Goal: Task Accomplishment & Management: Complete application form

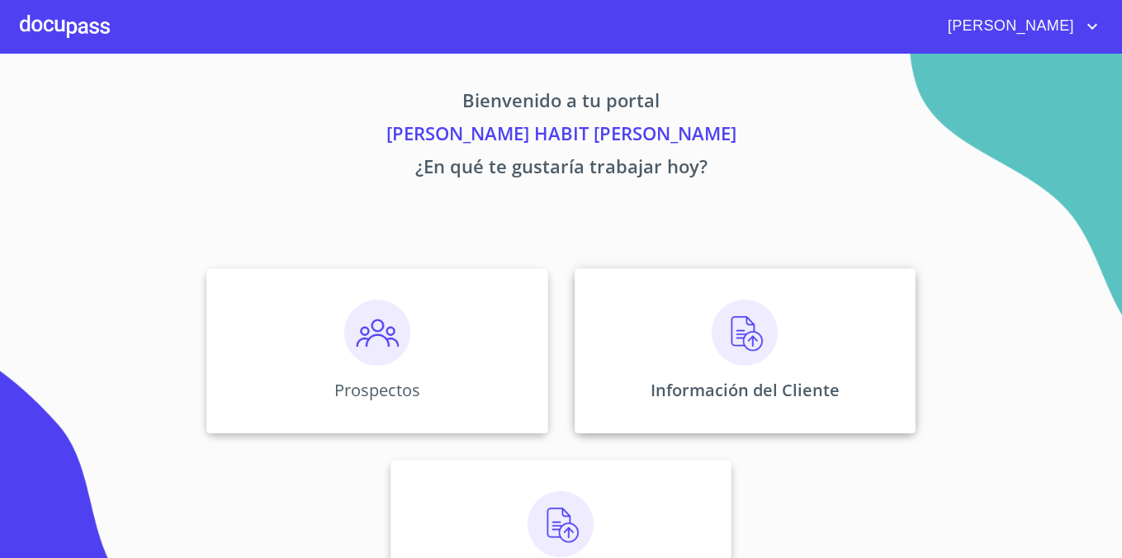
click at [683, 341] on div "Información del Cliente" at bounding box center [744, 350] width 341 height 165
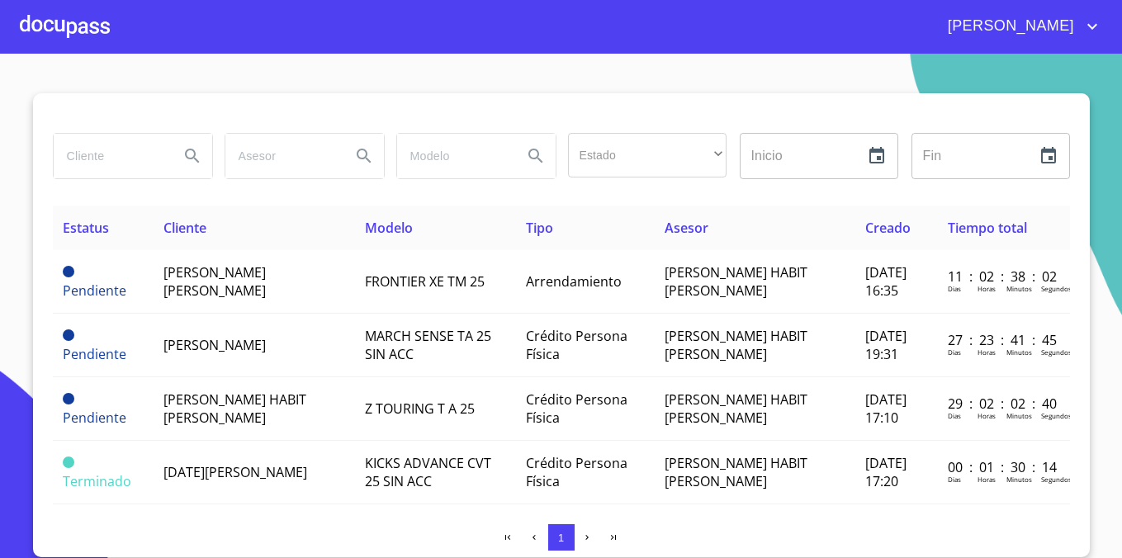
click at [45, 26] on div at bounding box center [65, 26] width 90 height 53
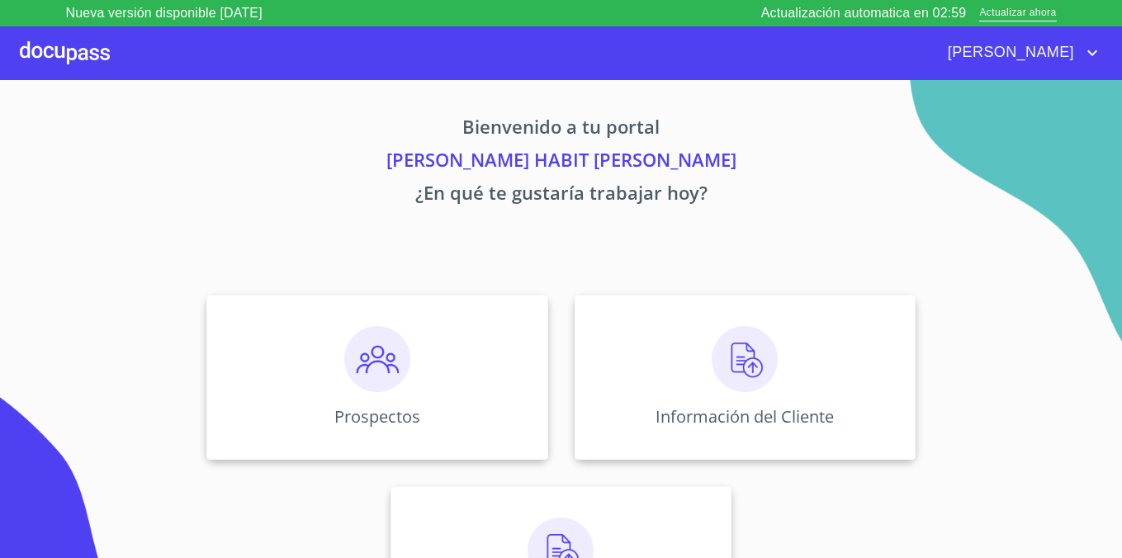
click at [384, 368] on img at bounding box center [377, 359] width 66 height 66
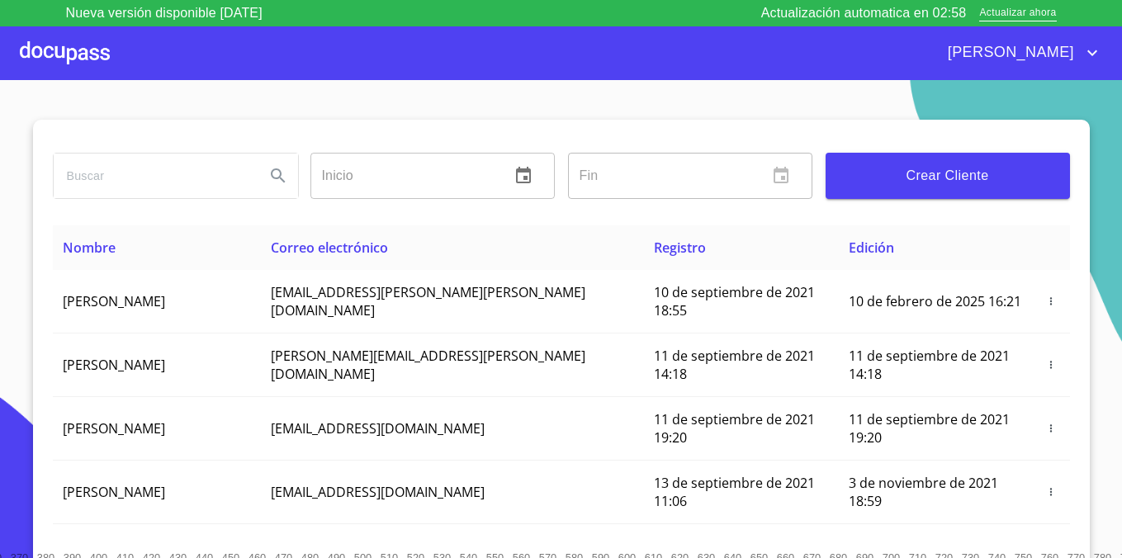
click at [923, 180] on span "Crear Cliente" at bounding box center [947, 175] width 218 height 23
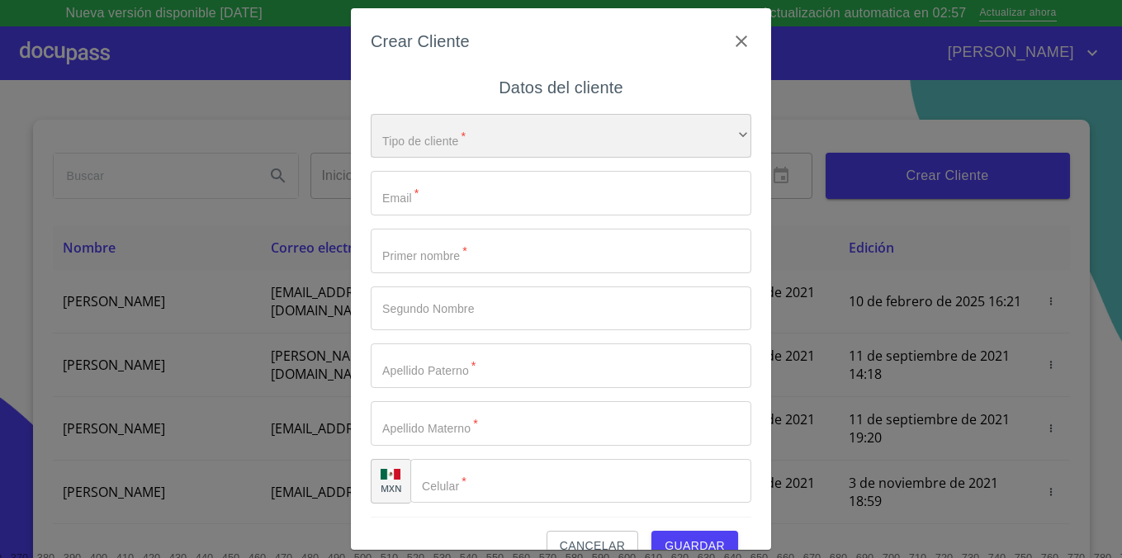
click at [576, 140] on div "​" at bounding box center [561, 136] width 380 height 45
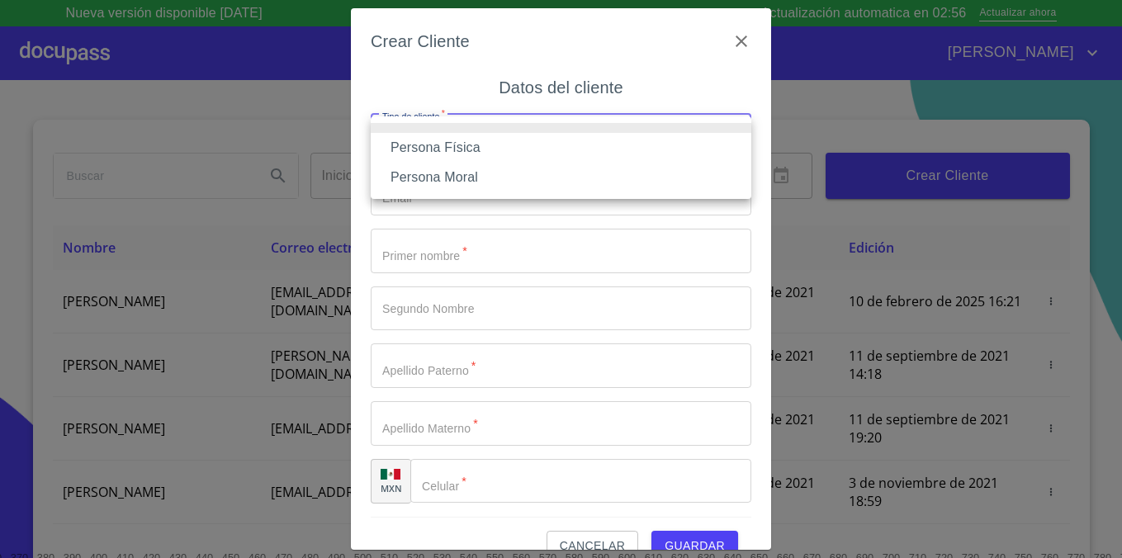
click at [569, 148] on li "Persona Física" at bounding box center [561, 148] width 380 height 30
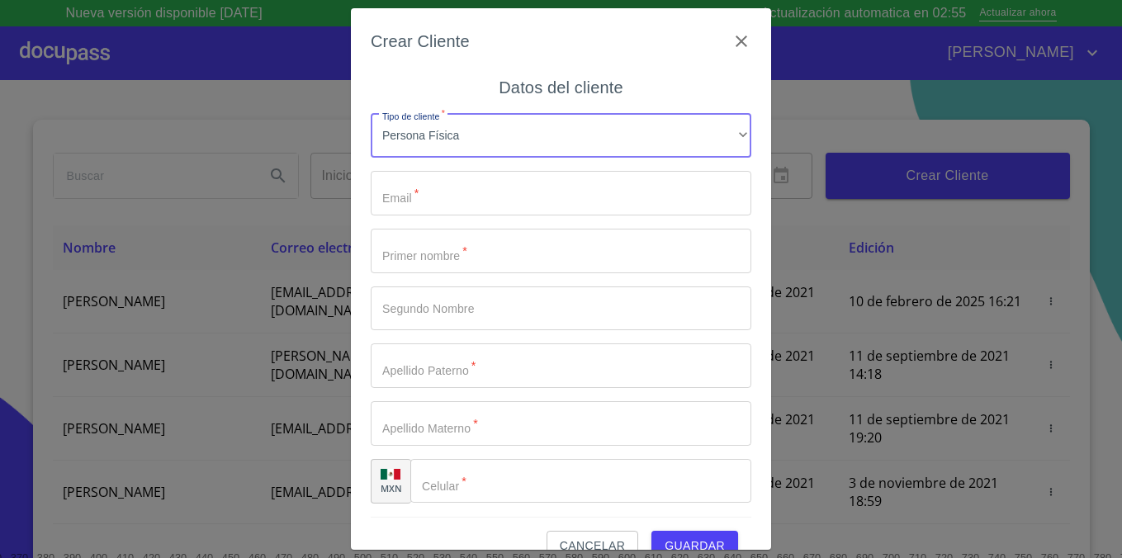
click at [498, 194] on input "Tipo de cliente   *" at bounding box center [561, 193] width 380 height 45
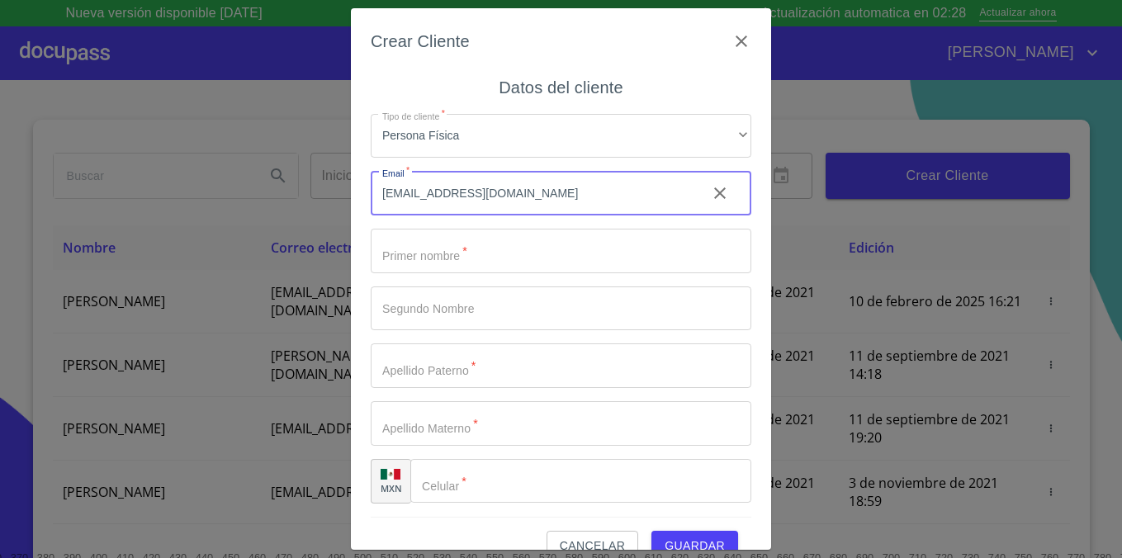
type input "[EMAIL_ADDRESS][DOMAIN_NAME]"
click at [479, 248] on input "Tipo de cliente   *" at bounding box center [561, 251] width 380 height 45
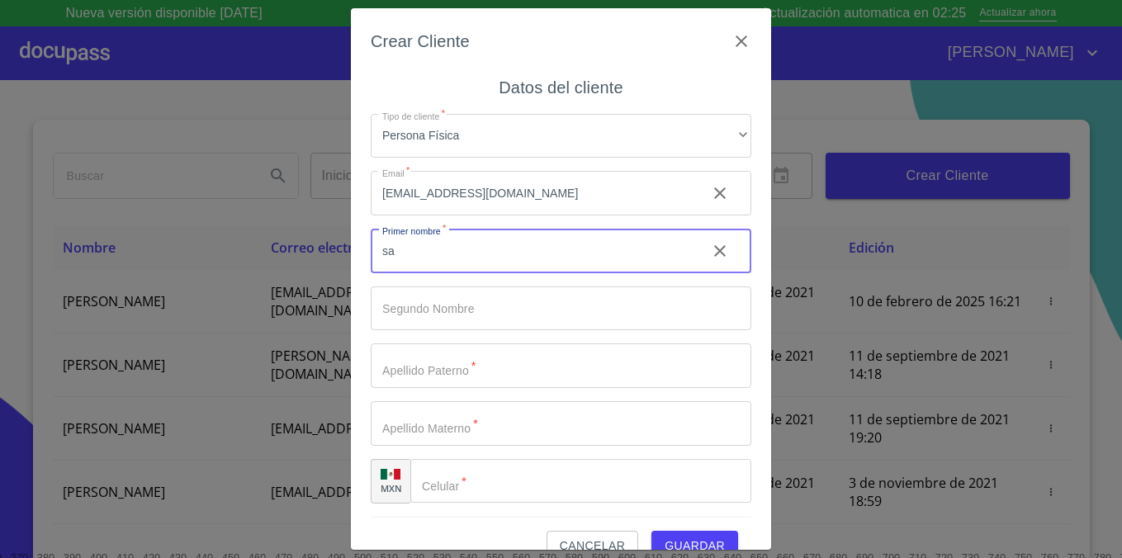
type input "s"
type input "SAYLET"
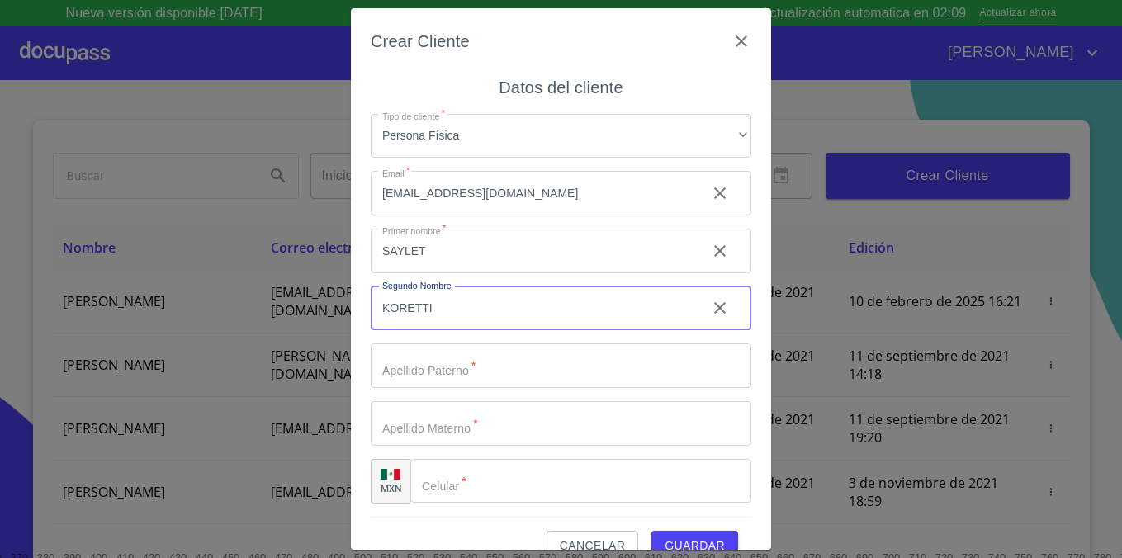
type input "KORETTI"
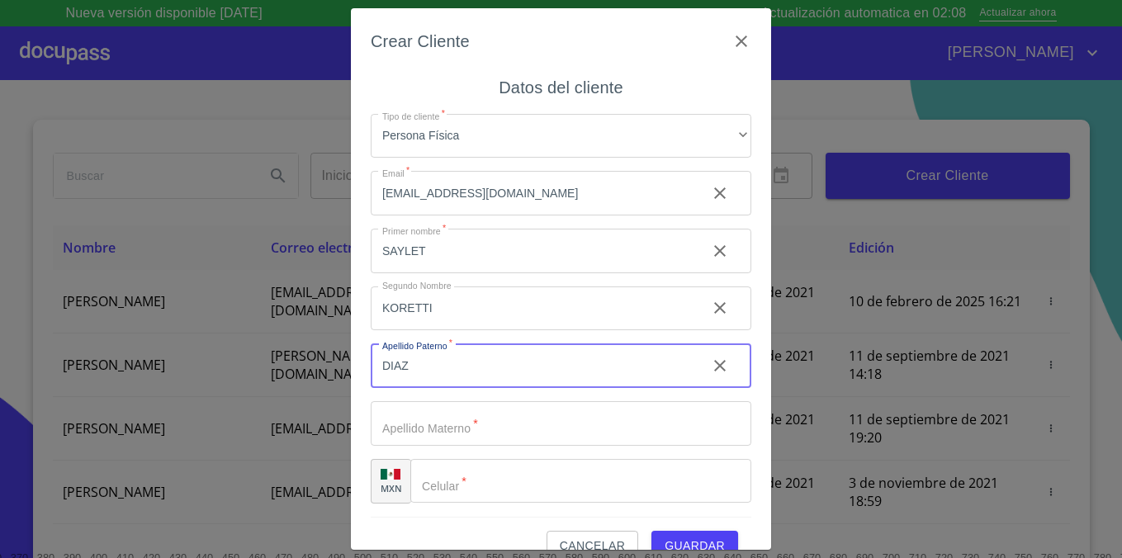
type input "DIAZ"
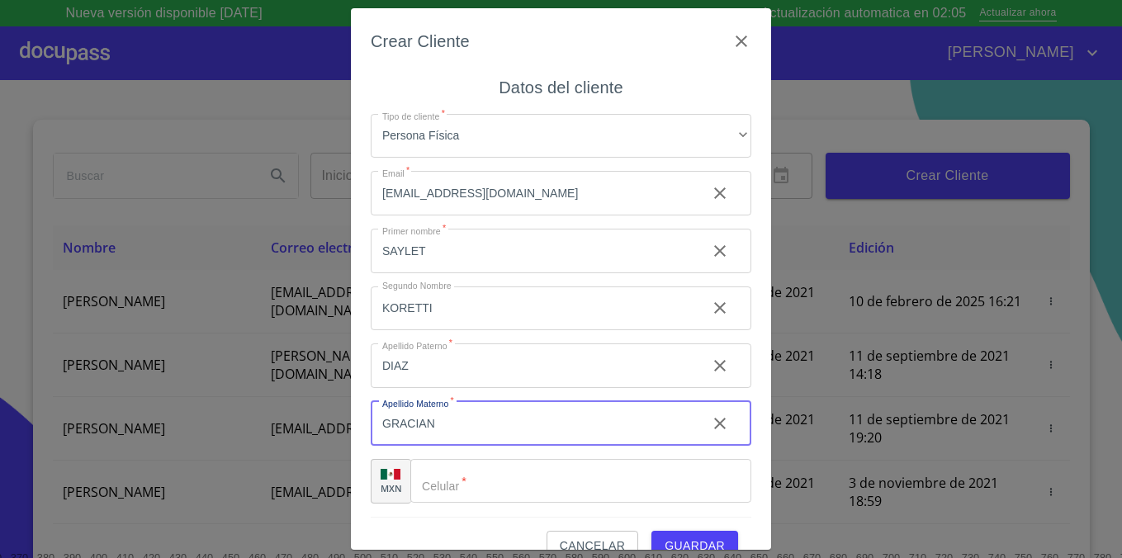
scroll to position [31, 0]
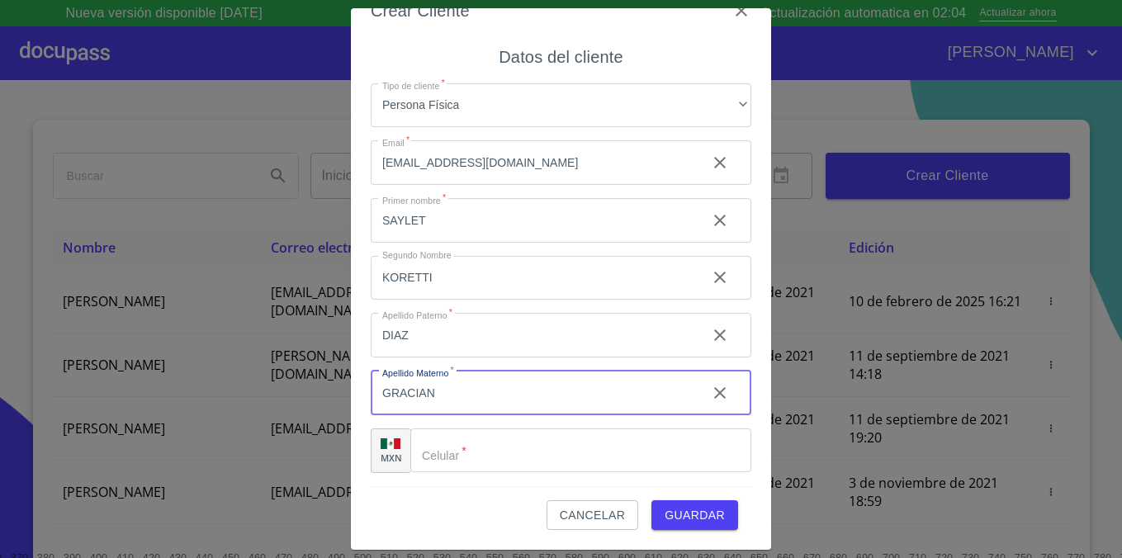
type input "GRACIAN"
click at [475, 442] on input "Tipo de cliente   *" at bounding box center [580, 450] width 341 height 45
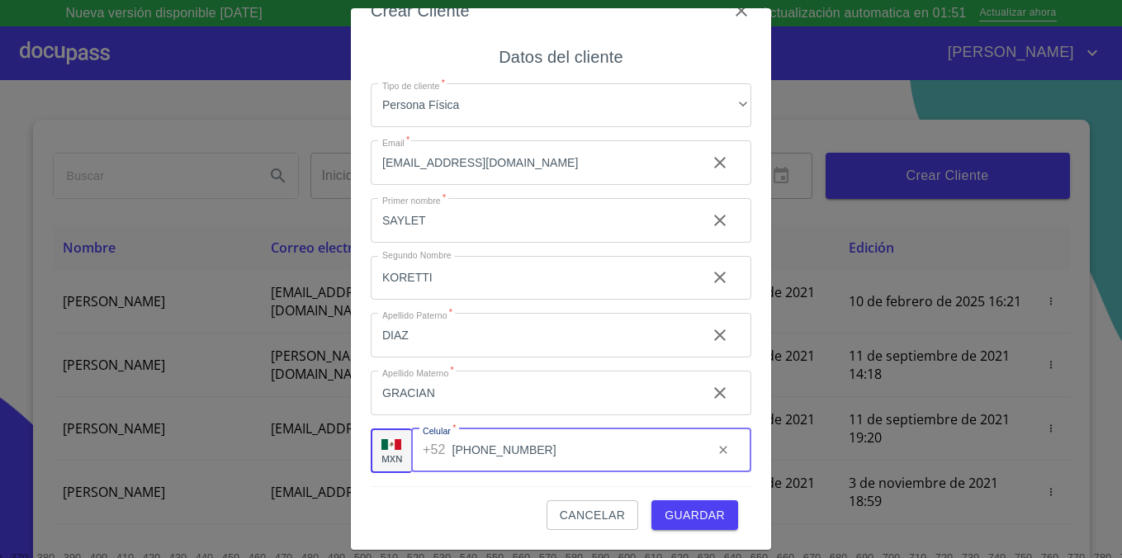
type input "(33) 12917915"
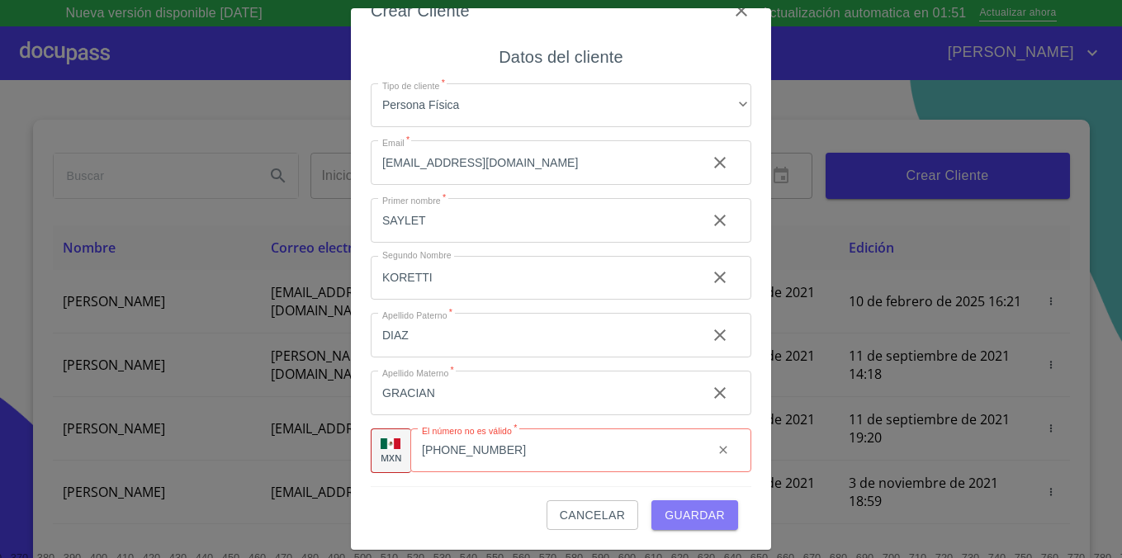
click at [690, 523] on span "Guardar" at bounding box center [694, 515] width 60 height 21
click at [390, 452] on p "MXN" at bounding box center [390, 457] width 21 height 12
click at [678, 514] on span "Guardar" at bounding box center [694, 515] width 60 height 21
drag, startPoint x: 552, startPoint y: 449, endPoint x: 348, endPoint y: 451, distance: 203.9
click at [348, 451] on div "Crear Cliente Datos del cliente Tipo de cliente   * Persona Física ​ Email   * …" at bounding box center [561, 279] width 1122 height 558
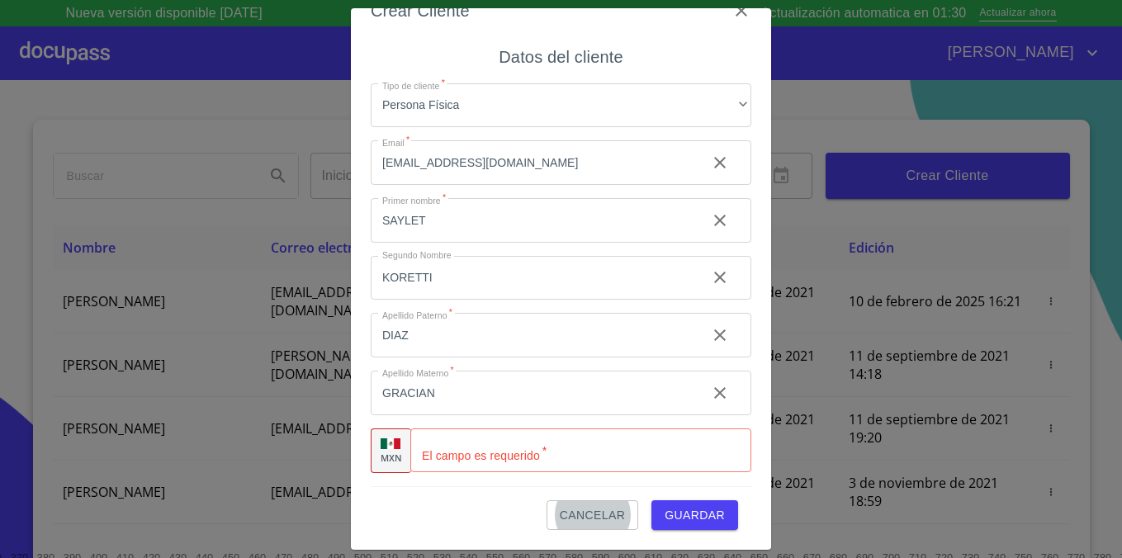
click at [527, 454] on input "Tipo de cliente   *" at bounding box center [580, 450] width 341 height 45
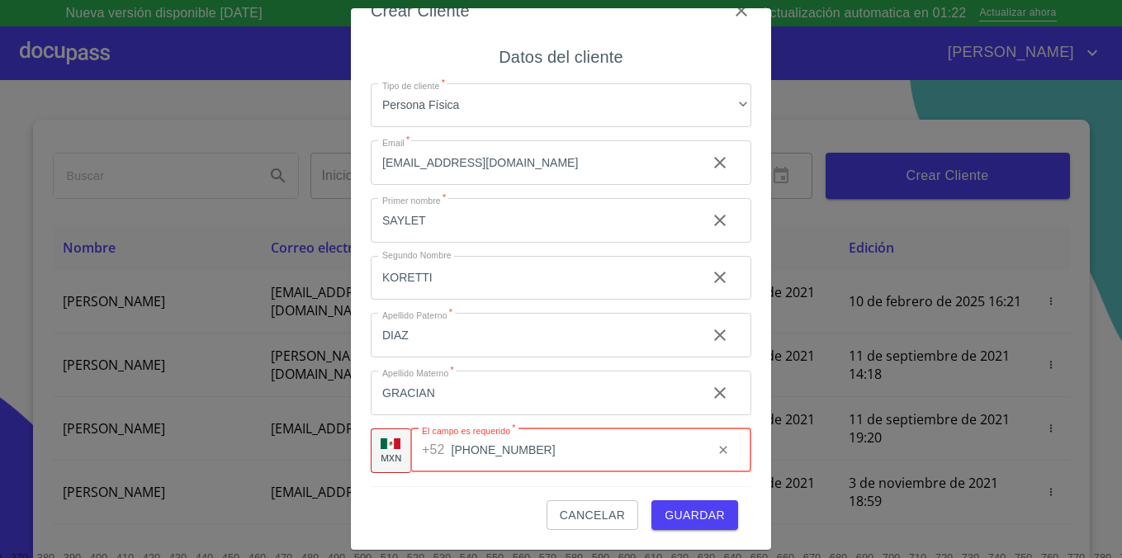
type input "[PHONE_NUMBER]"
click at [712, 519] on span "Guardar" at bounding box center [694, 515] width 60 height 21
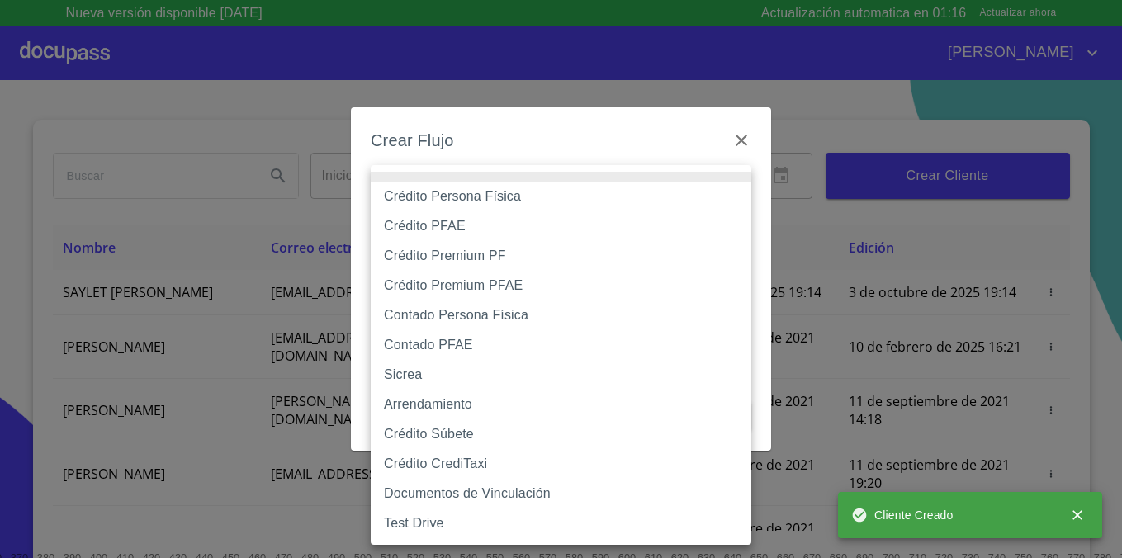
click at [645, 196] on body "Nueva versión disponible 4.02.09 Actualización automatica en 01:16 Actualizar a…" at bounding box center [561, 279] width 1122 height 558
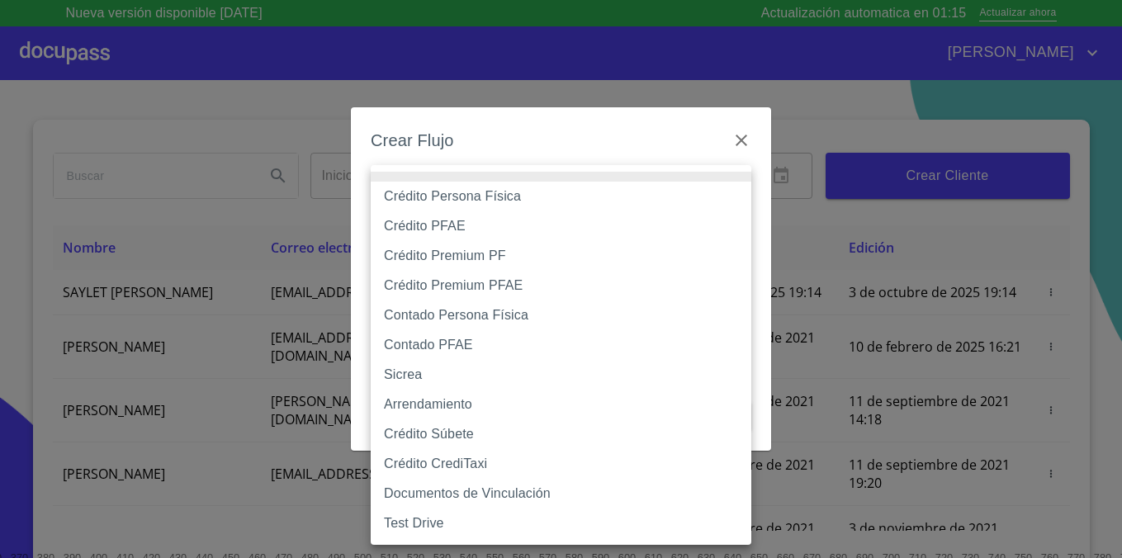
click at [631, 199] on li "Crédito Persona Física" at bounding box center [561, 197] width 380 height 30
type input "6009fb3c7d1714eb8809aa97"
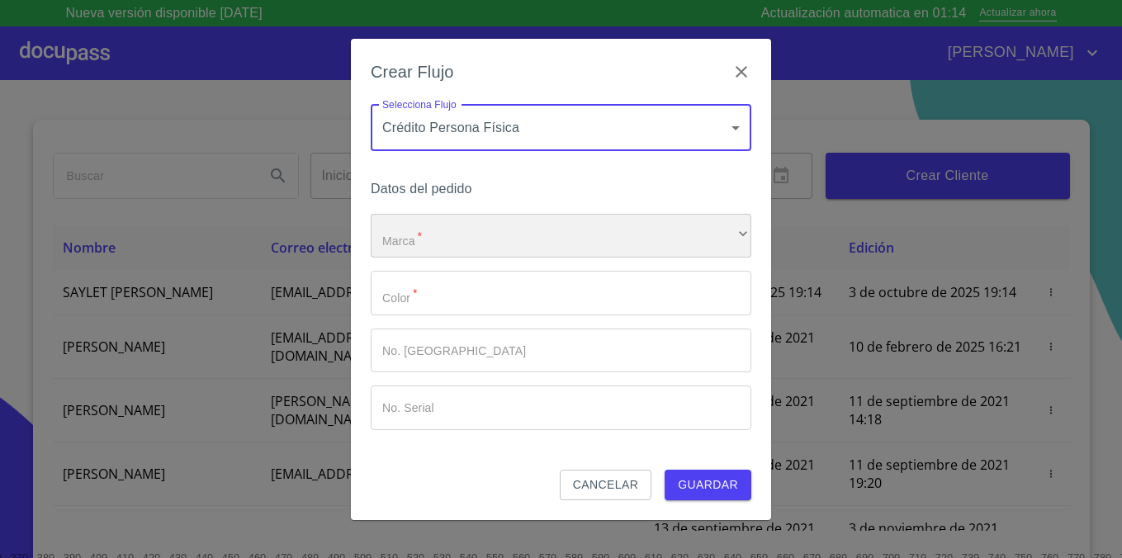
click at [604, 229] on div "​" at bounding box center [561, 236] width 380 height 45
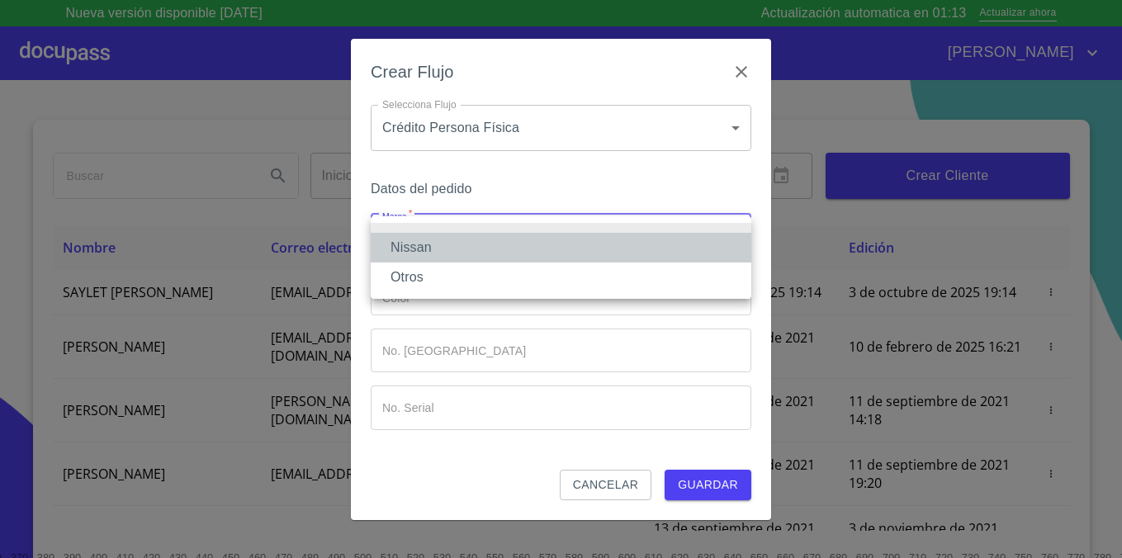
click at [586, 244] on li "Nissan" at bounding box center [561, 248] width 380 height 30
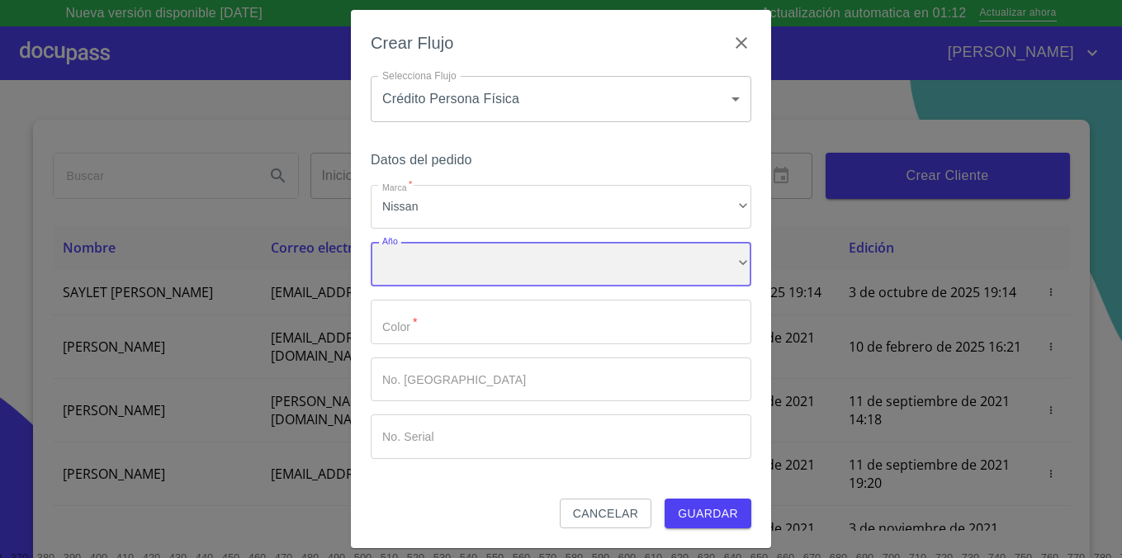
click at [574, 253] on div "​" at bounding box center [561, 264] width 380 height 45
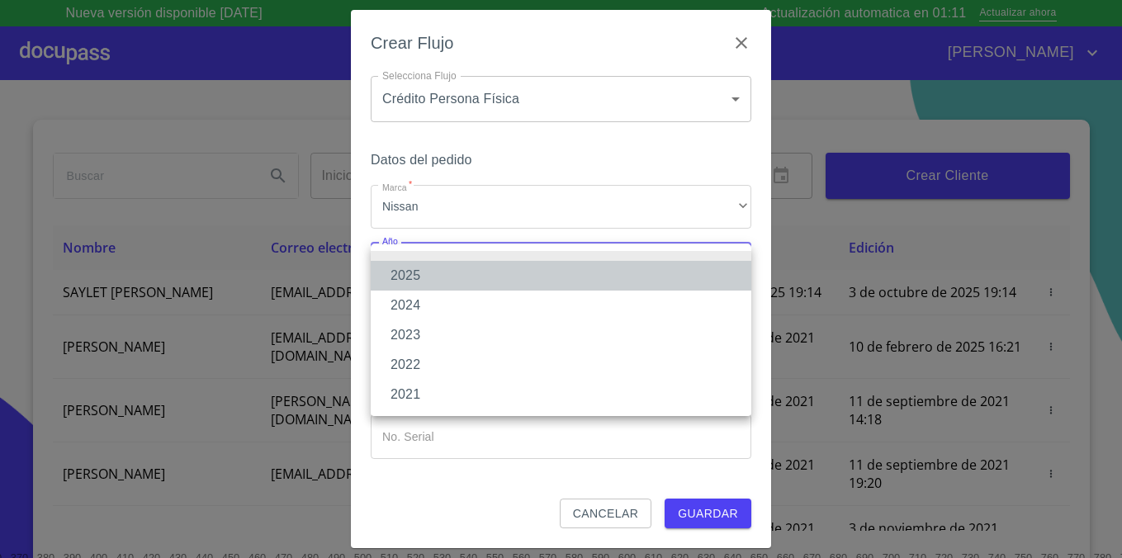
click at [554, 285] on li "2025" at bounding box center [561, 276] width 380 height 30
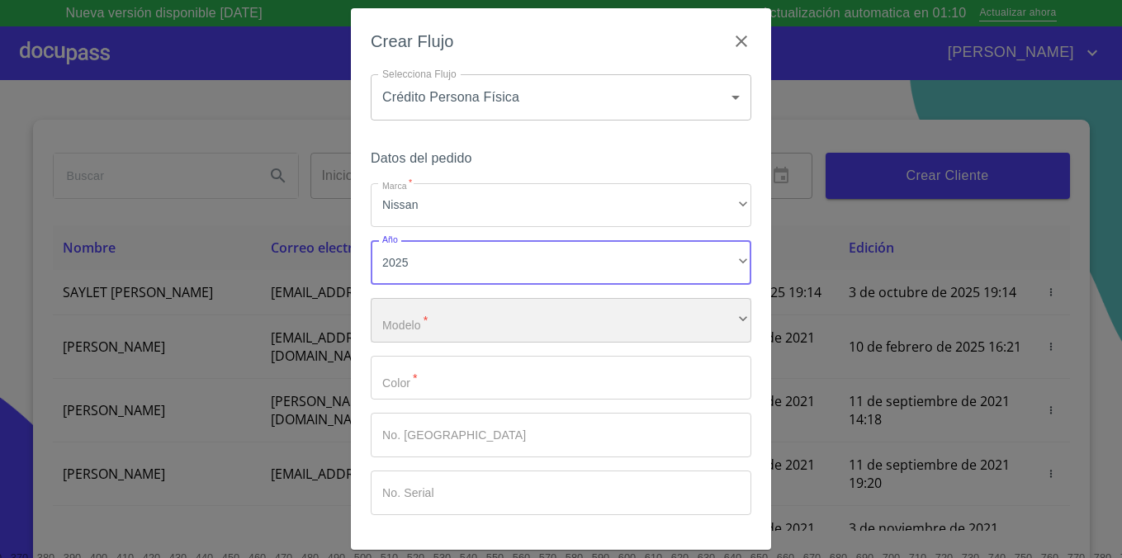
click at [521, 316] on div "​" at bounding box center [561, 320] width 380 height 45
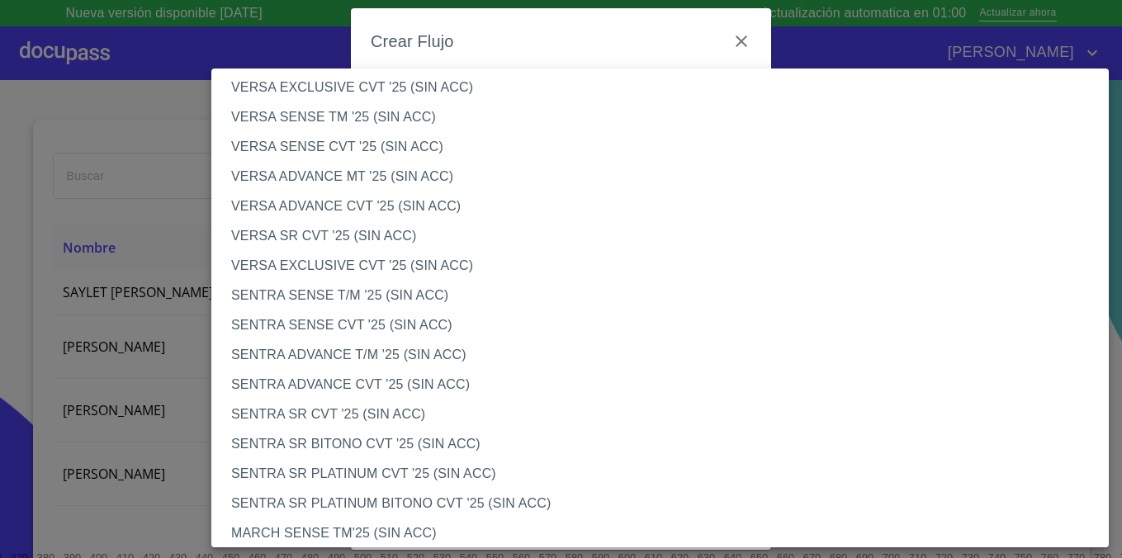
scroll to position [745, 0]
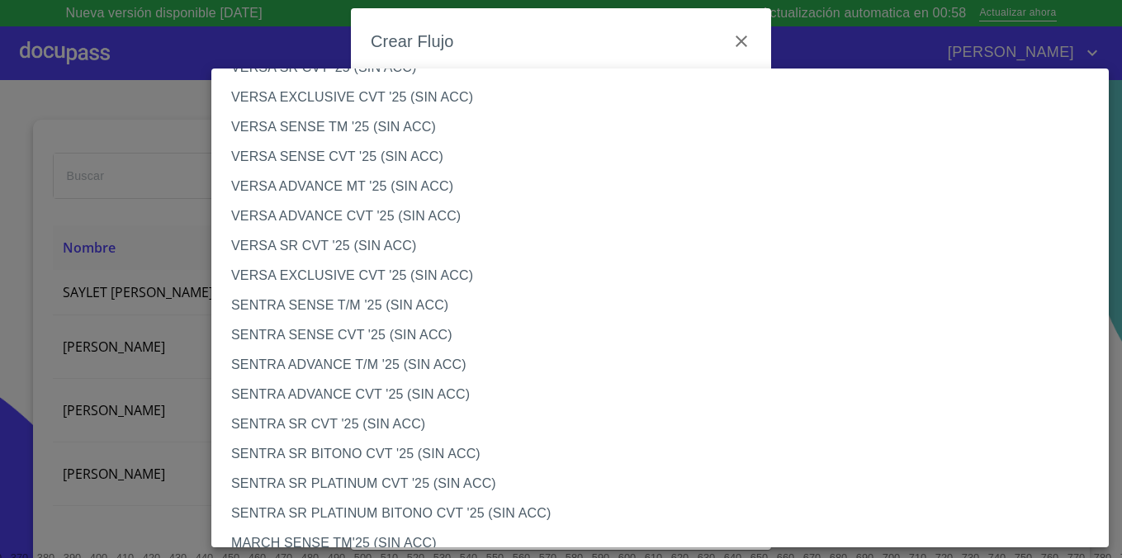
click at [388, 221] on li "VERSA ADVANCE CVT '25 (SIN ACC)" at bounding box center [659, 216] width 897 height 30
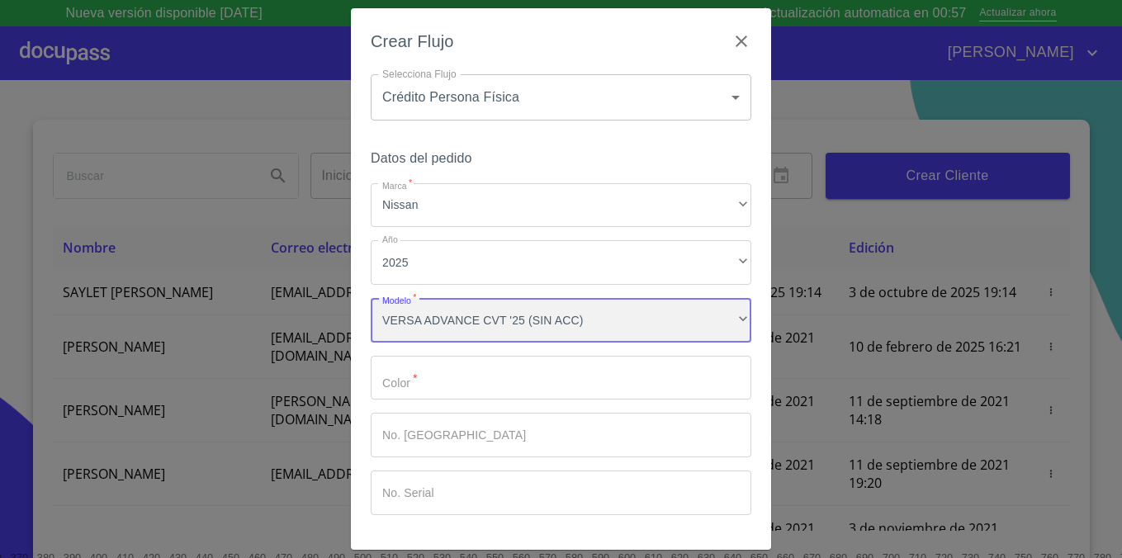
click at [543, 312] on div "VERSA ADVANCE CVT '25 (SIN ACC)" at bounding box center [561, 320] width 380 height 45
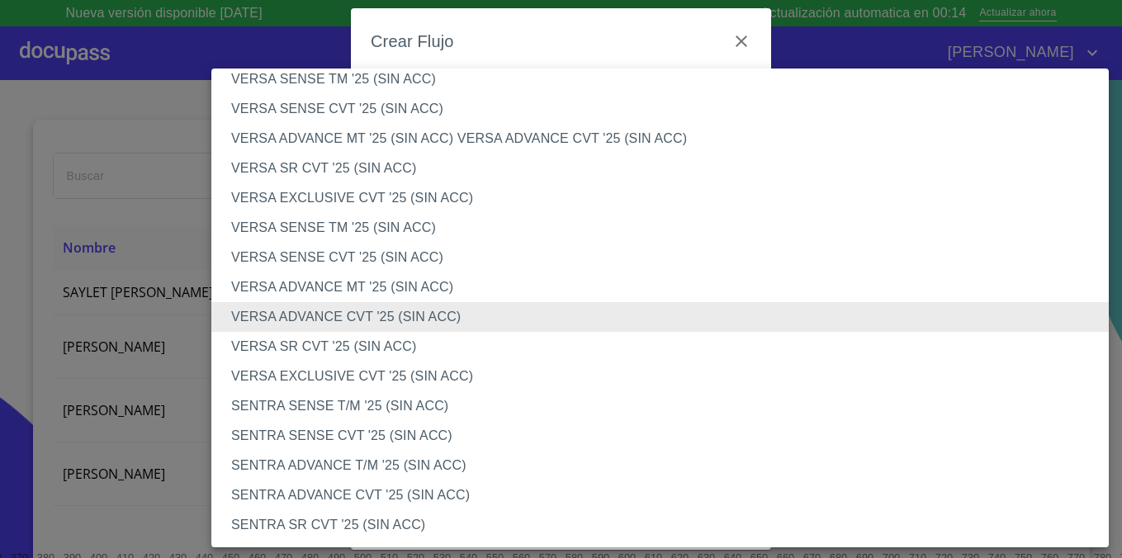
scroll to position [635, 0]
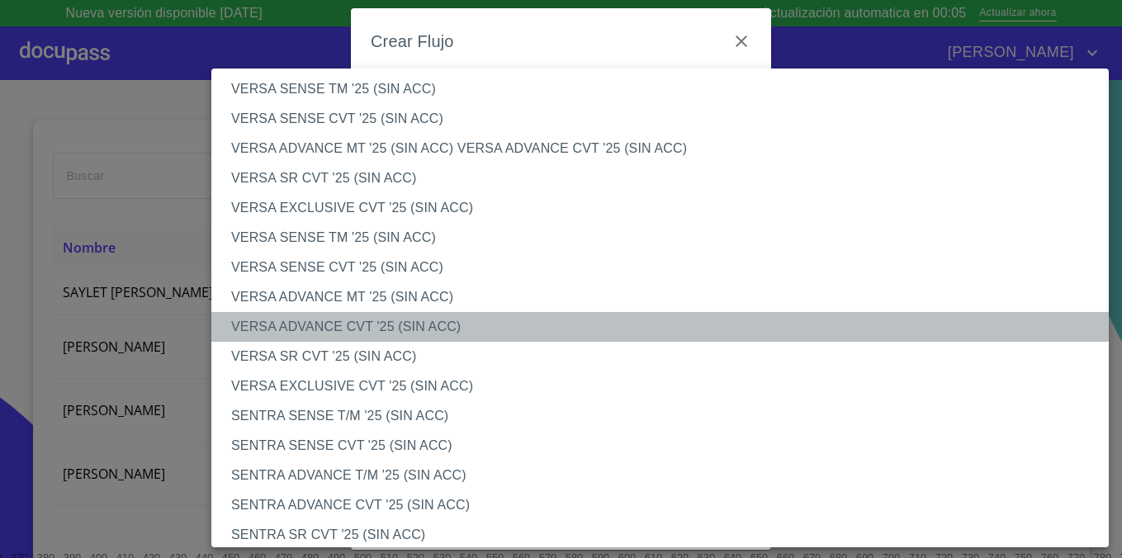
click at [493, 328] on li "VERSA ADVANCE CVT '25 (SIN ACC)" at bounding box center [659, 327] width 897 height 30
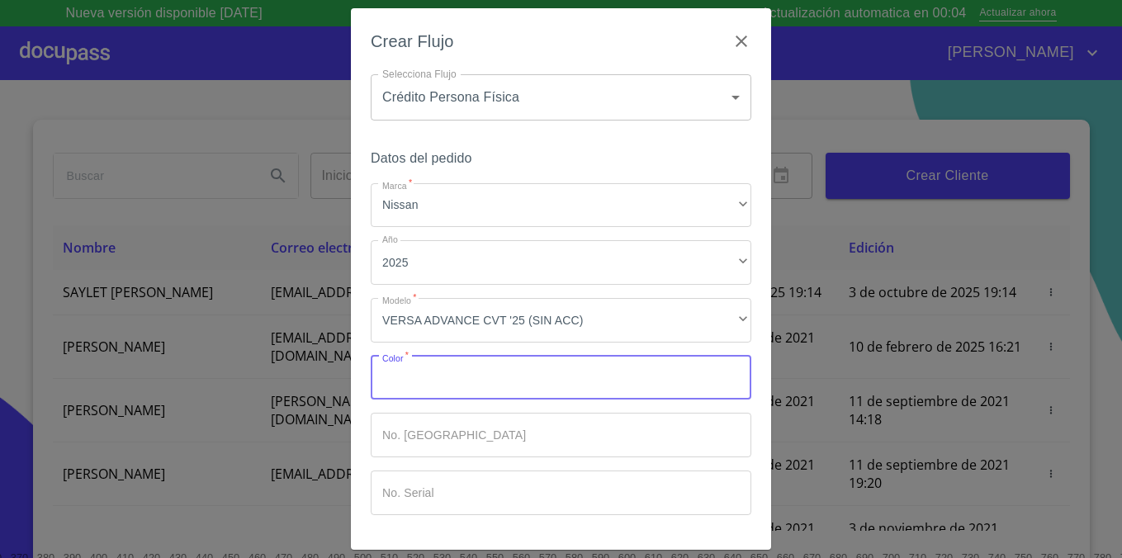
click at [525, 373] on input "Marca   *" at bounding box center [561, 378] width 380 height 45
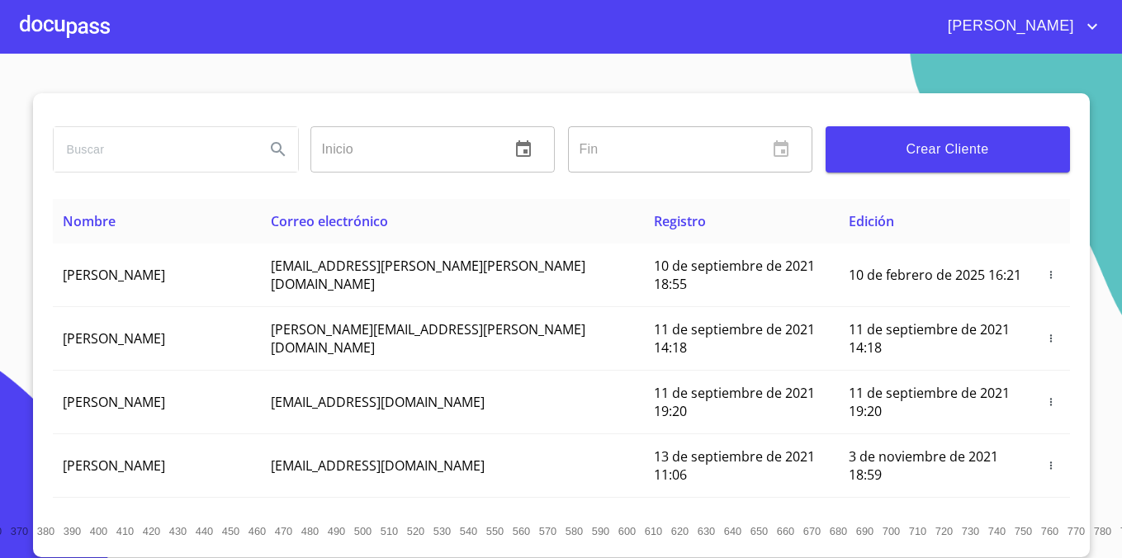
click at [82, 40] on div at bounding box center [65, 26] width 90 height 53
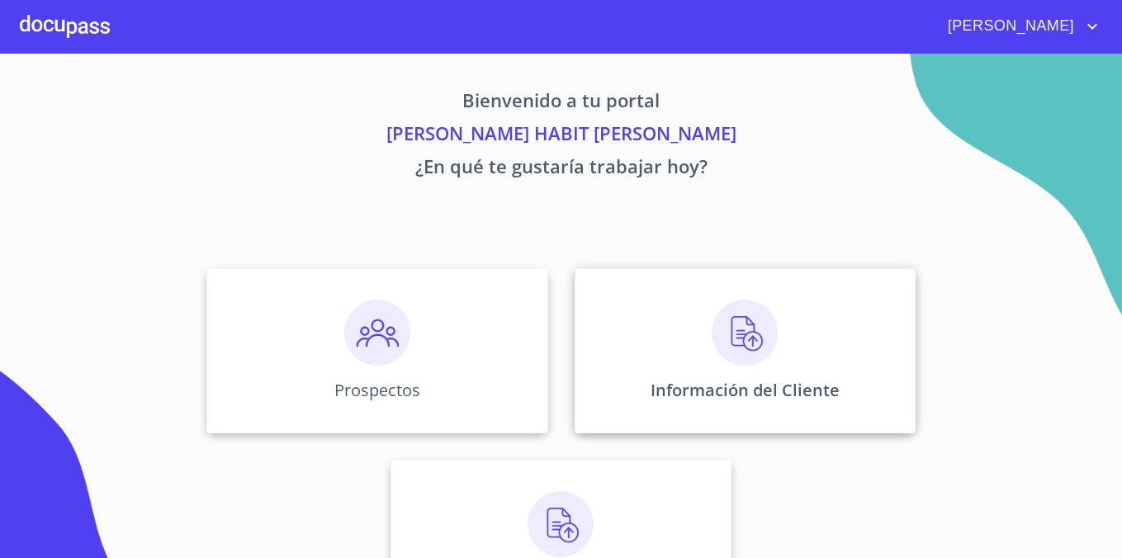
click at [737, 324] on img at bounding box center [744, 333] width 66 height 66
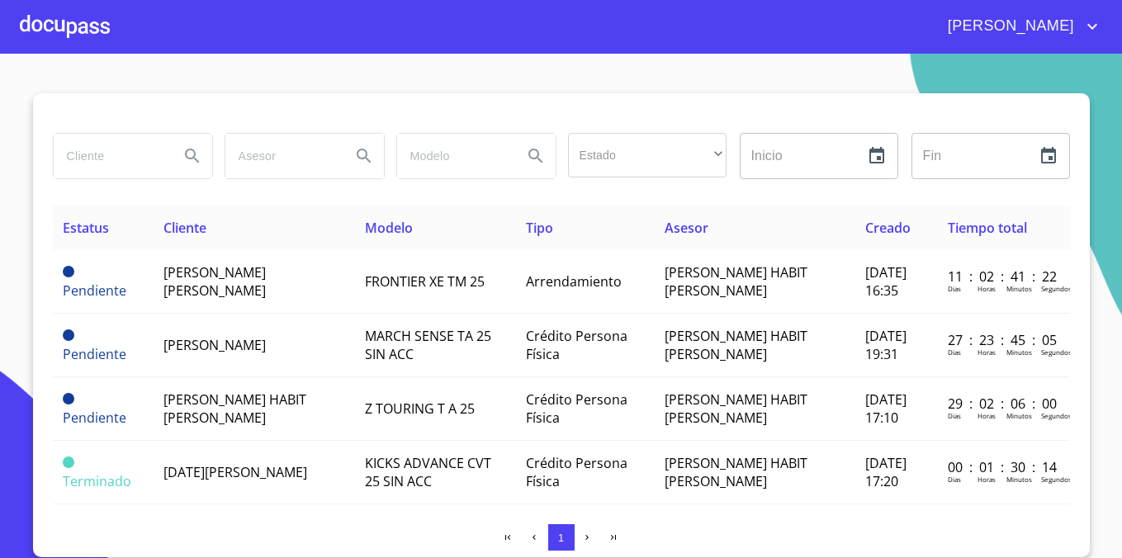
click at [62, 30] on div at bounding box center [65, 26] width 90 height 53
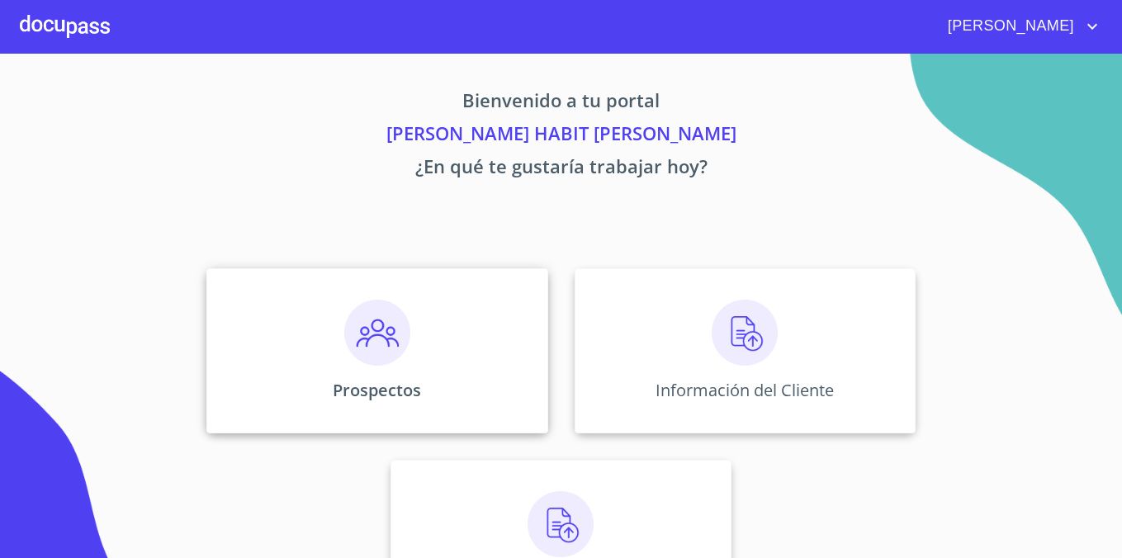
click at [390, 310] on img at bounding box center [377, 333] width 66 height 66
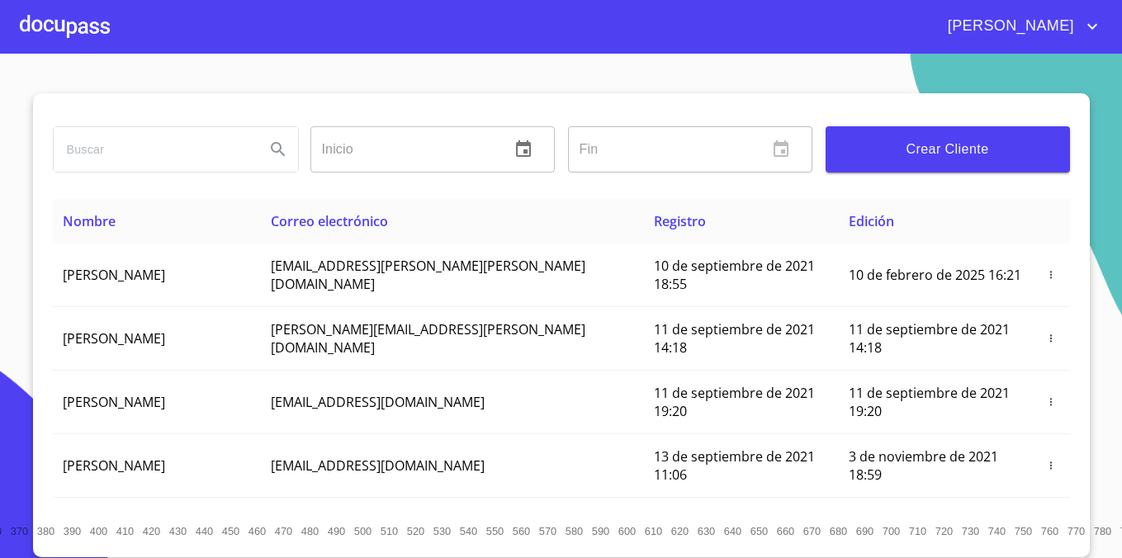
click at [891, 158] on span "Crear Cliente" at bounding box center [947, 149] width 218 height 23
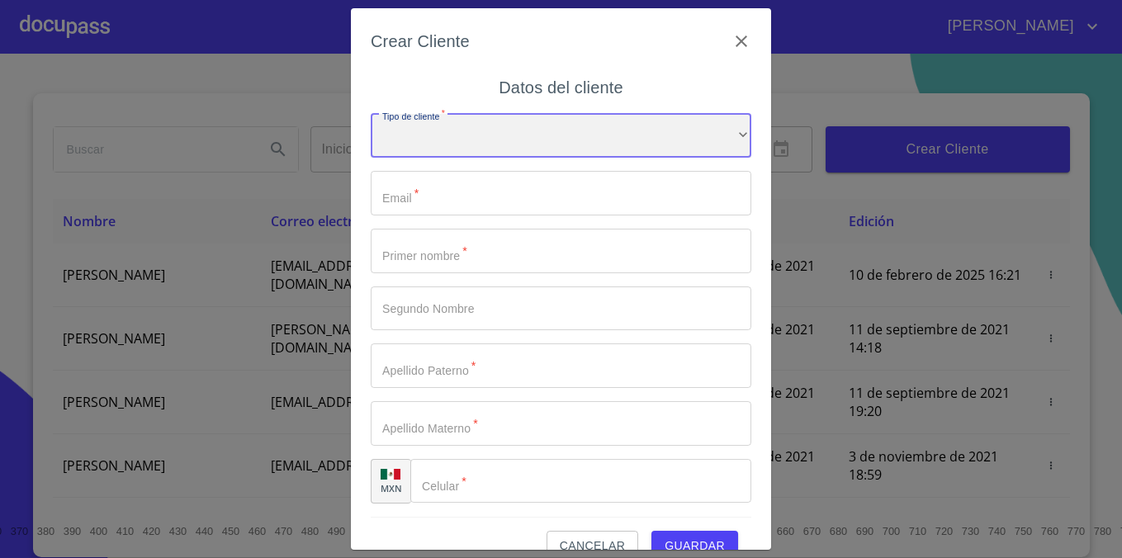
click at [526, 151] on div "​" at bounding box center [561, 136] width 380 height 45
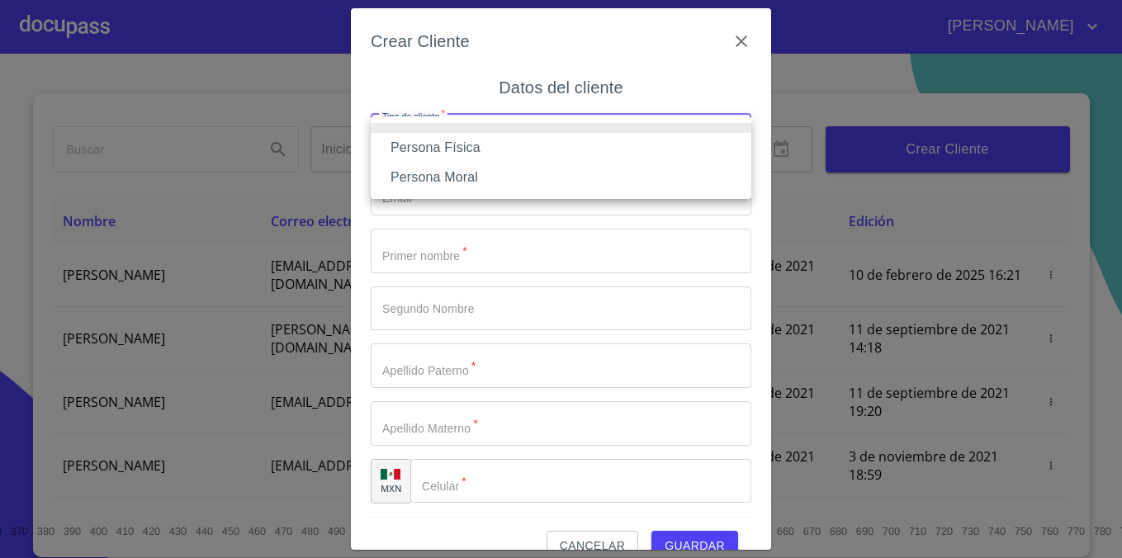
click at [518, 163] on li "Persona Moral" at bounding box center [561, 178] width 380 height 30
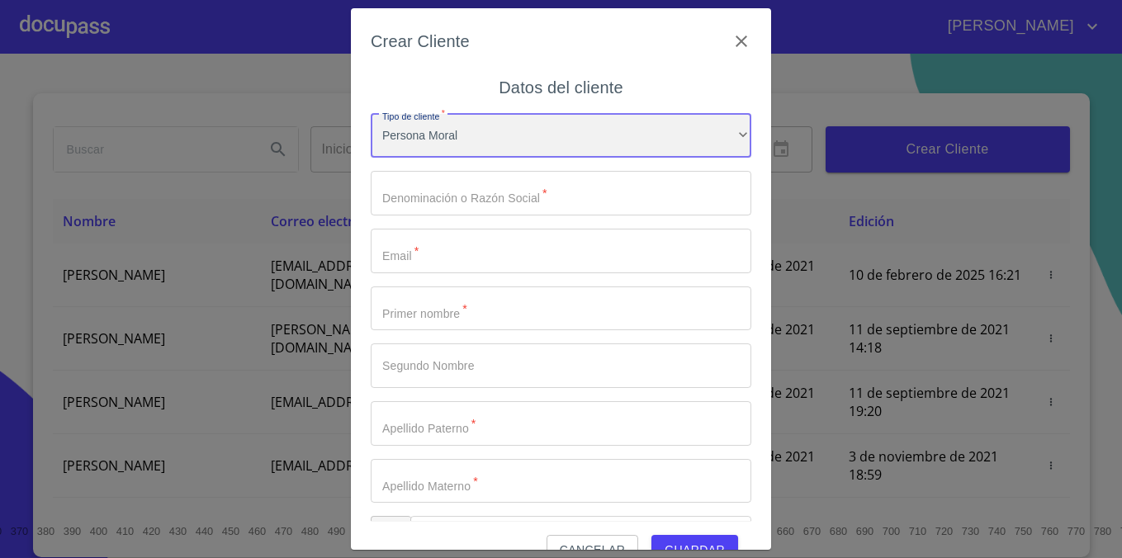
click at [523, 139] on div "Persona Moral" at bounding box center [561, 136] width 380 height 45
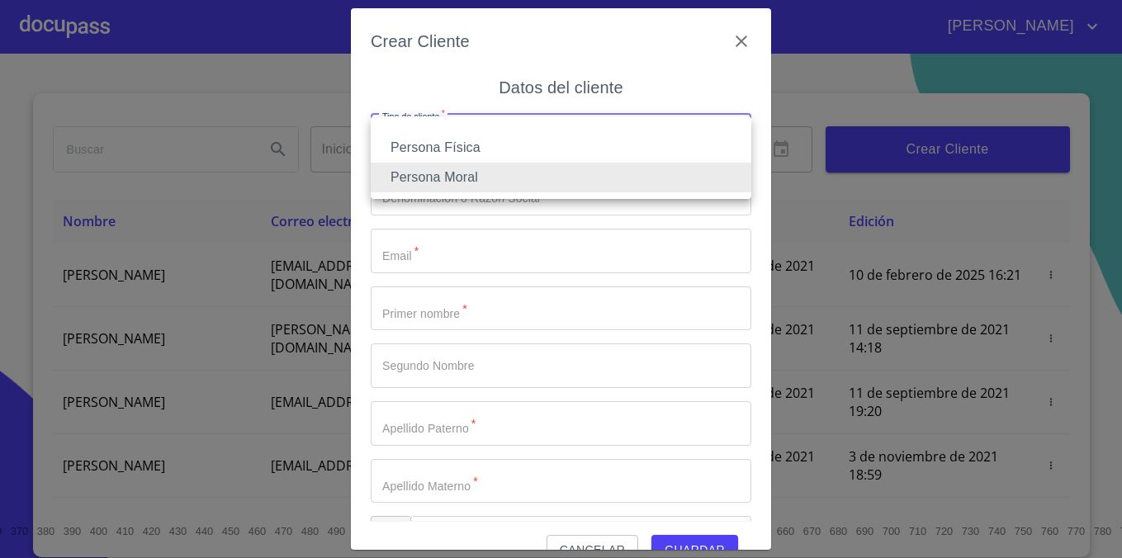
click at [515, 148] on li "Persona Física" at bounding box center [561, 148] width 380 height 30
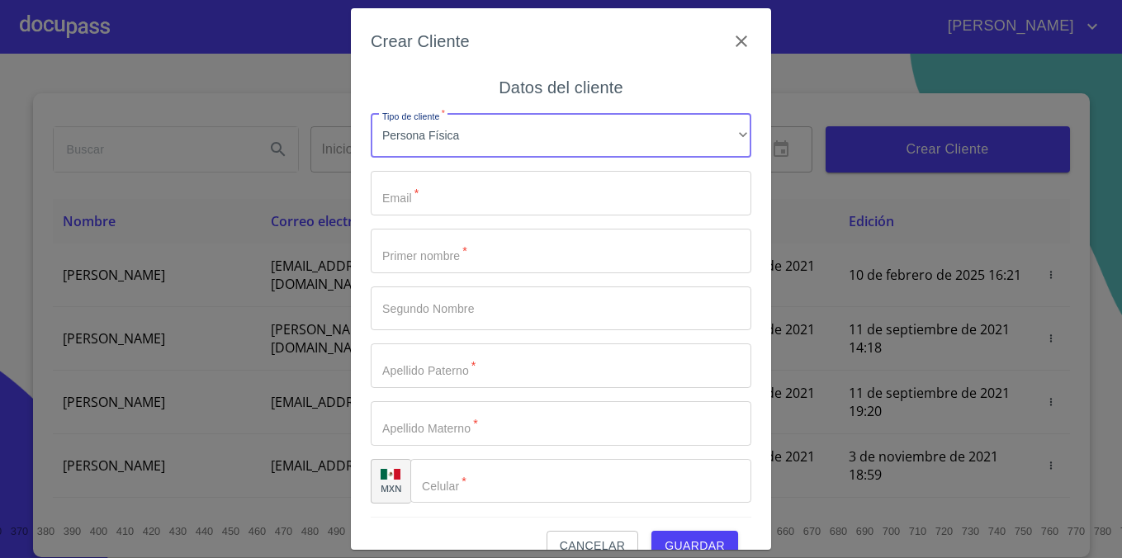
click at [484, 190] on input "Tipo de cliente   *" at bounding box center [561, 193] width 380 height 45
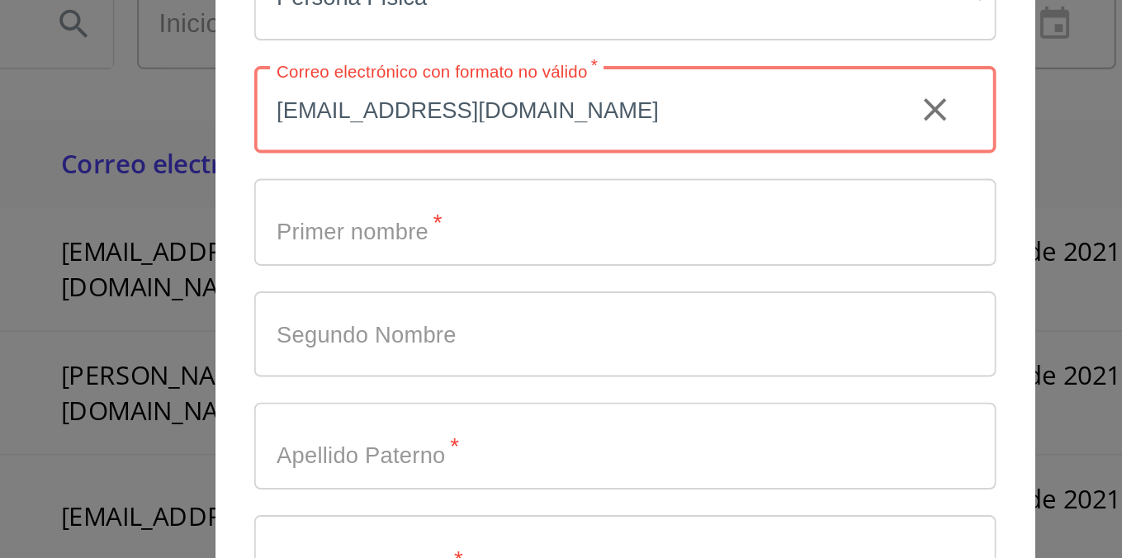
type input "[EMAIL_ADDRESS][DOMAIN_NAME]"
click at [413, 246] on input "Tipo de cliente   *" at bounding box center [561, 251] width 380 height 45
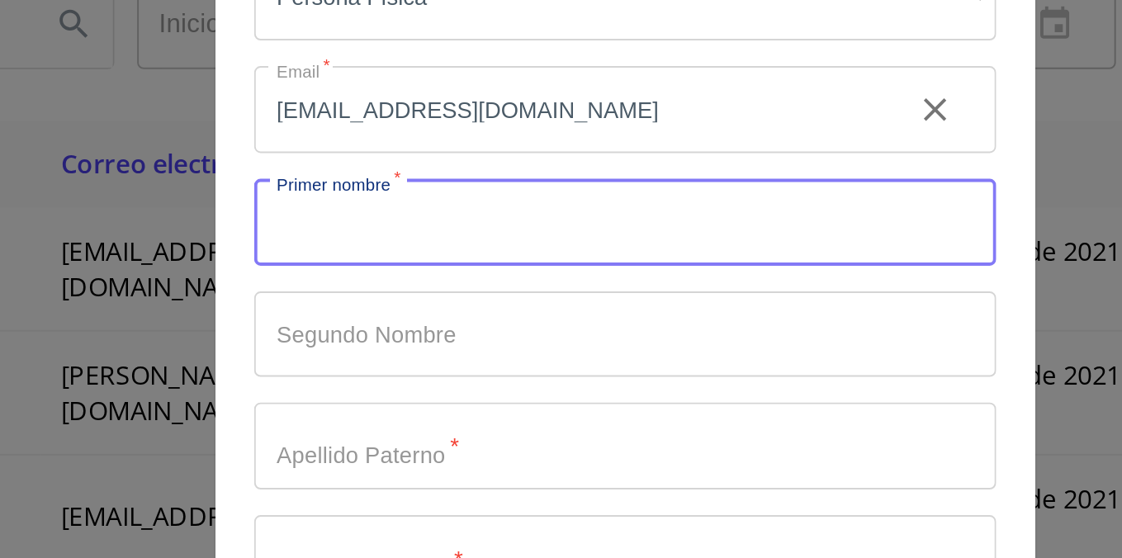
type input "s"
type input "SAYLET"
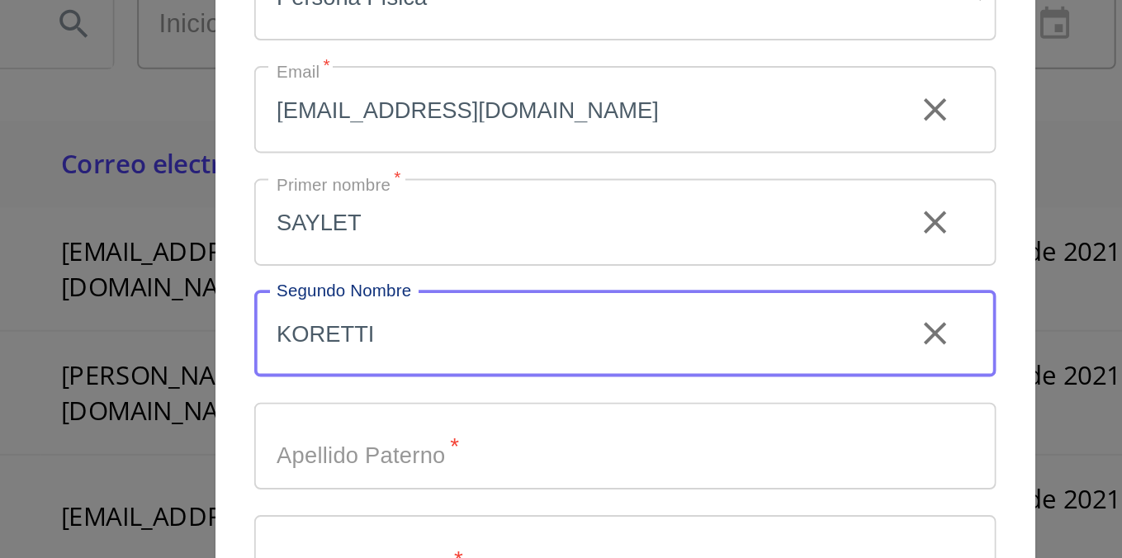
type input "KORETTI"
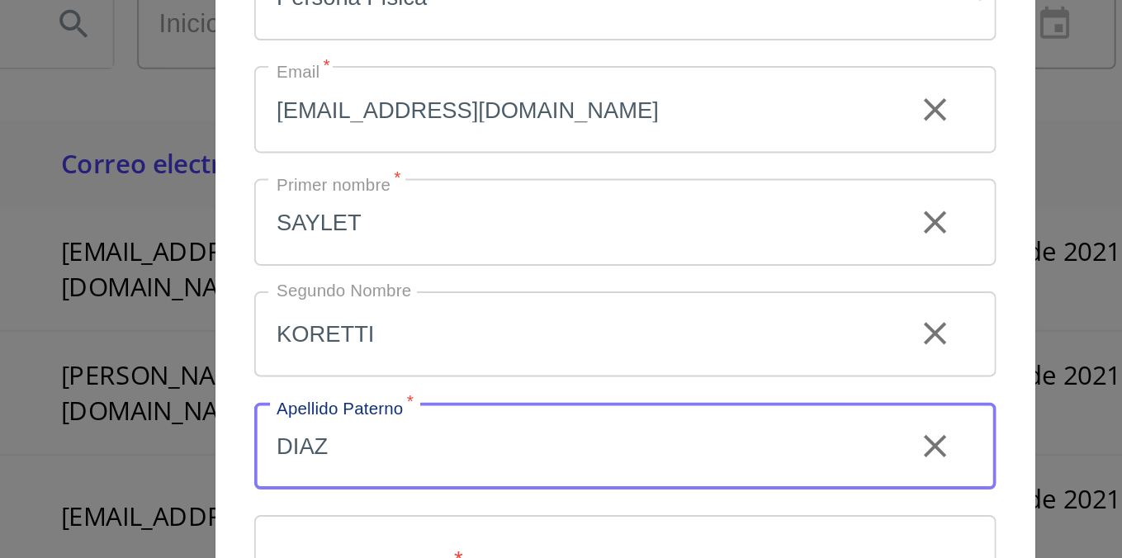
type input "DIAZ"
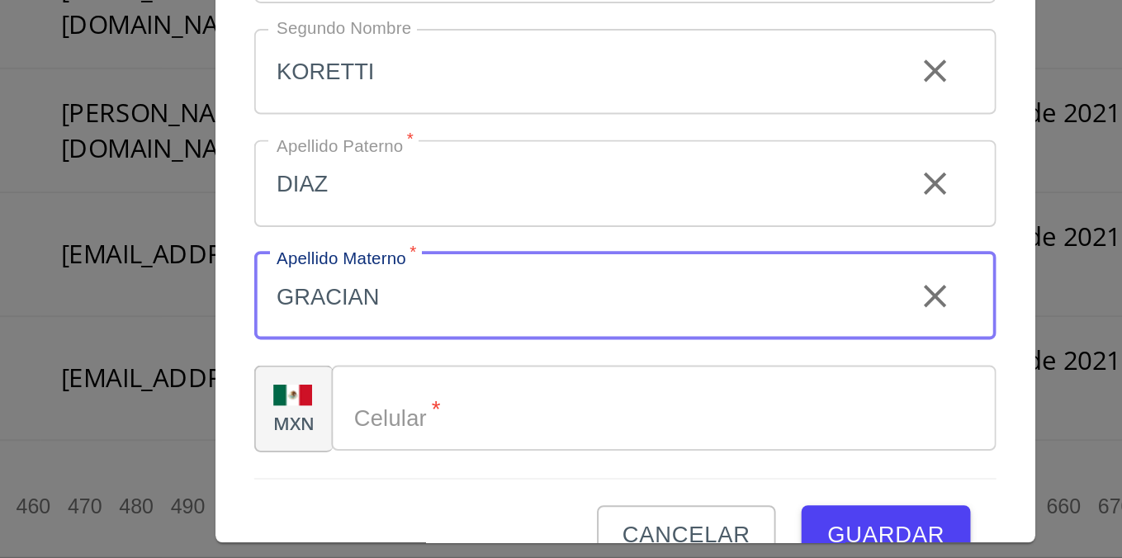
type input "GRACIAN"
click at [470, 477] on input "Tipo de cliente   *" at bounding box center [580, 481] width 341 height 45
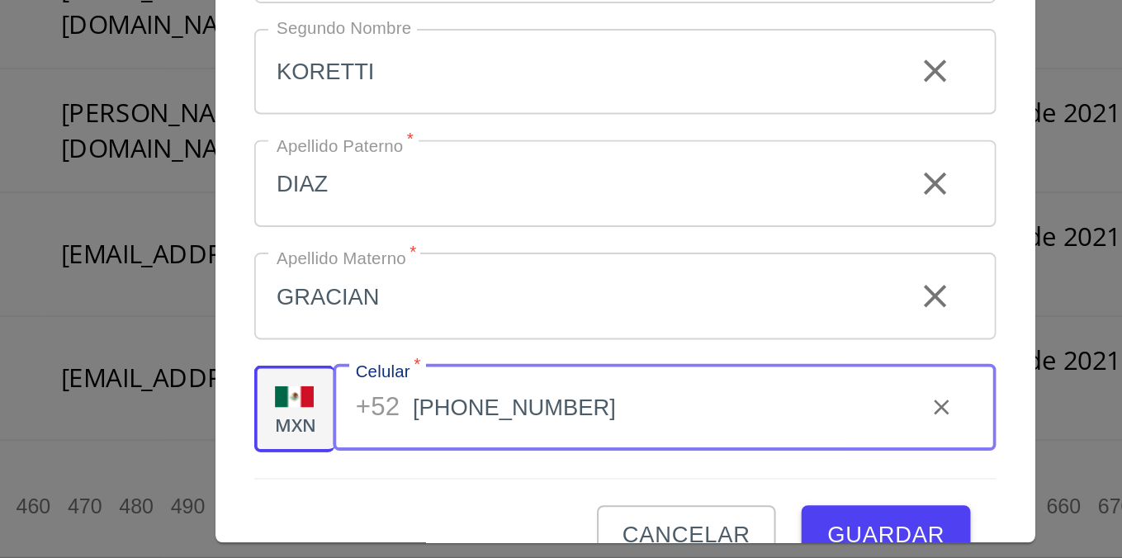
type input "[PHONE_NUMBER]"
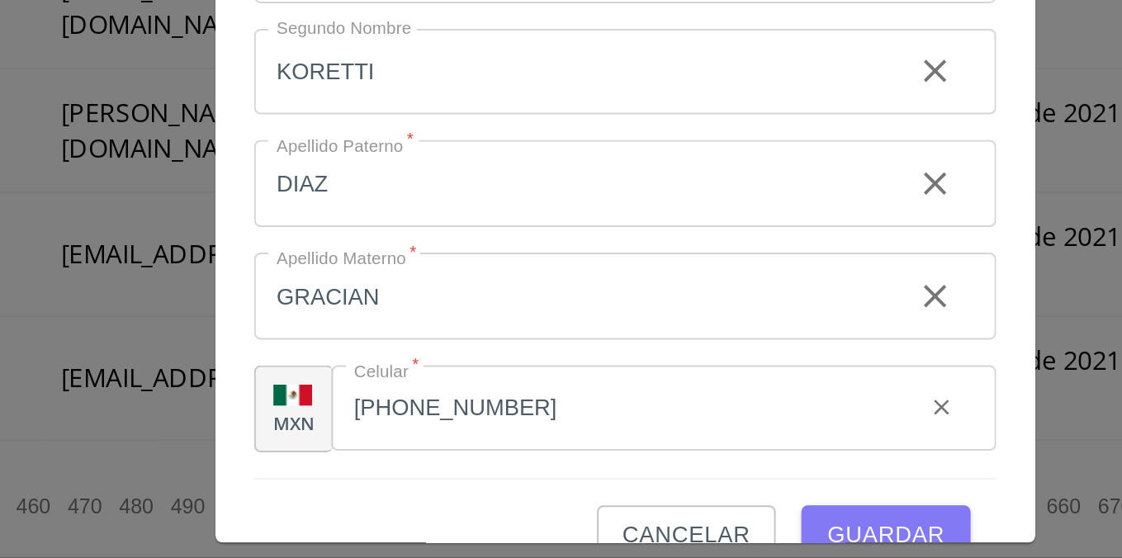
click at [669, 533] on button "Guardar" at bounding box center [694, 546] width 87 height 31
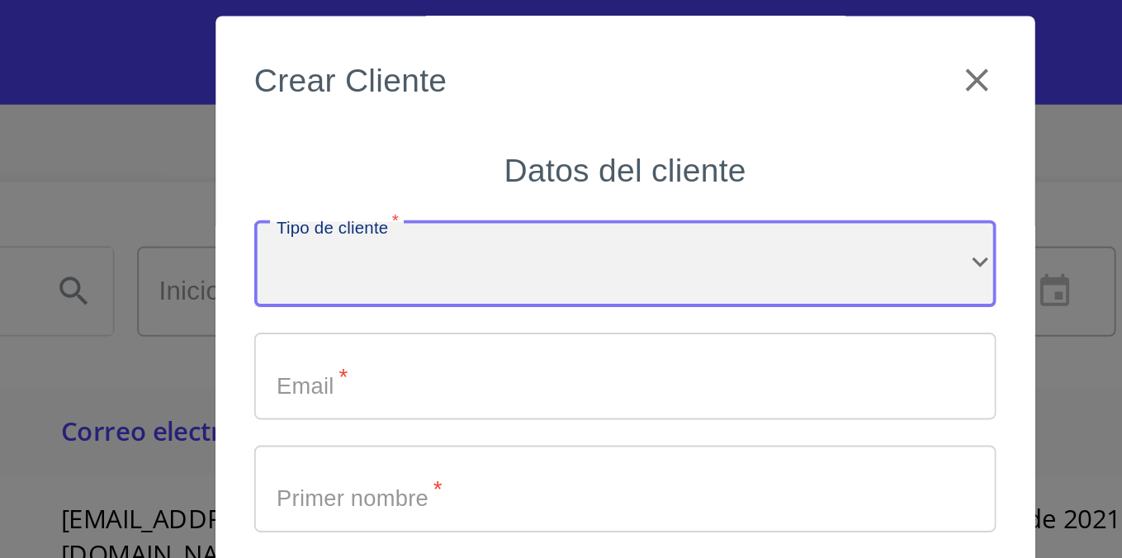
click at [514, 143] on div "​" at bounding box center [561, 136] width 380 height 45
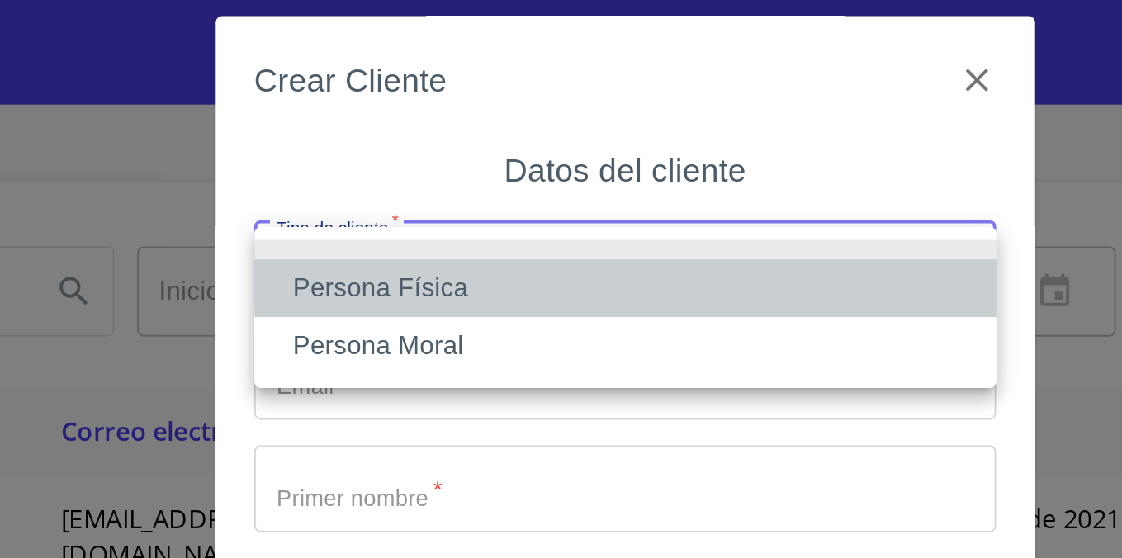
click at [508, 150] on li "Persona Física" at bounding box center [561, 148] width 380 height 30
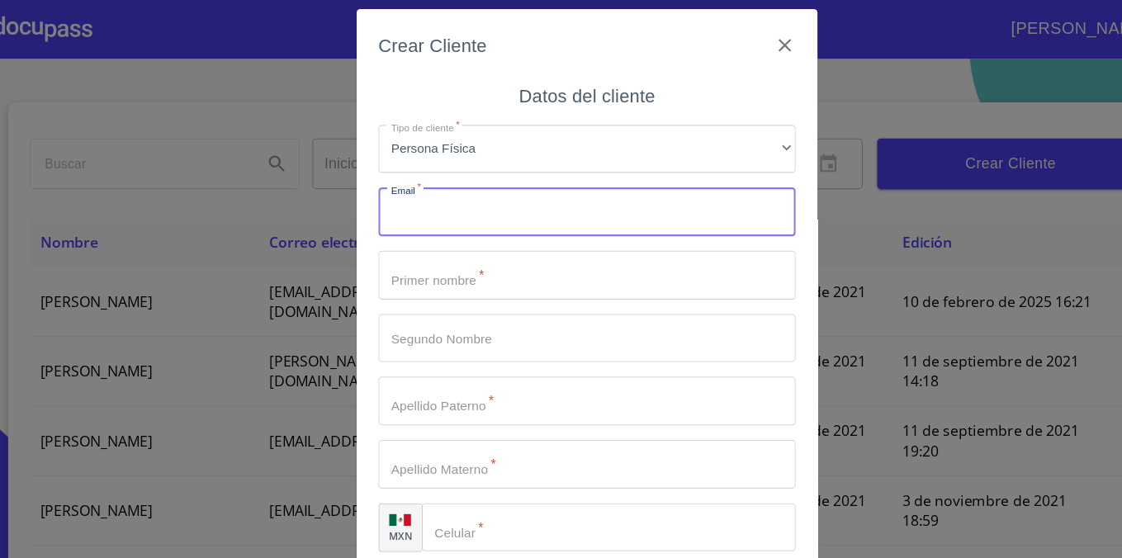
click at [505, 204] on input "Tipo de cliente   *" at bounding box center [561, 193] width 380 height 45
type input "[EMAIL_ADDRESS][DOMAIN_NAME]"
click at [497, 224] on div "Tipo de cliente   * Persona Física ​ Email   * [EMAIL_ADDRESS][DOMAIN_NAME] ​ P…" at bounding box center [561, 309] width 380 height 416
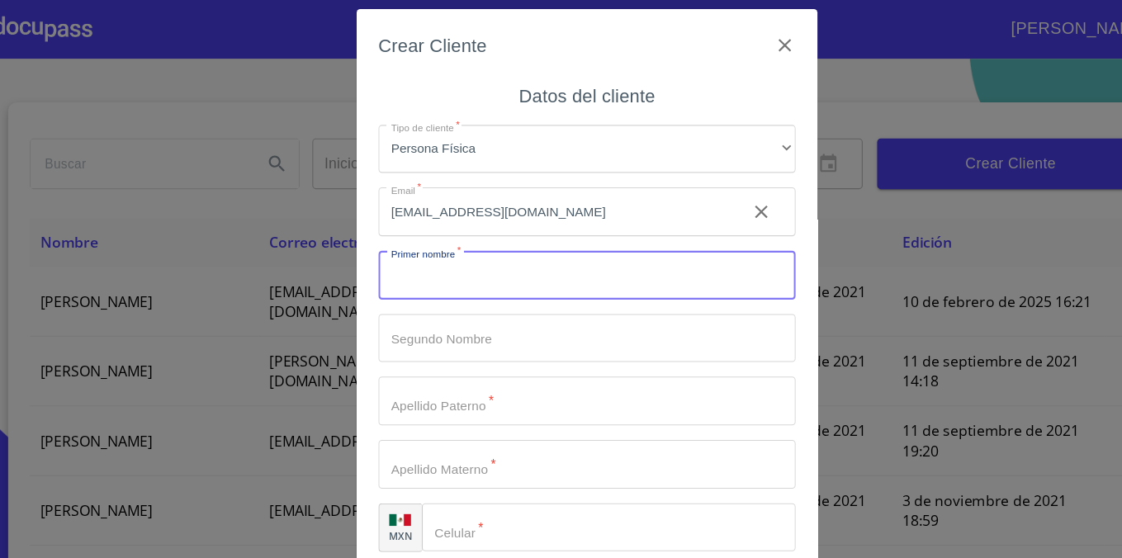
click at [483, 253] on input "Tipo de cliente   *" at bounding box center [561, 251] width 380 height 45
type input "SAYLET"
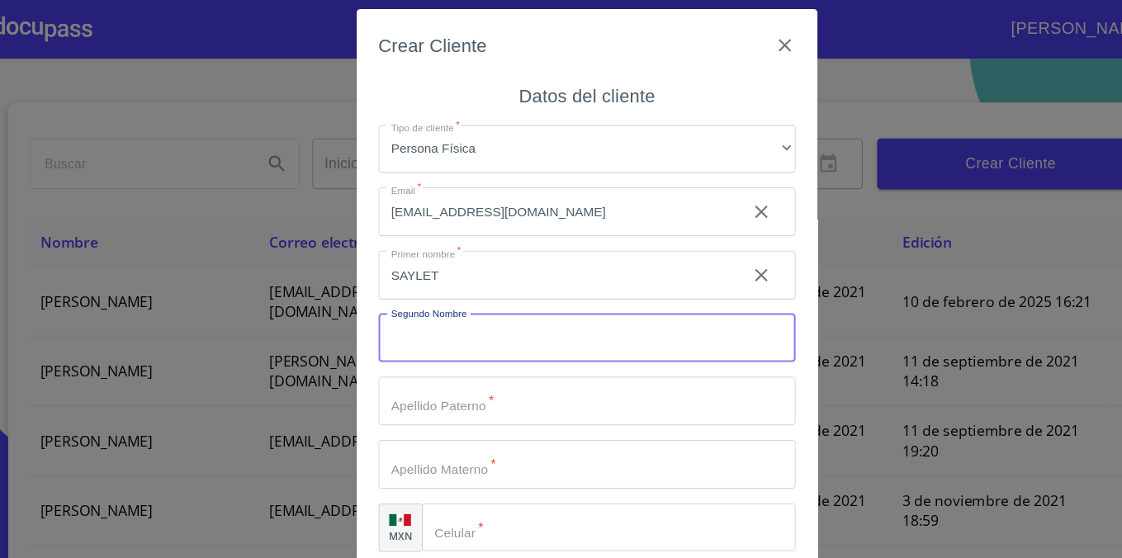
type input "J"
type input "KORETTI"
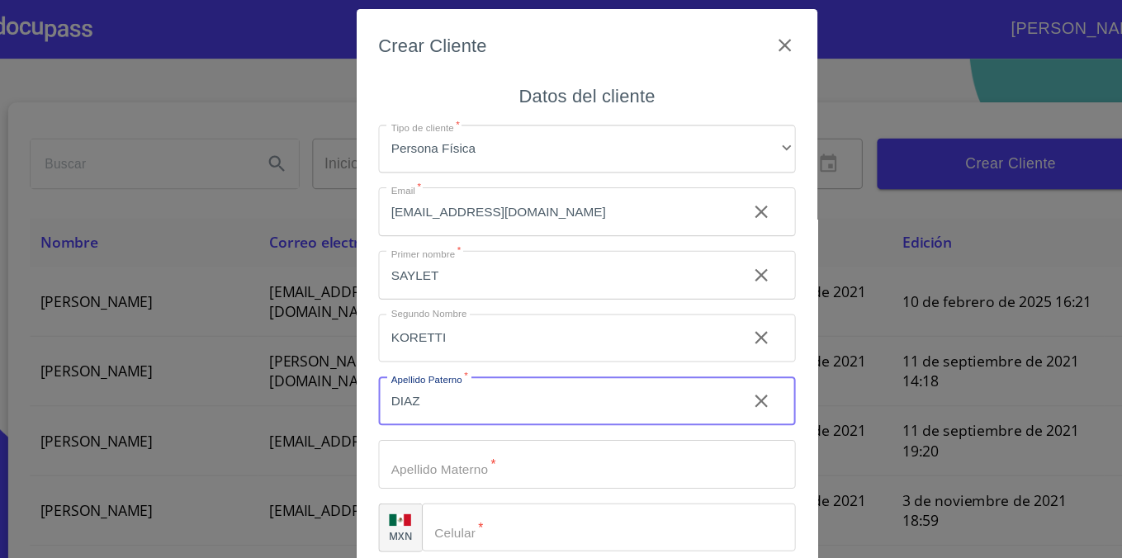
type input "DIAZ"
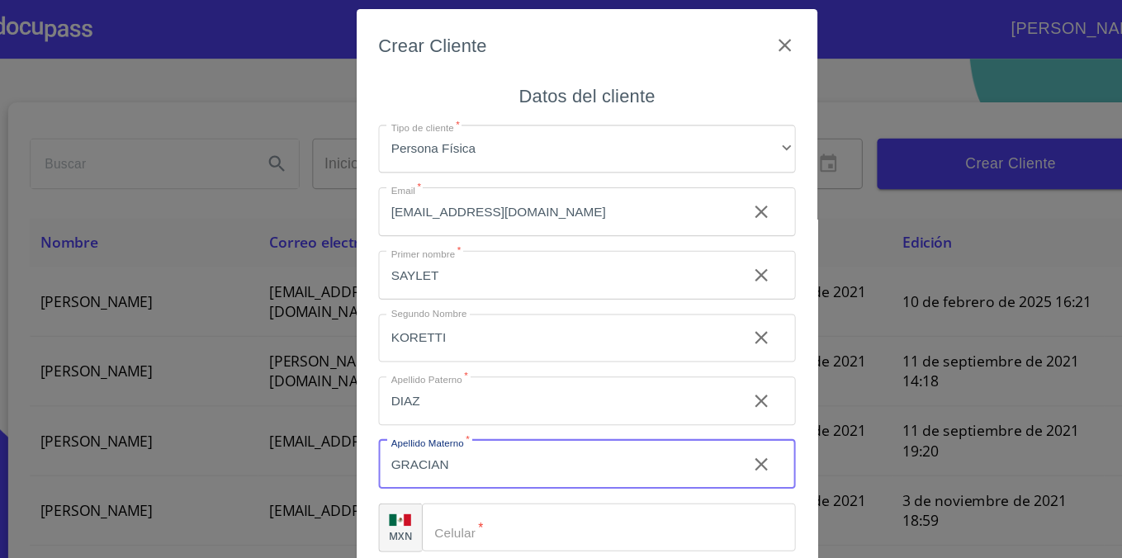
type input "GRACIAN"
click at [465, 483] on input "Tipo de cliente   *" at bounding box center [580, 481] width 341 height 45
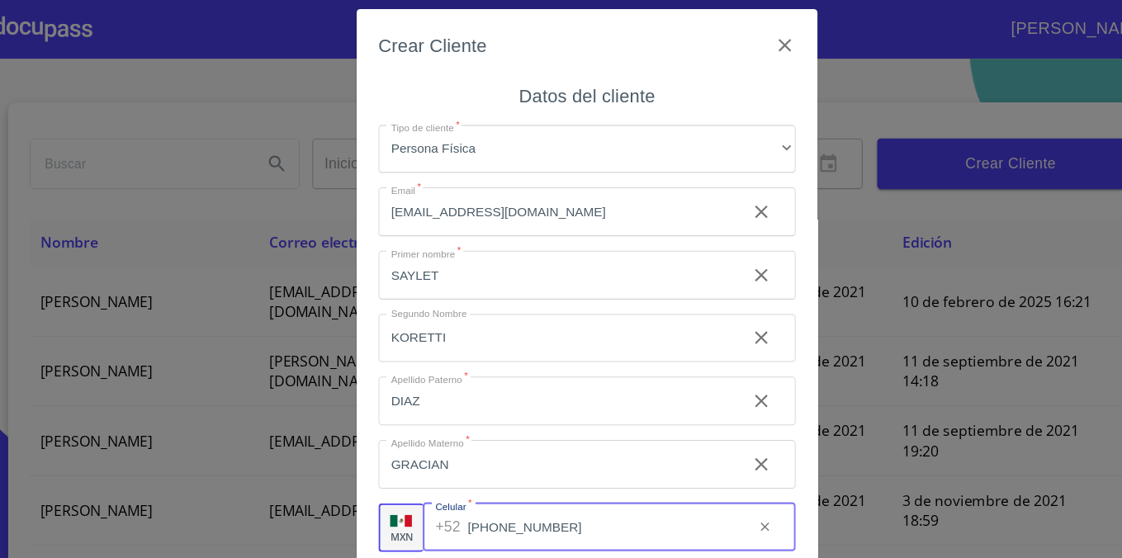
scroll to position [31, 0]
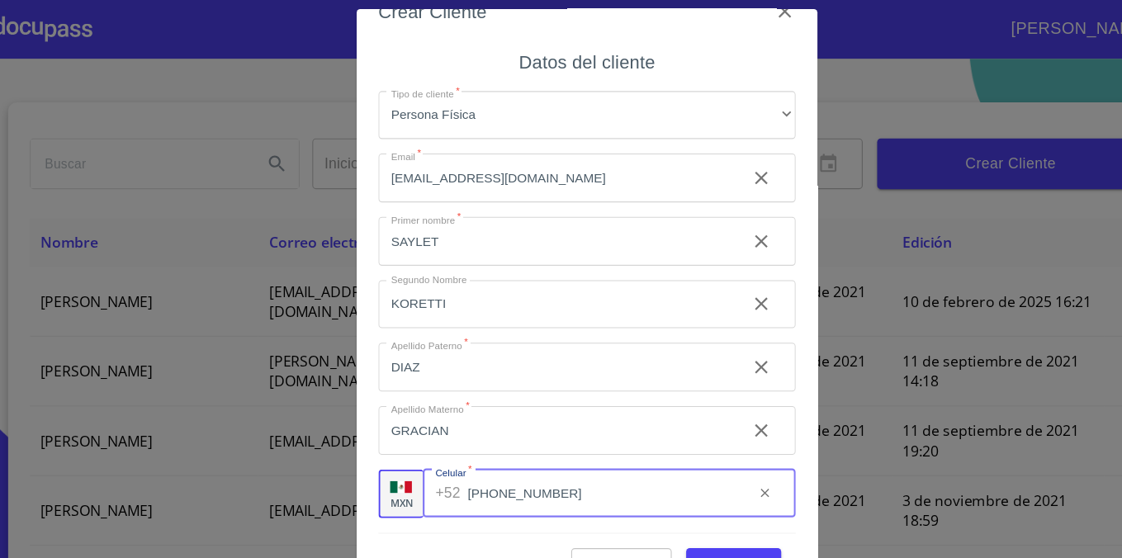
type input "[PHONE_NUMBER]"
click at [679, 505] on span "Guardar" at bounding box center [694, 515] width 60 height 21
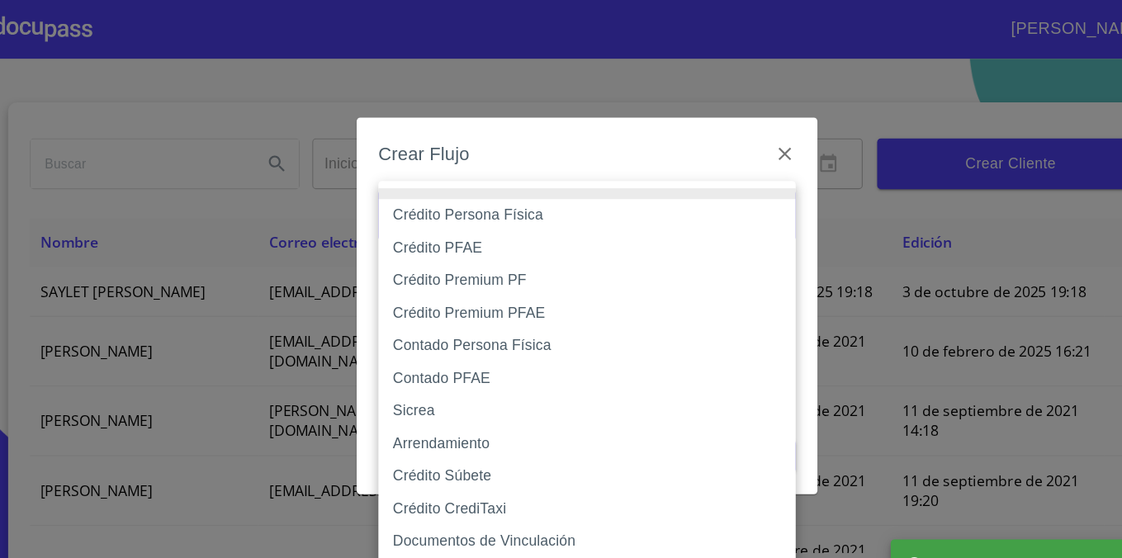
click at [546, 196] on body "[PERSON_NAME] ​ Fin ​ Crear Cliente Nombre Correo electrónico Registro Edición …" at bounding box center [561, 279] width 1122 height 558
click at [531, 202] on li "Crédito Persona Física" at bounding box center [561, 197] width 380 height 30
type input "6009fb3c7d1714eb8809aa97"
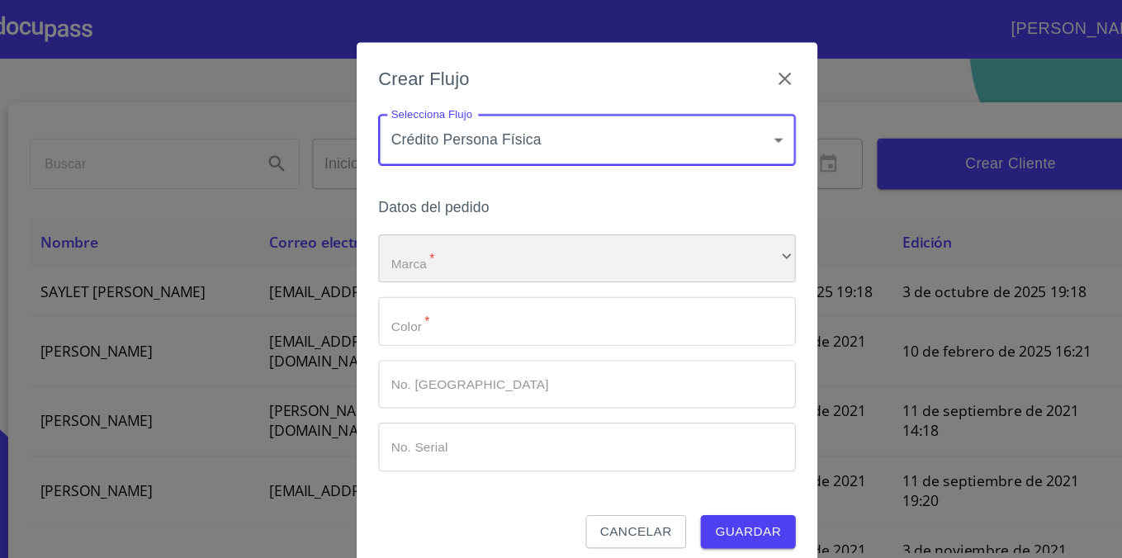
click at [500, 237] on div "​" at bounding box center [561, 236] width 380 height 45
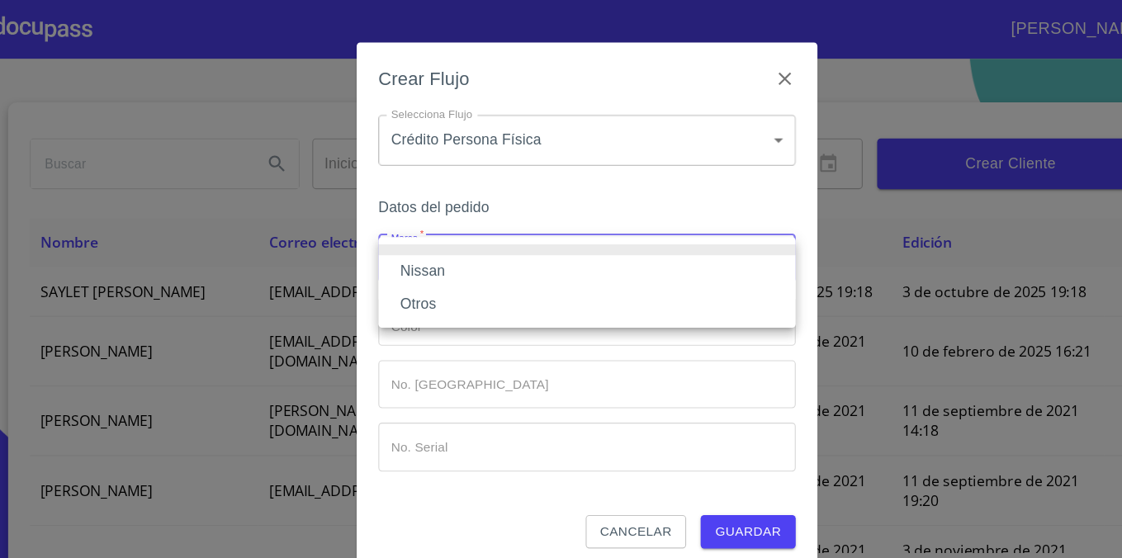
click at [500, 237] on li "Nissan" at bounding box center [561, 248] width 380 height 30
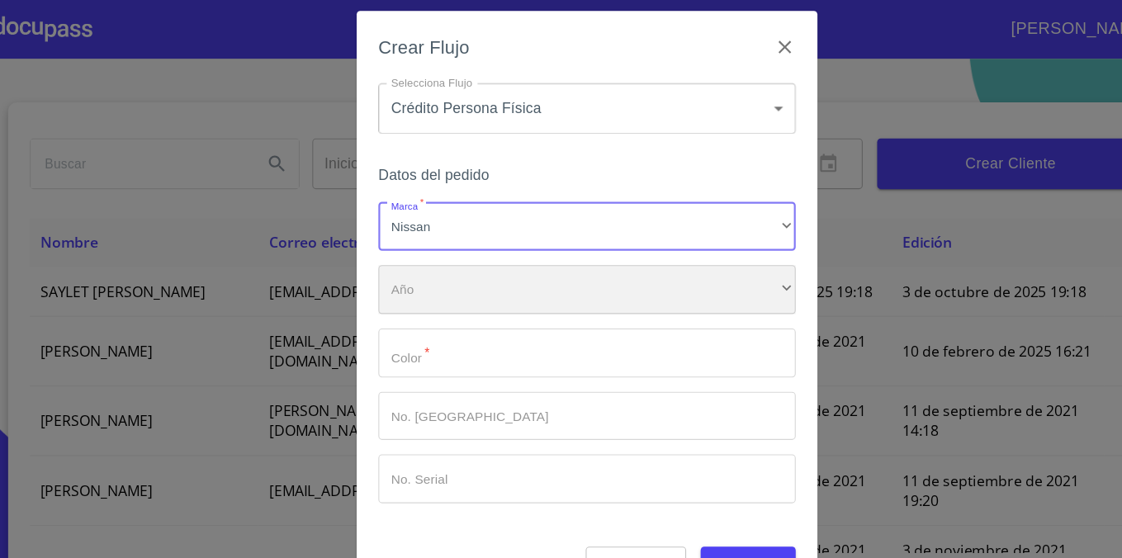
click at [492, 257] on div "​" at bounding box center [561, 264] width 380 height 45
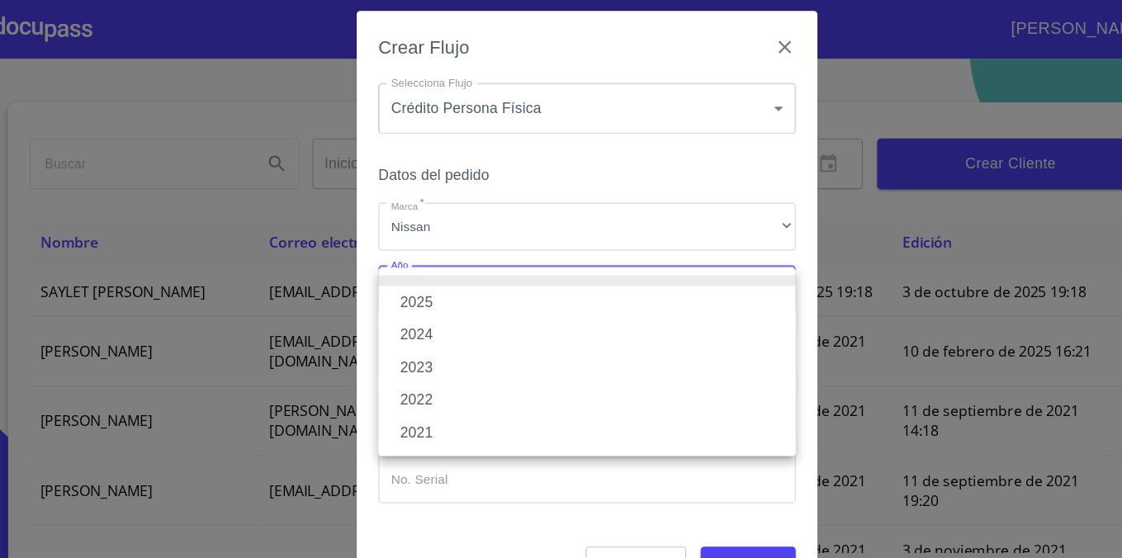
click at [481, 277] on li "2025" at bounding box center [561, 276] width 380 height 30
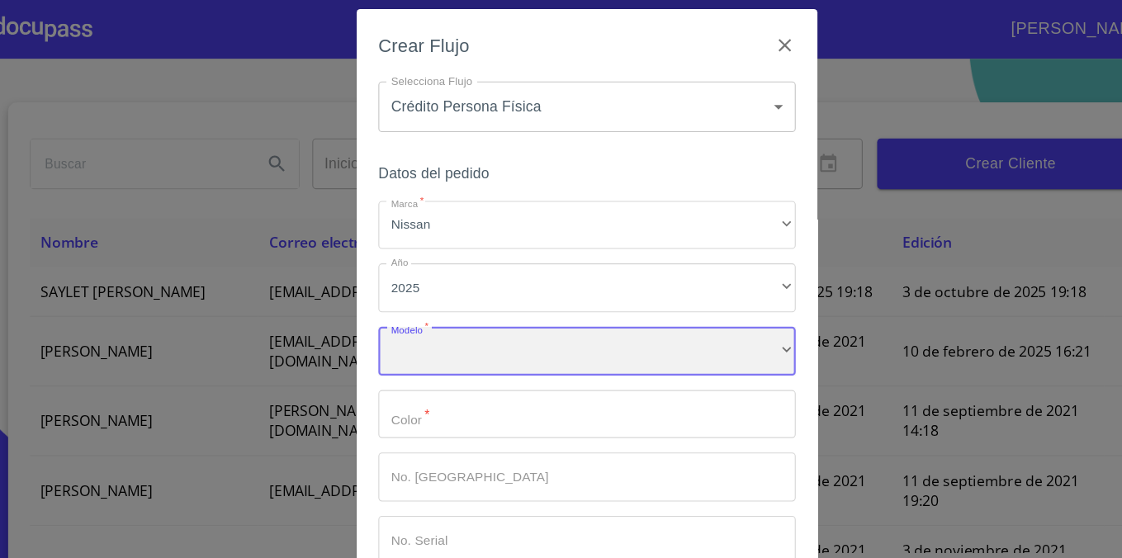
click at [466, 314] on div "​" at bounding box center [561, 320] width 380 height 45
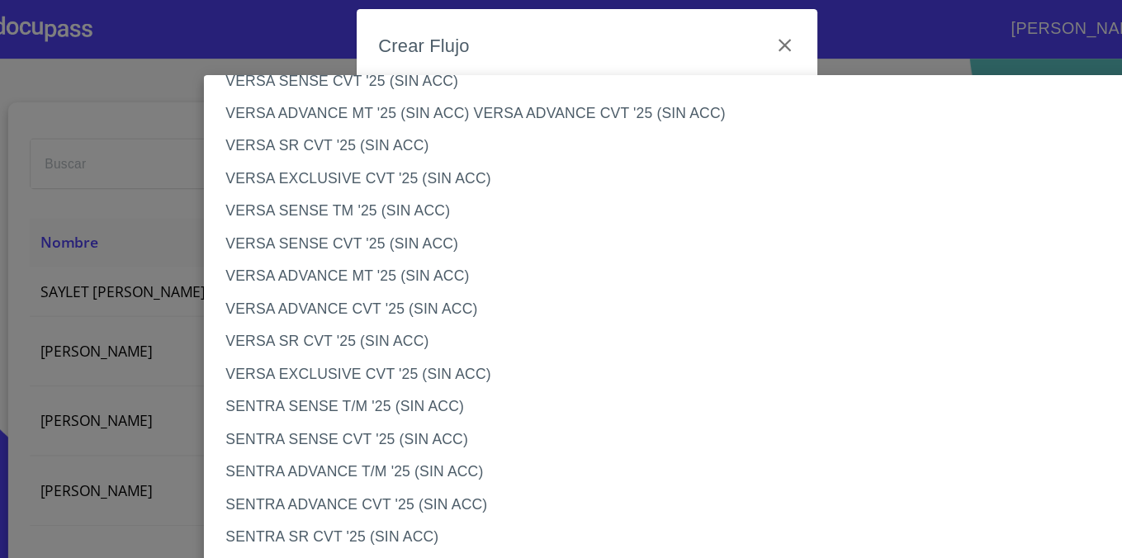
scroll to position [681, 0]
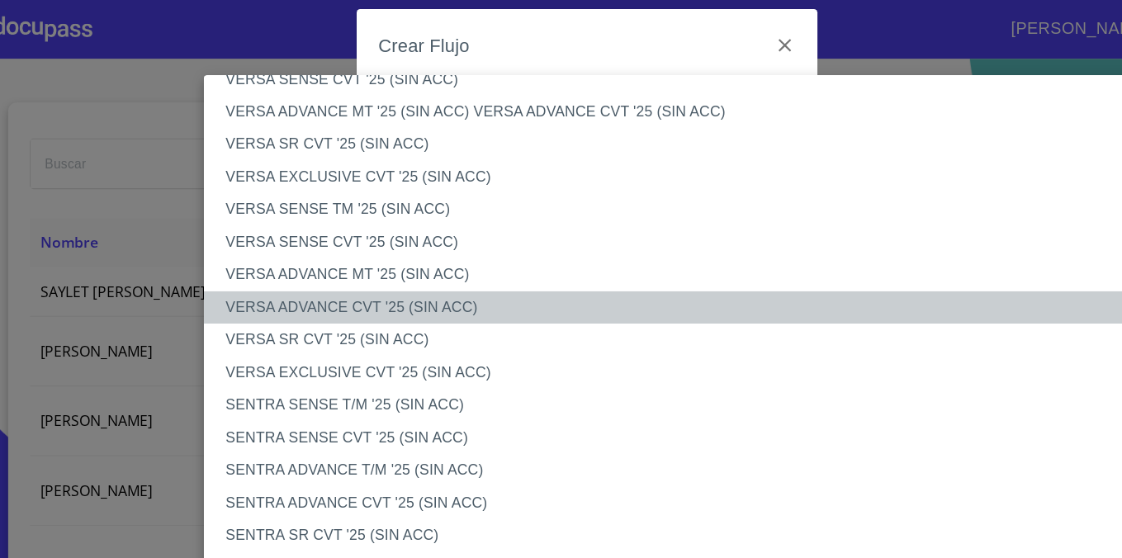
click at [442, 277] on li "VERSA ADVANCE CVT '25 (SIN ACC)" at bounding box center [659, 281] width 897 height 30
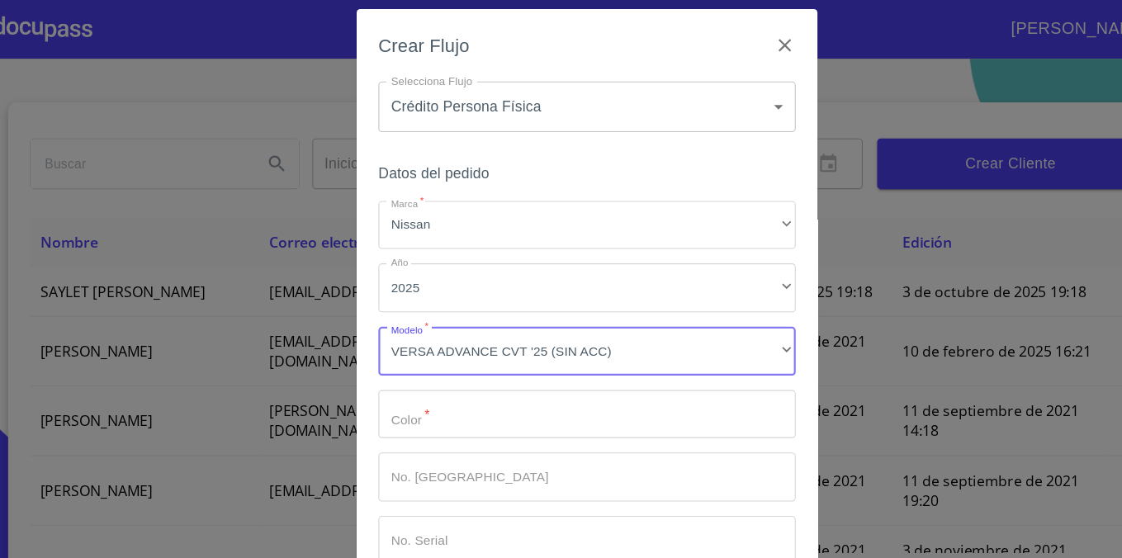
click at [439, 381] on input "Marca   *" at bounding box center [561, 378] width 380 height 45
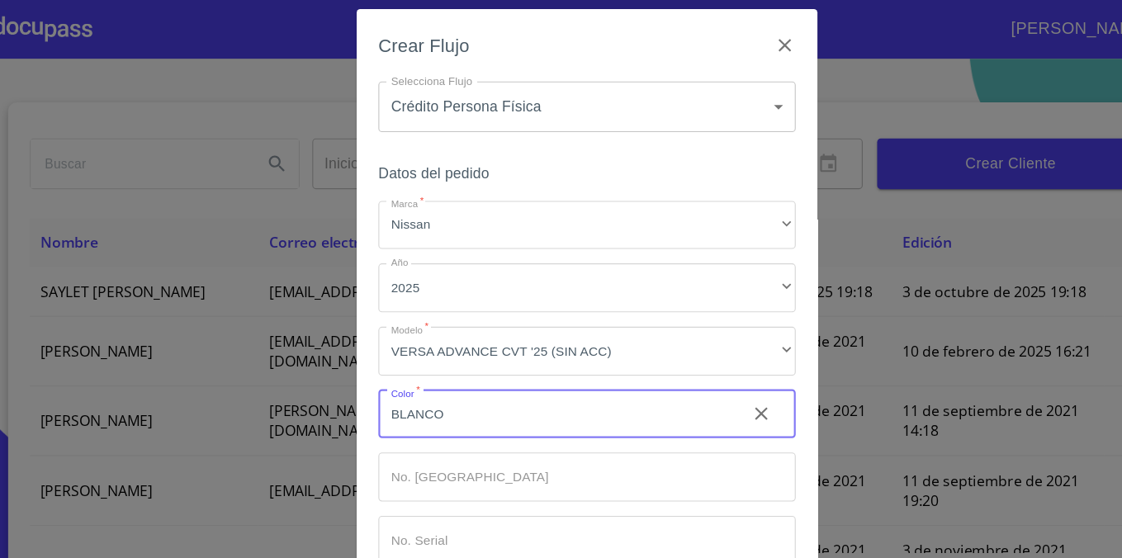
type input "BLANCO"
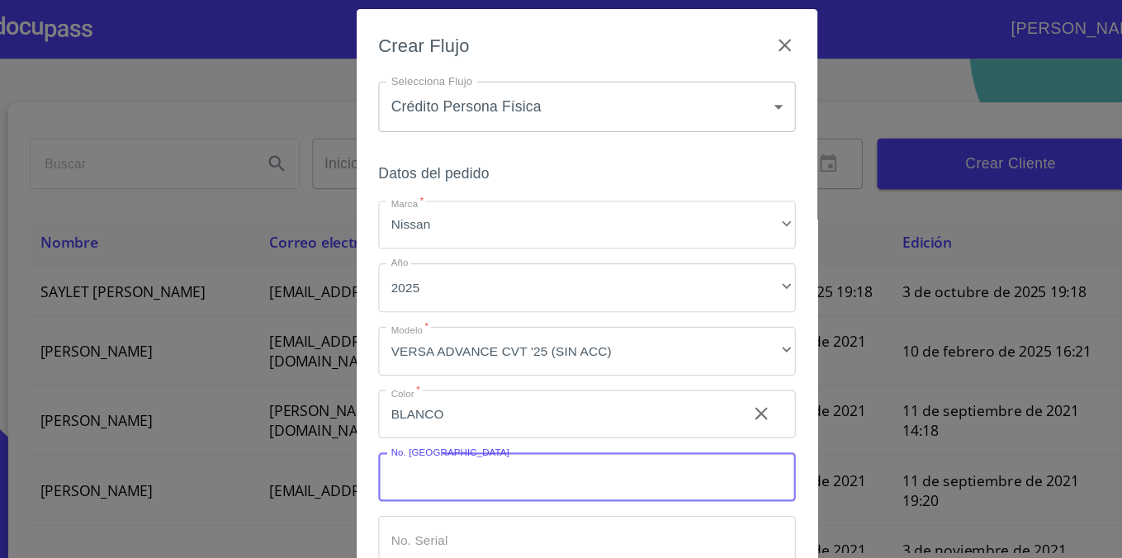
click at [429, 427] on input "Marca   *" at bounding box center [561, 435] width 380 height 45
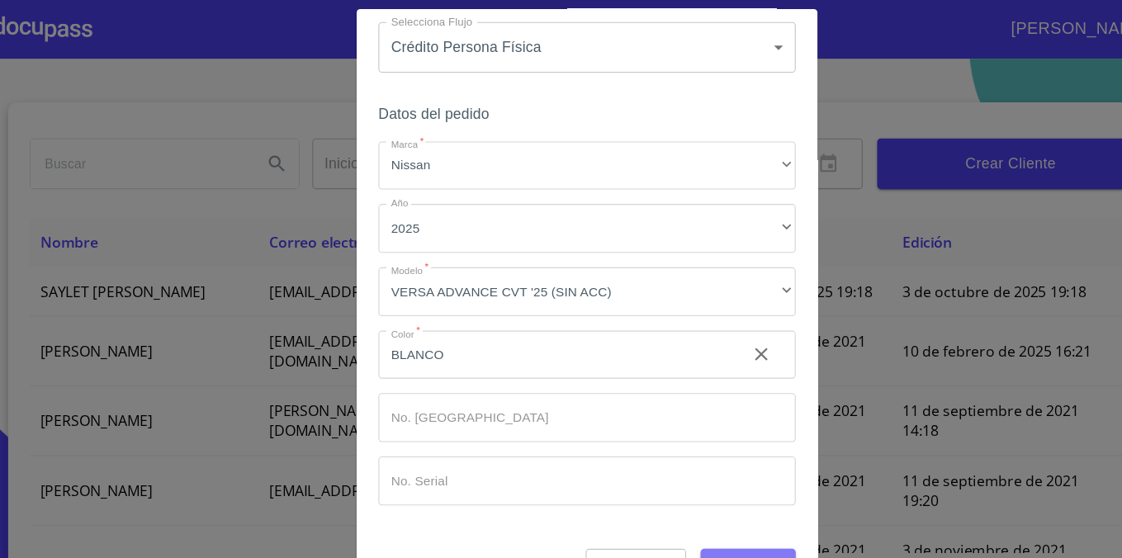
click at [684, 503] on button "Guardar" at bounding box center [707, 515] width 87 height 31
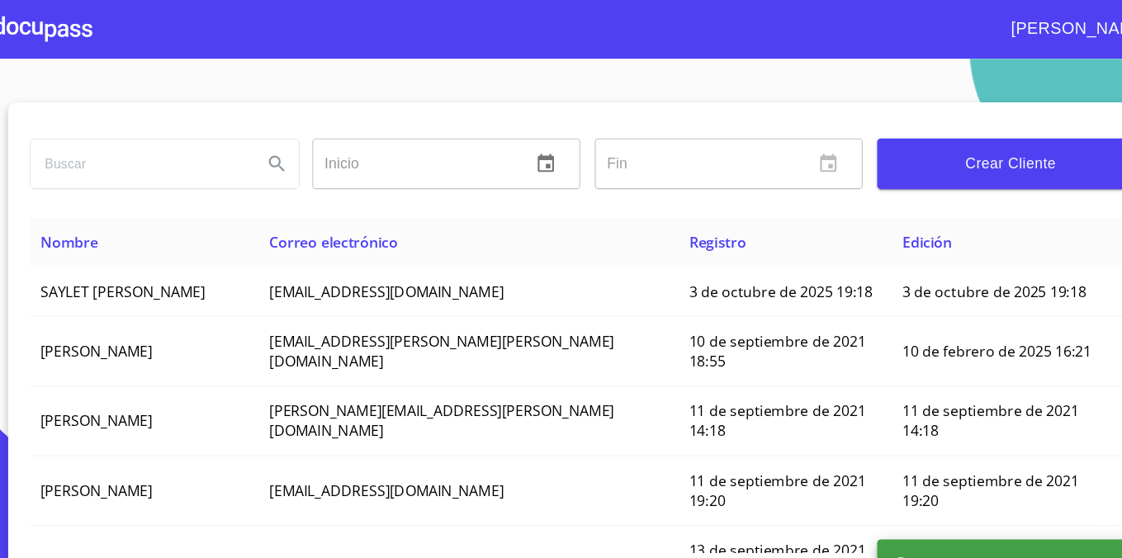
click at [83, 33] on div at bounding box center [65, 26] width 90 height 53
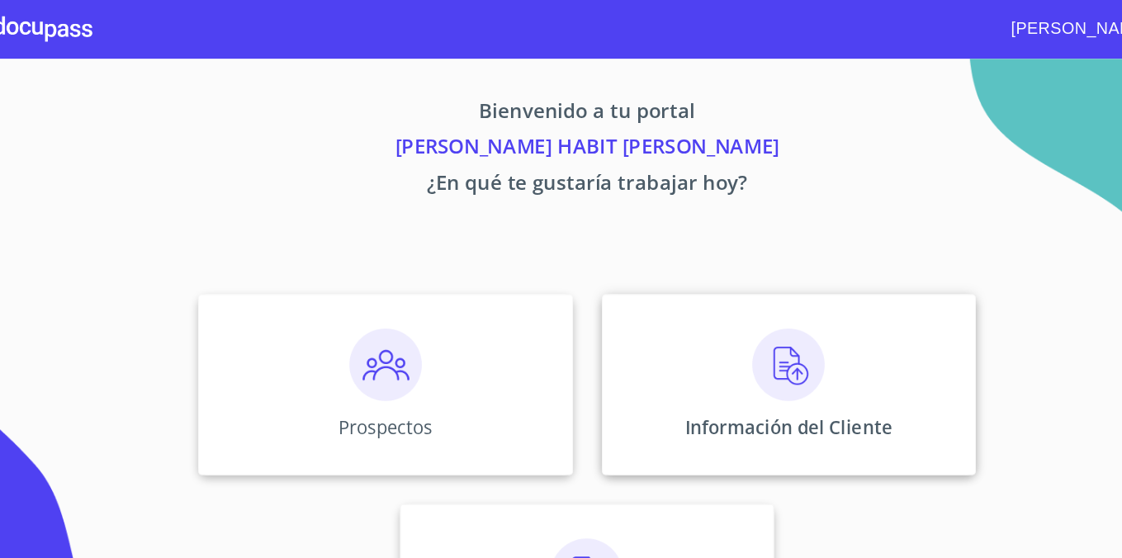
click at [698, 380] on p "Información del Cliente" at bounding box center [744, 390] width 189 height 22
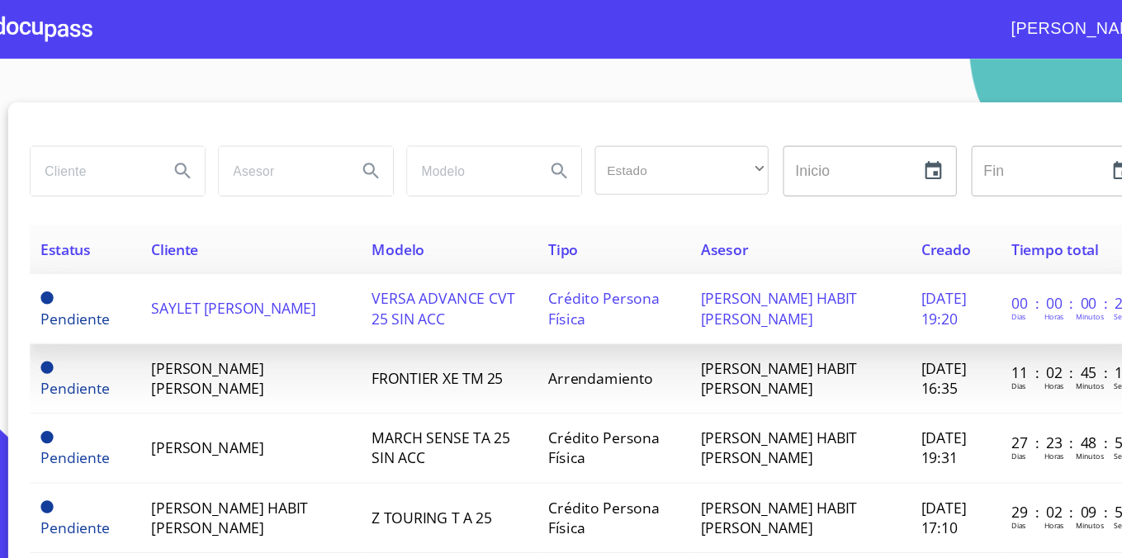
click at [264, 291] on td "SAYLET [PERSON_NAME]" at bounding box center [254, 282] width 201 height 64
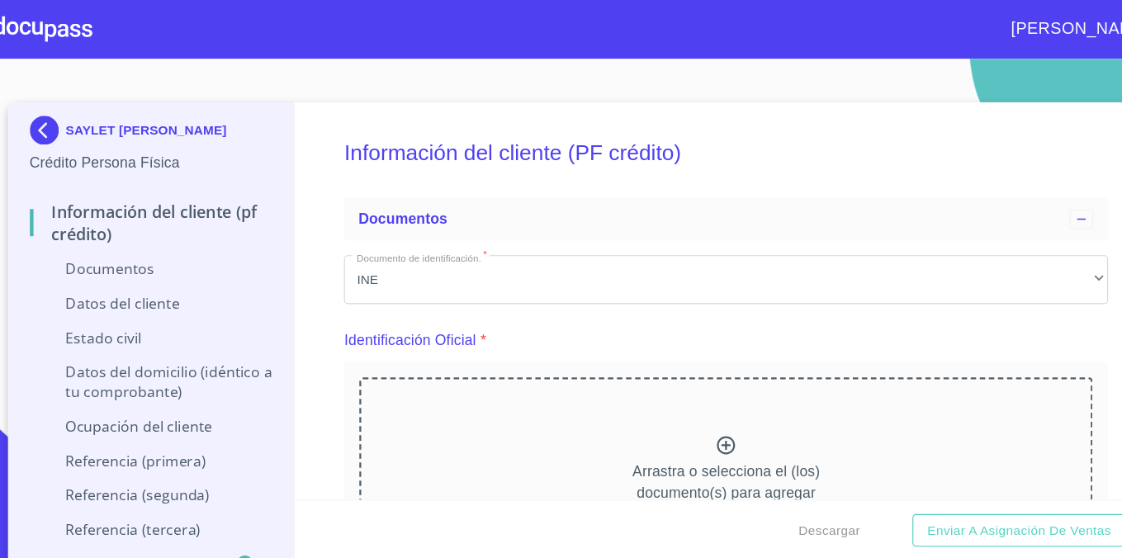
scroll to position [133, 0]
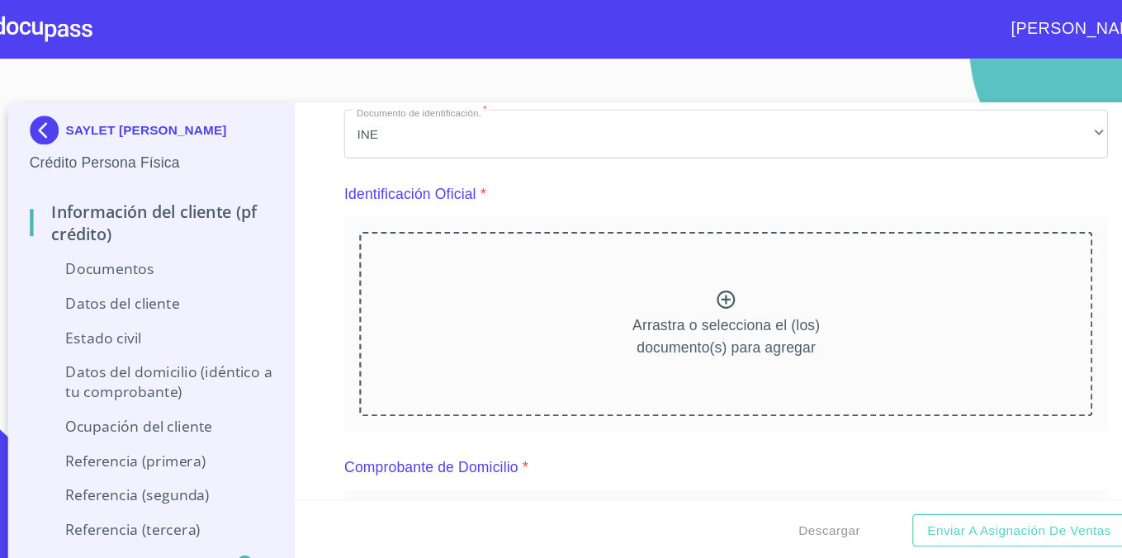
click at [687, 275] on icon at bounding box center [688, 273] width 20 height 20
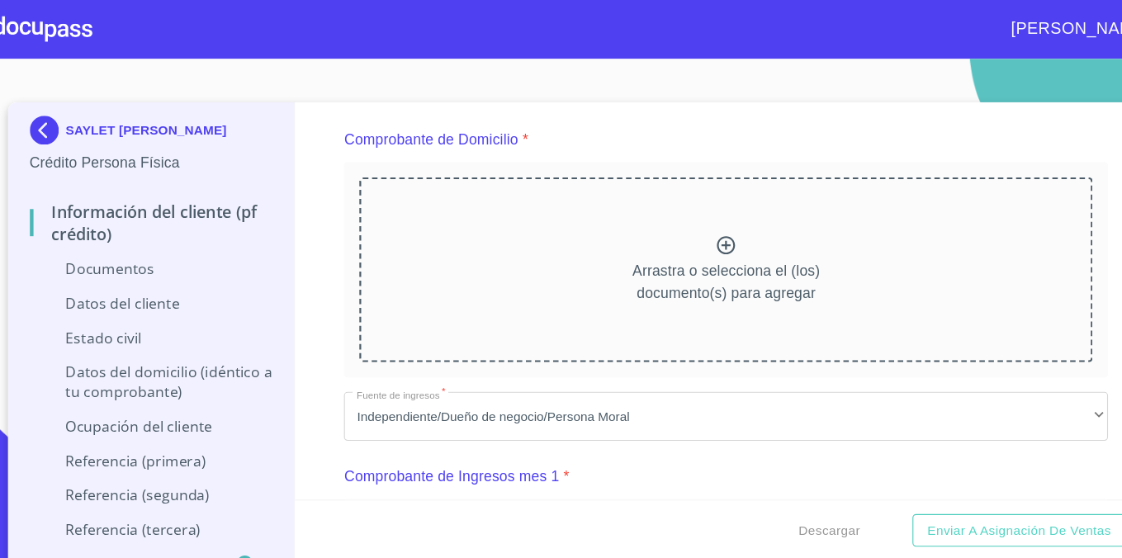
scroll to position [915, 0]
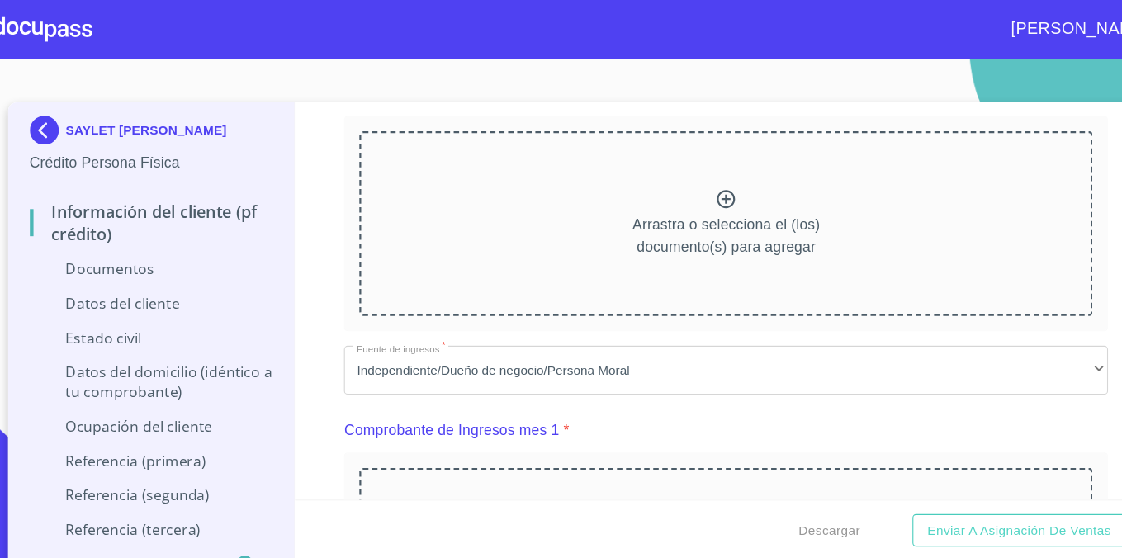
click at [682, 182] on icon at bounding box center [688, 182] width 20 height 20
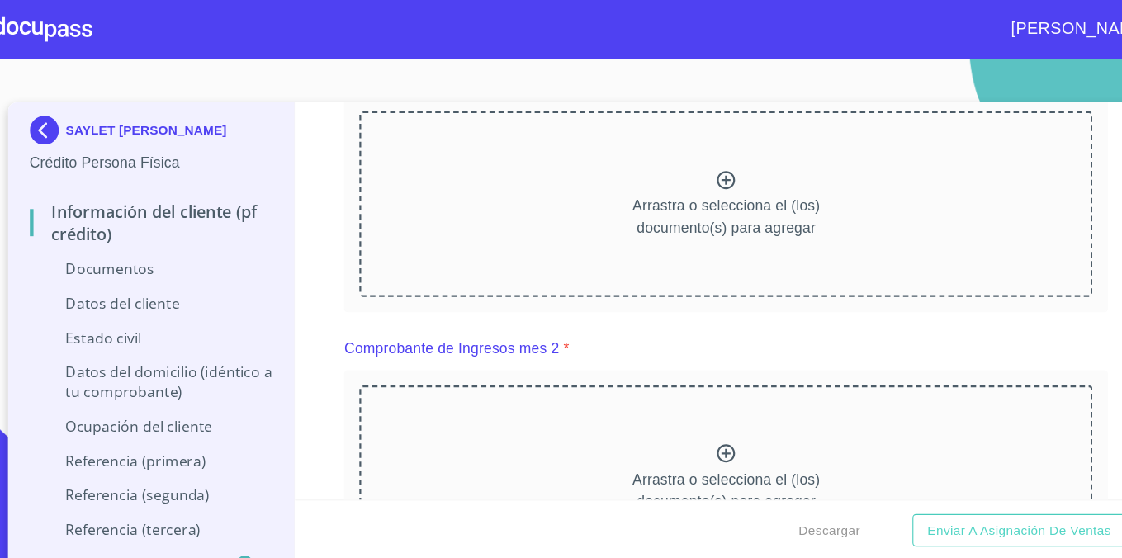
scroll to position [1676, 0]
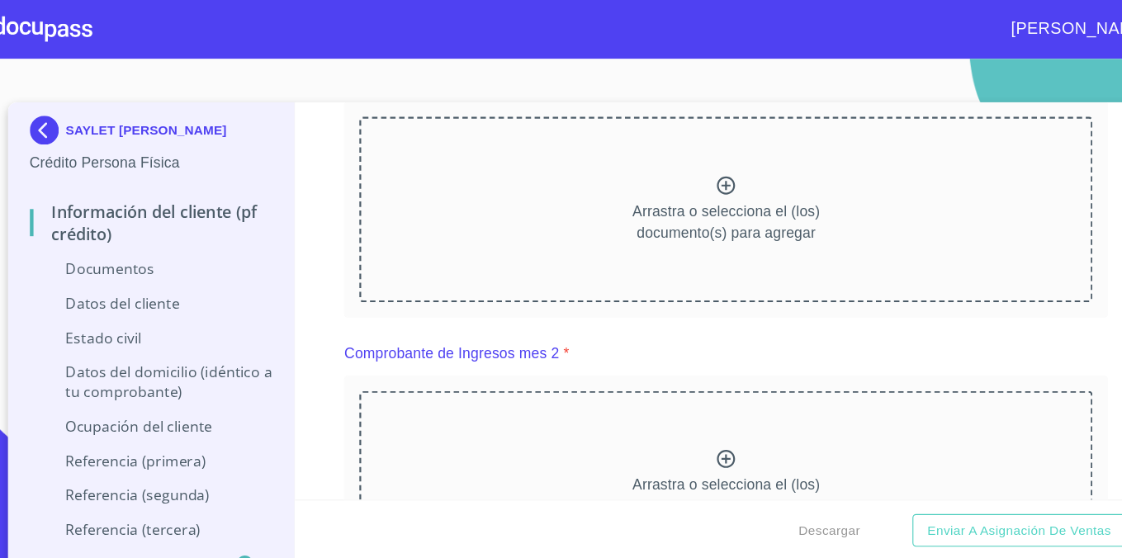
click at [681, 165] on icon at bounding box center [687, 169] width 17 height 17
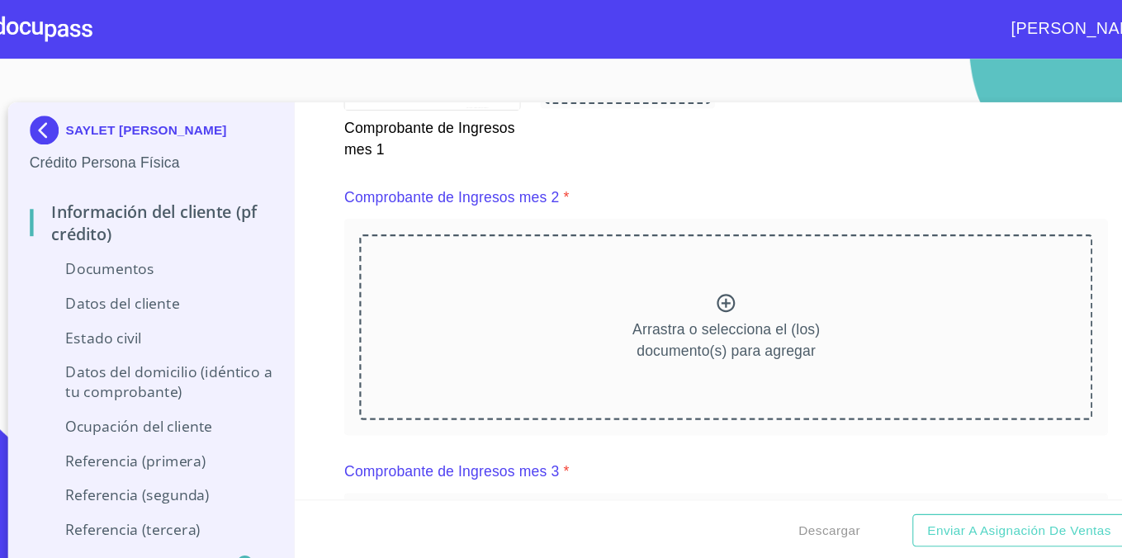
scroll to position [2292, 0]
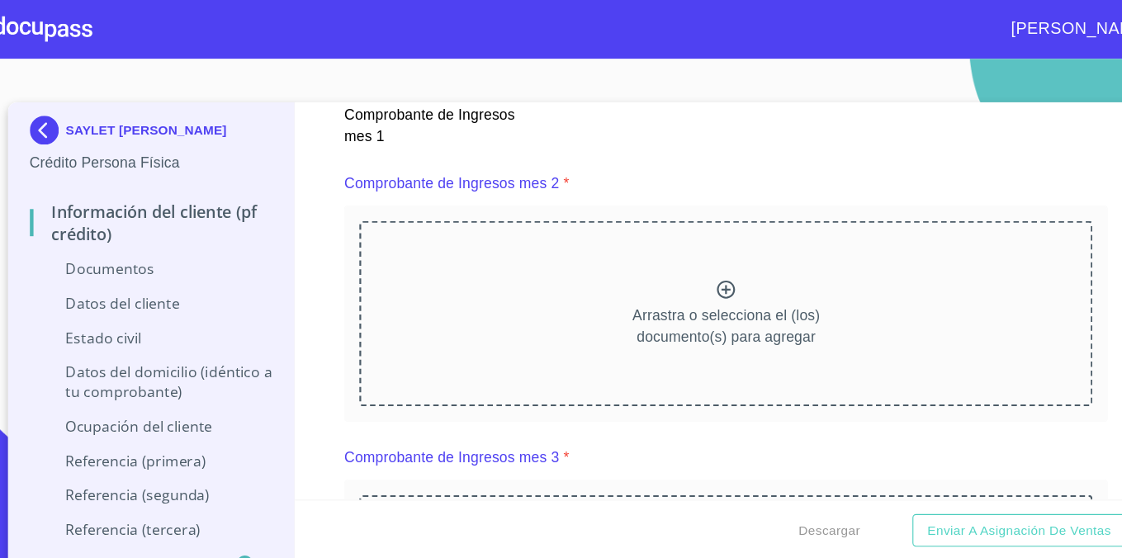
click at [689, 261] on icon at bounding box center [688, 264] width 20 height 20
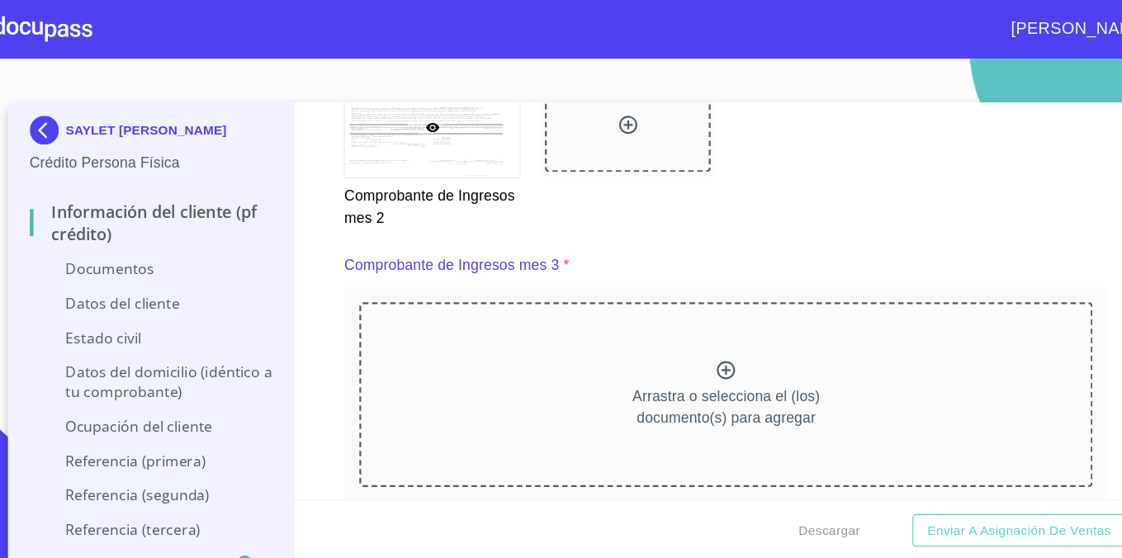
scroll to position [2932, 0]
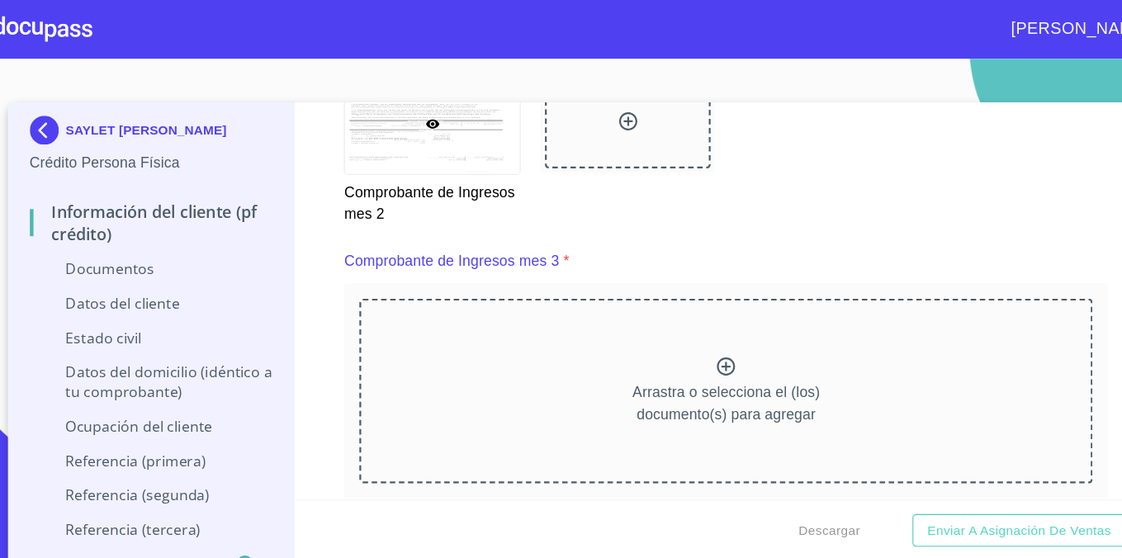
click at [686, 327] on icon at bounding box center [687, 334] width 17 height 17
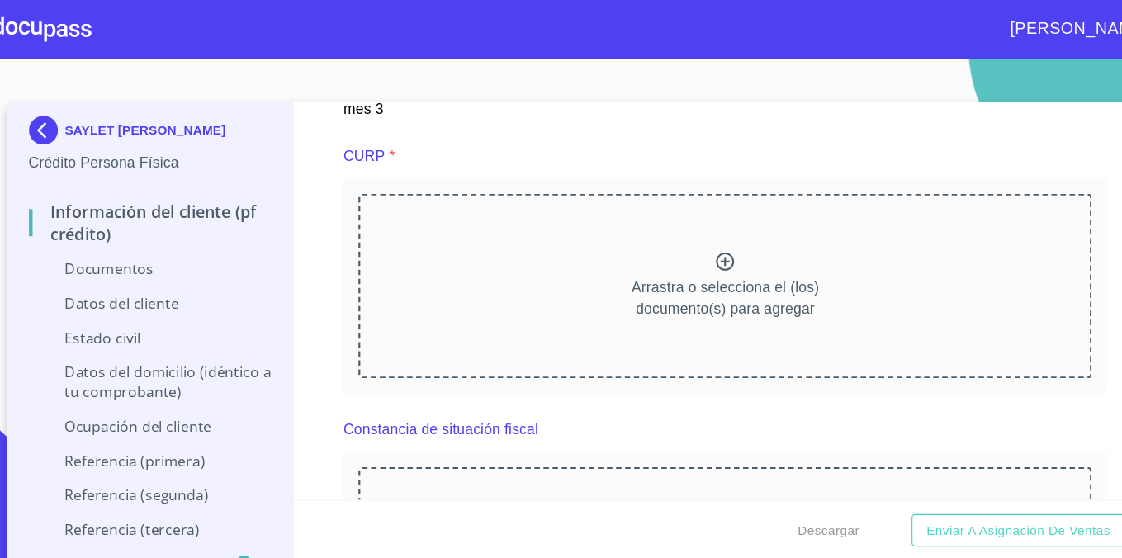
scroll to position [3734, 0]
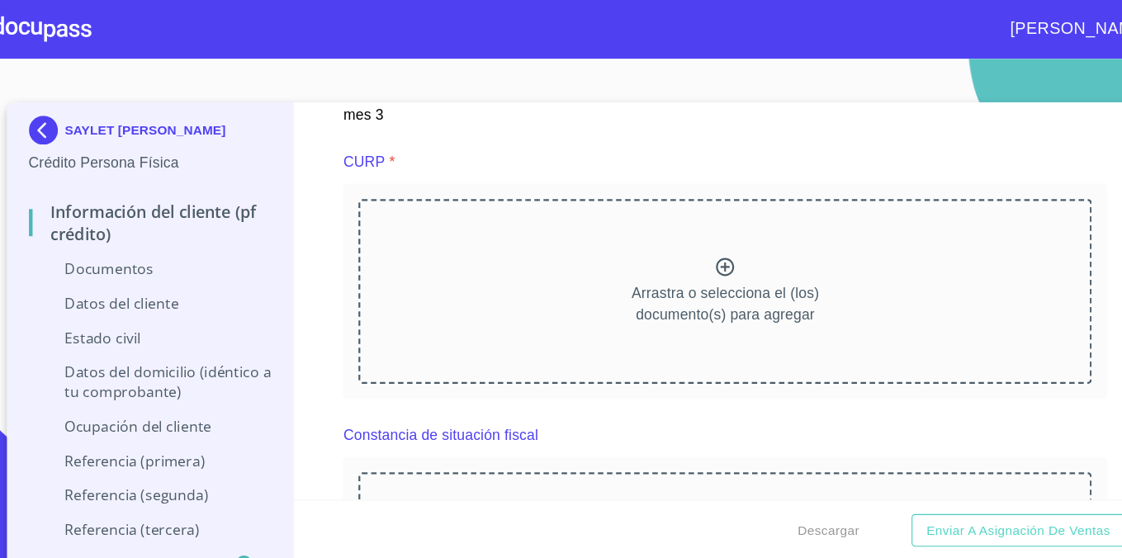
click at [686, 253] on div at bounding box center [688, 246] width 20 height 24
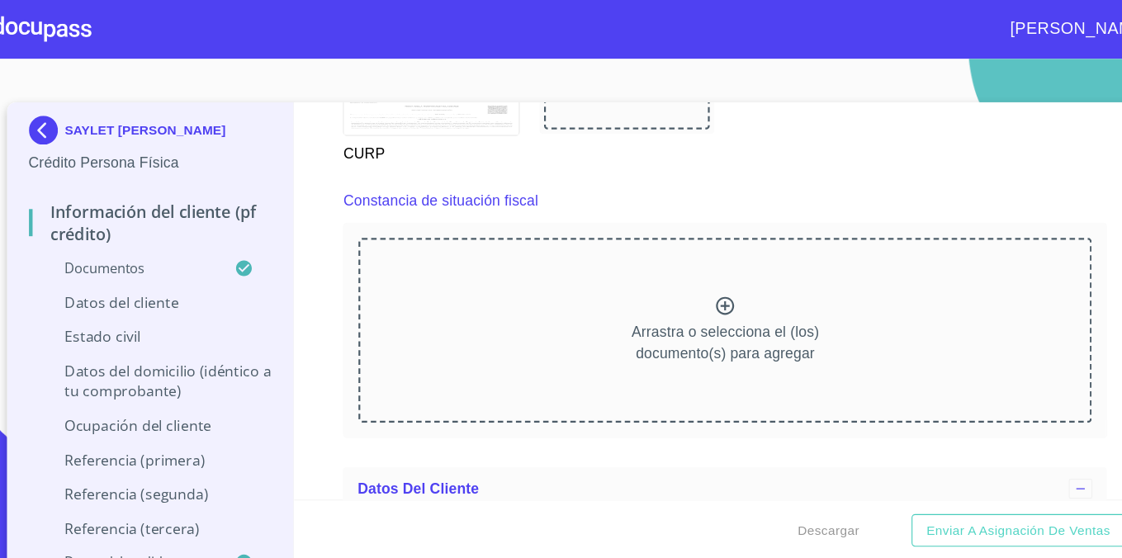
scroll to position [4390, 0]
click at [678, 278] on icon at bounding box center [688, 278] width 20 height 20
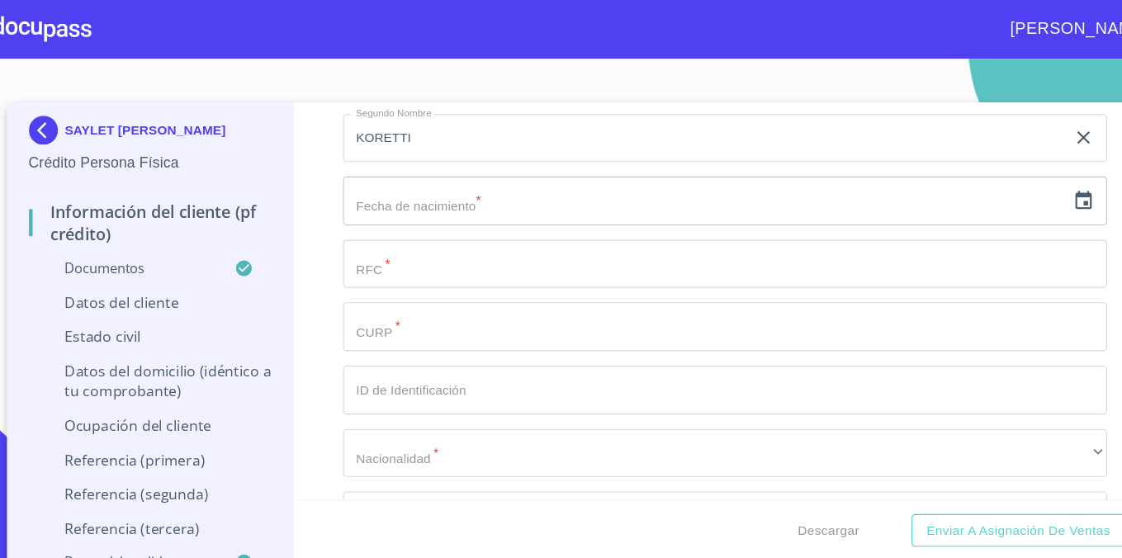
scroll to position [5398, 0]
click at [509, 203] on input "text" at bounding box center [668, 182] width 659 height 45
click at [475, 172] on input "text" at bounding box center [668, 182] width 659 height 45
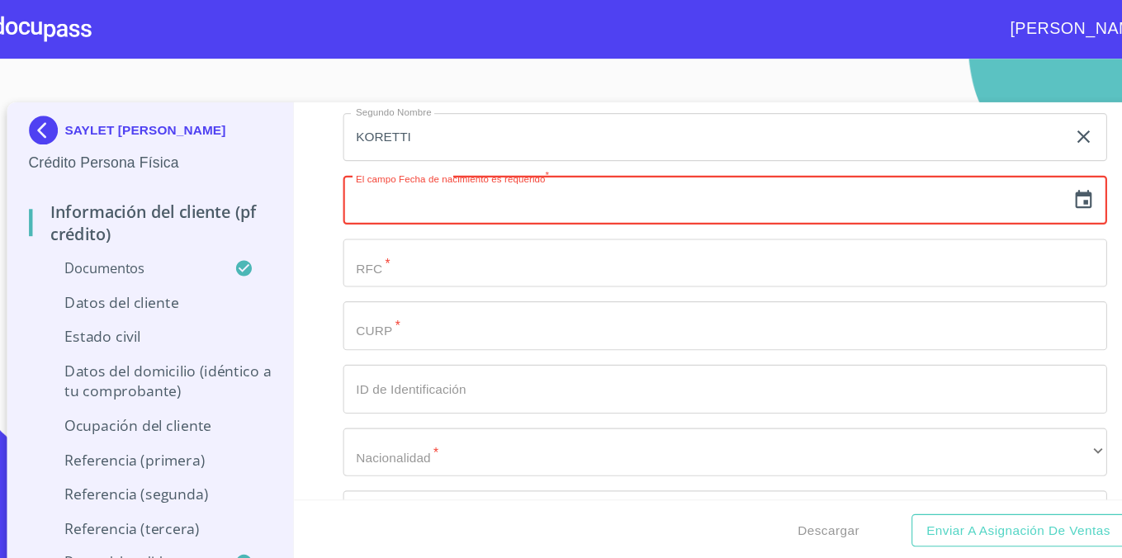
type input "0_"
click at [448, 175] on input "89" at bounding box center [671, 182] width 665 height 45
type input "1_"
type input "0_"
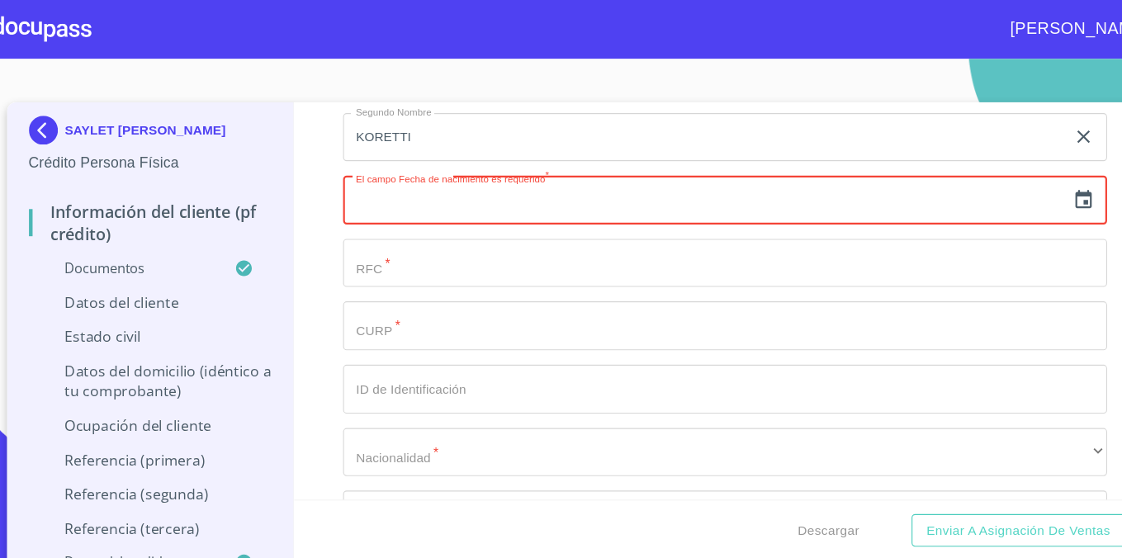
click at [1024, 175] on div "​" at bounding box center [687, 182] width 697 height 45
click at [1011, 176] on icon "button" at bounding box center [1014, 181] width 15 height 17
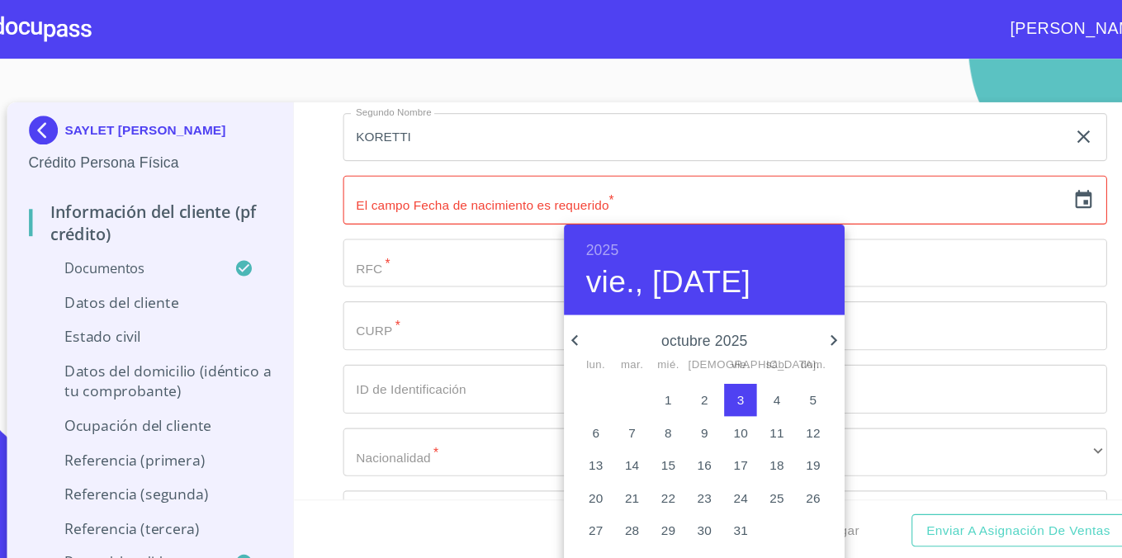
click at [571, 214] on div "2025 vie., [DATE]" at bounding box center [669, 246] width 256 height 83
click at [572, 219] on h6 "2025" at bounding box center [575, 228] width 30 height 23
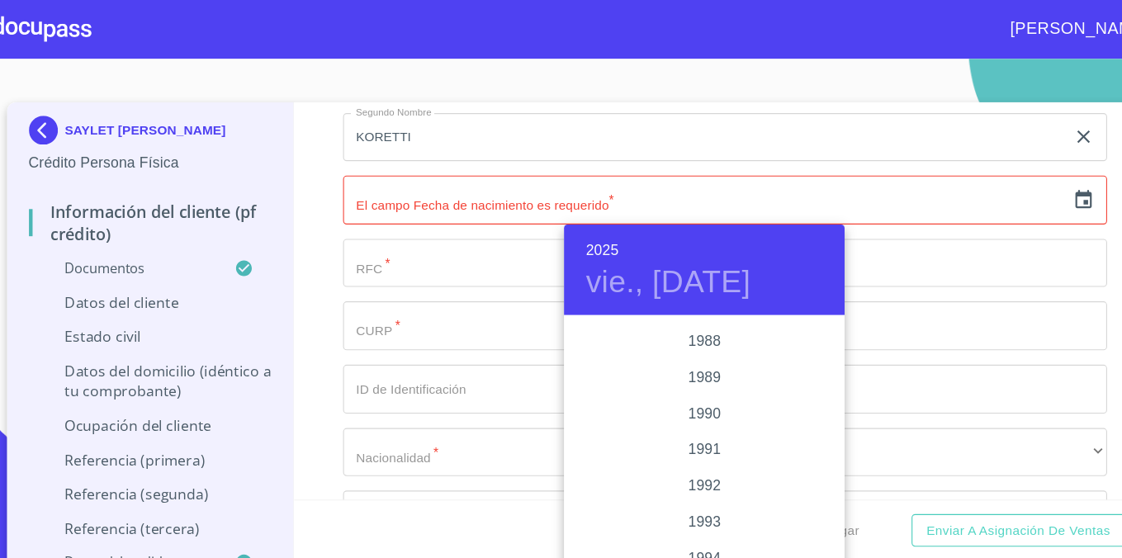
scroll to position [2065, 0]
click at [672, 351] on div "1989" at bounding box center [669, 353] width 256 height 33
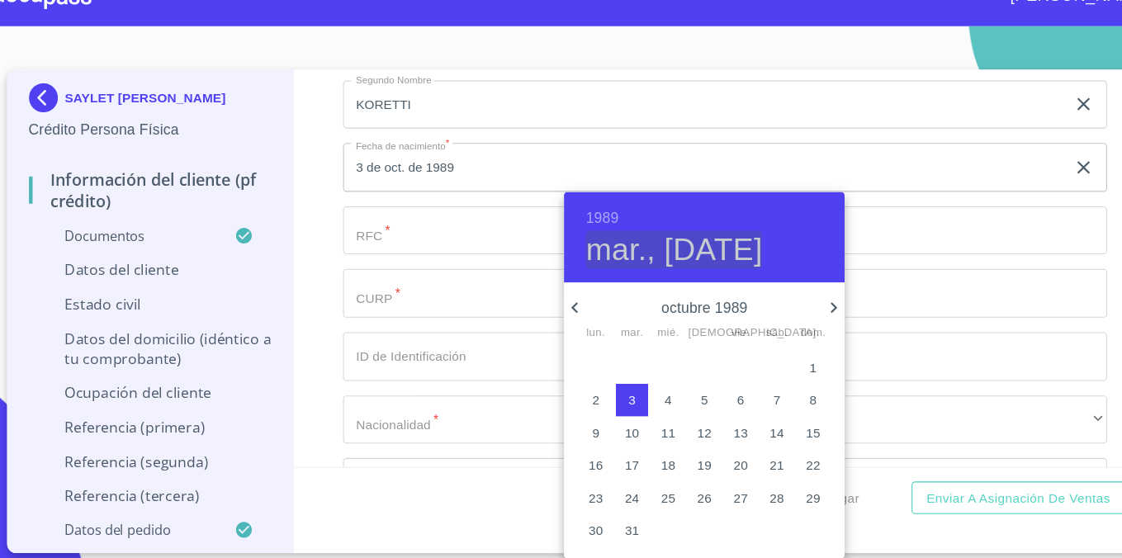
click at [659, 253] on h4 "mar., [DATE]" at bounding box center [640, 257] width 161 height 35
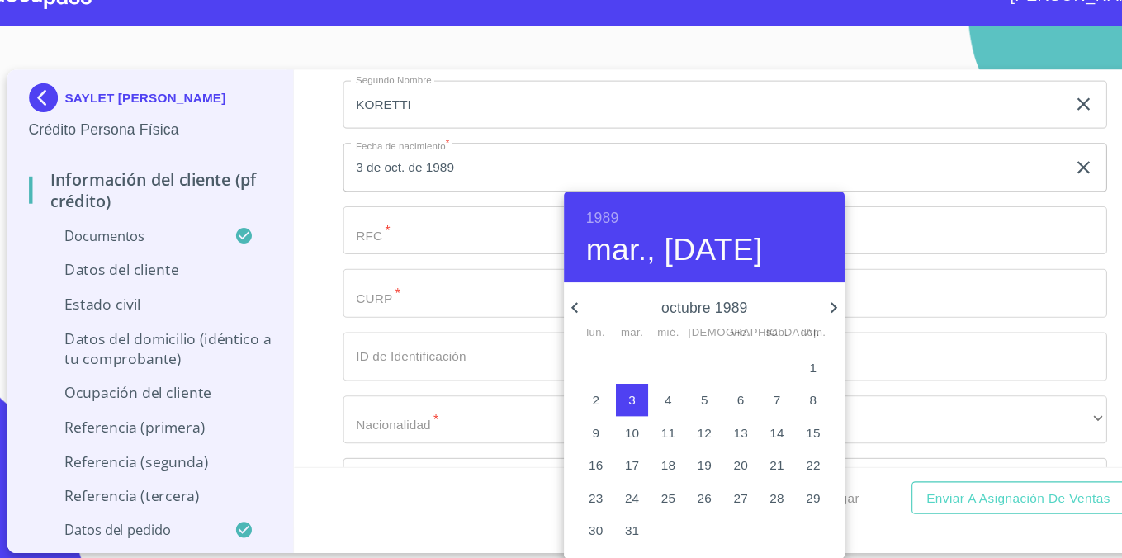
click at [549, 308] on icon "button" at bounding box center [551, 310] width 20 height 20
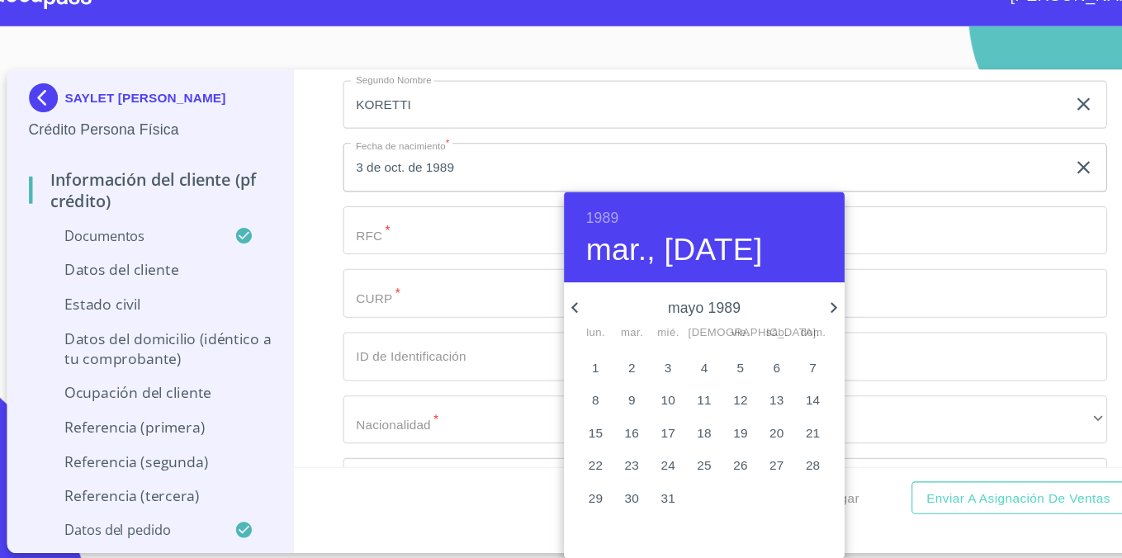
click at [549, 308] on icon "button" at bounding box center [551, 310] width 20 height 20
click at [603, 392] on p "3" at bounding box center [602, 394] width 7 height 17
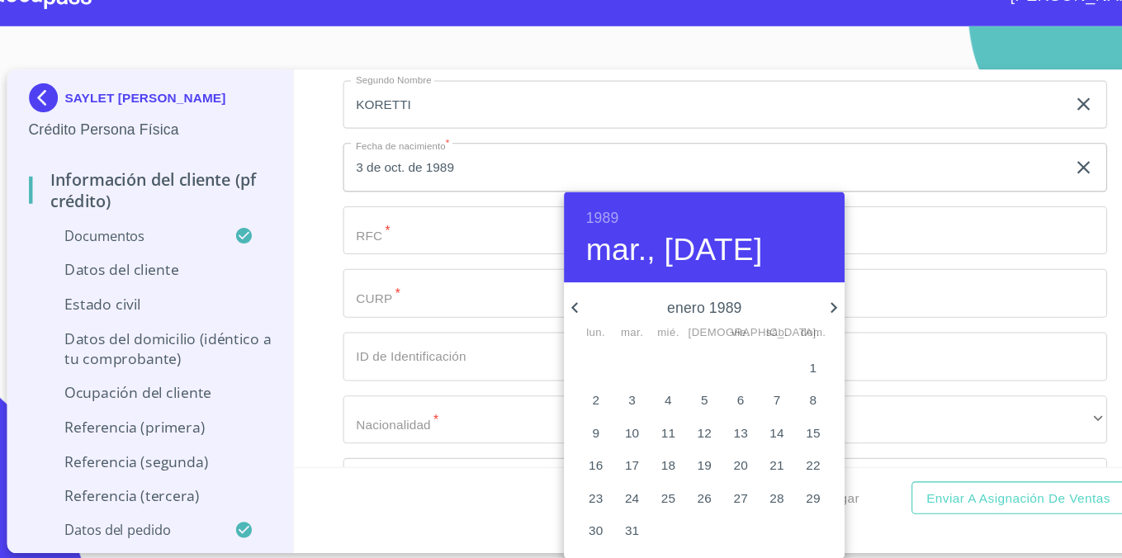
type input "3 de ene. de 1989"
click at [468, 241] on div at bounding box center [561, 279] width 1122 height 558
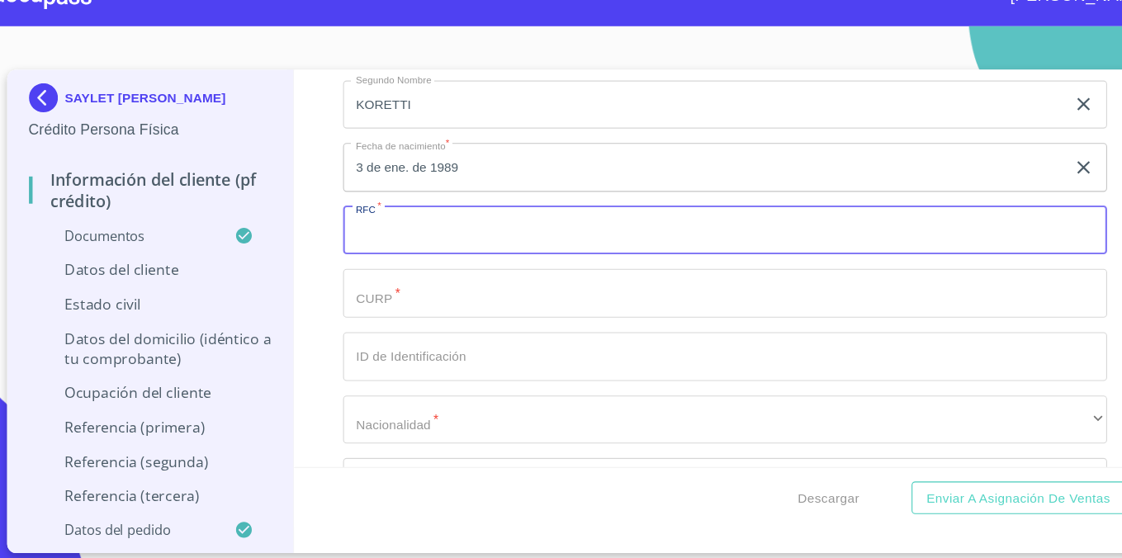
click at [418, 232] on input "Documento de identificación.   *" at bounding box center [687, 240] width 697 height 45
paste input "DIGS890103CK0"
type input "DIGS890103CK0"
click at [472, 315] on input "Documento de identificación.   *" at bounding box center [687, 297] width 697 height 45
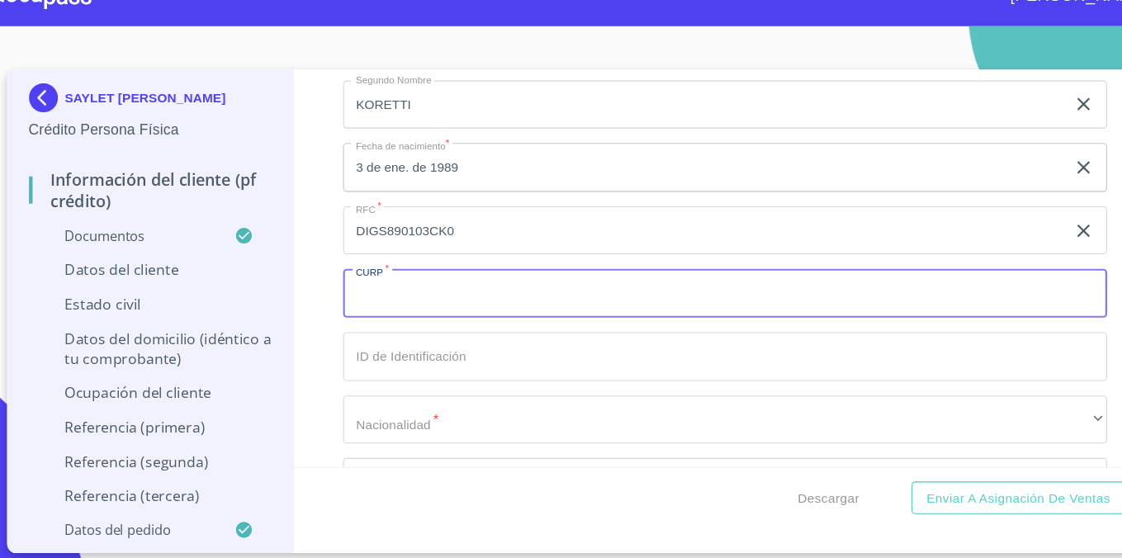
paste input "DIGS890103MJCZRY04"
type input "DIGS890103MJCZRY04"
click at [461, 359] on input "Documento de identificación.   *" at bounding box center [687, 355] width 697 height 45
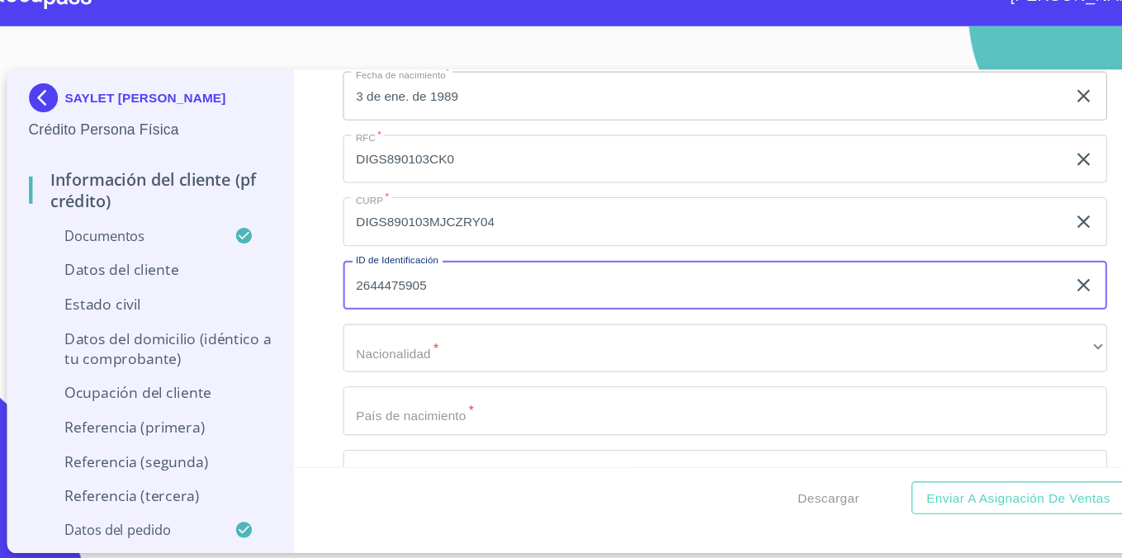
type input "2644475905"
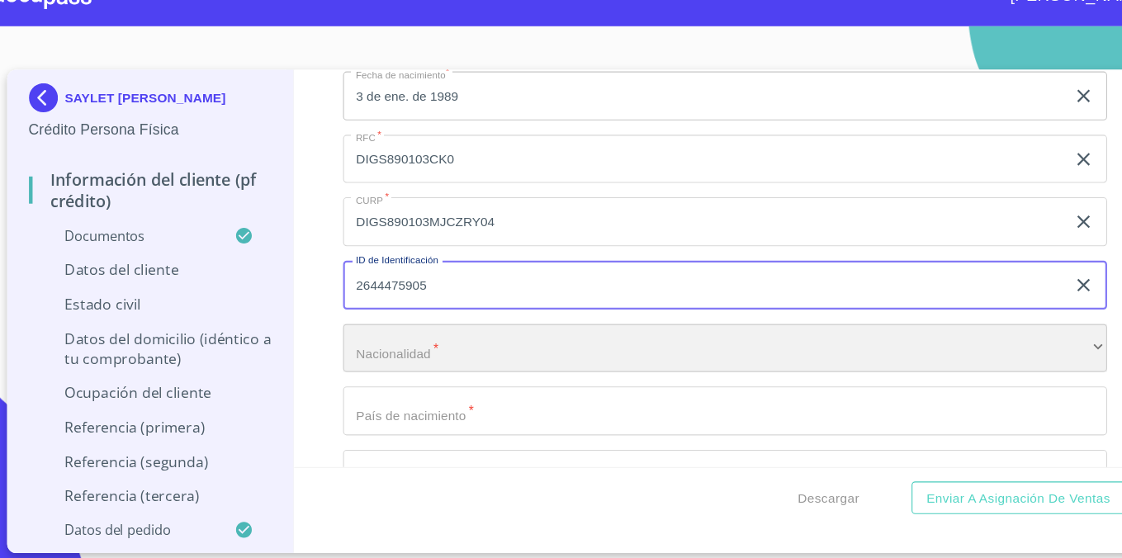
click at [473, 359] on div "​" at bounding box center [687, 347] width 697 height 45
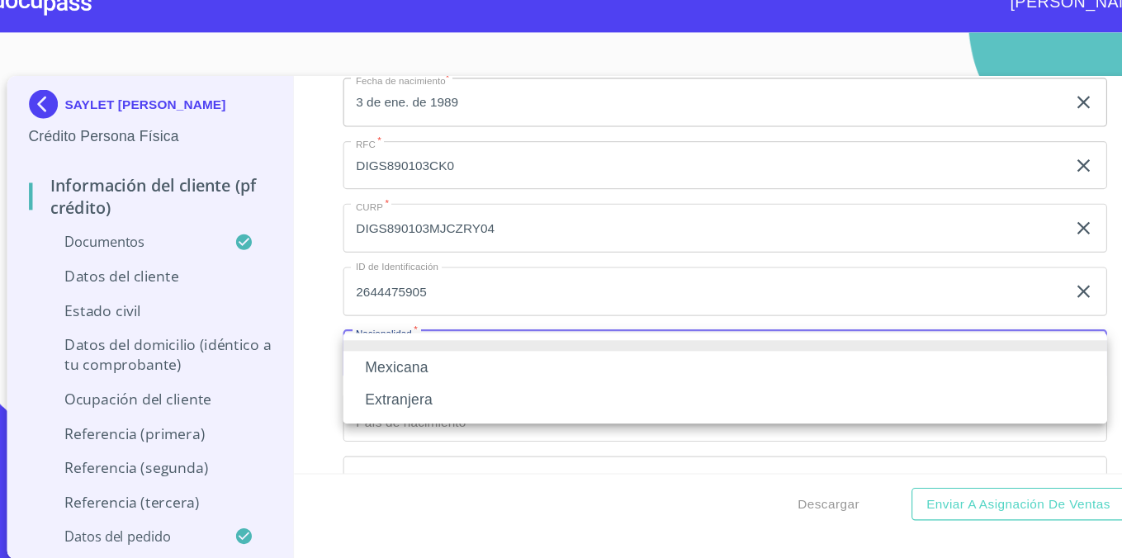
click at [473, 353] on li "Mexicana" at bounding box center [687, 359] width 697 height 30
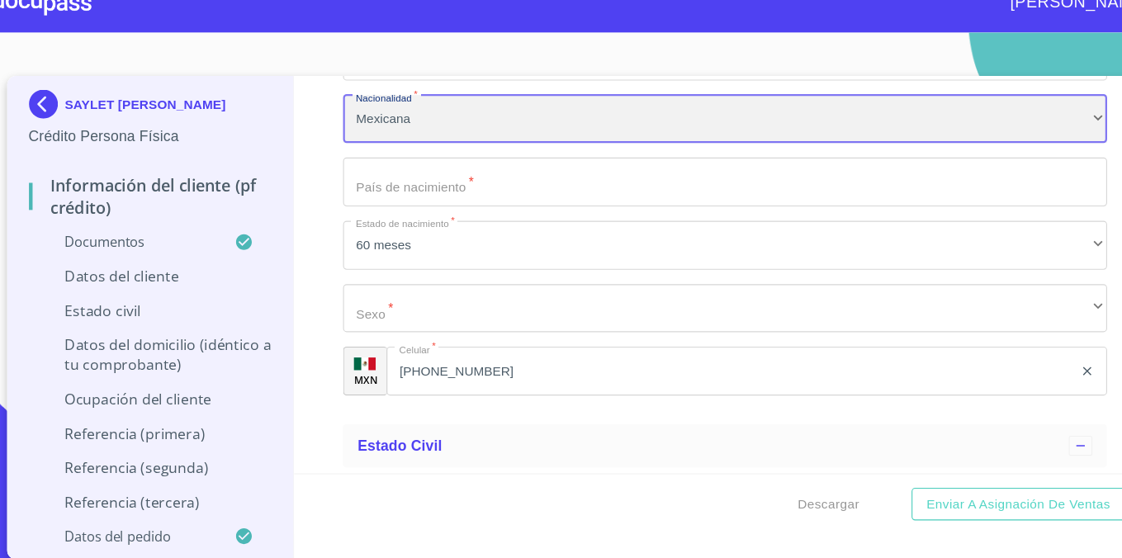
scroll to position [5695, 0]
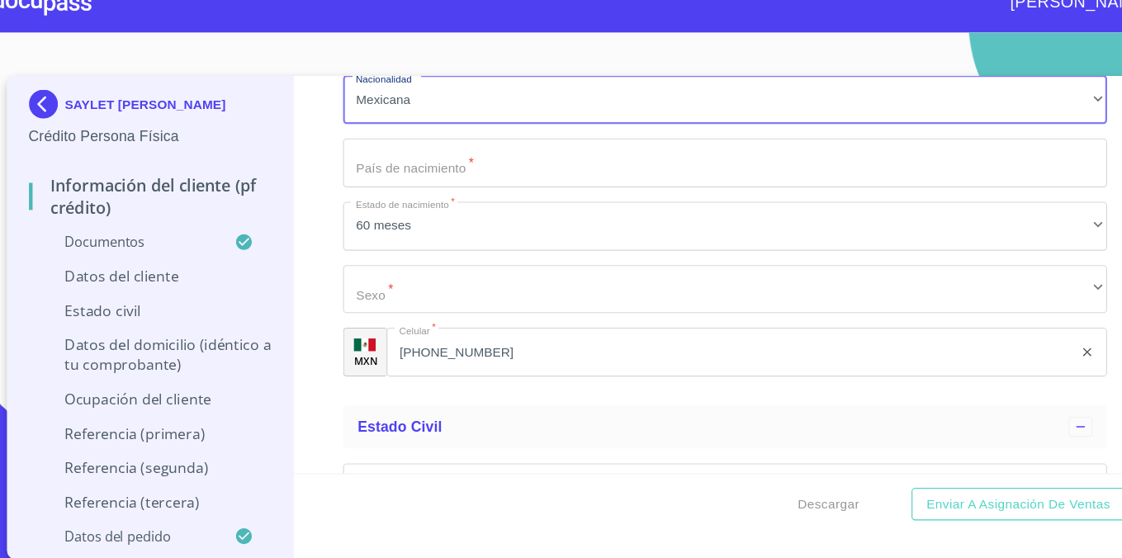
click at [518, 174] on input "Documento de identificación.   *" at bounding box center [687, 172] width 697 height 45
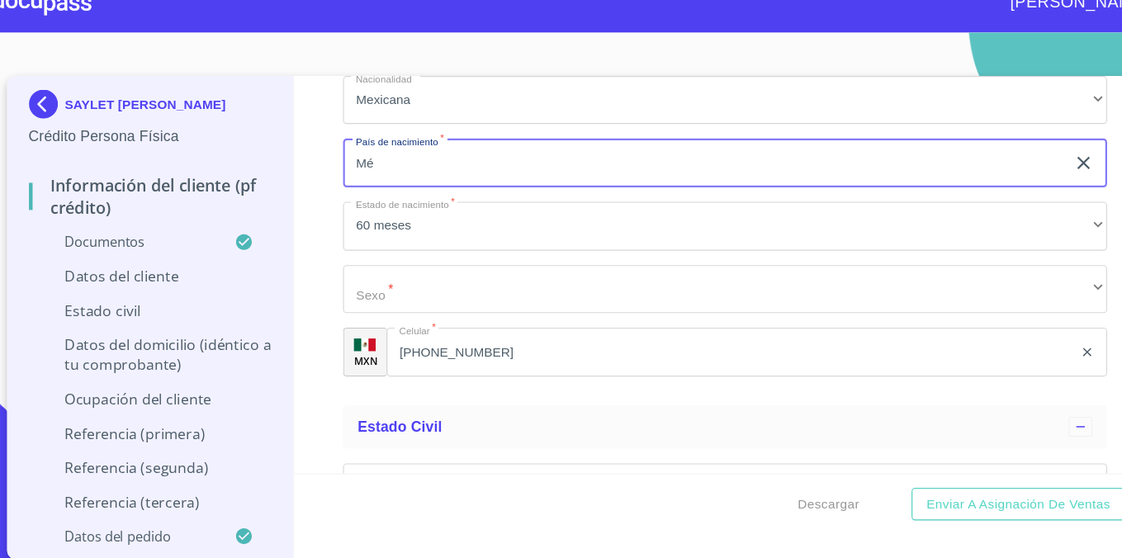
type input "M"
type input "[GEOGRAPHIC_DATA]"
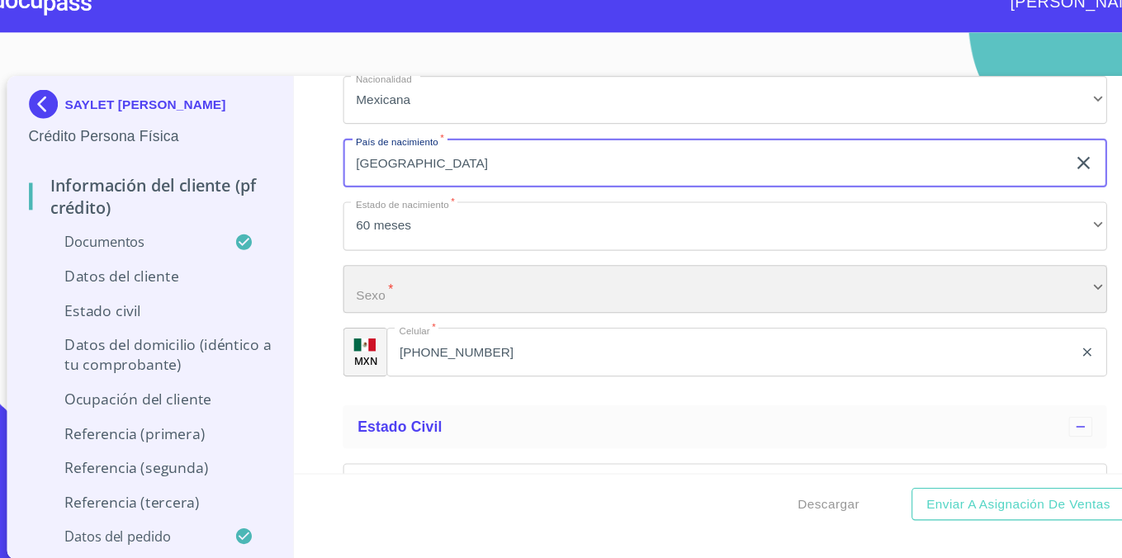
click at [596, 287] on div "​" at bounding box center [687, 288] width 697 height 45
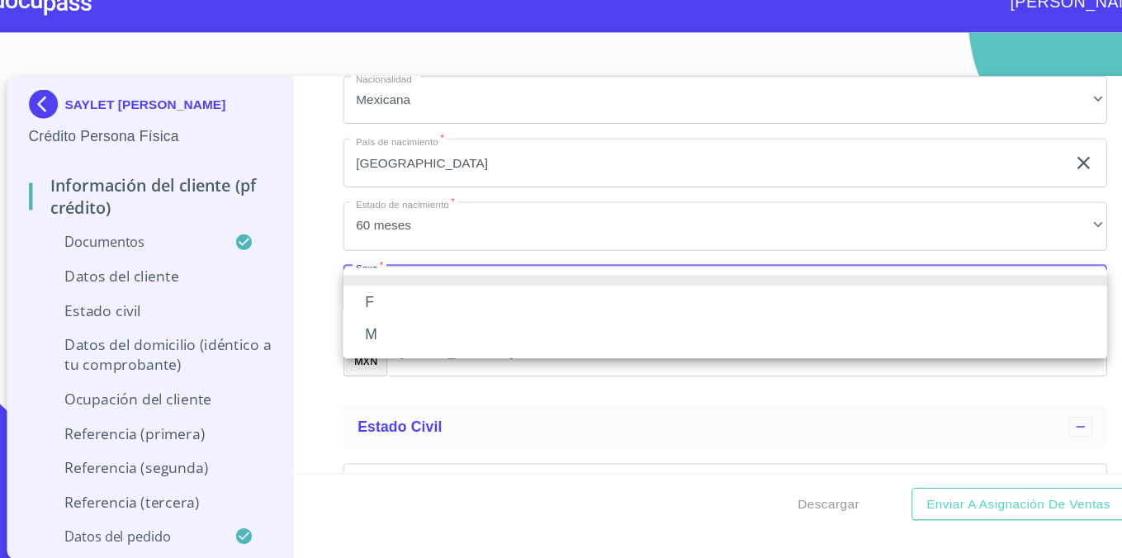
click at [539, 298] on li "F" at bounding box center [687, 300] width 697 height 30
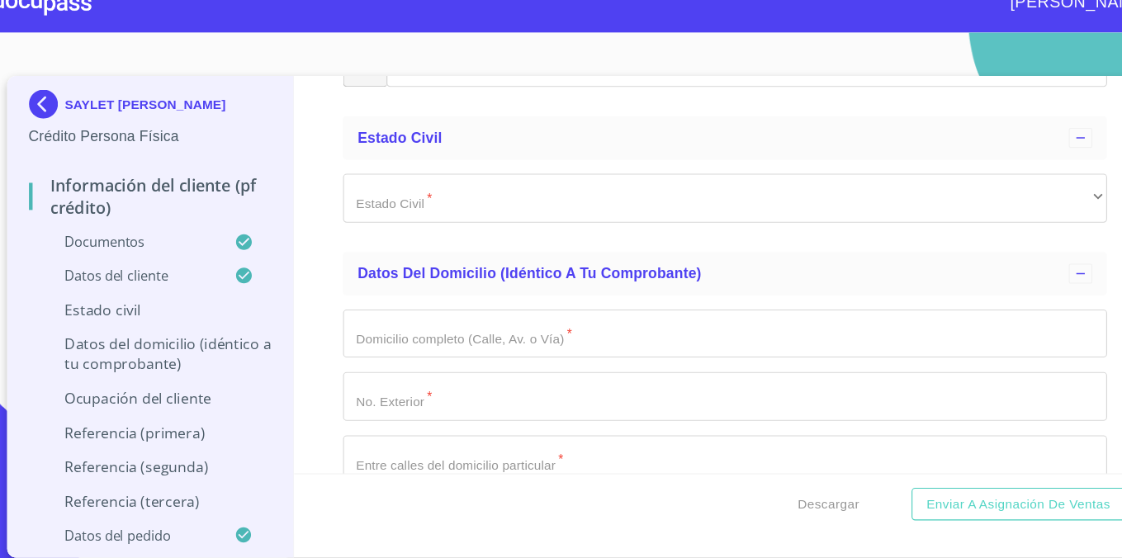
scroll to position [5960, 0]
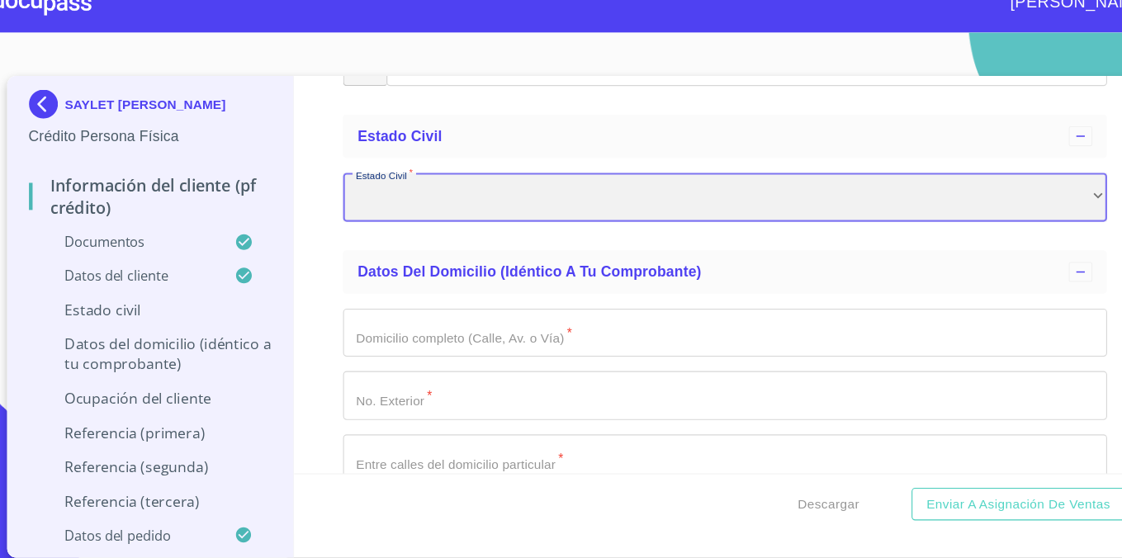
click at [521, 210] on div "​" at bounding box center [687, 204] width 697 height 45
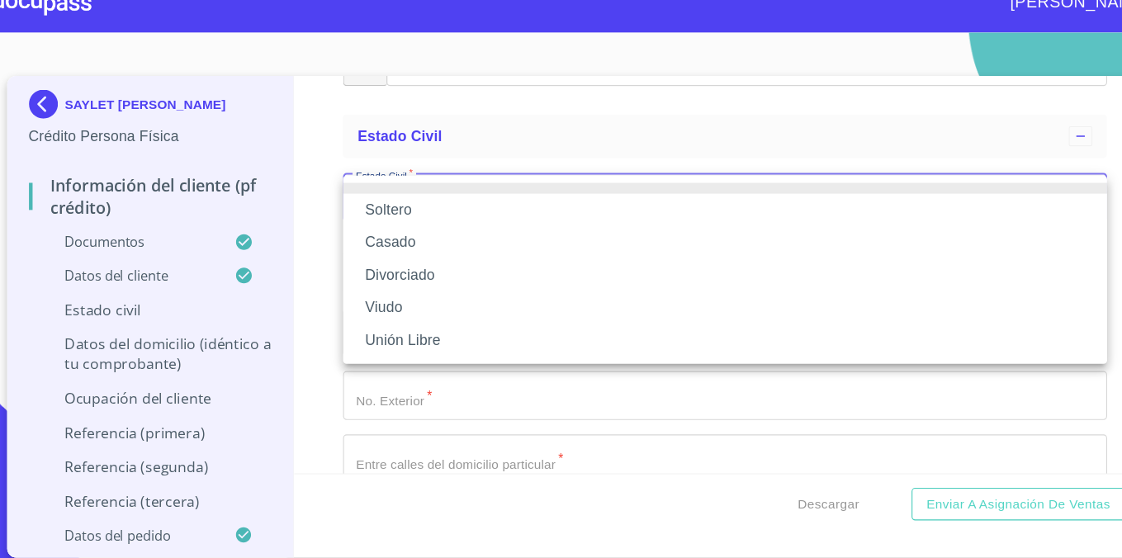
click at [509, 241] on li "Casado" at bounding box center [687, 245] width 697 height 30
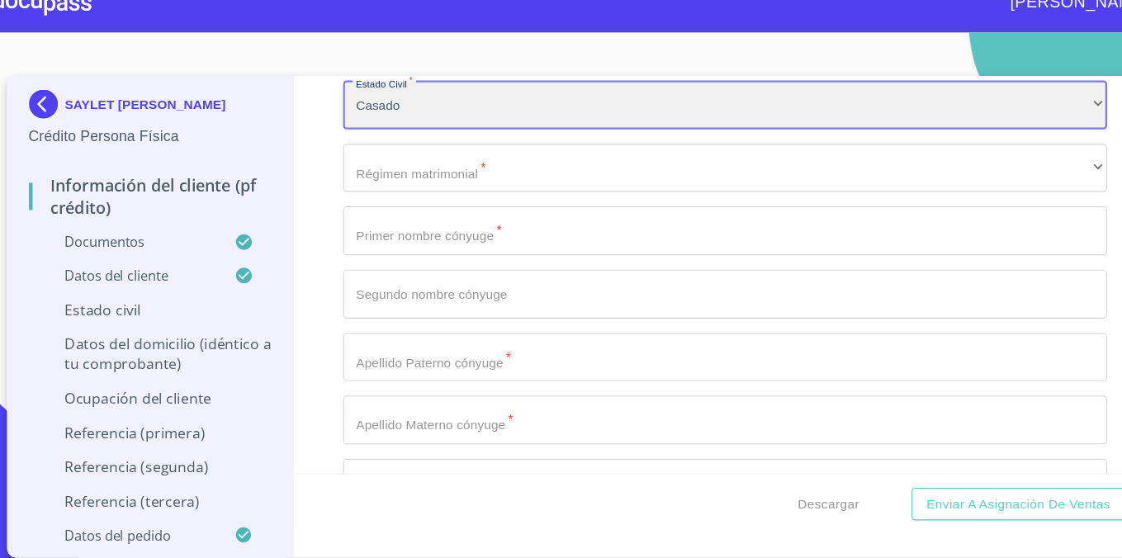
scroll to position [6030, 0]
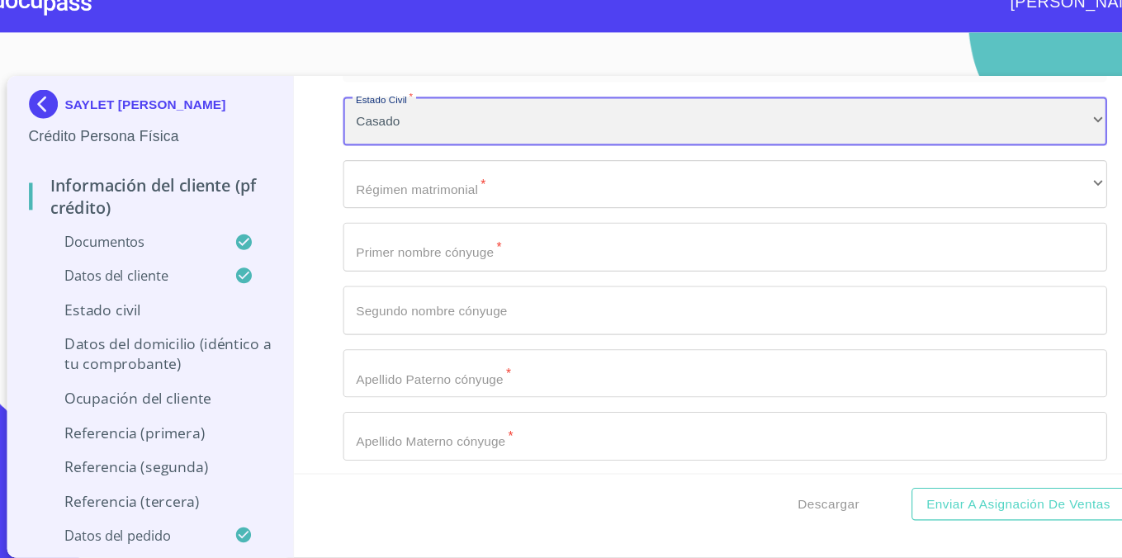
click at [581, 131] on div "Casado" at bounding box center [687, 134] width 697 height 45
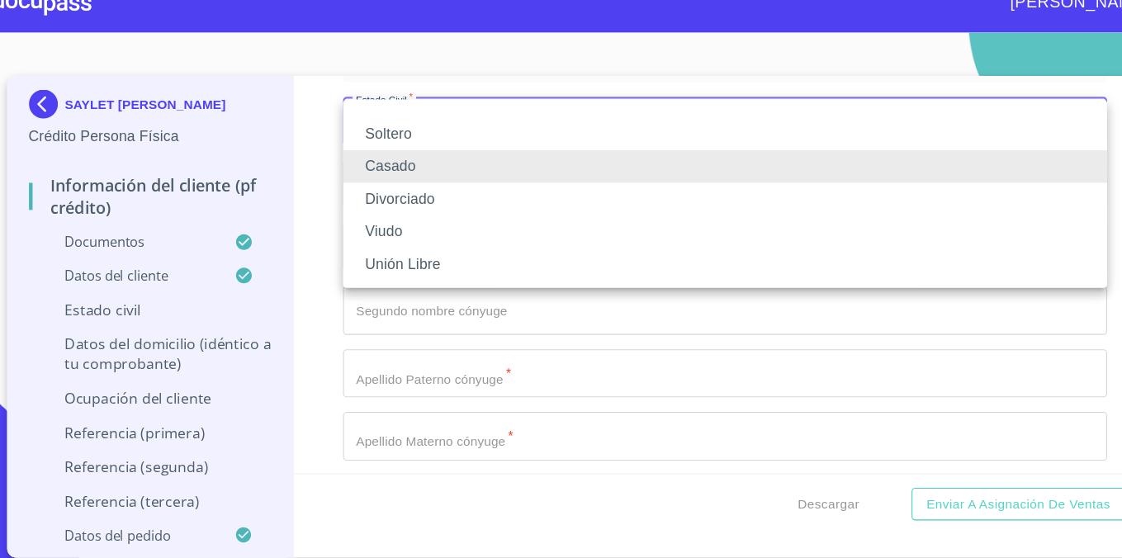
click at [561, 149] on li "Soltero" at bounding box center [687, 146] width 697 height 30
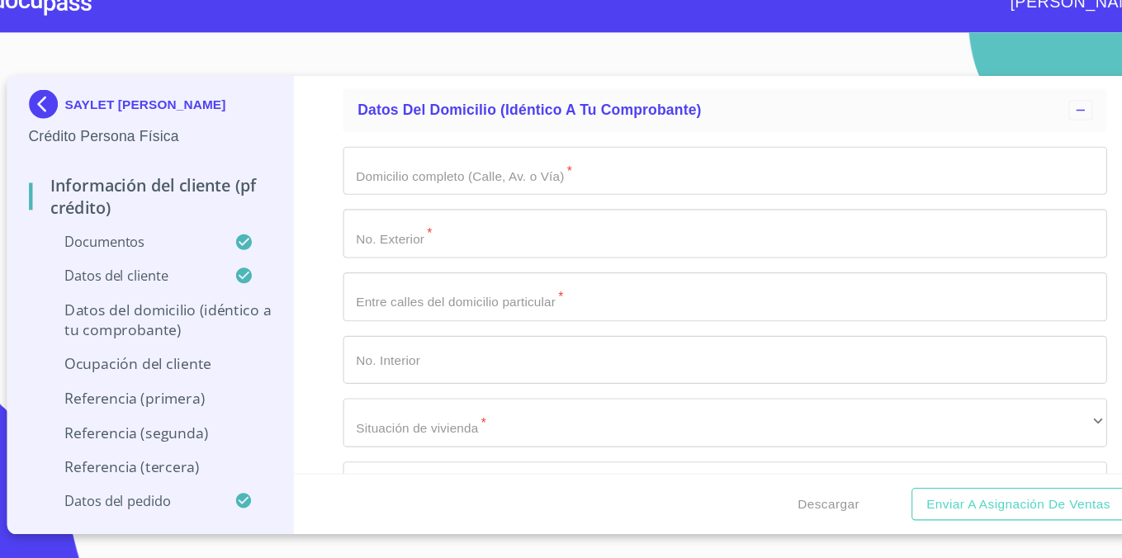
scroll to position [6109, 0]
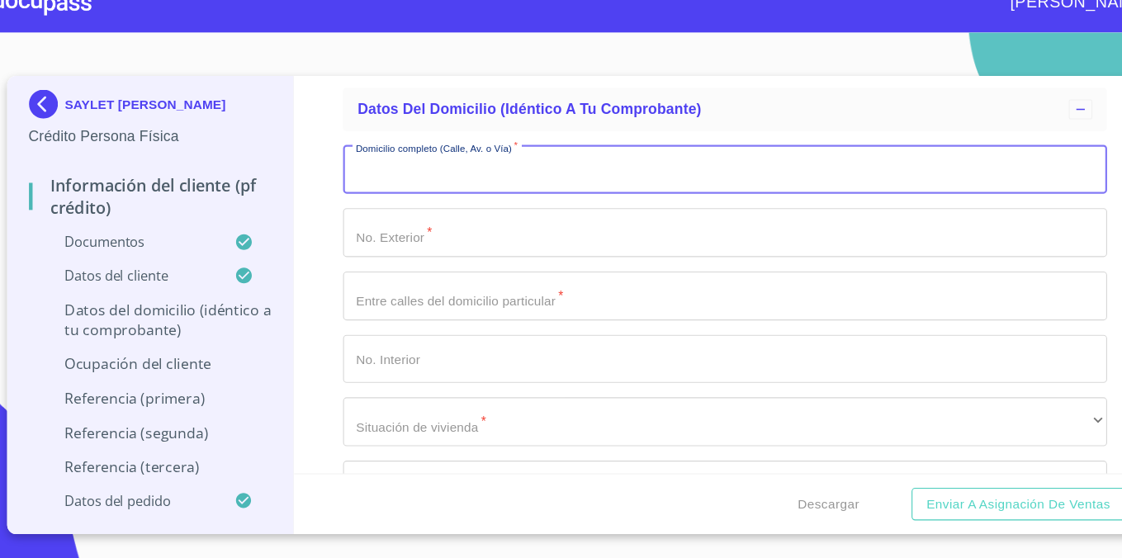
click at [564, 179] on input "Documento de identificación.   *" at bounding box center [687, 179] width 697 height 45
type input "[PERSON_NAME]"
click at [532, 238] on input "Documento de identificación.   *" at bounding box center [687, 236] width 697 height 45
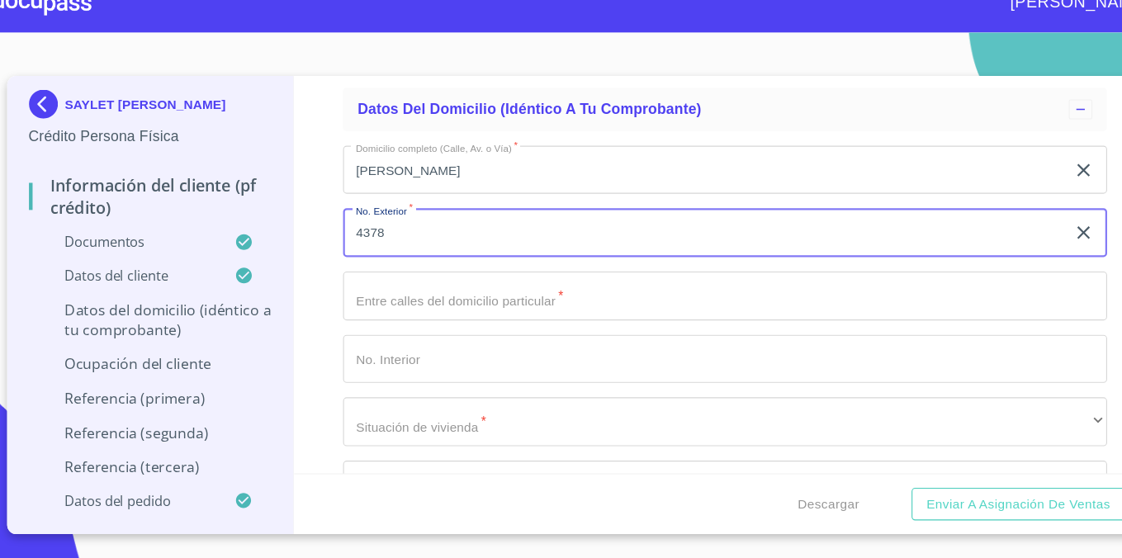
type input "4378"
click at [542, 309] on input "Documento de identificación.   *" at bounding box center [687, 294] width 697 height 45
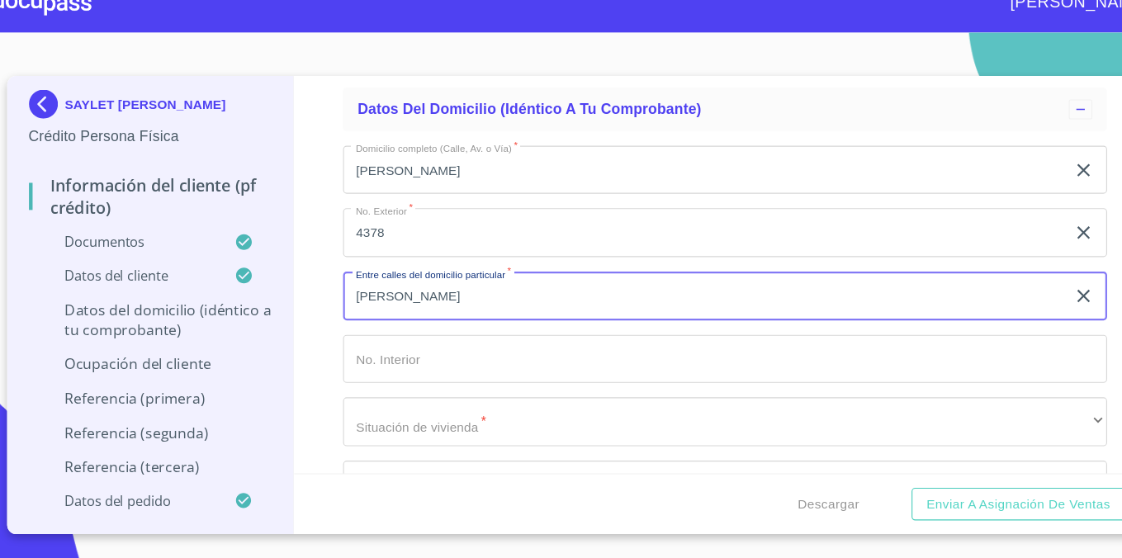
type input "J"
click at [540, 290] on input "[PERSON_NAME] Y [PERSON_NAME]" at bounding box center [668, 294] width 659 height 45
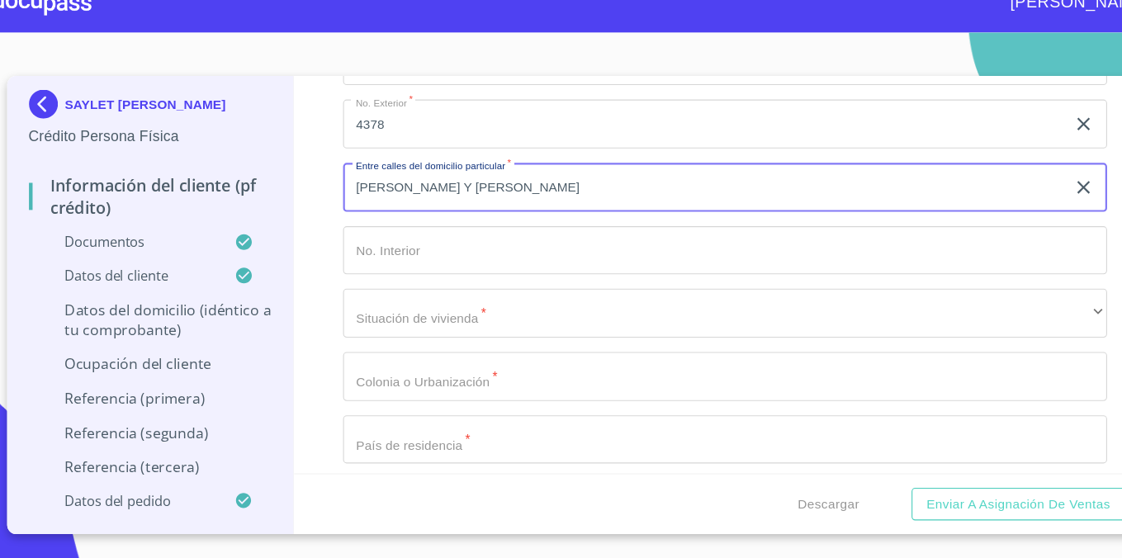
scroll to position [6215, 0]
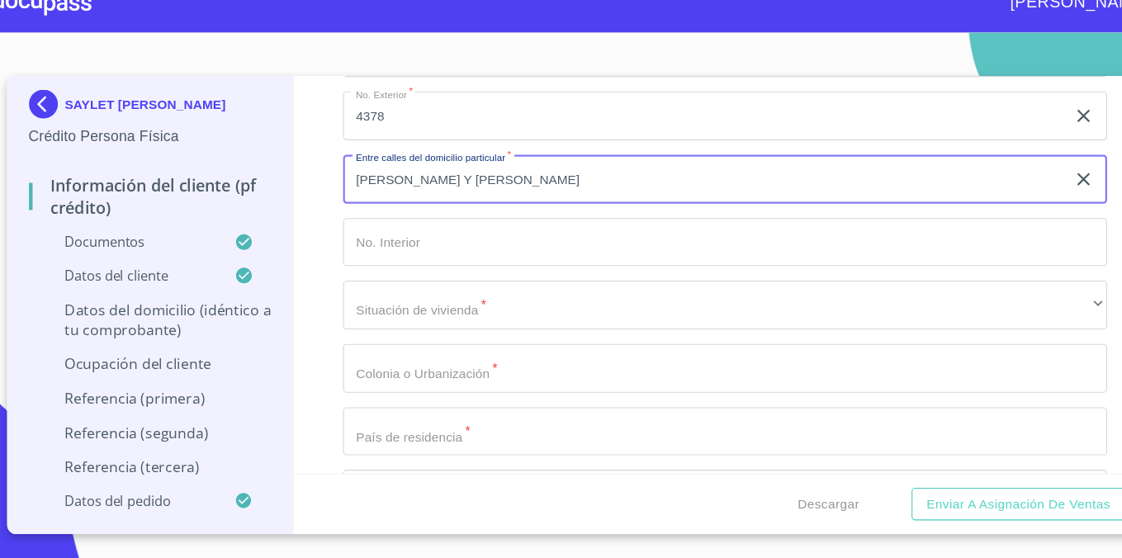
type input "[PERSON_NAME] Y [PERSON_NAME]"
click at [544, 248] on input "Documento de identificación.   *" at bounding box center [687, 245] width 697 height 45
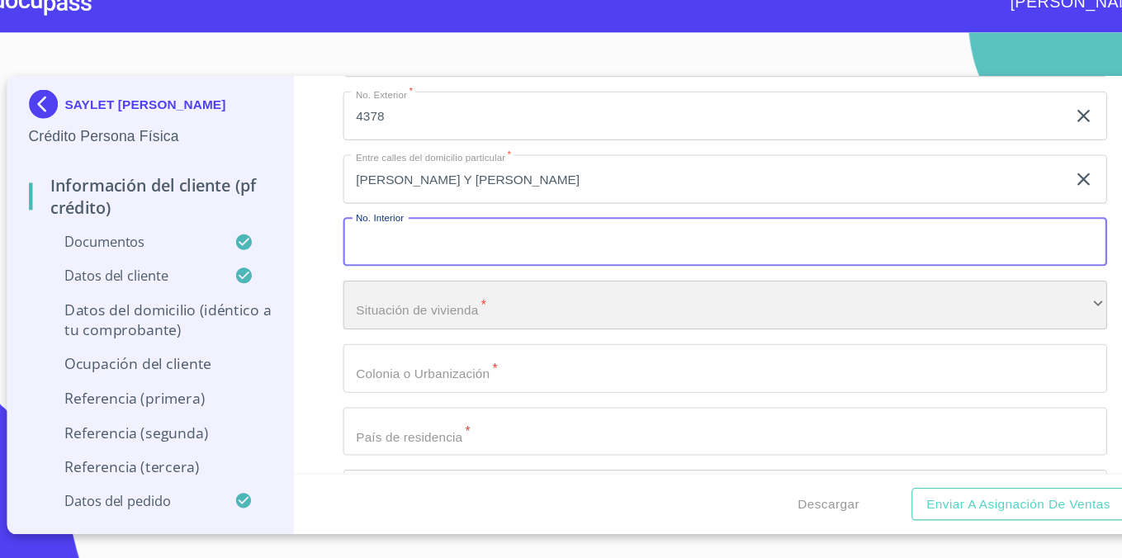
click at [519, 295] on div "​" at bounding box center [687, 302] width 697 height 45
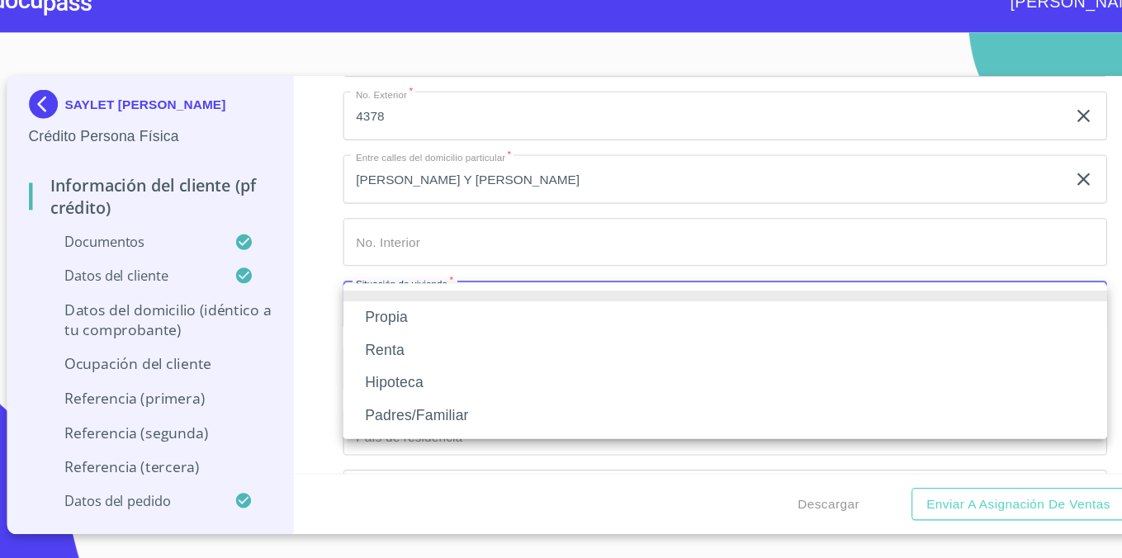
click at [512, 299] on li "Propia" at bounding box center [687, 314] width 697 height 30
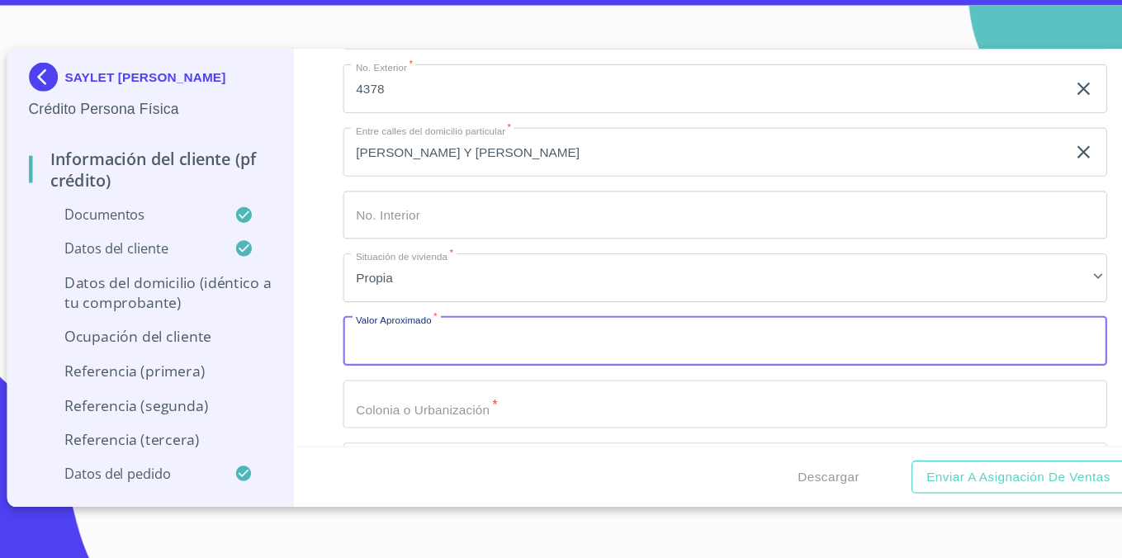
click at [514, 357] on input "Documento de identificación.   *" at bounding box center [687, 360] width 697 height 45
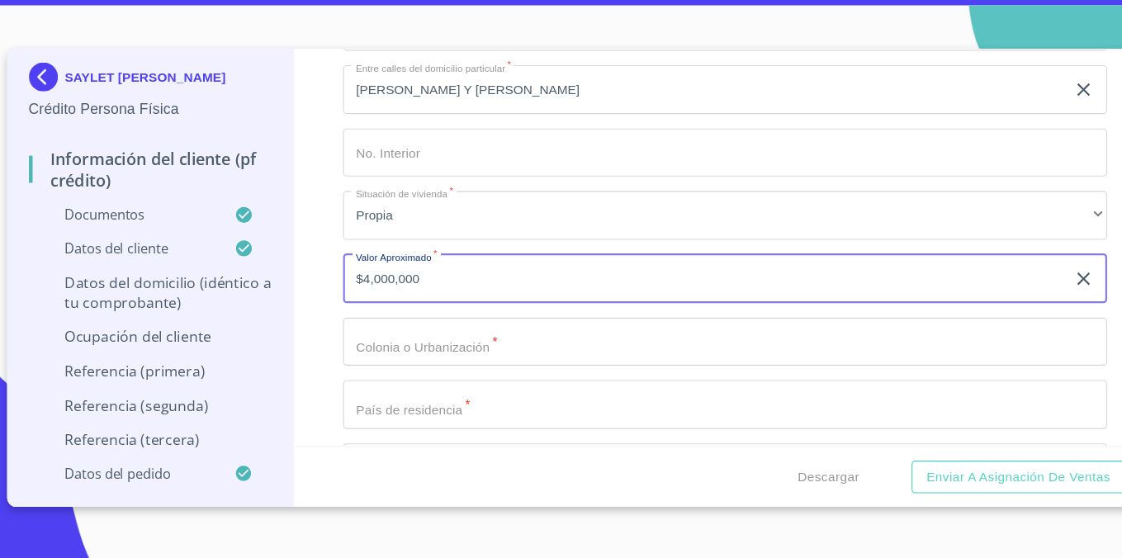
scroll to position [6273, 0]
type input "$4,000,000"
click at [464, 364] on input "Documento de identificación.   *" at bounding box center [687, 360] width 697 height 45
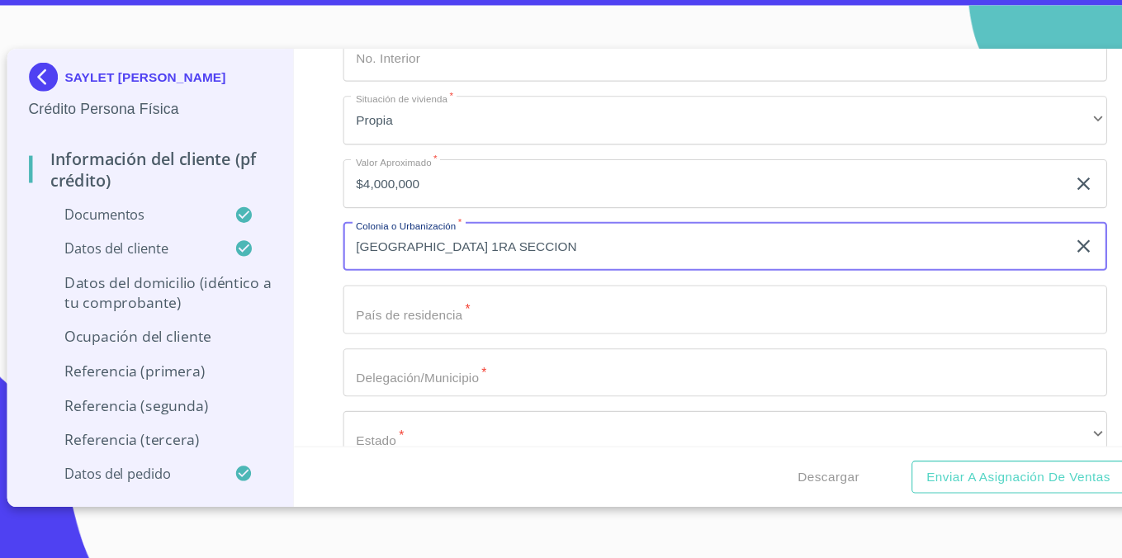
scroll to position [6362, 0]
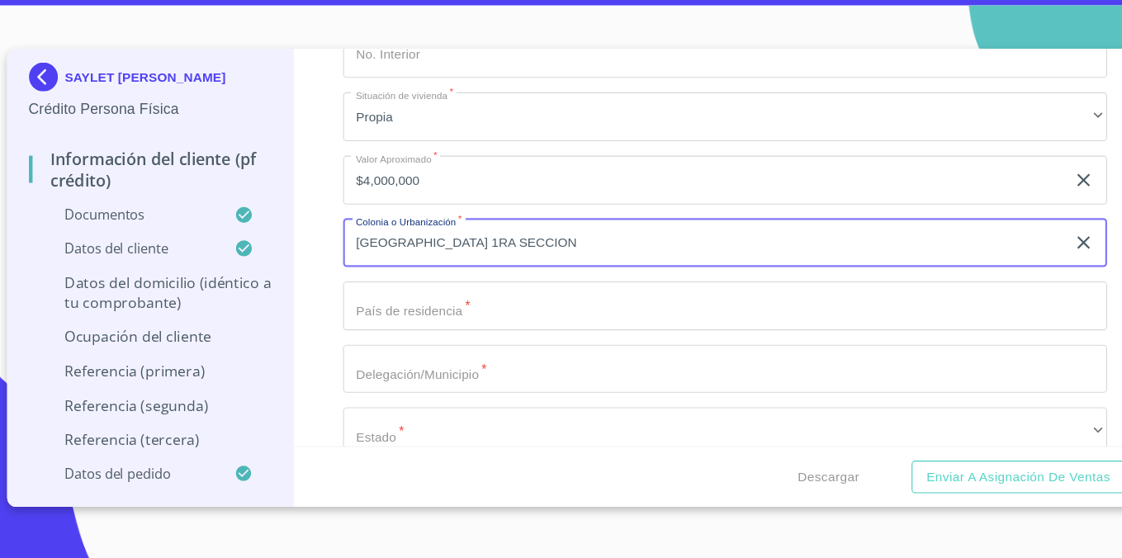
type input "[GEOGRAPHIC_DATA] 1RA SECCION"
click at [376, 342] on input "Documento de identificación.   *" at bounding box center [687, 327] width 697 height 45
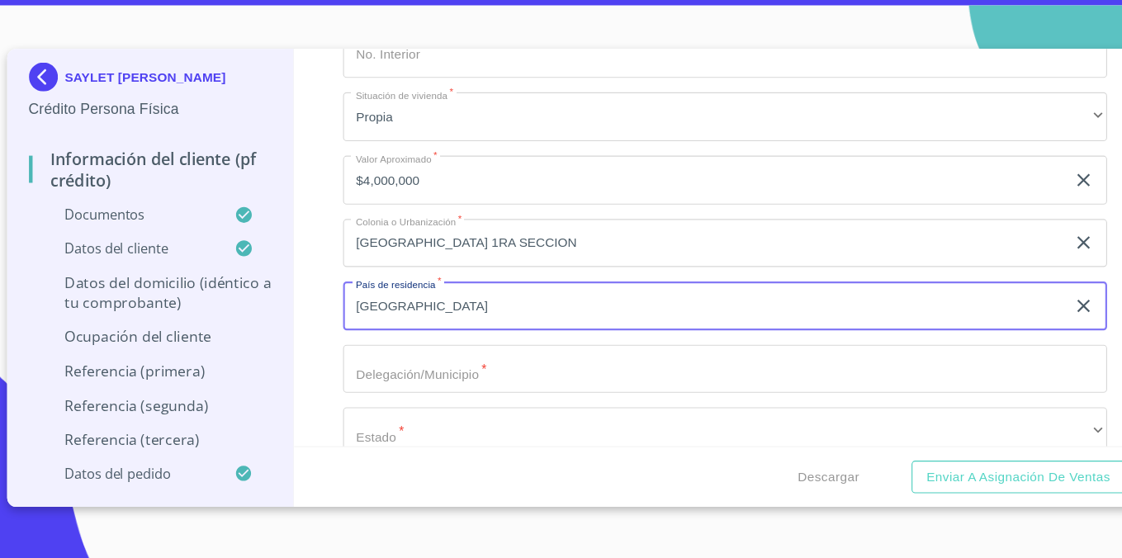
type input "[GEOGRAPHIC_DATA]"
click at [607, 366] on input "Documento de identificación.   *" at bounding box center [687, 385] width 697 height 45
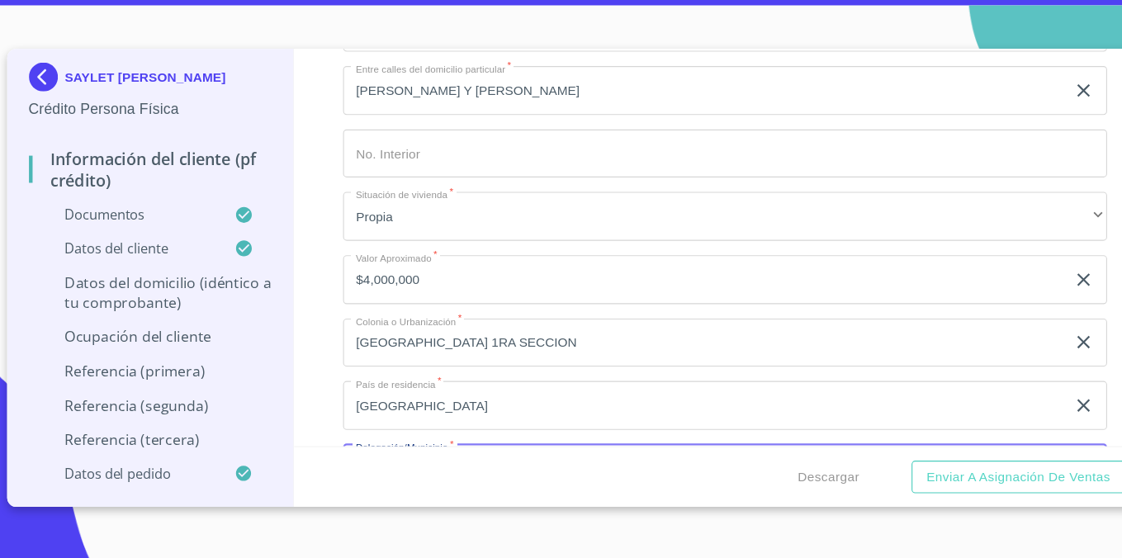
scroll to position [6250, 0]
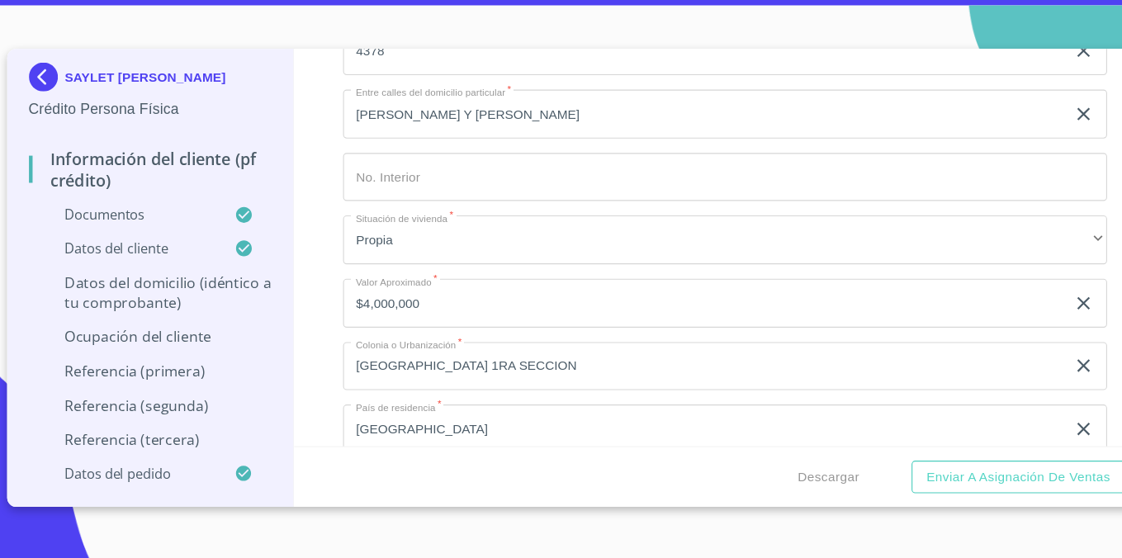
type input "[GEOGRAPHIC_DATA]"
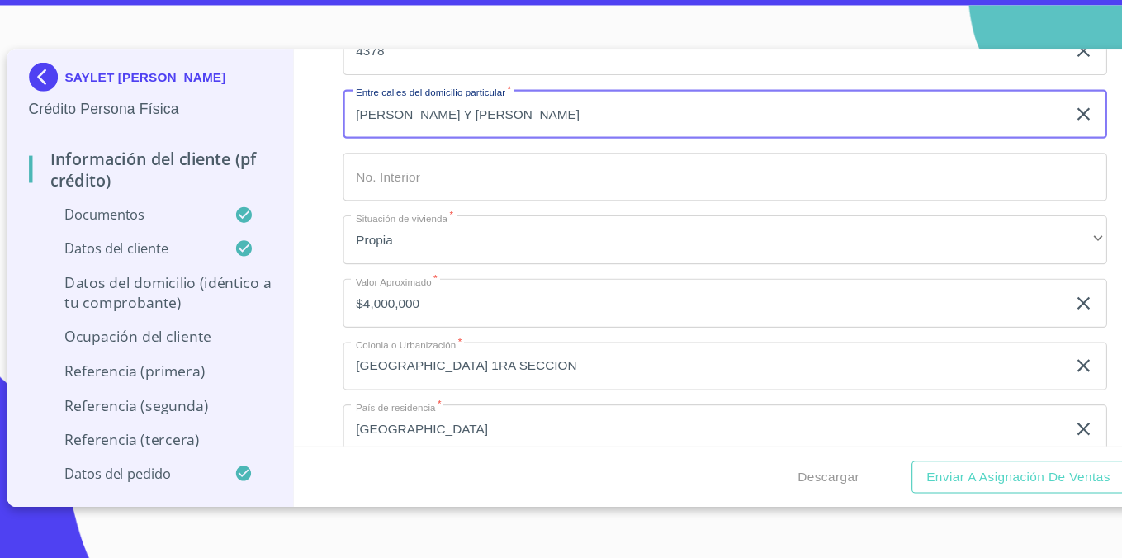
drag, startPoint x: 607, startPoint y: 154, endPoint x: 484, endPoint y: 152, distance: 123.0
click at [484, 152] on input "[PERSON_NAME] Y [PERSON_NAME]" at bounding box center [668, 152] width 659 height 45
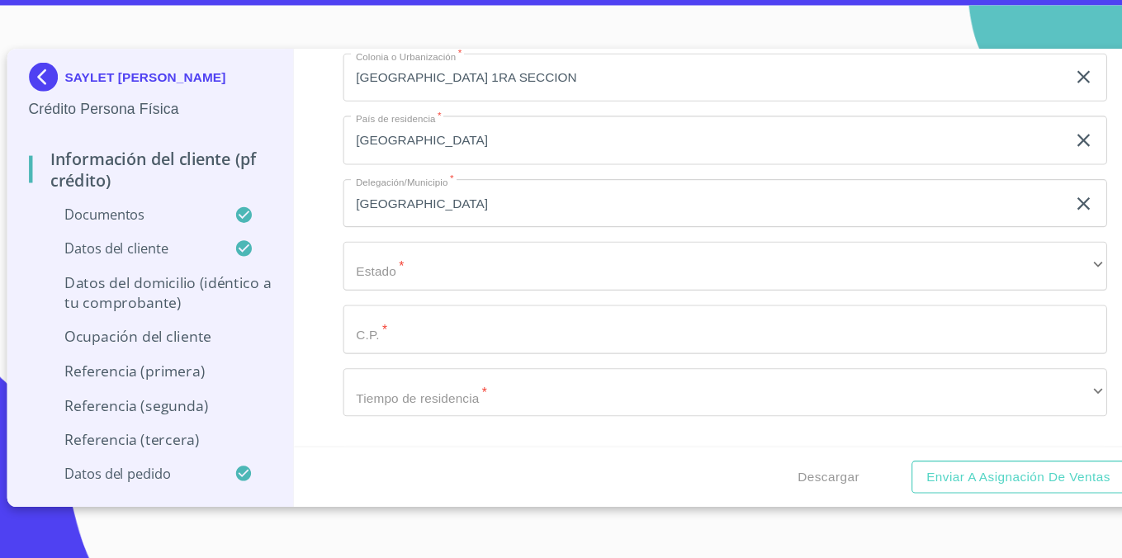
scroll to position [6526, 0]
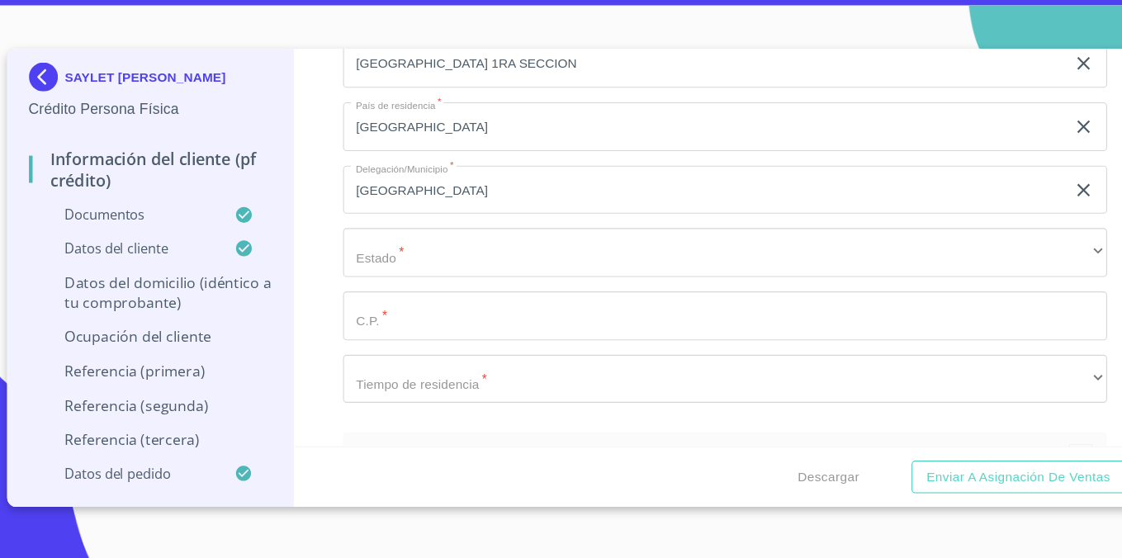
type input "[PERSON_NAME] Y [PERSON_NAME]"
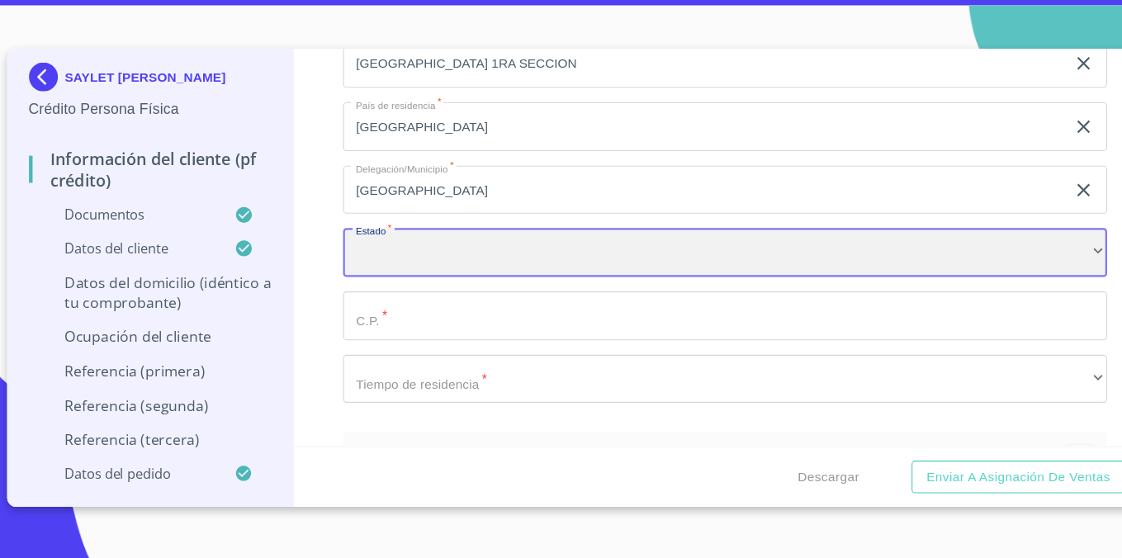
click at [423, 276] on div "​" at bounding box center [687, 279] width 697 height 45
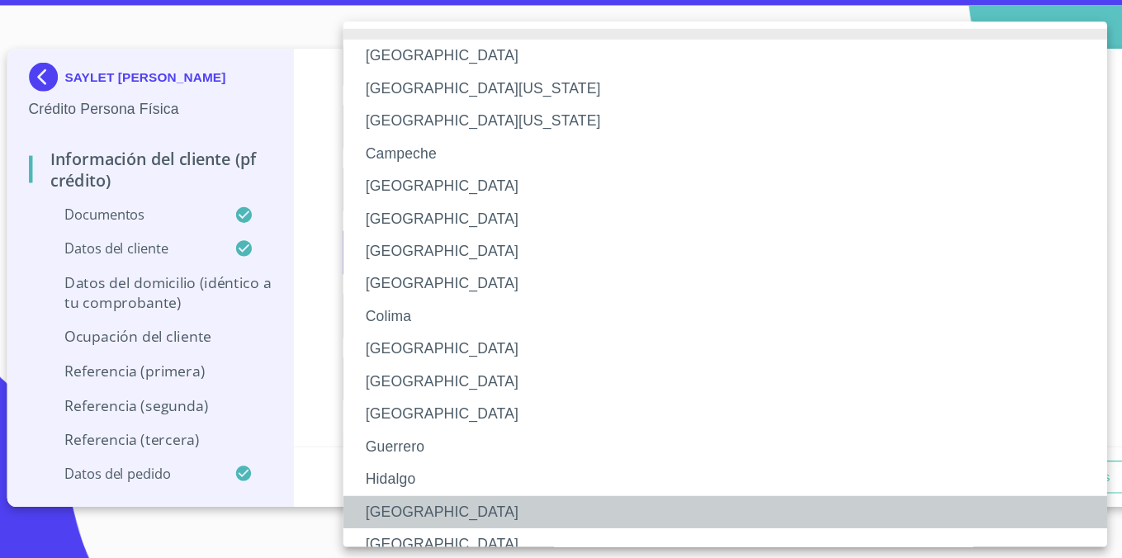
click at [393, 517] on li "[GEOGRAPHIC_DATA]" at bounding box center [687, 516] width 697 height 30
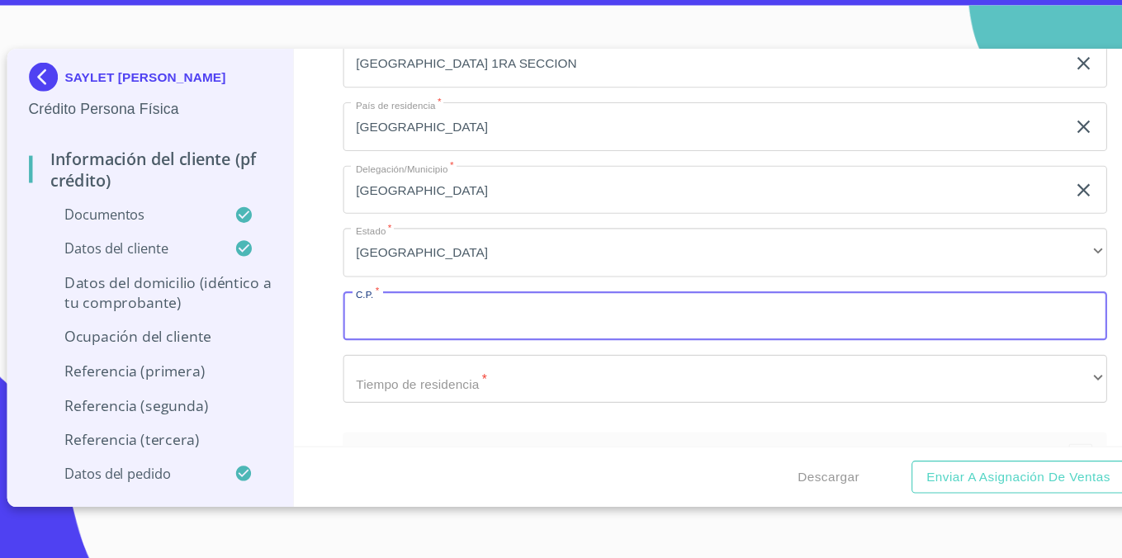
click at [435, 342] on input "Documento de identificación.   *" at bounding box center [687, 336] width 697 height 45
type input "44250"
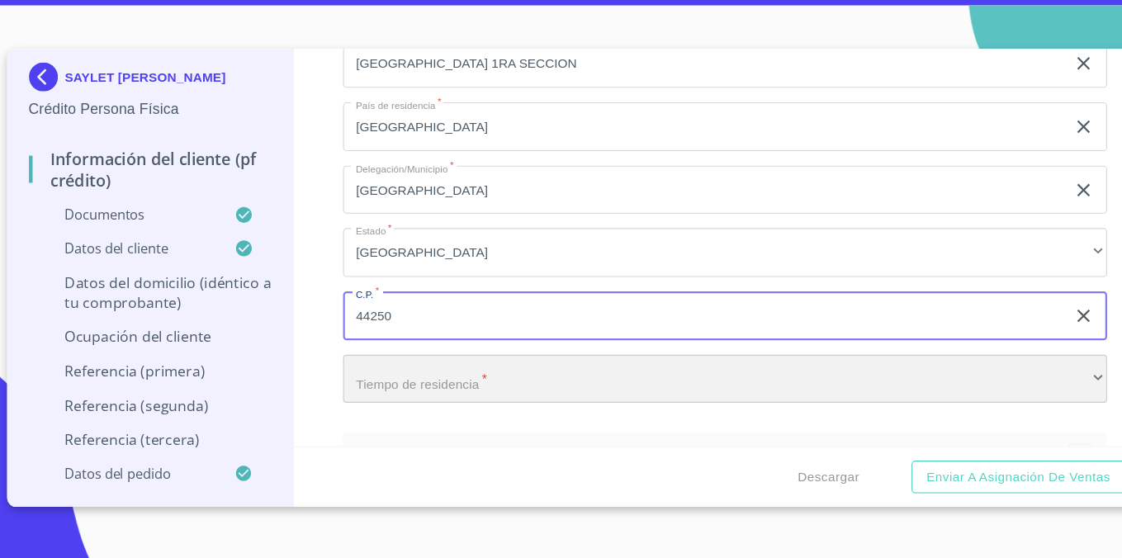
click at [424, 394] on div "​" at bounding box center [687, 394] width 697 height 45
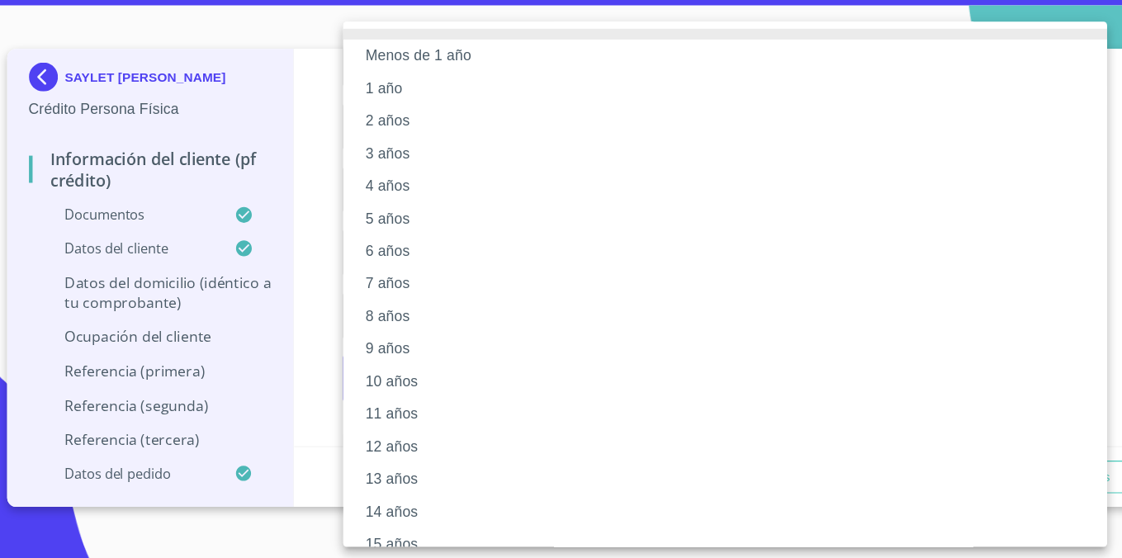
click at [451, 257] on li "5 años" at bounding box center [687, 249] width 697 height 30
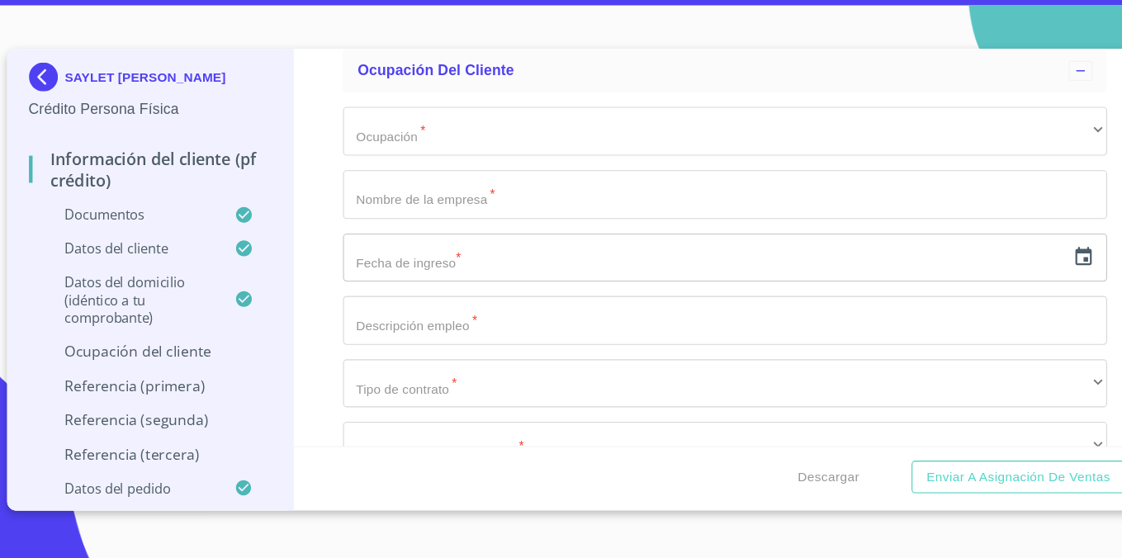
scroll to position [6890, 0]
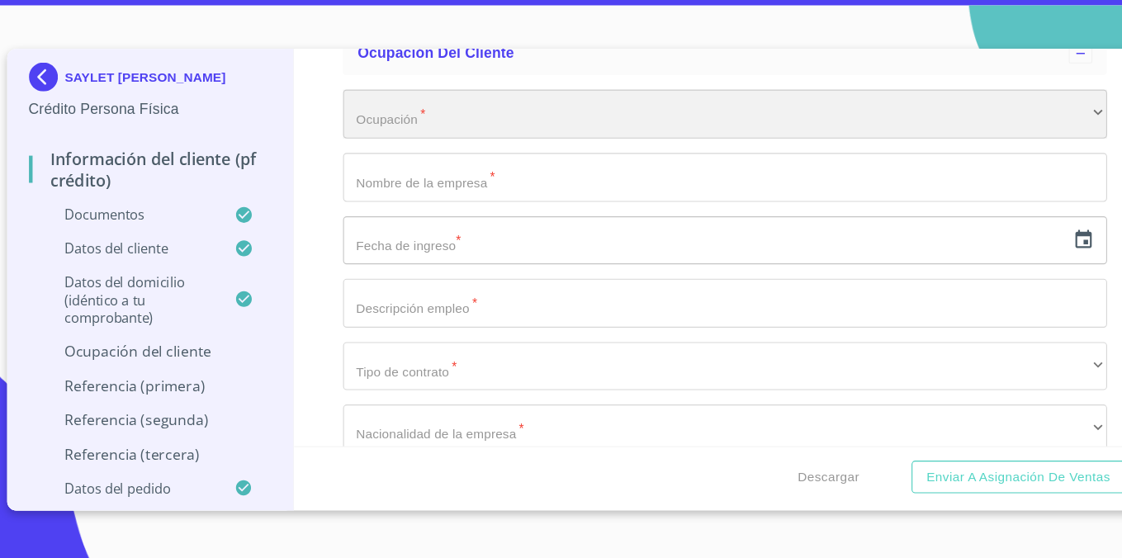
click at [498, 170] on div "​" at bounding box center [687, 152] width 697 height 45
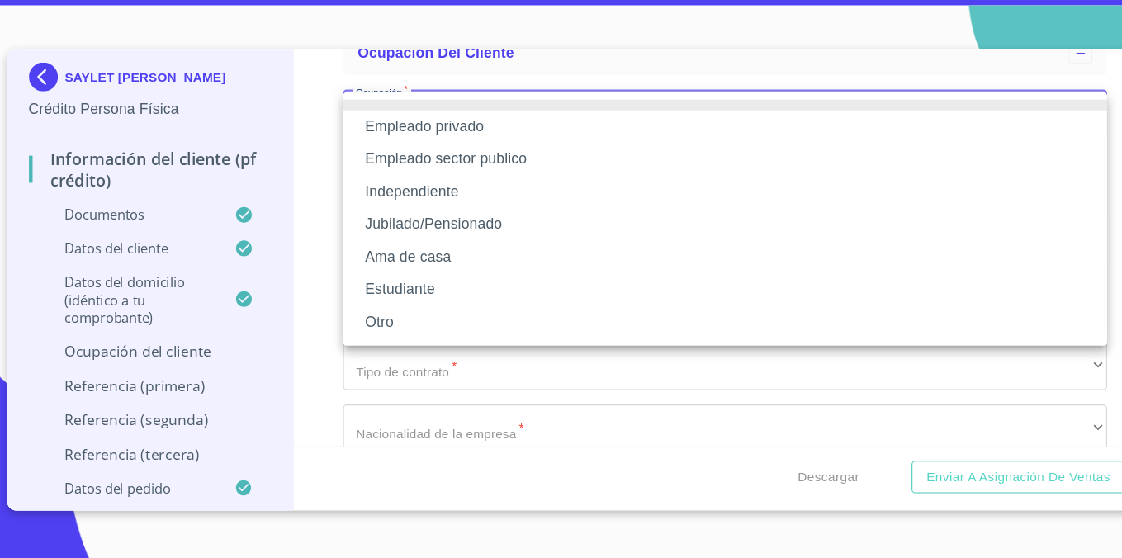
click at [498, 170] on li "Empleado privado" at bounding box center [687, 164] width 697 height 30
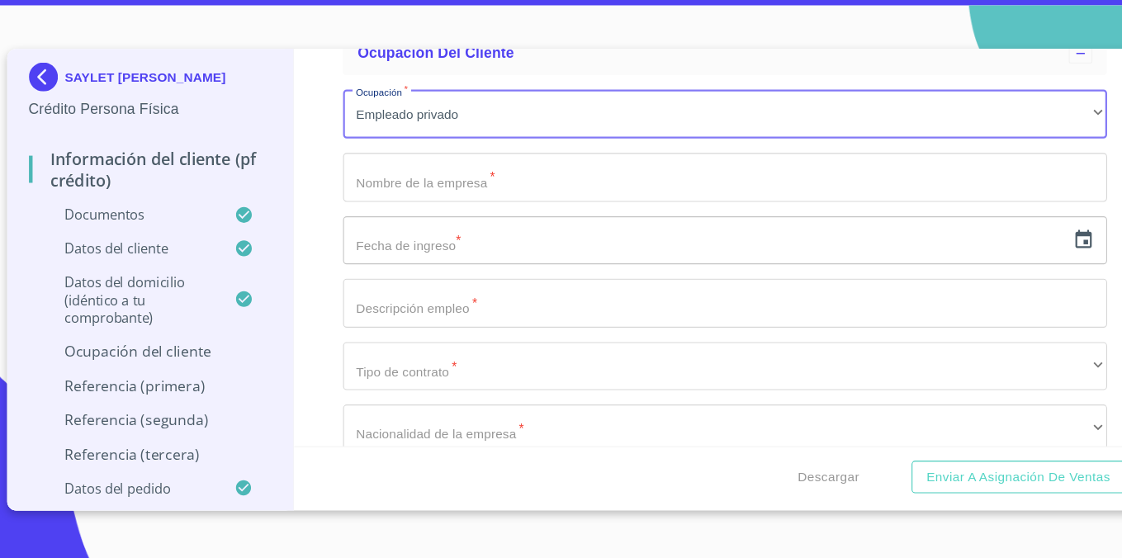
click at [485, 215] on input "Documento de identificación.   *" at bounding box center [687, 210] width 697 height 45
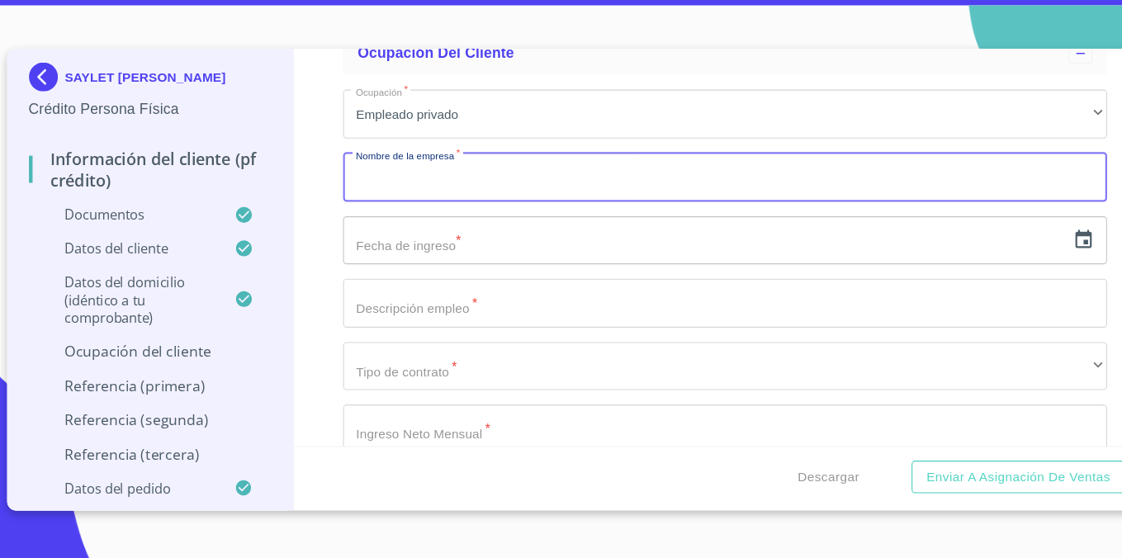
paste input "Grupo de Empresas Azvi, S.L."
type input "Grupo de Empresas Azvi, S.L."
click at [491, 273] on input "text" at bounding box center [668, 268] width 659 height 45
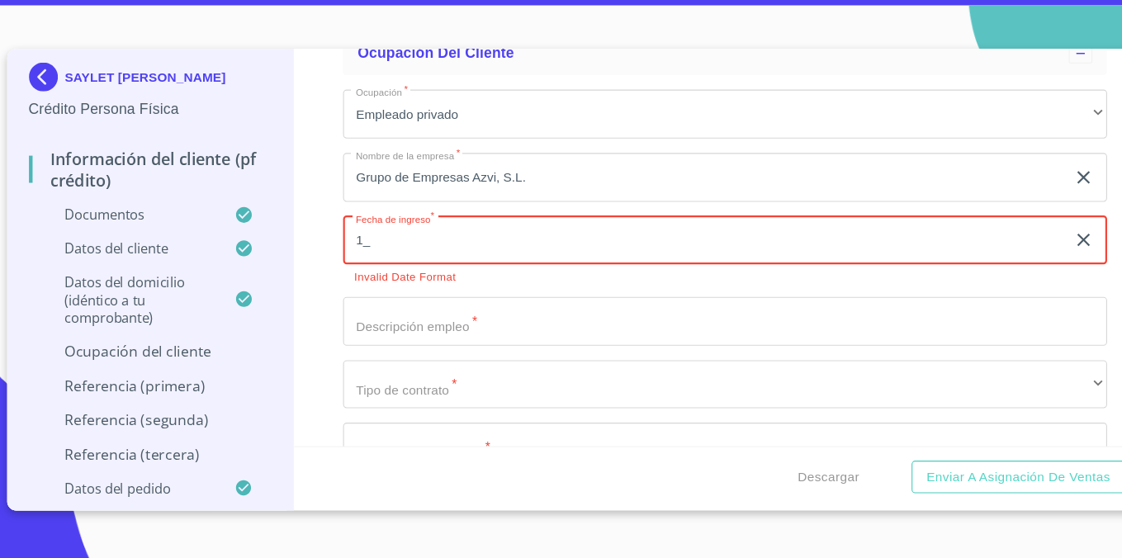
click at [423, 274] on input "1_" at bounding box center [671, 268] width 665 height 45
type input "2_"
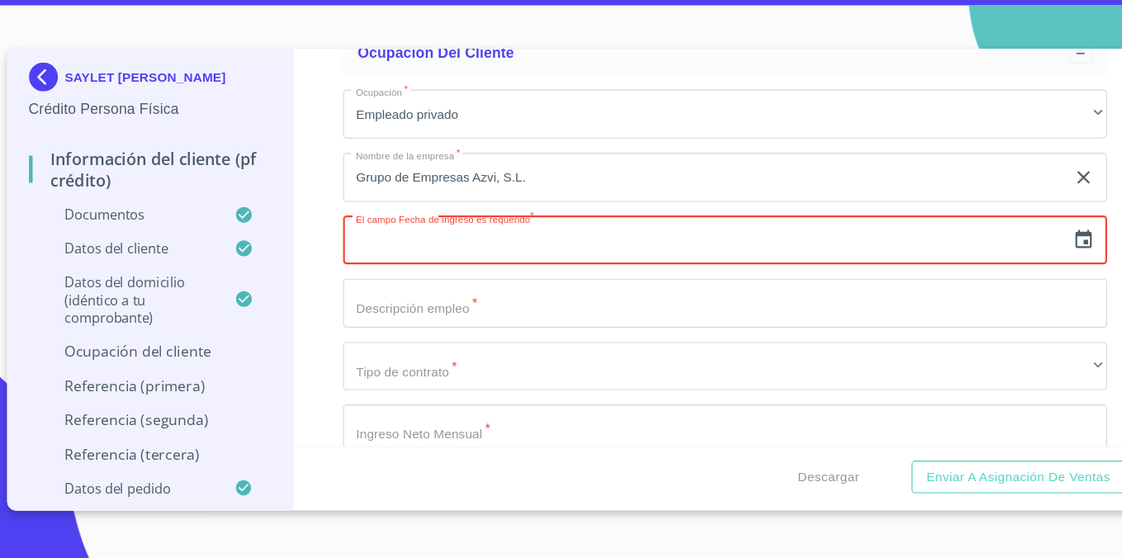
click at [1009, 270] on icon "button" at bounding box center [1014, 267] width 20 height 20
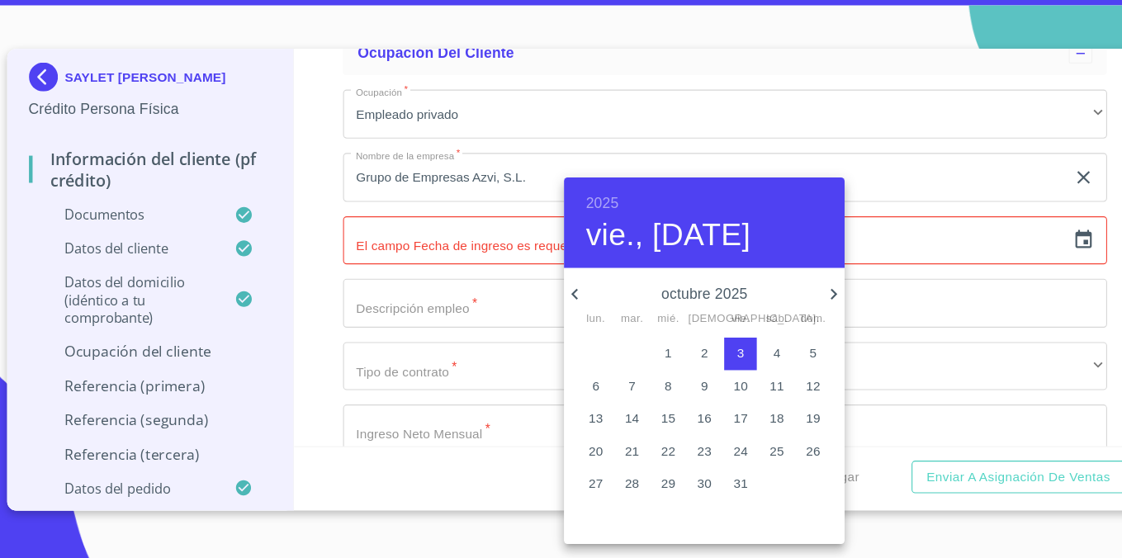
click at [552, 315] on icon "button" at bounding box center [551, 317] width 20 height 20
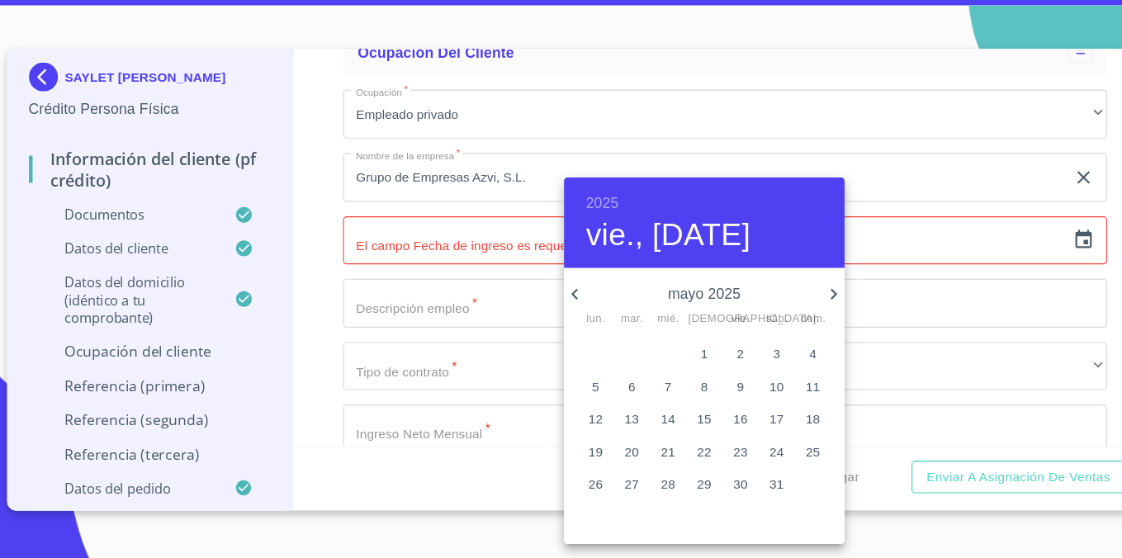
click at [552, 315] on icon "button" at bounding box center [551, 317] width 20 height 20
click at [767, 371] on p "2" at bounding box center [767, 370] width 7 height 17
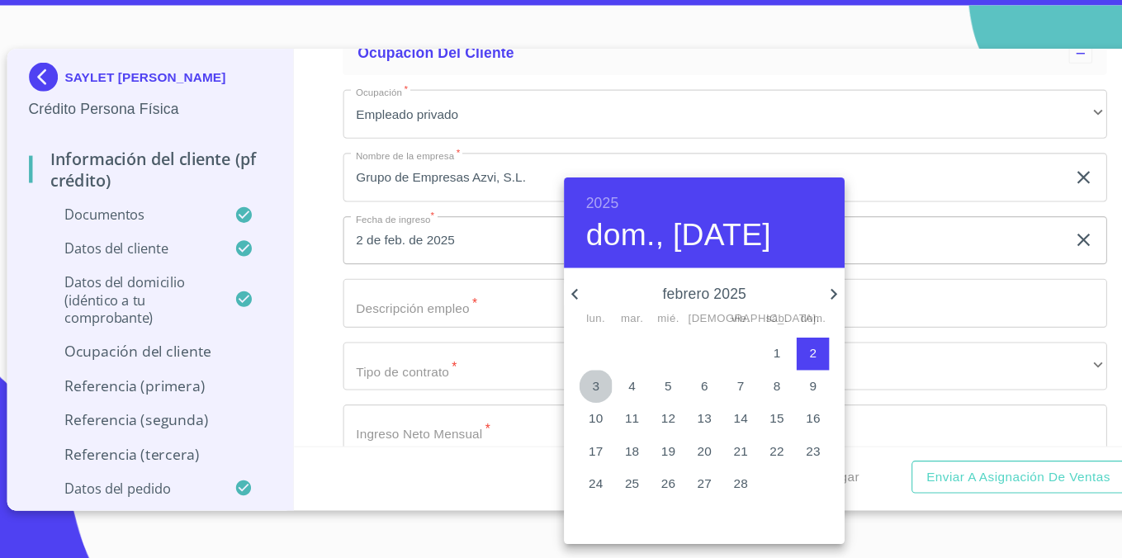
click at [562, 399] on span "3" at bounding box center [570, 400] width 30 height 17
type input "3 de feb. de 2025"
click at [315, 315] on div at bounding box center [561, 279] width 1122 height 558
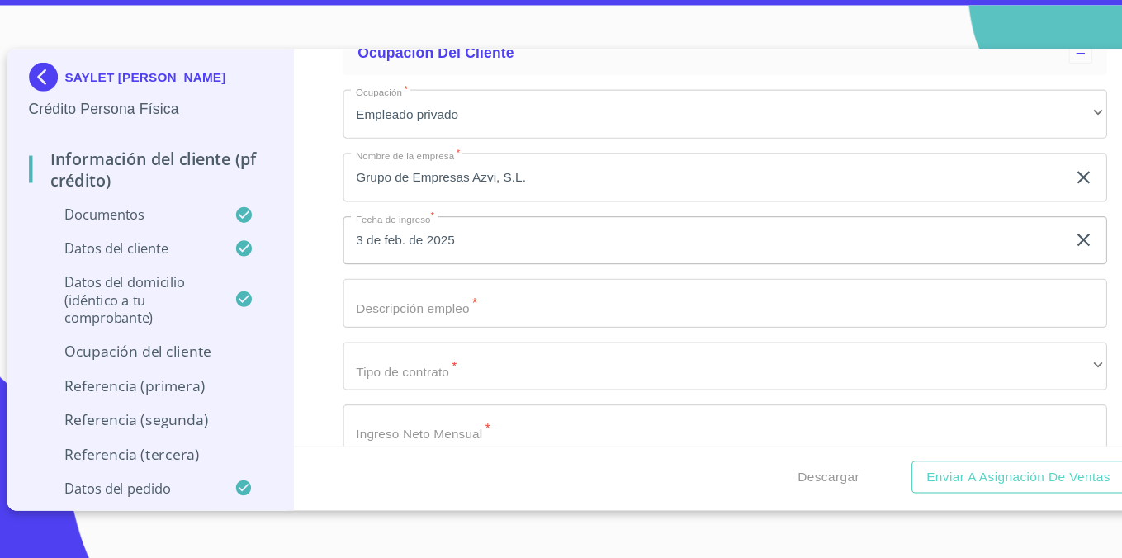
click at [433, 328] on input "Documento de identificación.   *" at bounding box center [687, 325] width 697 height 45
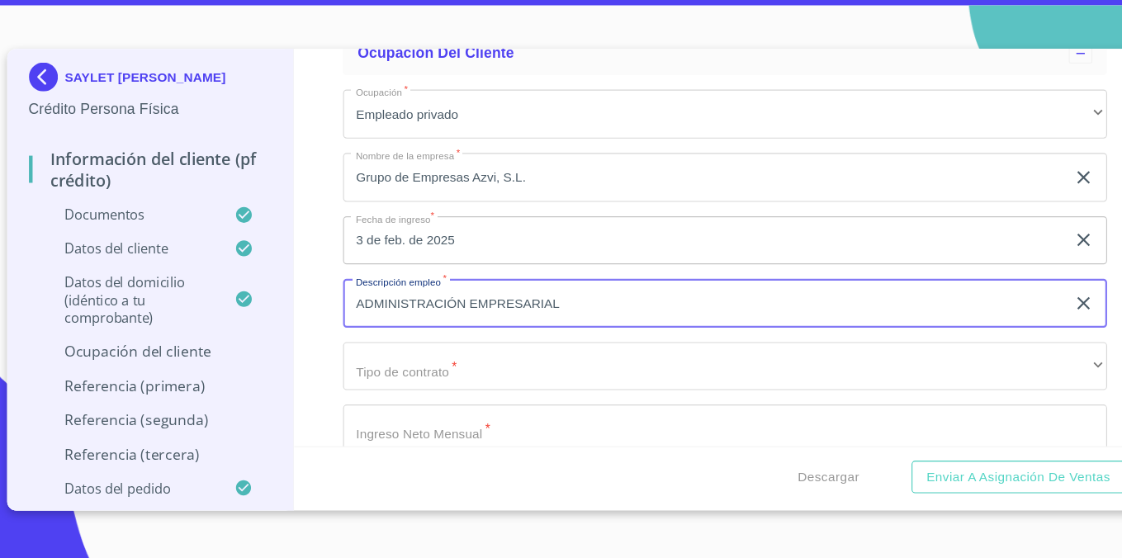
type input "ADMINISTRACIÓN EMPRESARIAL"
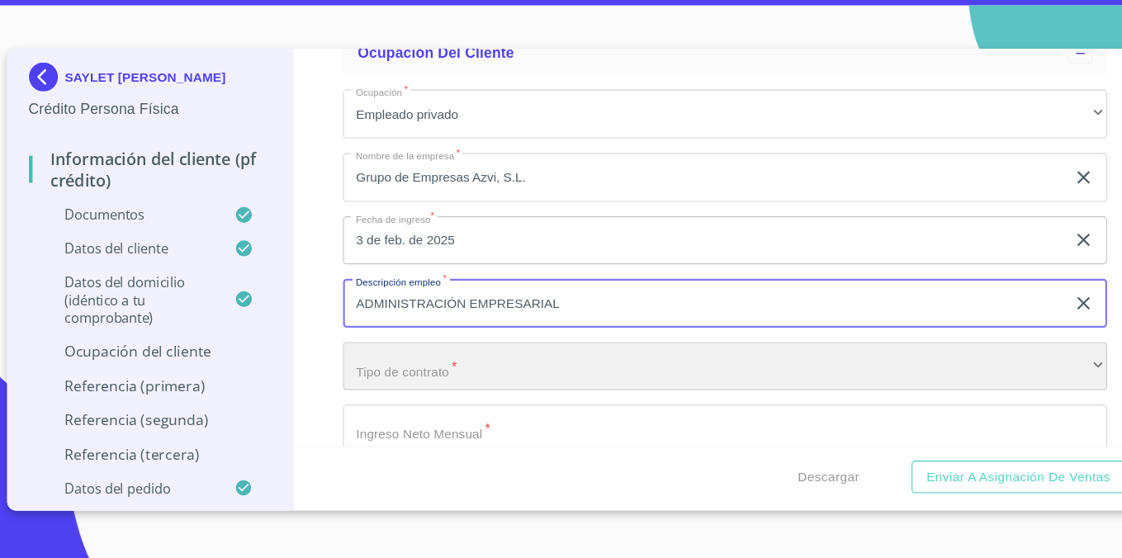
click at [400, 390] on div "​" at bounding box center [687, 383] width 697 height 45
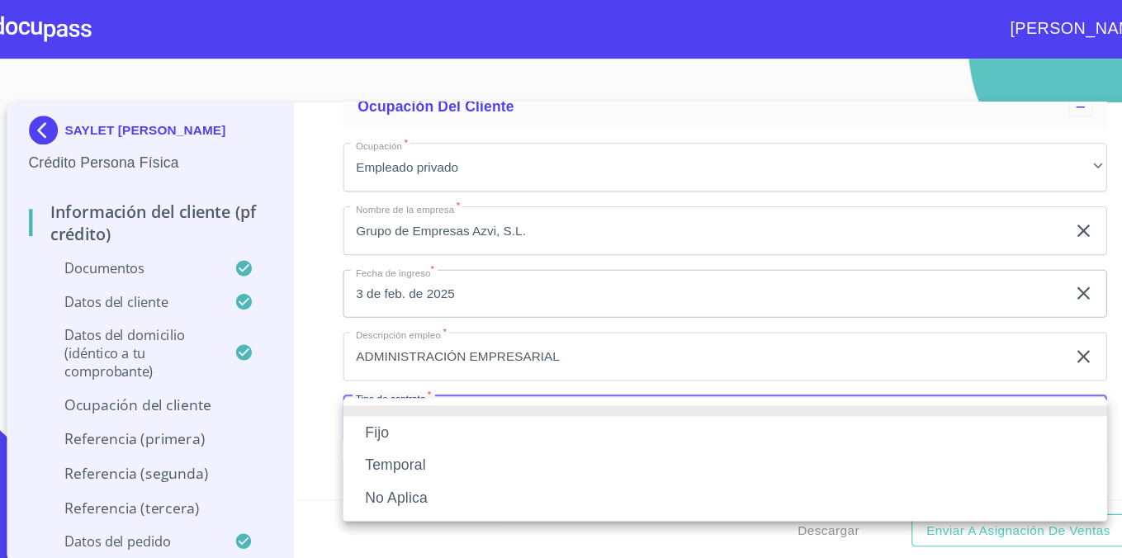
click at [409, 389] on li "Fijo" at bounding box center [687, 395] width 697 height 30
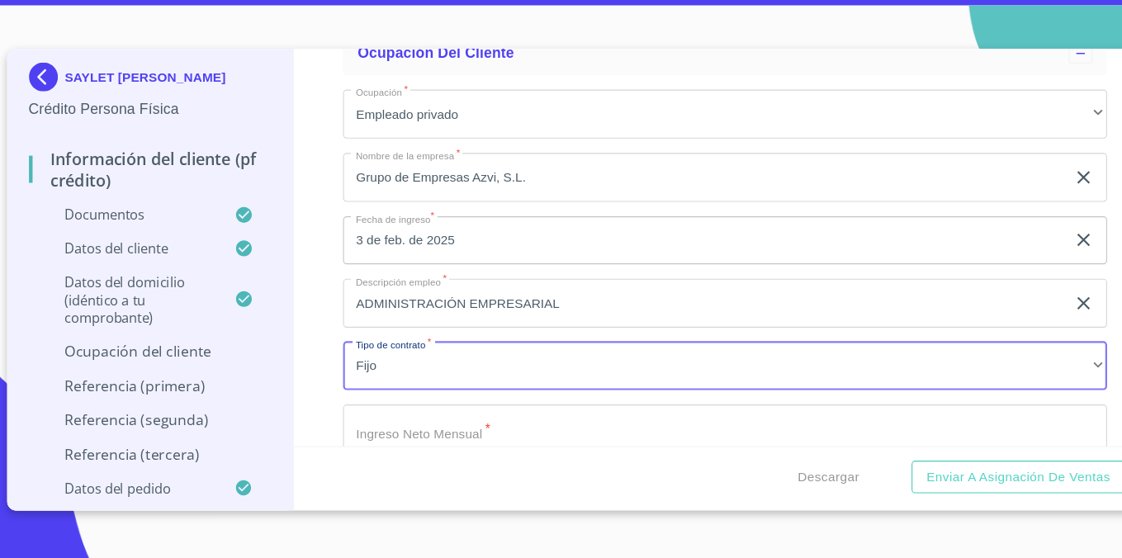
click at [490, 448] on input "Documento de identificación.   *" at bounding box center [687, 440] width 697 height 45
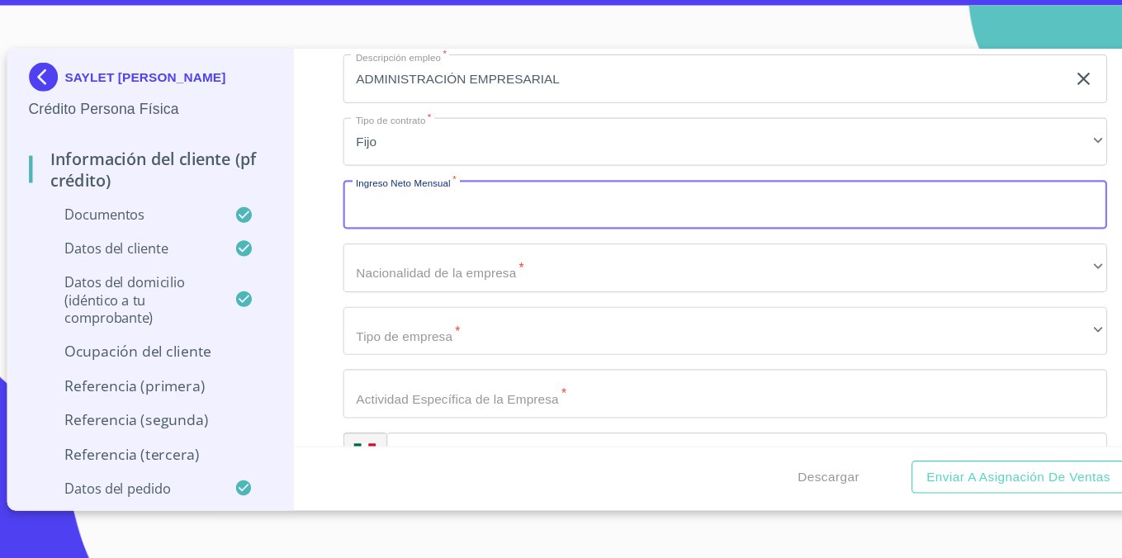
scroll to position [7101, 0]
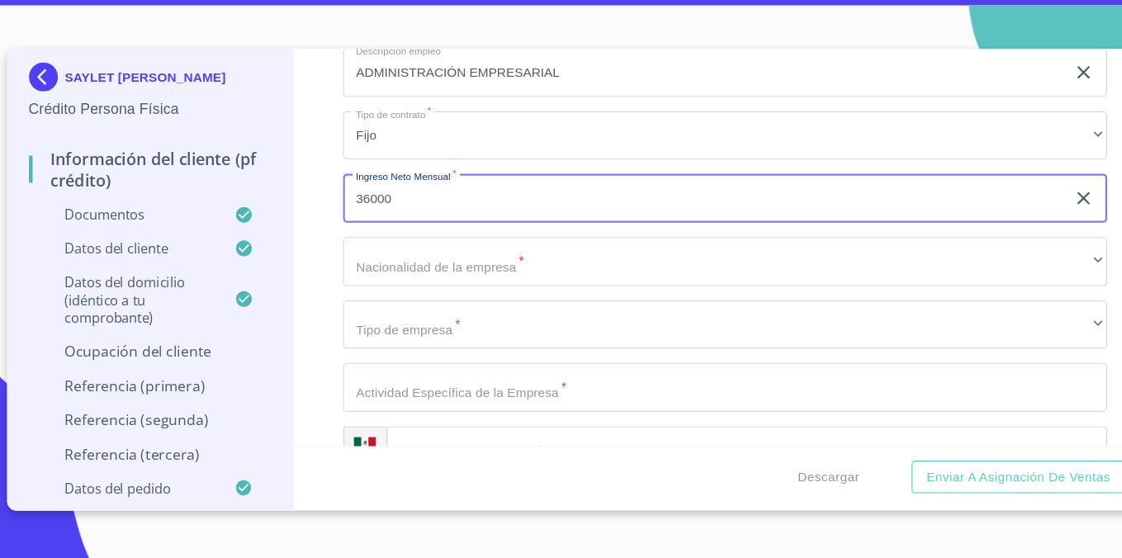
click at [310, 305] on div "Información del cliente (PF crédito) Documentos Documento de identificación.   …" at bounding box center [688, 274] width 786 height 362
click at [364, 224] on input "36000" at bounding box center [668, 229] width 659 height 45
type input "32000"
click at [328, 260] on div "Información del cliente (PF crédito) Documentos Documento de identificación.   …" at bounding box center [688, 274] width 786 height 362
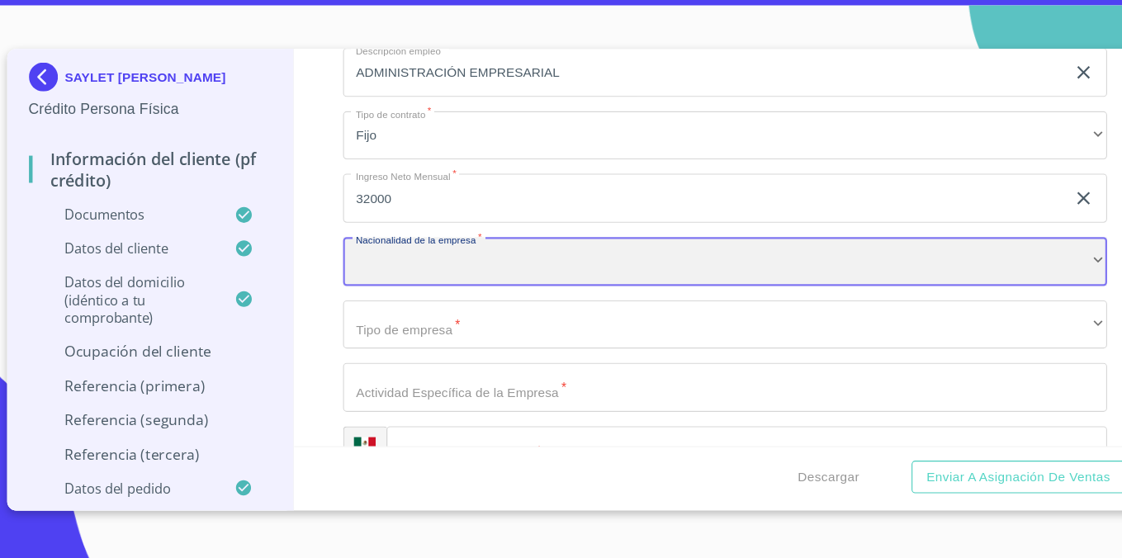
click at [418, 290] on div "​" at bounding box center [687, 287] width 697 height 45
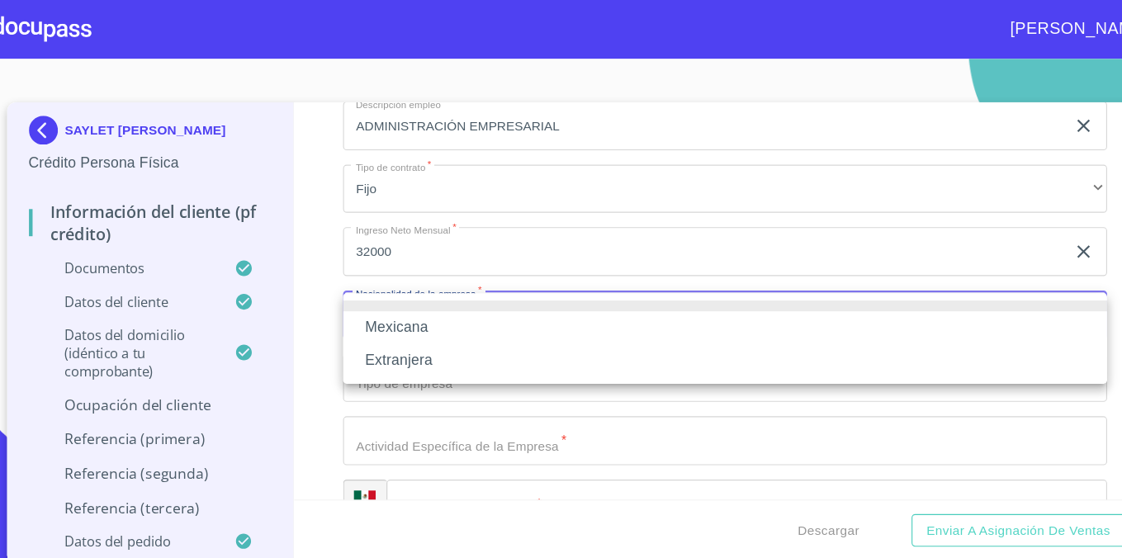
click at [423, 295] on li "Mexicana" at bounding box center [687, 299] width 697 height 30
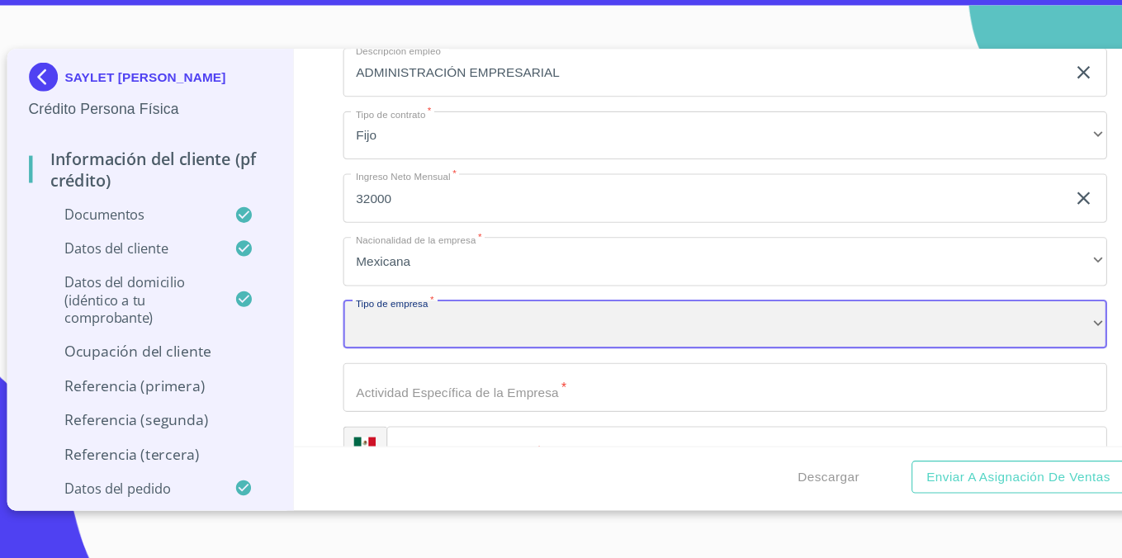
click at [423, 343] on div "​" at bounding box center [687, 345] width 697 height 45
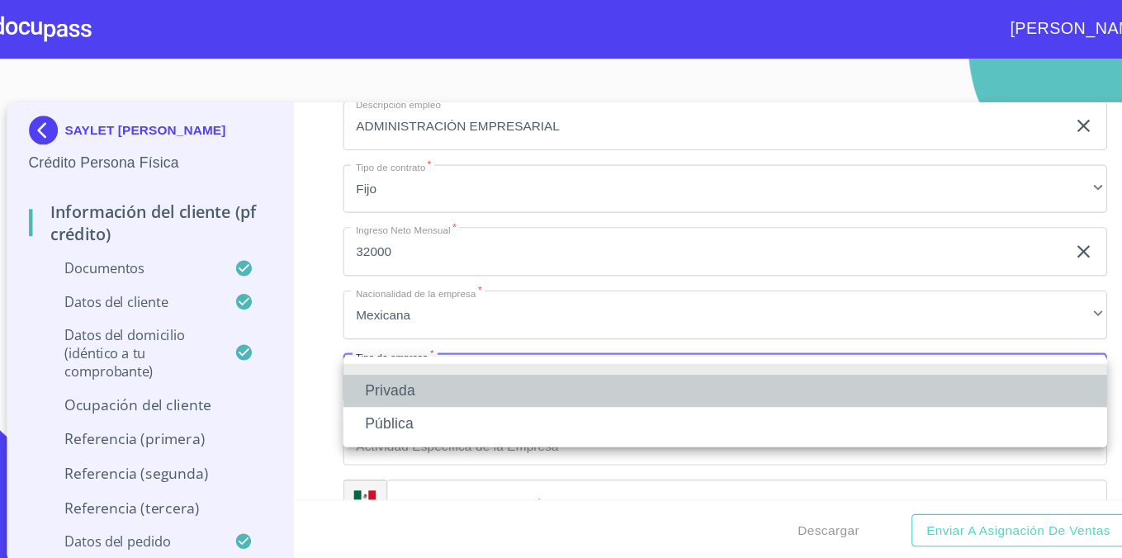
click at [406, 363] on li "Privada" at bounding box center [687, 357] width 697 height 30
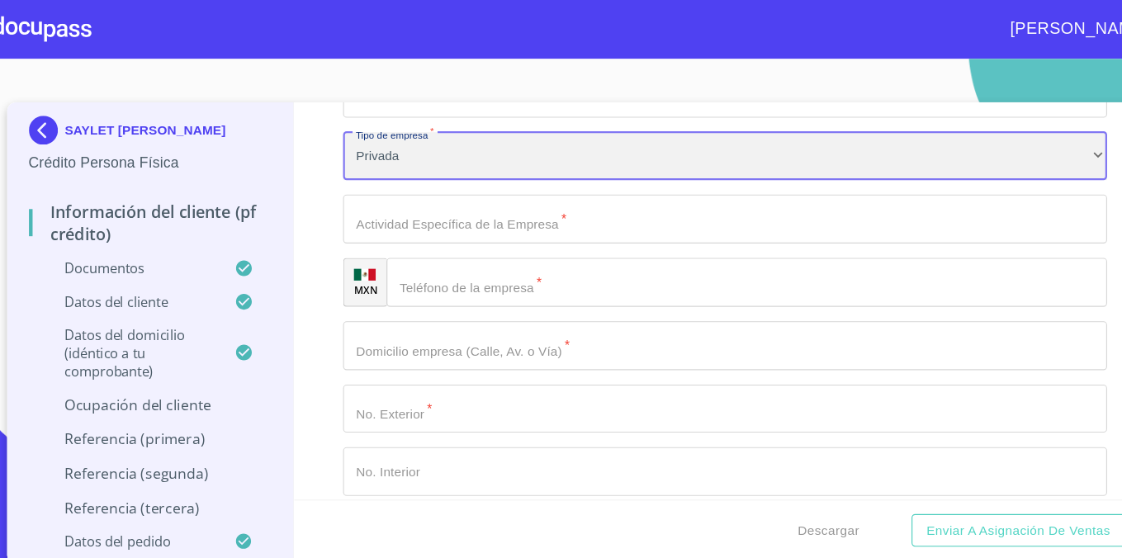
scroll to position [7305, 0]
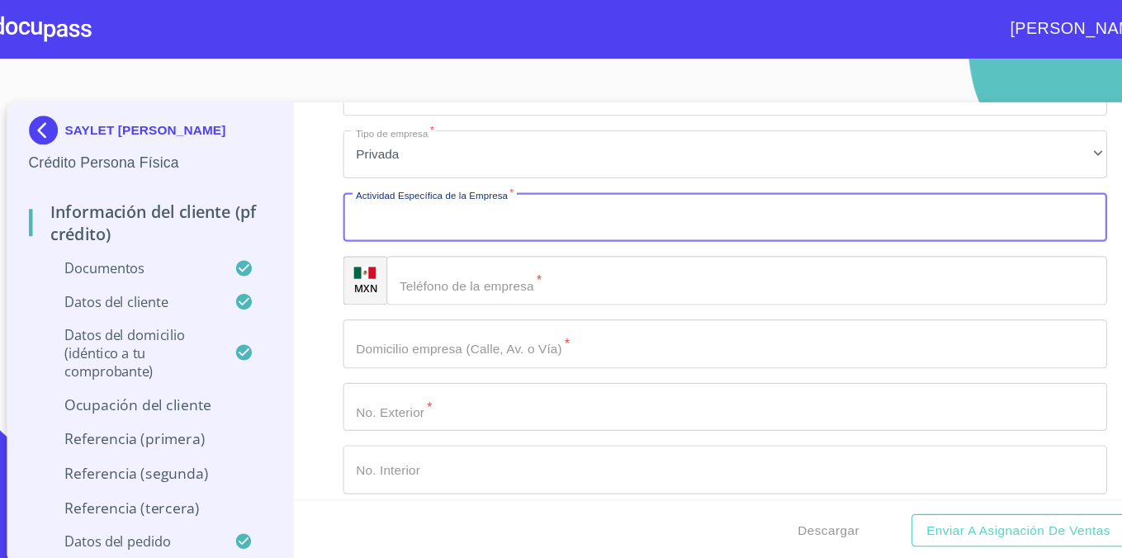
click at [507, 196] on input "Documento de identificación.   *" at bounding box center [687, 198] width 697 height 45
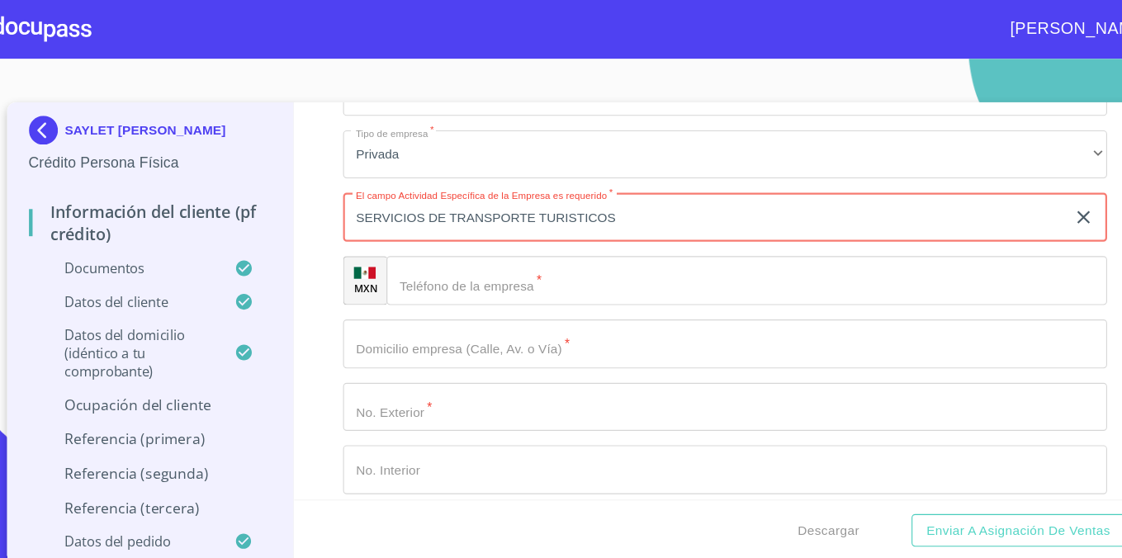
type input "SERVICIOS DE TRANSPORTE TURISTICOS"
click at [319, 202] on div "Información del cliente (PF crédito) Documentos Documento de identificación.   …" at bounding box center [688, 274] width 786 height 362
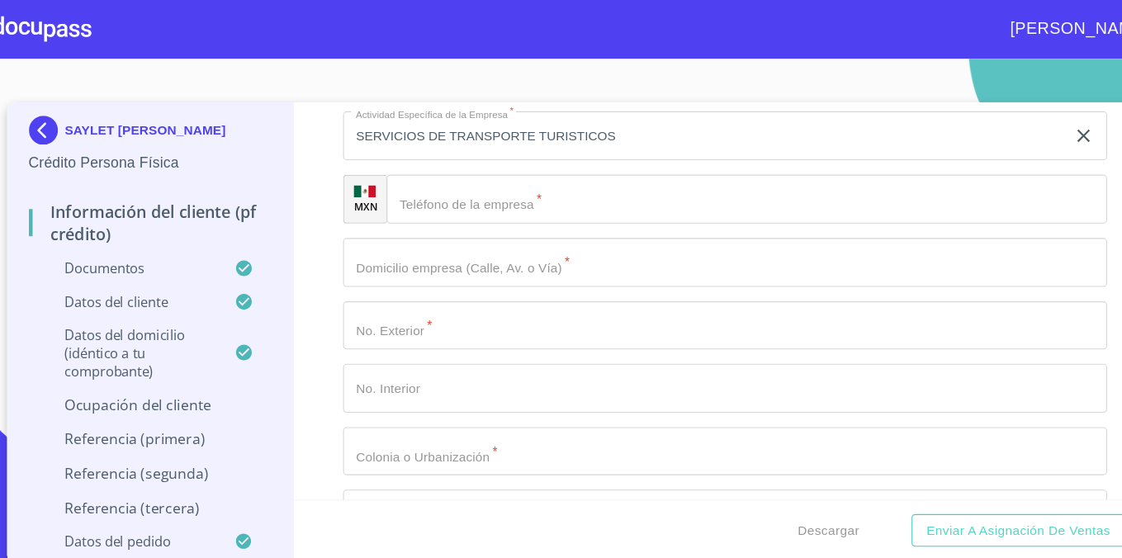
scroll to position [7390, 0]
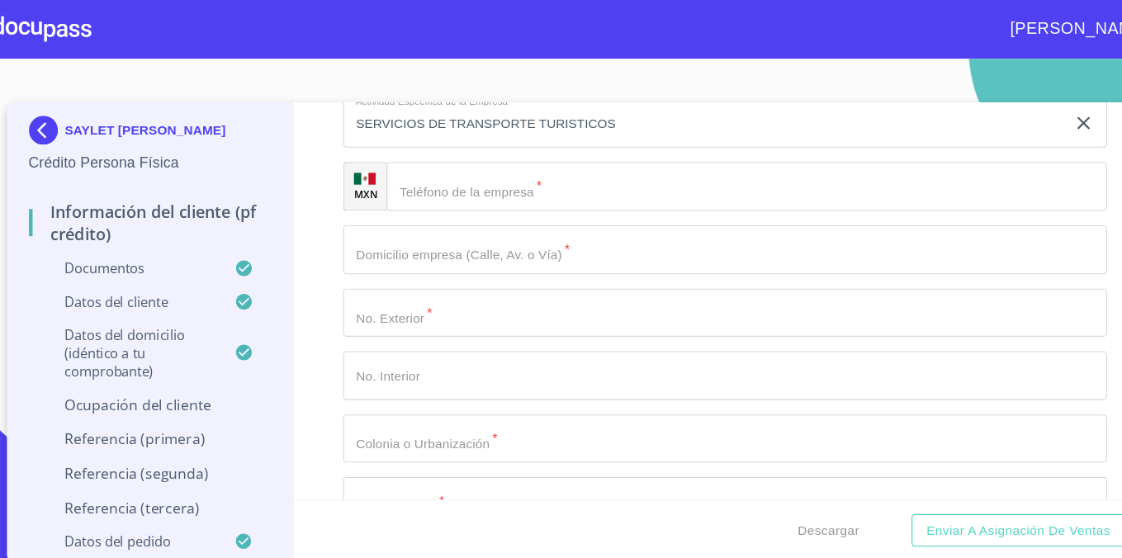
click at [535, 189] on input "Documento de identificación.   *" at bounding box center [707, 170] width 657 height 45
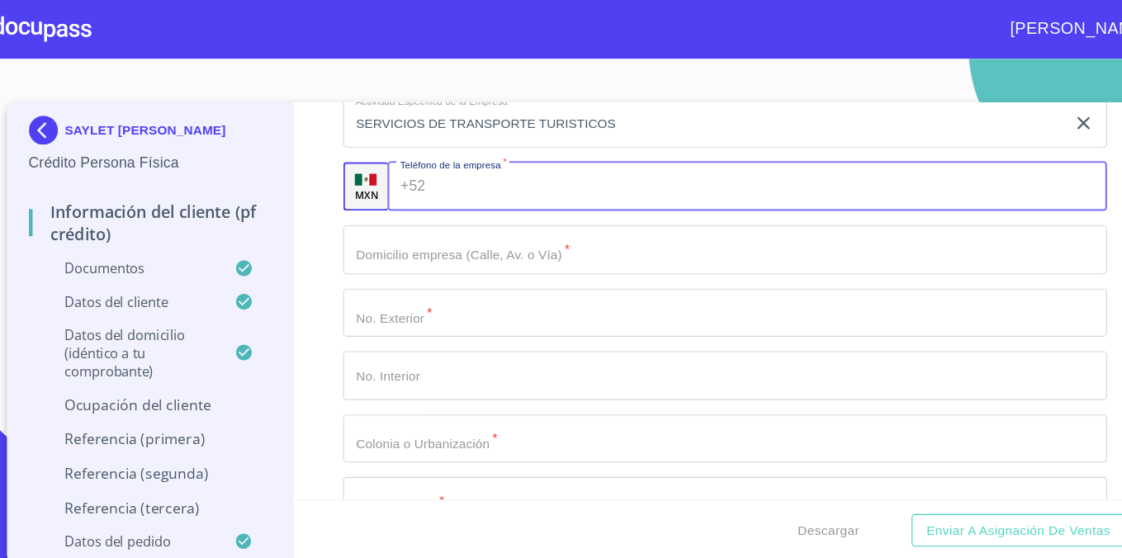
paste input "[PHONE_NUMBER]"
type input "[PHONE_NUMBER]"
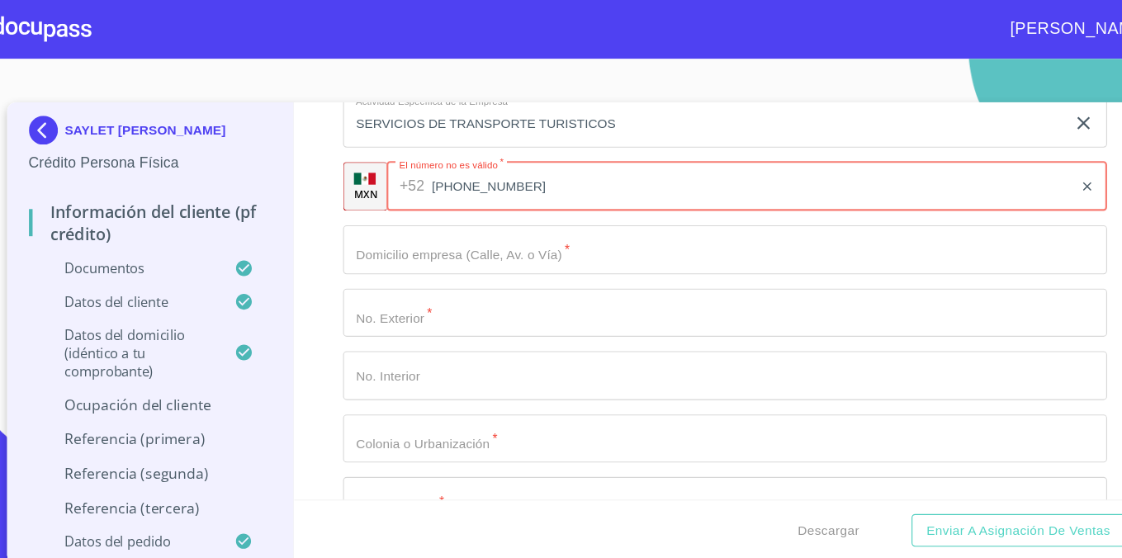
click at [513, 235] on input "Documento de identificación.   *" at bounding box center [687, 227] width 697 height 45
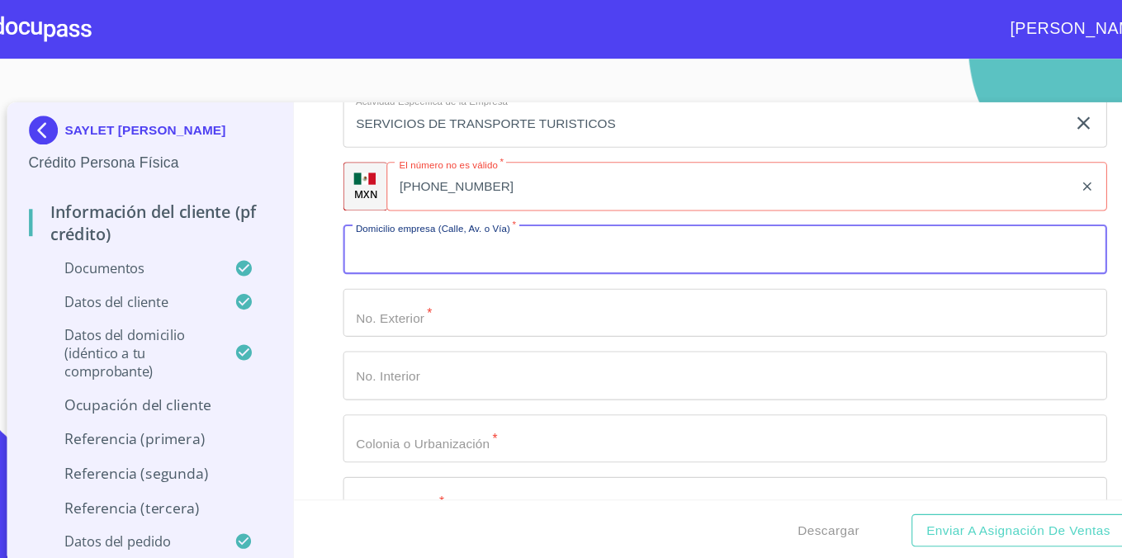
paste input "Chapala 4309"
click at [348, 224] on input "Chapala 4309" at bounding box center [668, 227] width 659 height 45
click at [648, 241] on input "Ave. Chapala 4309" at bounding box center [668, 227] width 659 height 45
paste input "El Tapatío, 45588 [GEOGRAPHIC_DATA][PERSON_NAME], [GEOGRAPHIC_DATA]."
click at [456, 224] on input "Ave. [STREET_ADDRESS][PERSON_NAME]" at bounding box center [668, 227] width 659 height 45
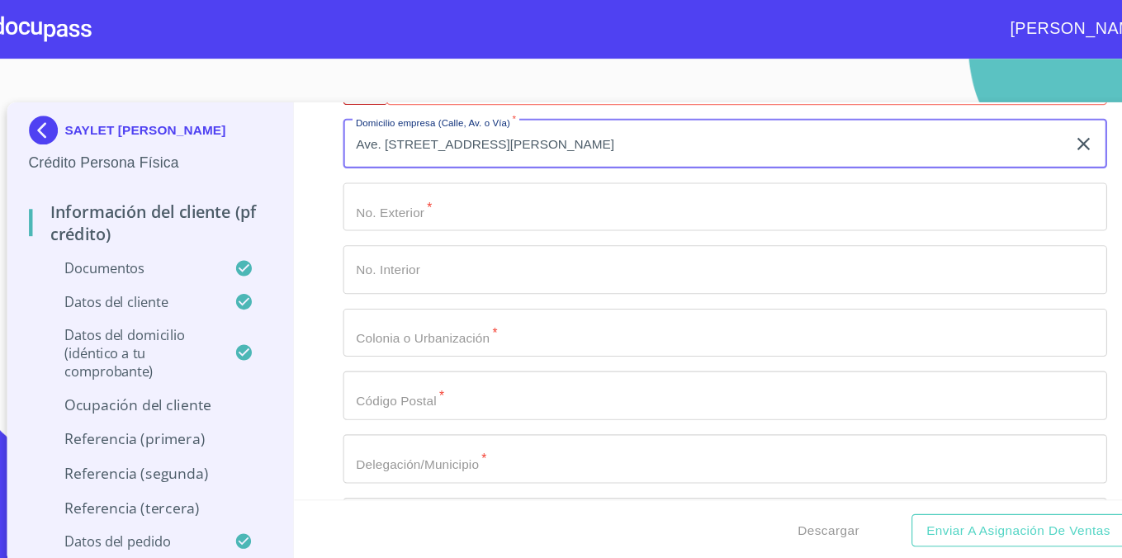
scroll to position [7491, 0]
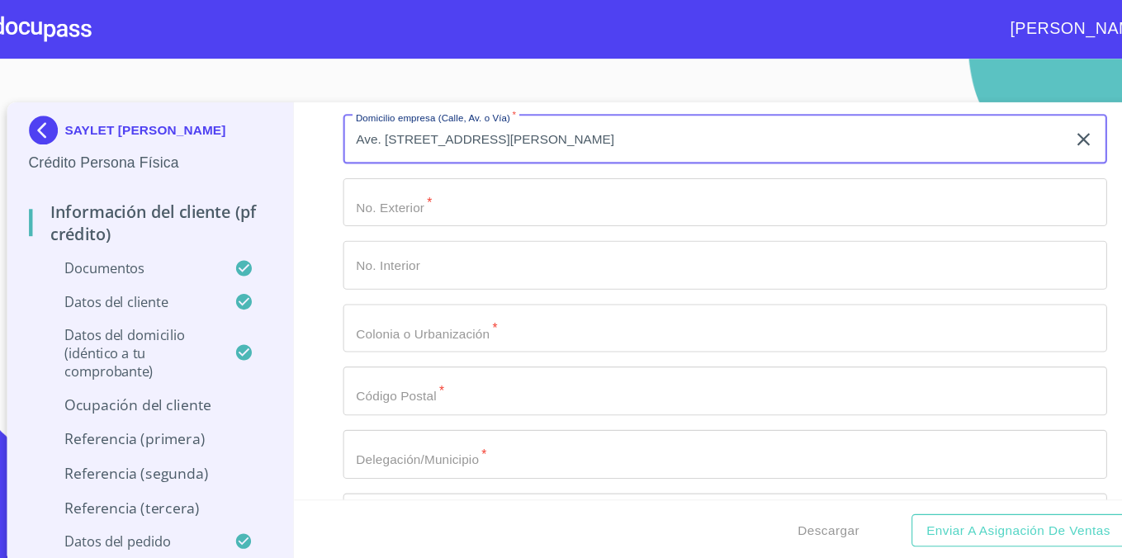
drag, startPoint x: 456, startPoint y: 124, endPoint x: 507, endPoint y: 125, distance: 51.2
click at [507, 125] on input "Ave. [STREET_ADDRESS][PERSON_NAME]" at bounding box center [668, 127] width 659 height 45
click at [536, 132] on input "Ave. [STREET_ADDRESS][PERSON_NAME]" at bounding box center [668, 127] width 659 height 45
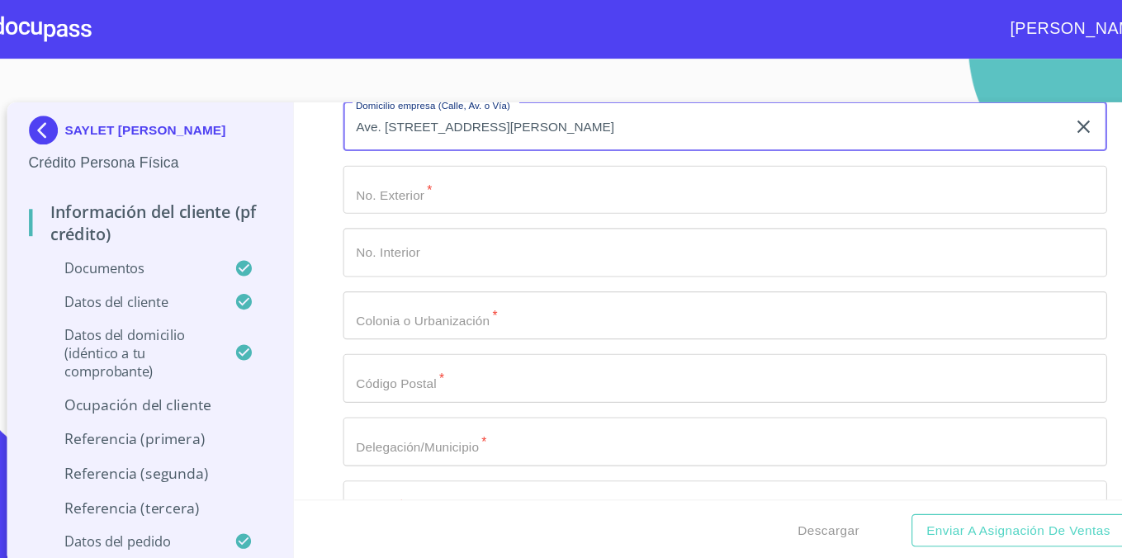
scroll to position [7504, 0]
click at [486, 116] on input "Ave. [STREET_ADDRESS][PERSON_NAME]" at bounding box center [668, 114] width 659 height 45
drag, startPoint x: 456, startPoint y: 116, endPoint x: 508, endPoint y: 114, distance: 52.1
click at [508, 114] on input "Ave. [STREET_ADDRESS][PERSON_NAME]" at bounding box center [668, 114] width 659 height 45
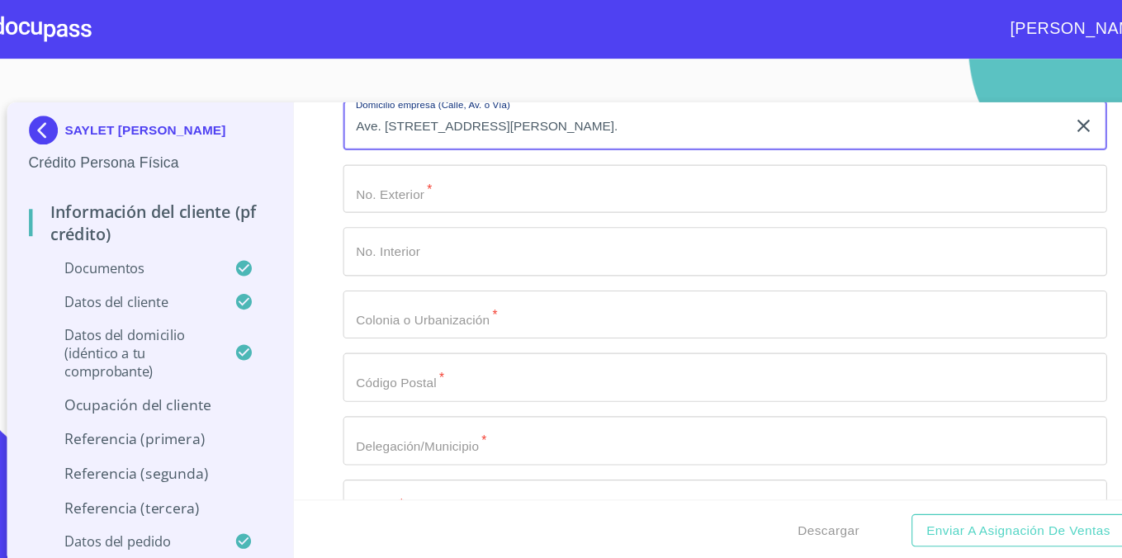
type input "Ave. [STREET_ADDRESS][PERSON_NAME]."
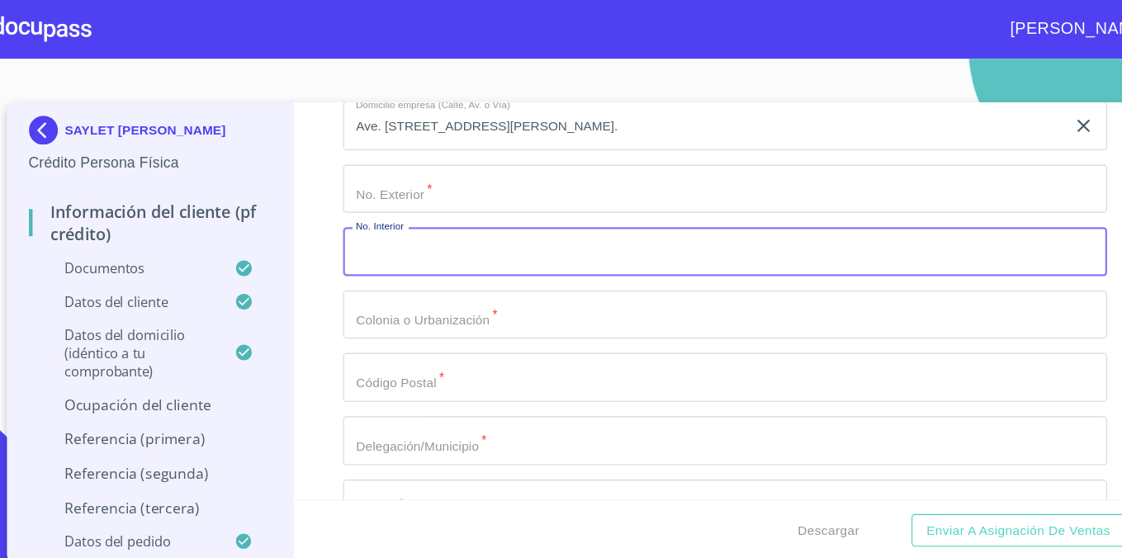
click at [466, 224] on input "Documento de identificación.   *" at bounding box center [687, 229] width 697 height 45
click at [453, 290] on input "Documento de identificación.   *" at bounding box center [687, 287] width 697 height 45
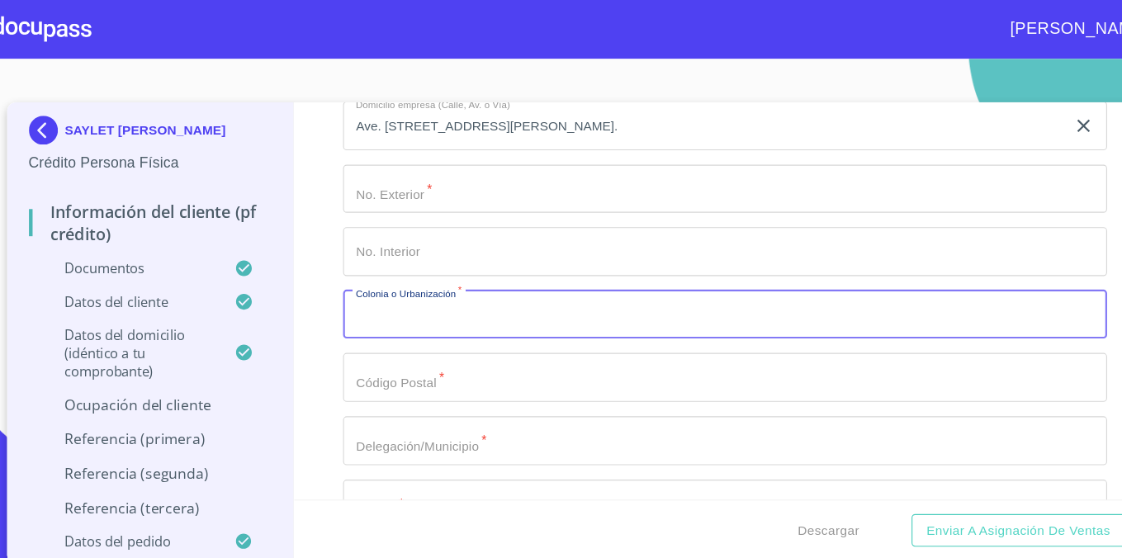
paste input "El Tapatío"
type input "El Tapatío"
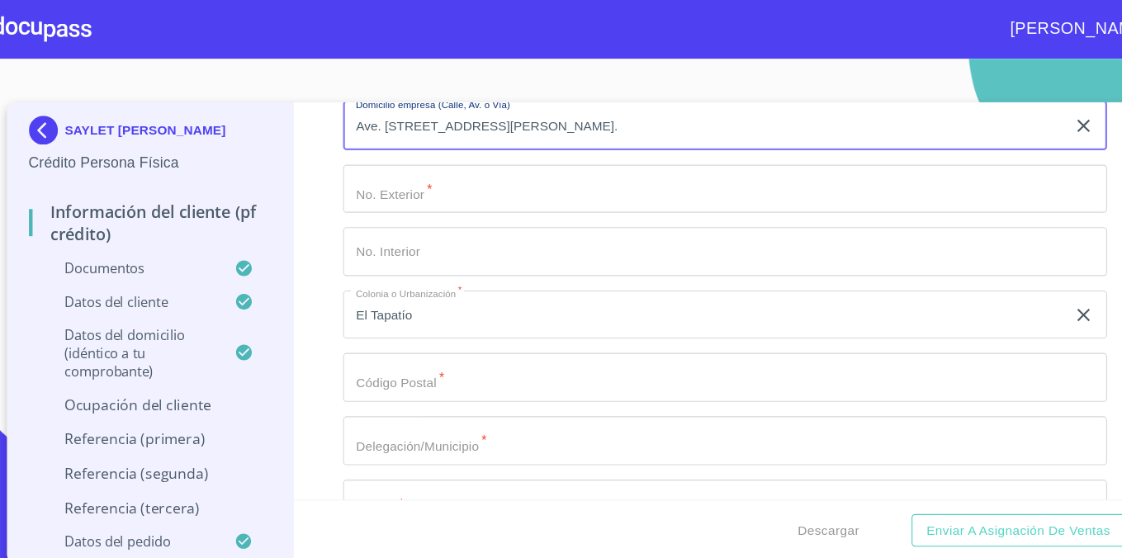
drag, startPoint x: 495, startPoint y: 116, endPoint x: 629, endPoint y: 117, distance: 133.7
click at [626, 116] on input "Ave. [STREET_ADDRESS][PERSON_NAME]." at bounding box center [668, 114] width 659 height 45
click at [449, 399] on input "Documento de identificación.   *" at bounding box center [687, 402] width 697 height 45
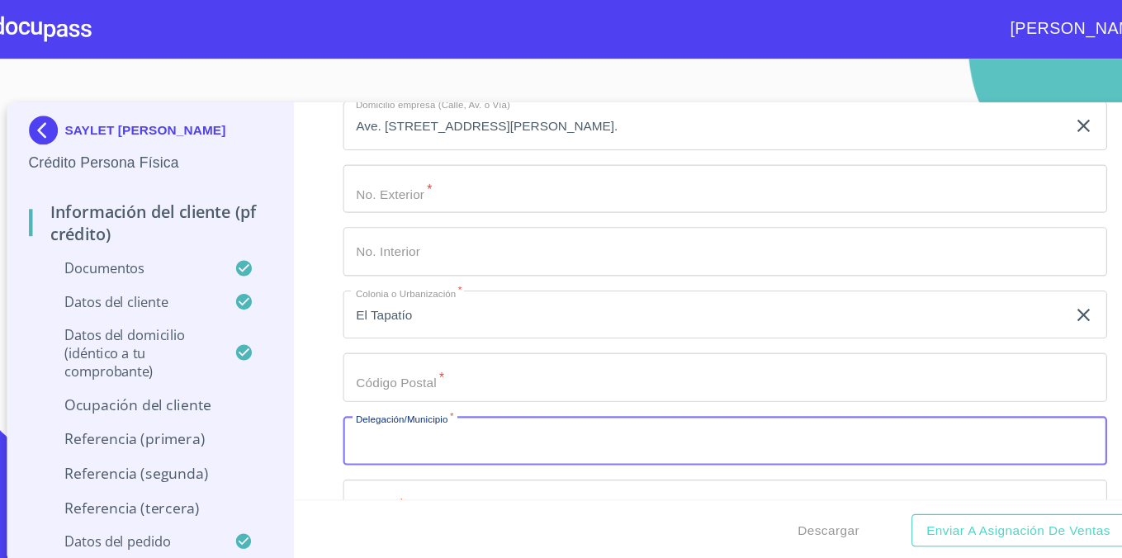
paste input "San [PERSON_NAME] Tlaquepaque,"
type input "San [PERSON_NAME] Tlaquepaque"
click at [665, 112] on input "Ave. [STREET_ADDRESS][PERSON_NAME]." at bounding box center [668, 114] width 659 height 45
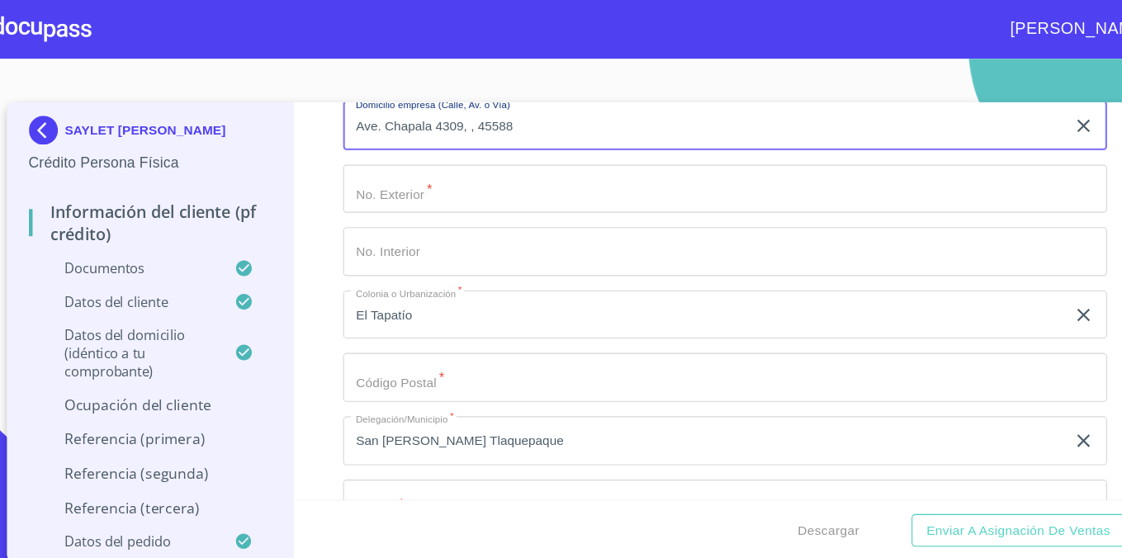
click at [484, 114] on input "Ave. Chapala 4309, , 45588" at bounding box center [668, 114] width 659 height 45
type input "Ave. Chapala 4309, ,"
click at [433, 348] on input "Documento de identificación.   *" at bounding box center [687, 344] width 697 height 45
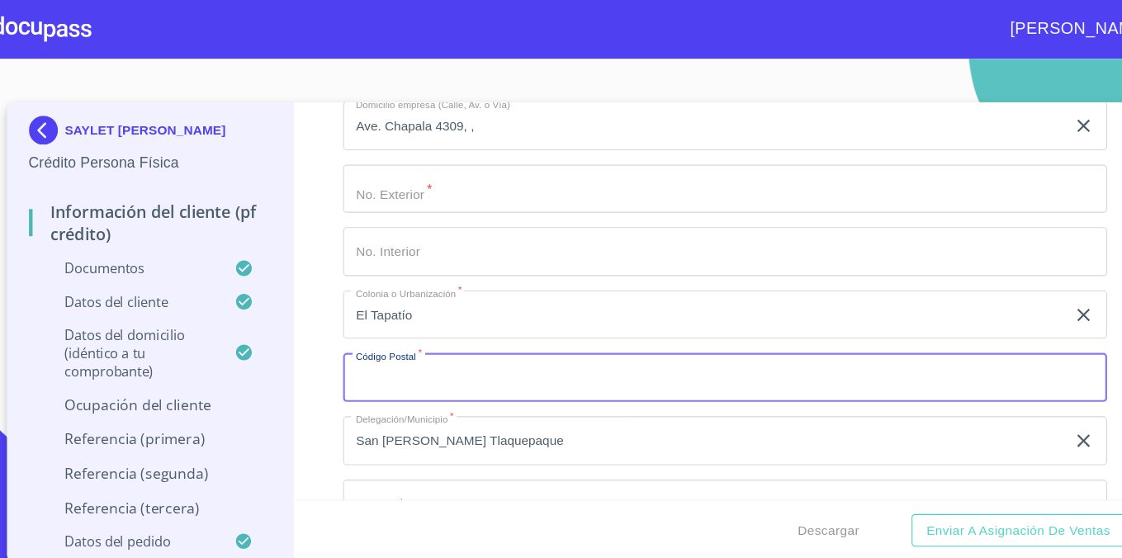
paste input "45588"
type input "45588"
click at [453, 177] on input "Documento de identificación.   *" at bounding box center [687, 172] width 697 height 45
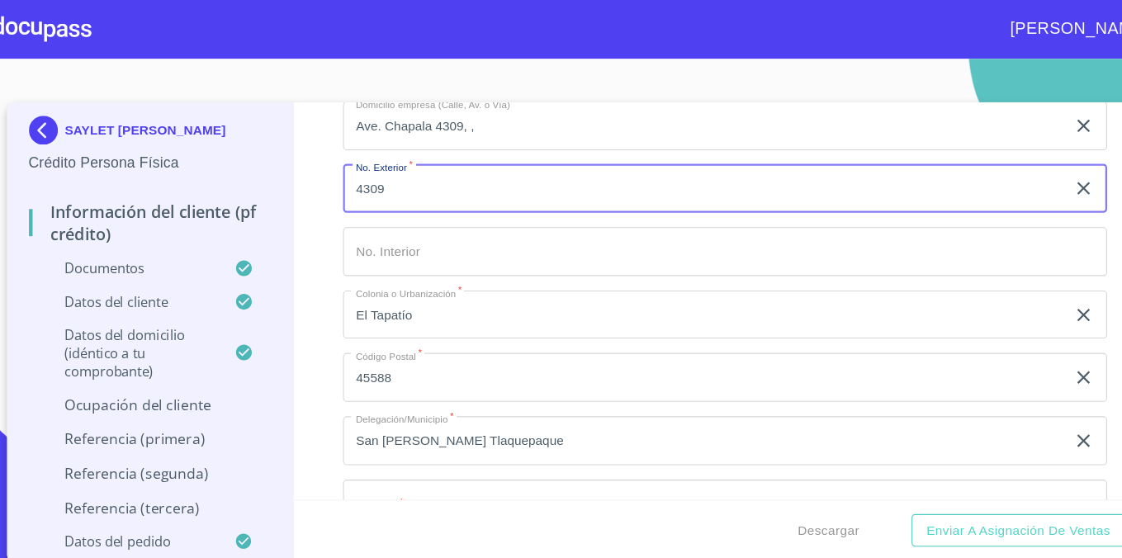
type input "4309"
click at [532, 124] on input "Ave. Chapala 4309, ," at bounding box center [668, 114] width 659 height 45
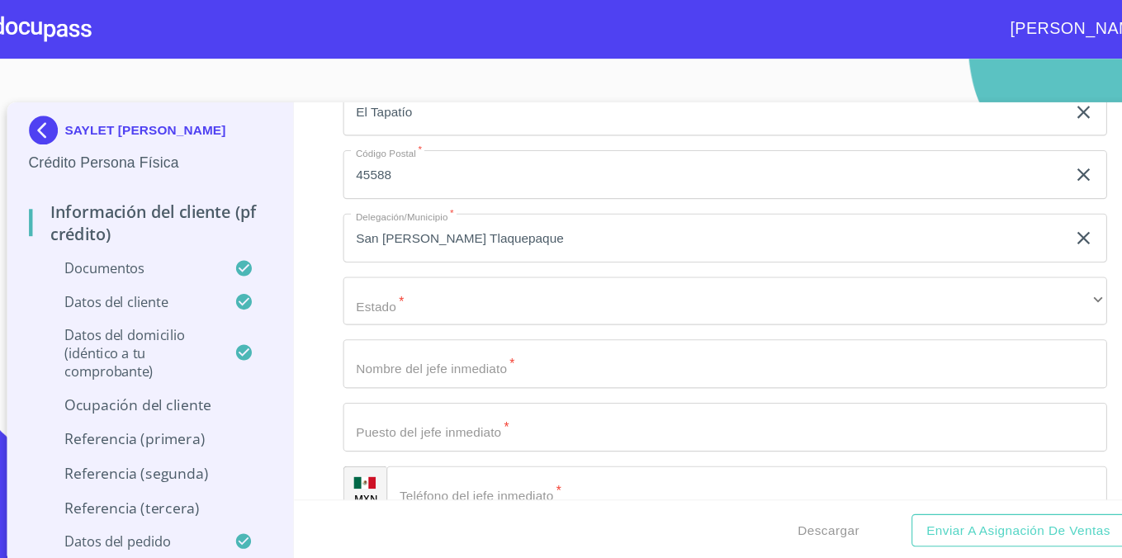
scroll to position [7693, 0]
type input "Ave. [GEOGRAPHIC_DATA]"
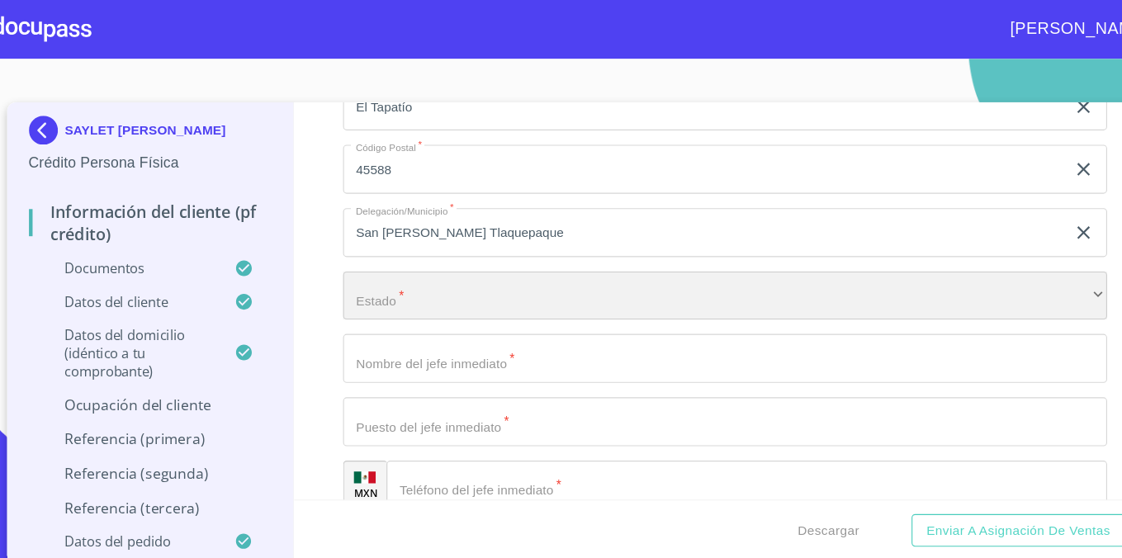
click at [423, 286] on div "​" at bounding box center [687, 270] width 697 height 45
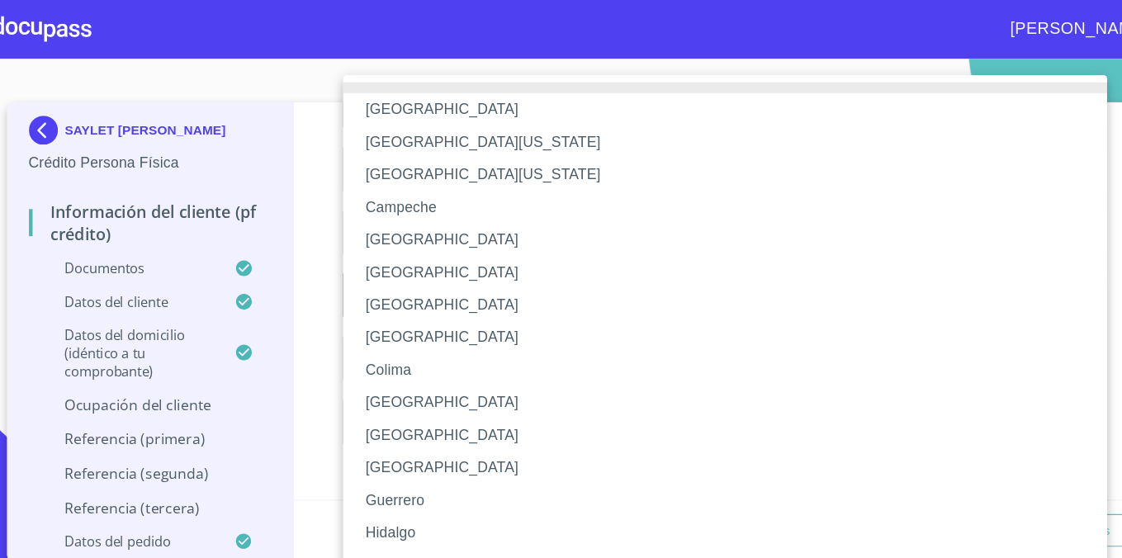
scroll to position [73, 0]
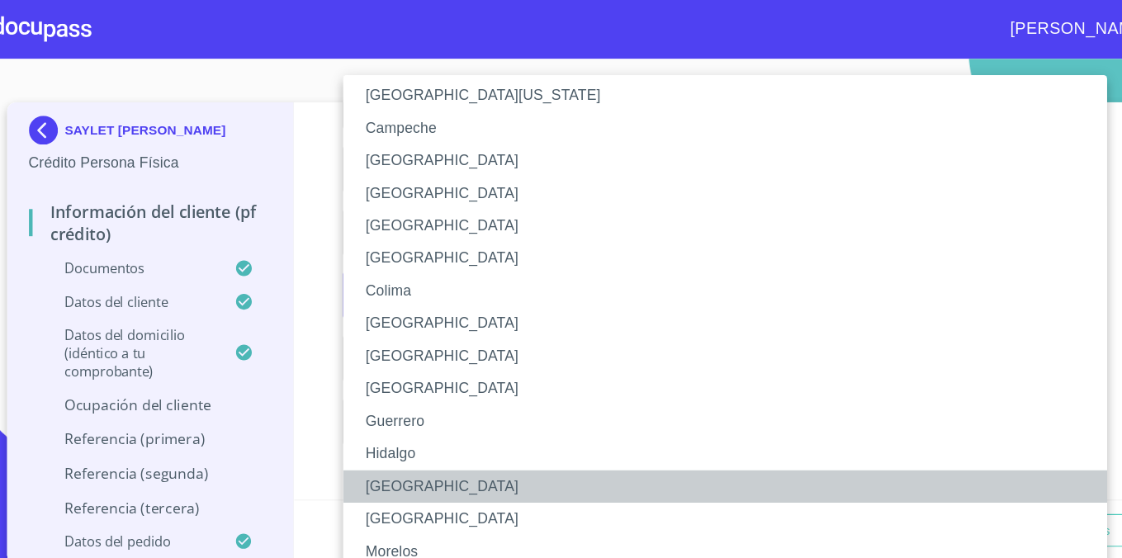
click at [389, 456] on li "[GEOGRAPHIC_DATA]" at bounding box center [687, 443] width 697 height 30
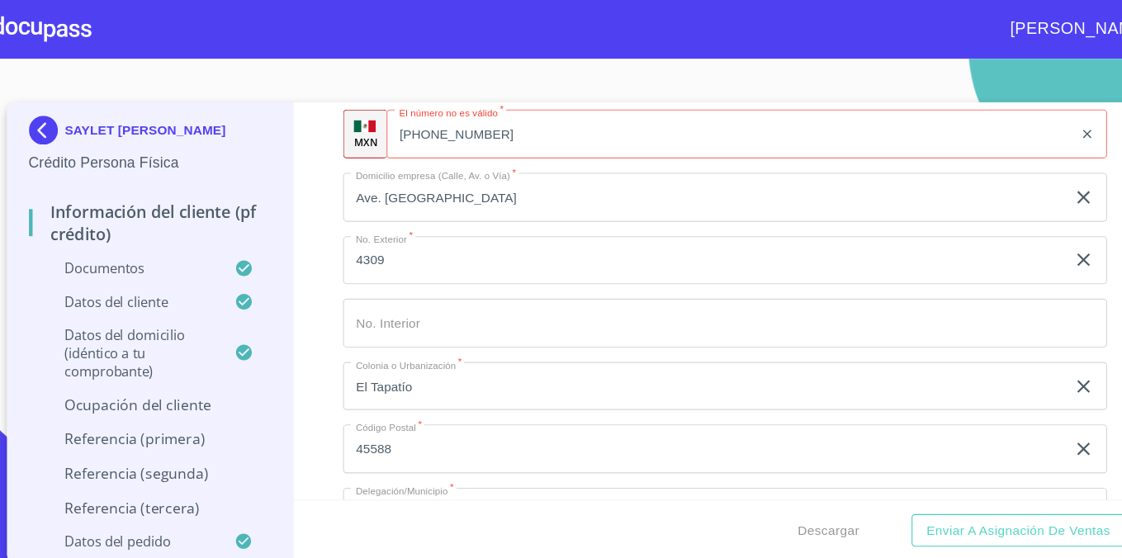
scroll to position [7431, 0]
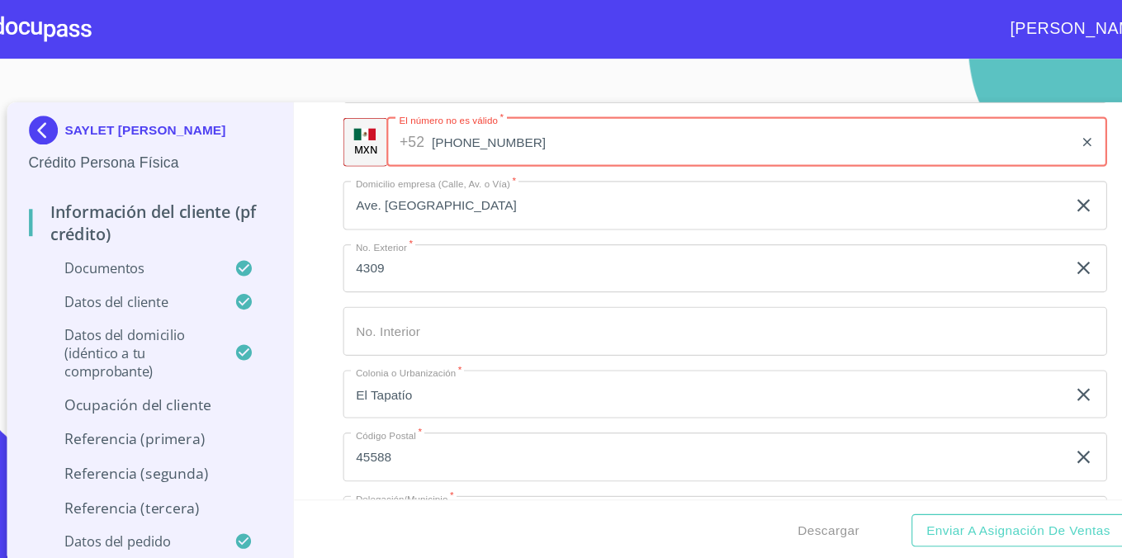
drag, startPoint x: 489, startPoint y: 125, endPoint x: 371, endPoint y: 125, distance: 118.0
click at [371, 125] on div "MXN El número no [PERSON_NAME]   * [PHONE_NUMBER] ​" at bounding box center [687, 129] width 697 height 45
paste input "[PHONE_NUMBER]"
click at [314, 140] on div "Información del cliente (PF crédito) Documentos Documento de identificación.   …" at bounding box center [688, 274] width 786 height 362
click at [494, 128] on input "[PHONE_NUMBER]" at bounding box center [712, 129] width 584 height 45
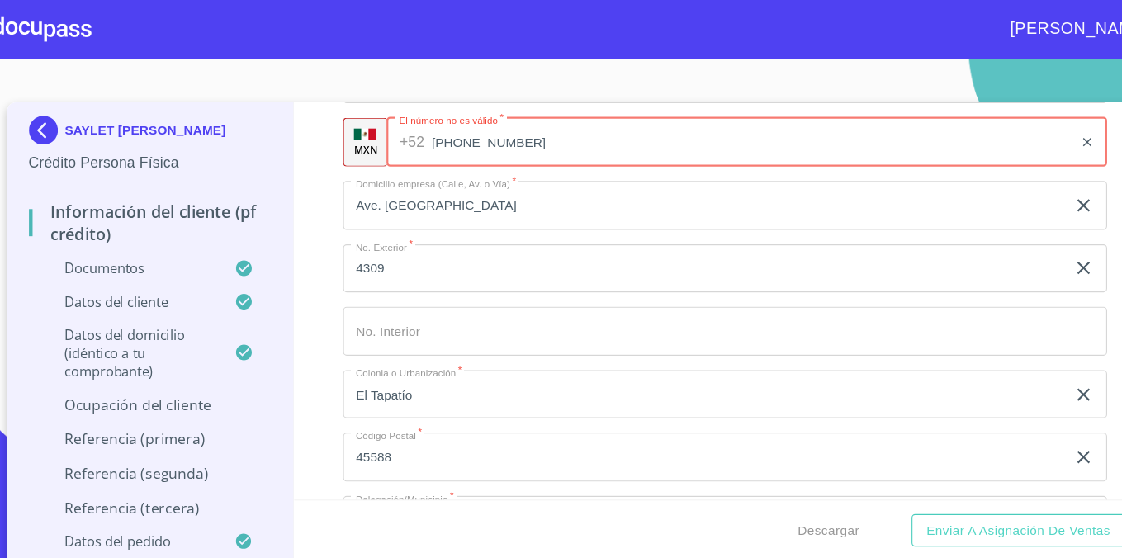
click at [857, 469] on button "Enviar a Asignación de Ventas" at bounding box center [954, 484] width 194 height 31
drag, startPoint x: 536, startPoint y: 126, endPoint x: 357, endPoint y: 132, distance: 178.4
click at [357, 132] on div "MXN El número no [PERSON_NAME]   * [PHONE_NUMBER] ​" at bounding box center [687, 129] width 697 height 45
type input "(33)31"
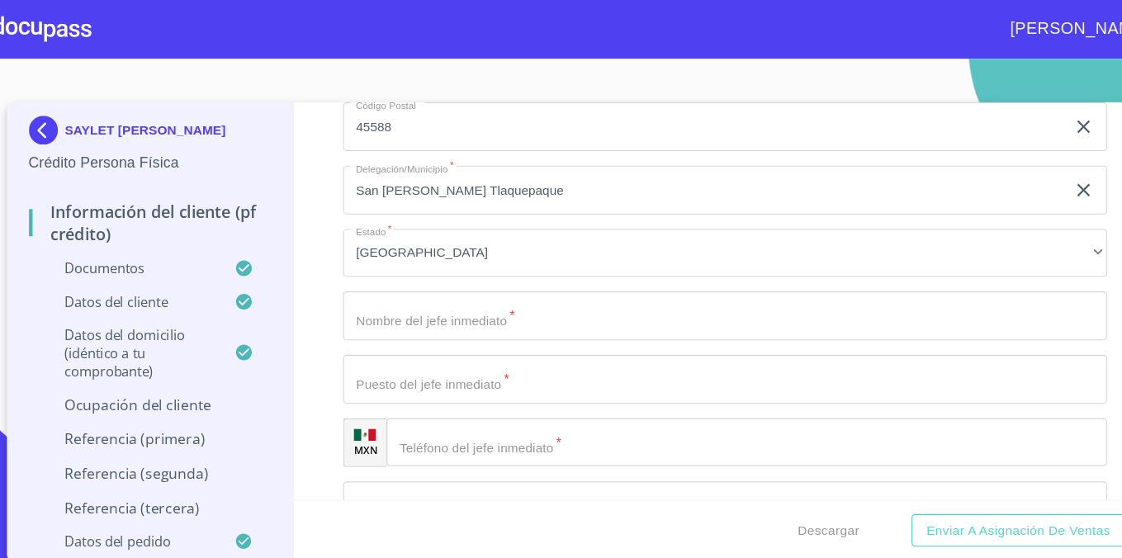
scroll to position [7732, 0]
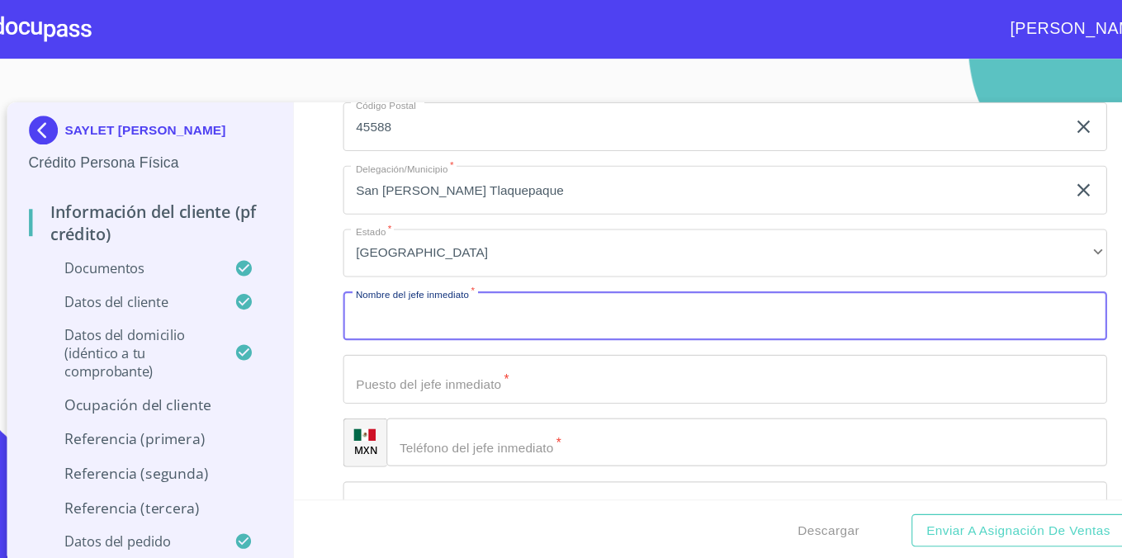
click at [442, 291] on input "Documento de identificación.   *" at bounding box center [687, 288] width 697 height 45
paste input "[PERSON_NAME] [PERSON_NAME]"
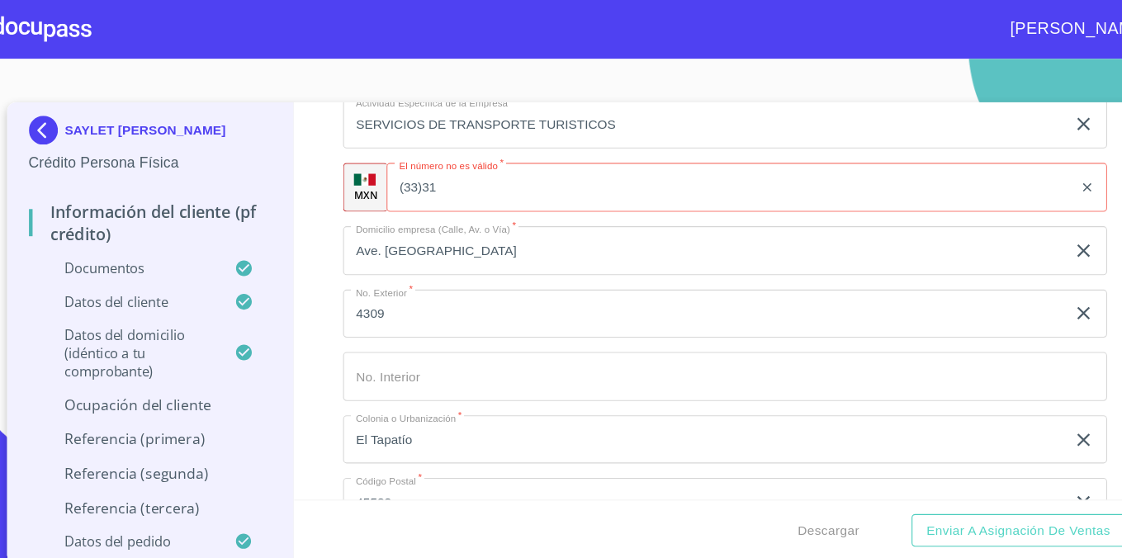
scroll to position [7379, 0]
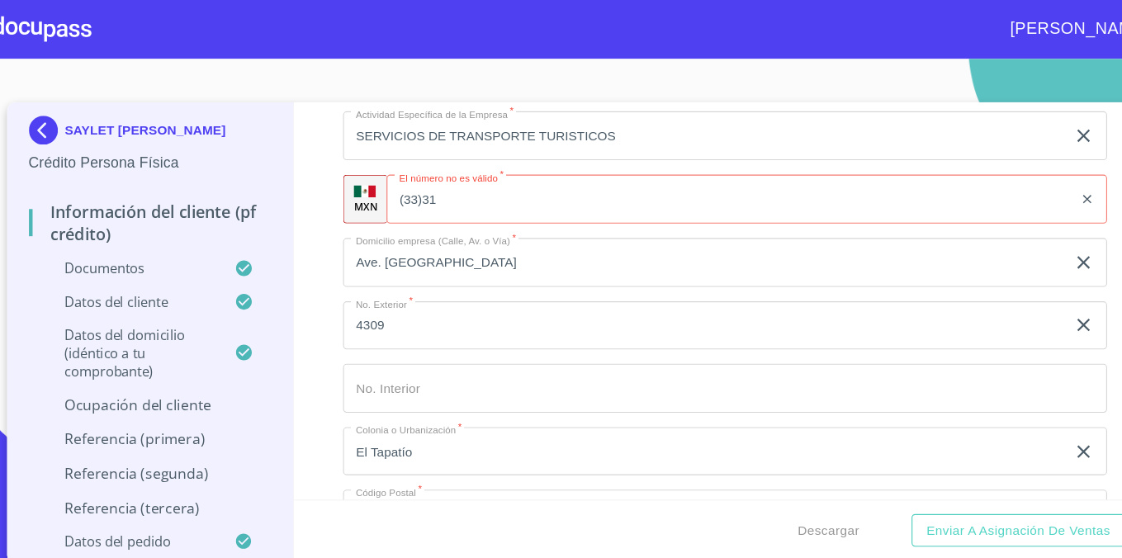
type input "[PERSON_NAME] [PERSON_NAME]"
click at [635, 186] on input "(33)31" at bounding box center [692, 181] width 626 height 45
type input "[PHONE_NUMBER]"
click at [857, 469] on button "Enviar a Asignación de Ventas" at bounding box center [954, 484] width 194 height 31
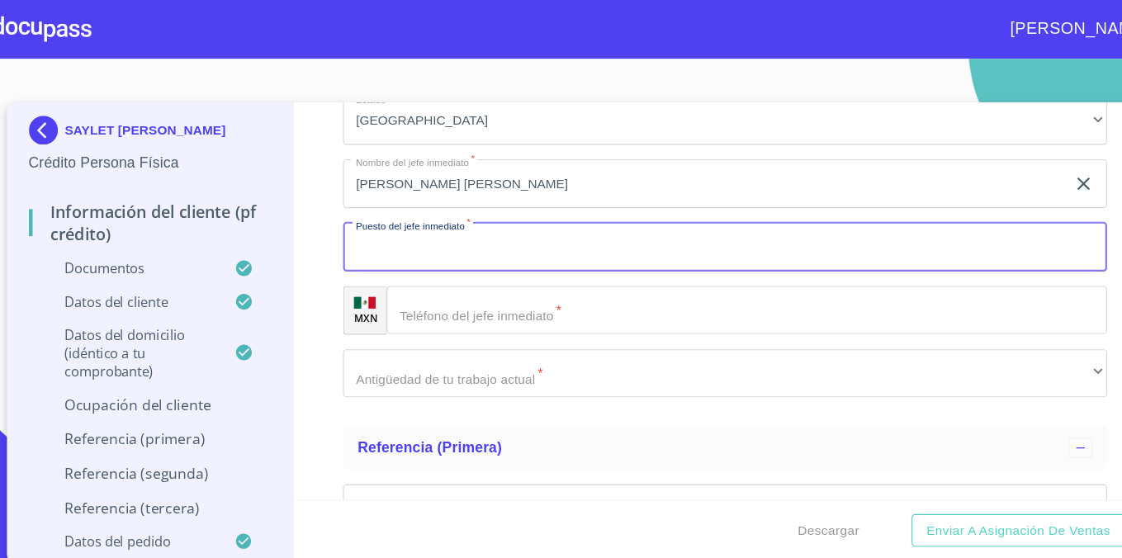
scroll to position [7860, 0]
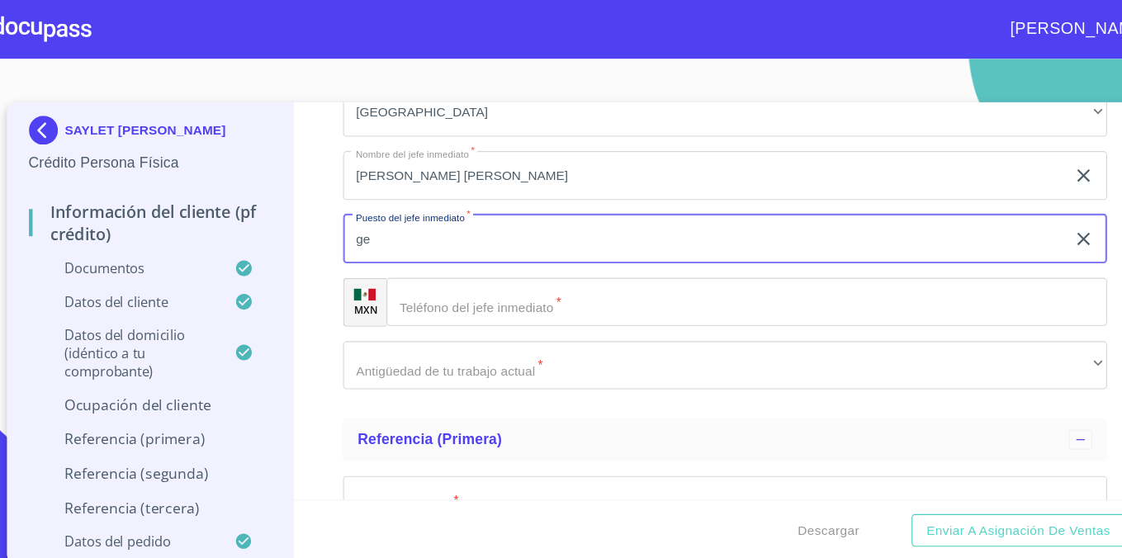
type input "g"
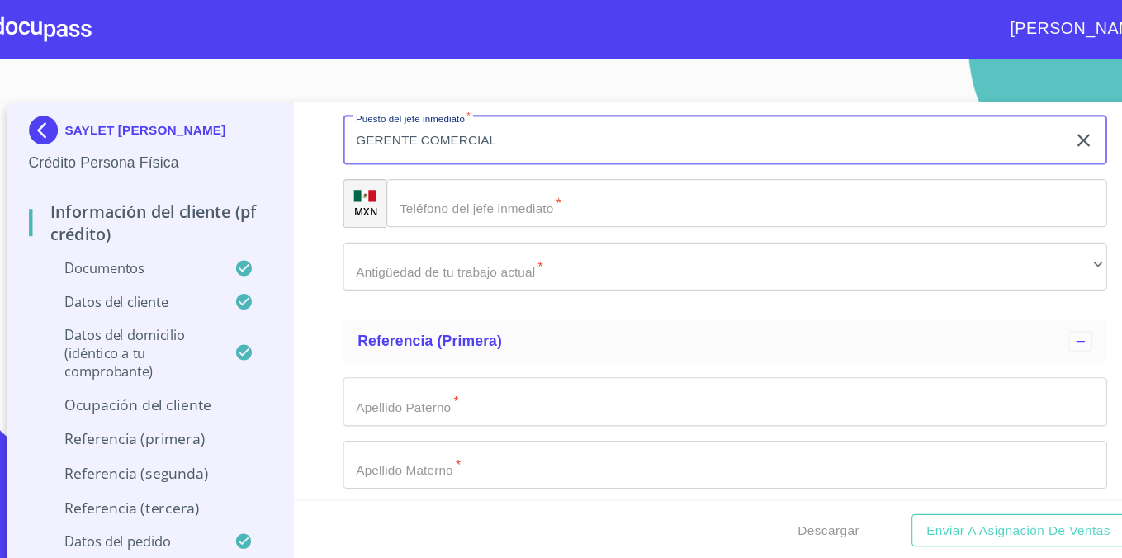
scroll to position [7952, 0]
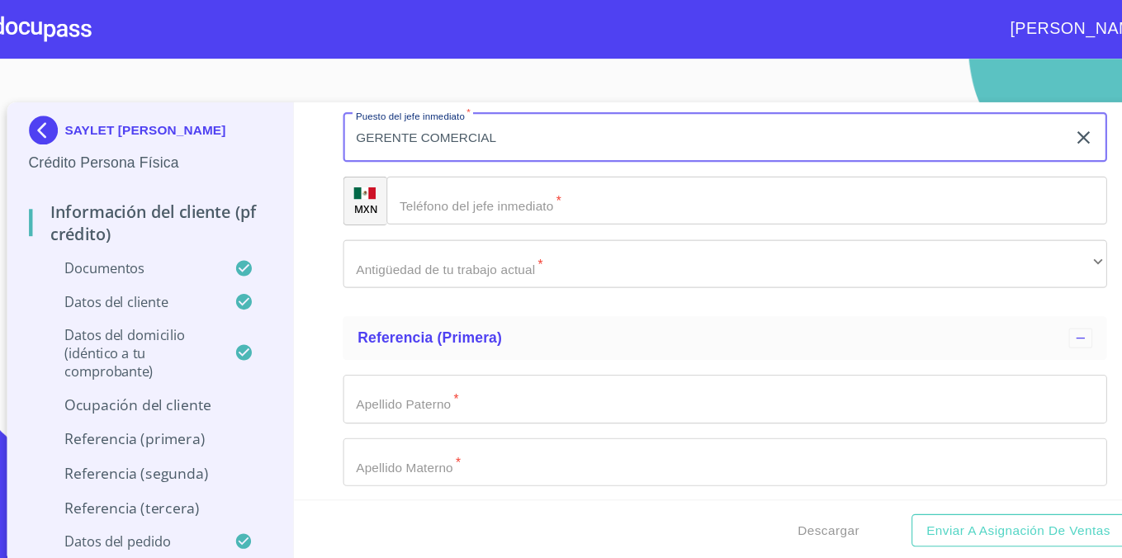
type input "GERENTE COMERCIAL"
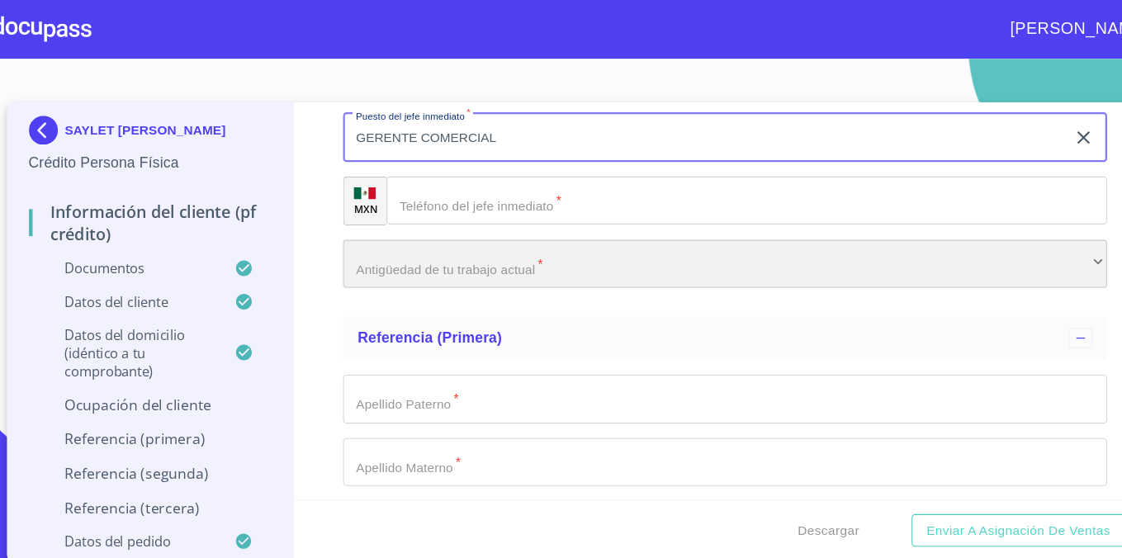
click at [598, 240] on div "​" at bounding box center [687, 241] width 697 height 45
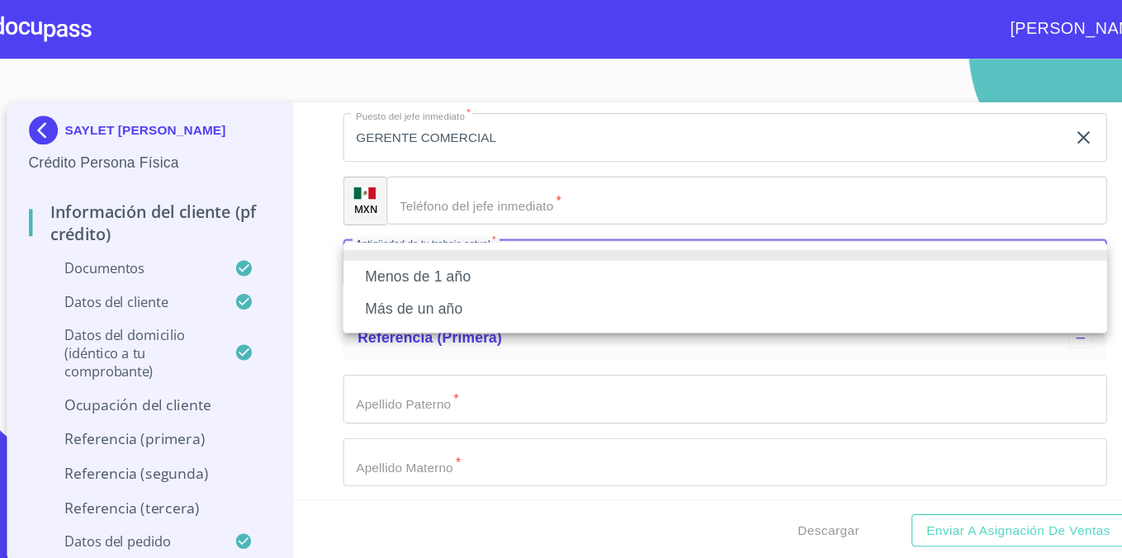
click at [592, 247] on li "Menos de 1 año" at bounding box center [687, 253] width 697 height 30
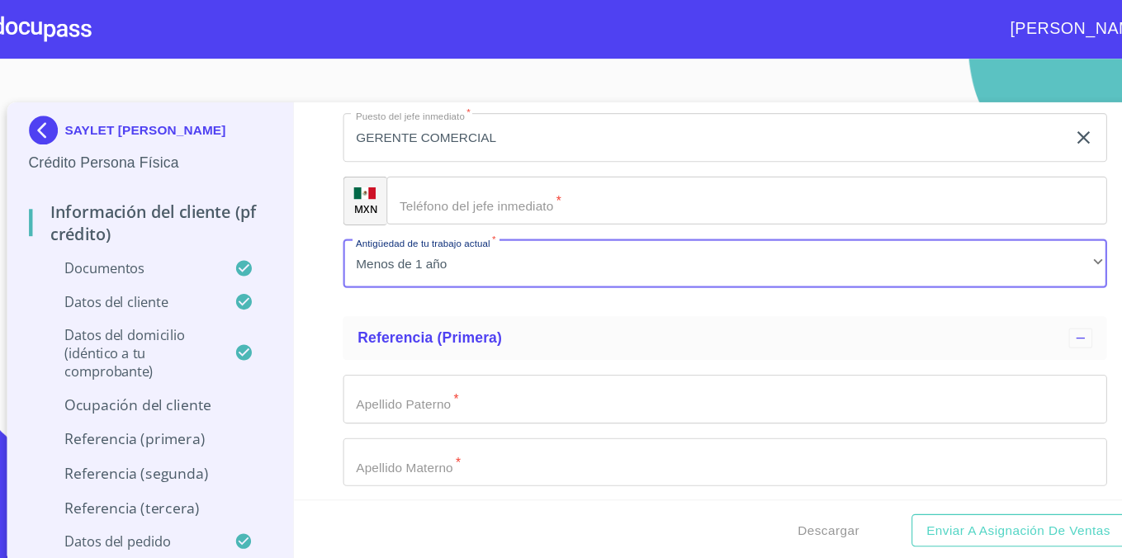
click at [596, 191] on input "Documento de identificación.   *" at bounding box center [707, 183] width 657 height 45
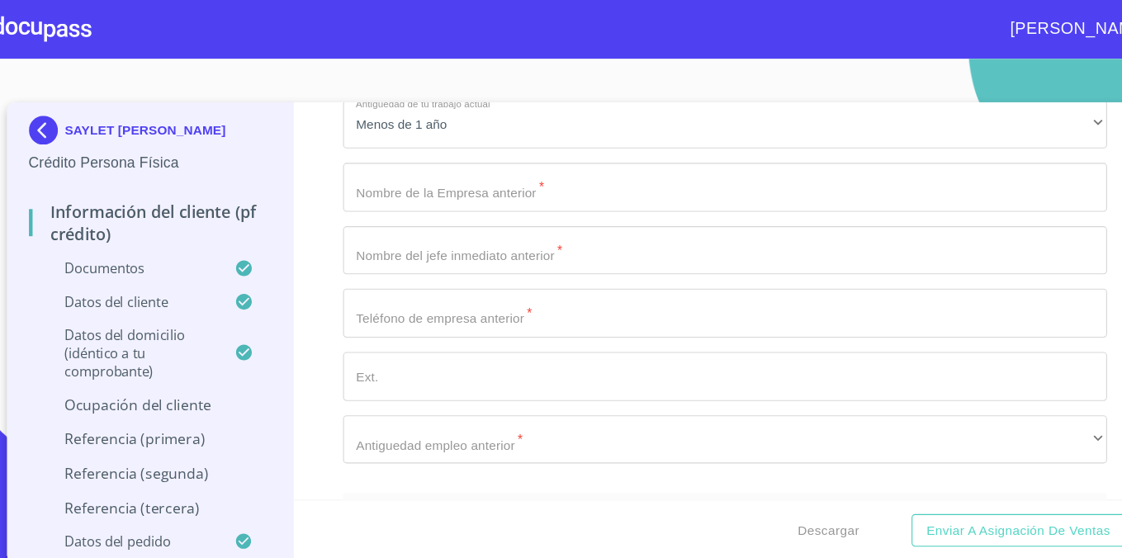
scroll to position [8070, 0]
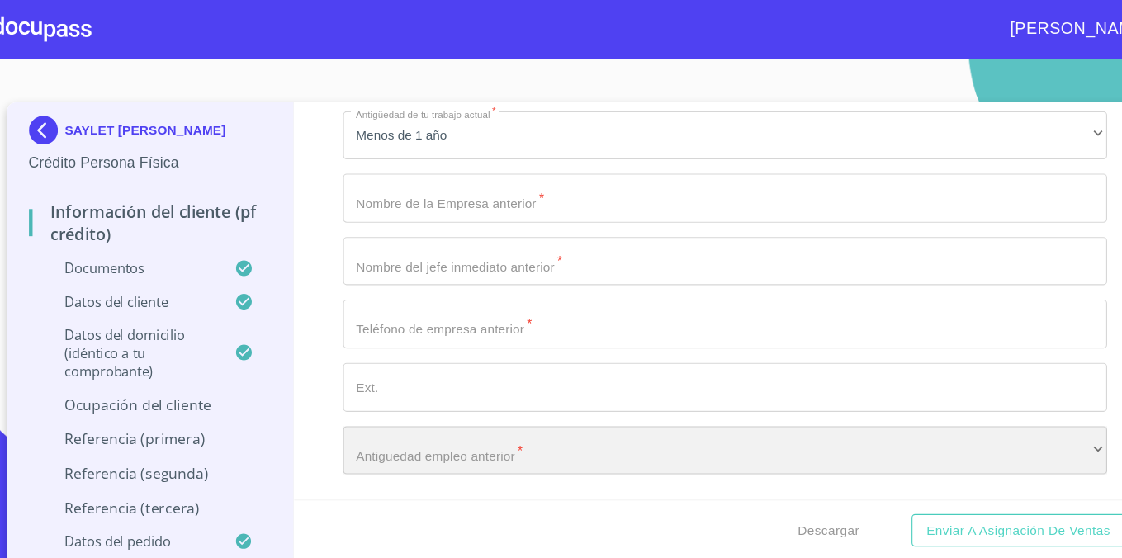
click at [494, 410] on div "​" at bounding box center [687, 411] width 697 height 45
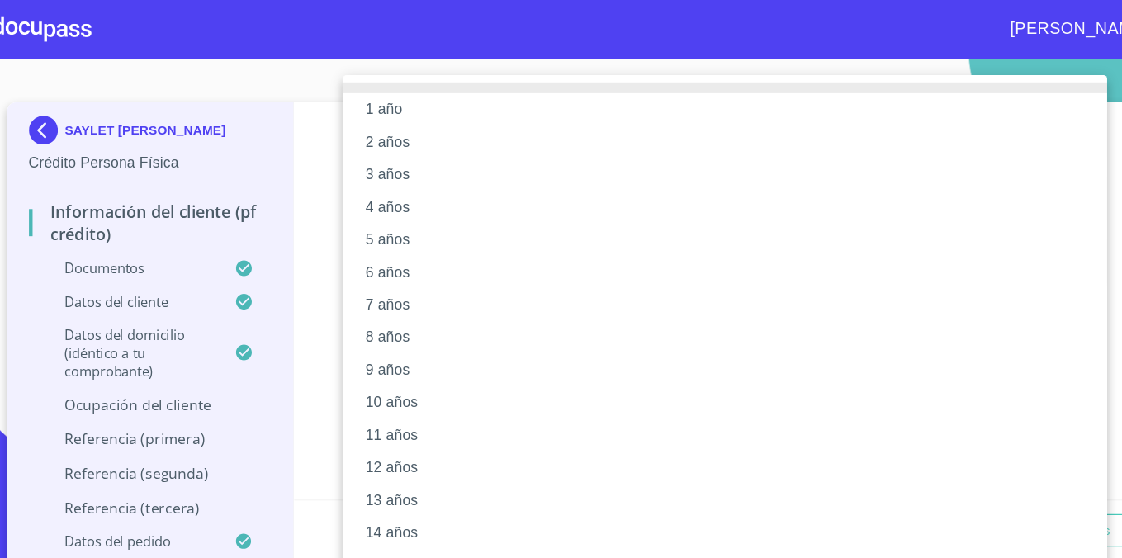
click at [479, 312] on li "8 años" at bounding box center [687, 308] width 697 height 30
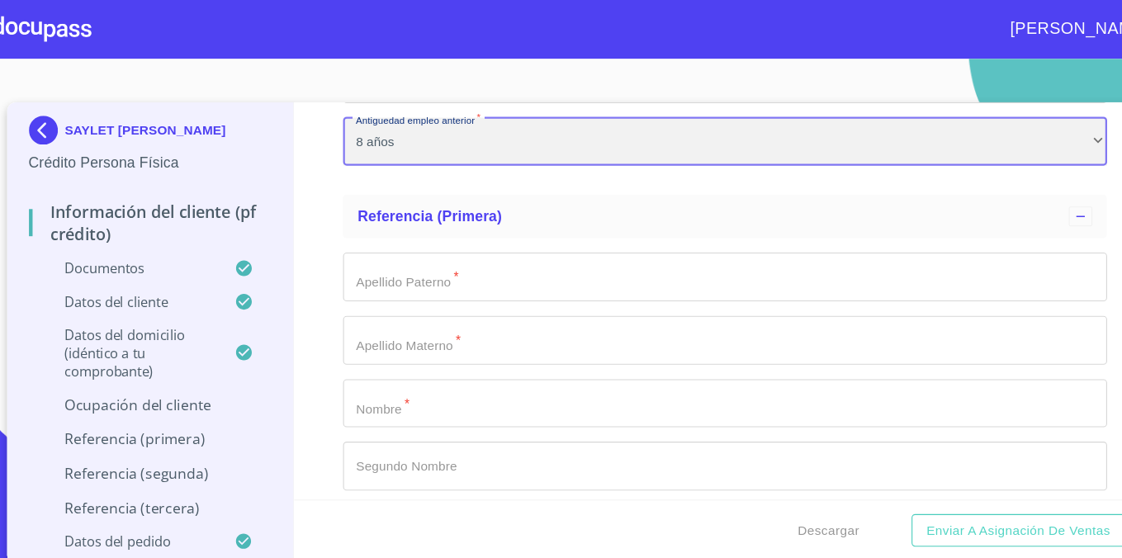
scroll to position [8357, 0]
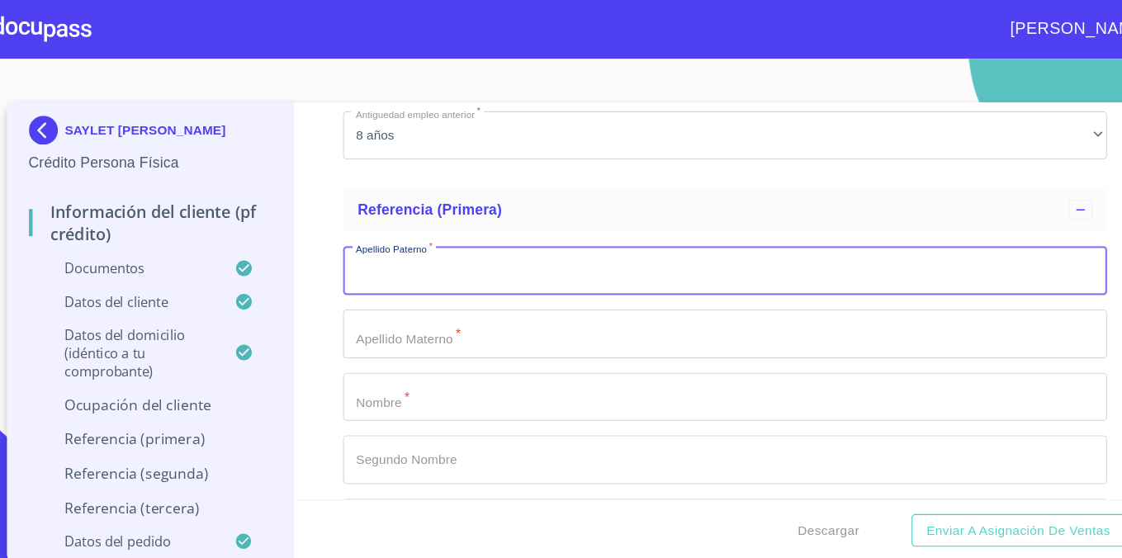
click at [456, 244] on input "Documento de identificación.   *" at bounding box center [687, 246] width 697 height 45
type input "[PERSON_NAME]"
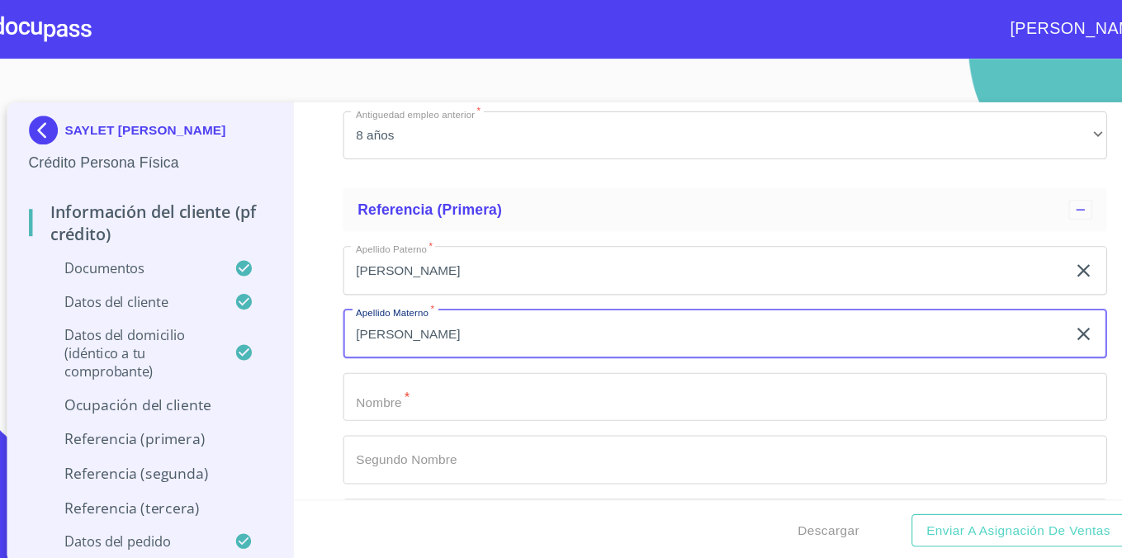
type input "[PERSON_NAME]"
click at [418, 378] on input "Documento de identificación.   *" at bounding box center [687, 362] width 697 height 45
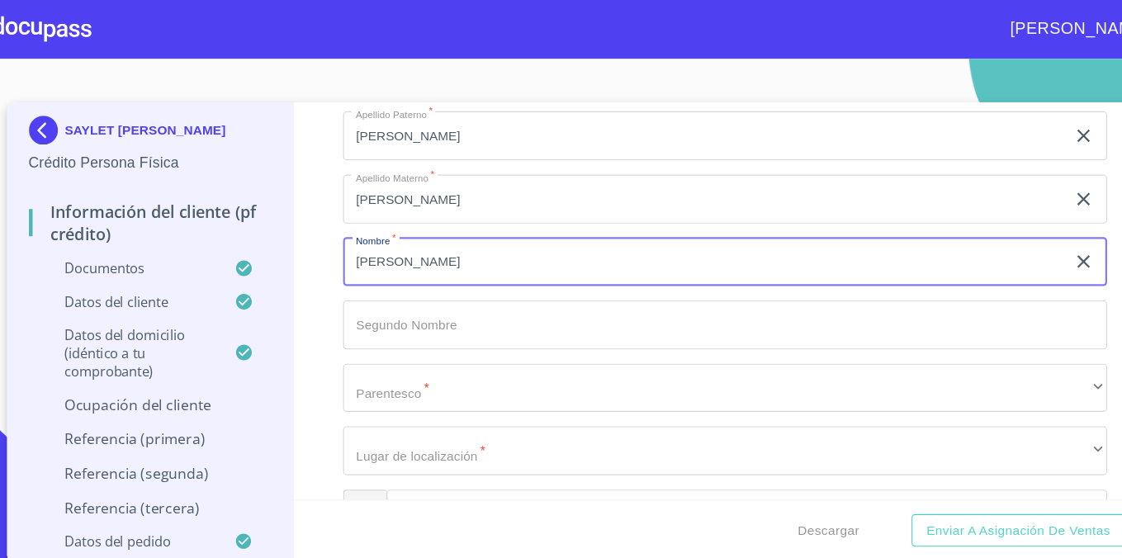
scroll to position [8485, 0]
type input "[PERSON_NAME]"
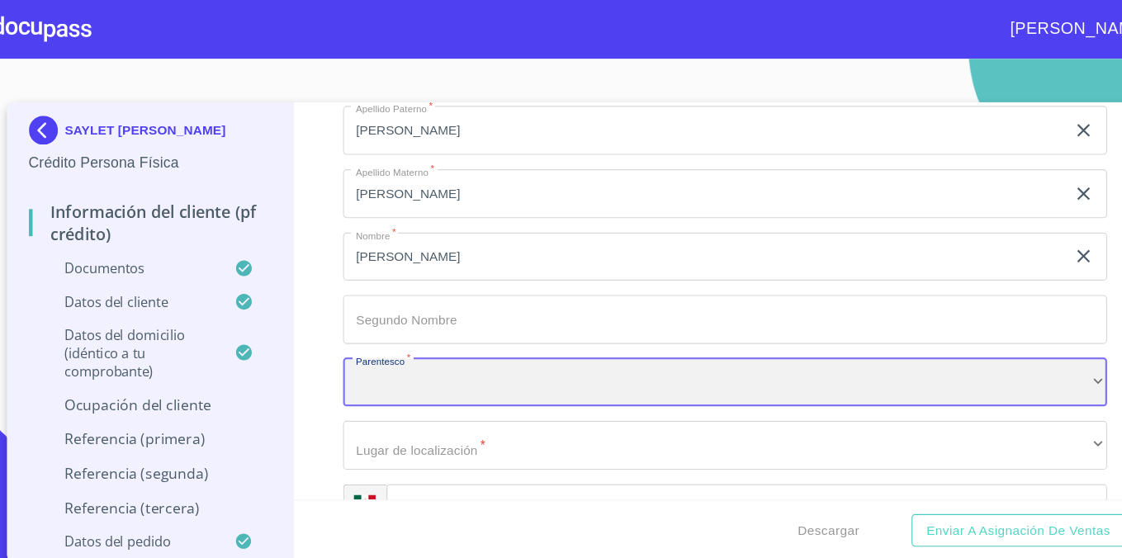
click at [381, 363] on div "​" at bounding box center [687, 349] width 697 height 45
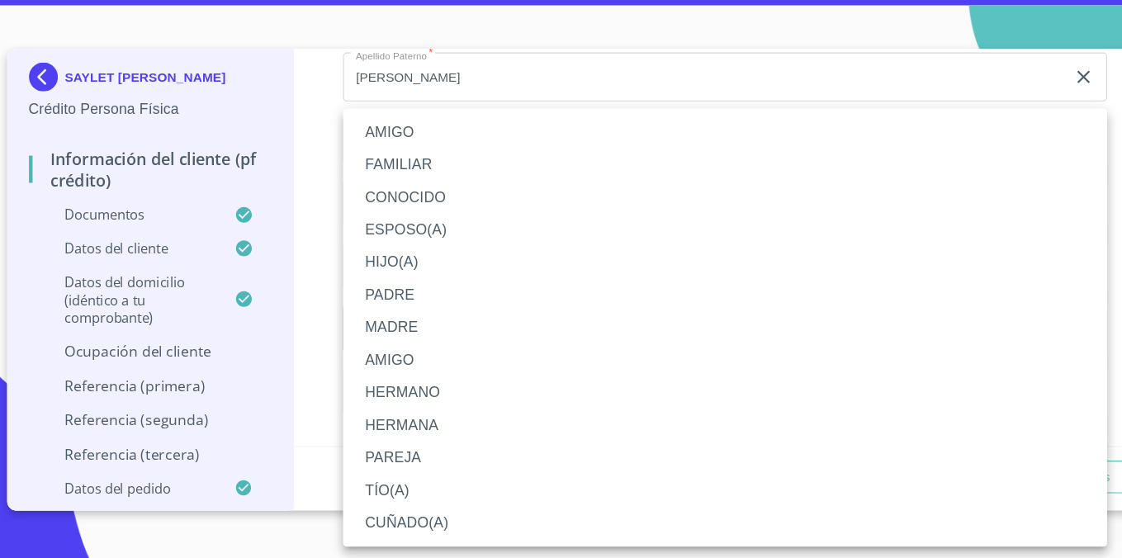
click at [422, 193] on li "FAMILIAR" at bounding box center [687, 199] width 697 height 30
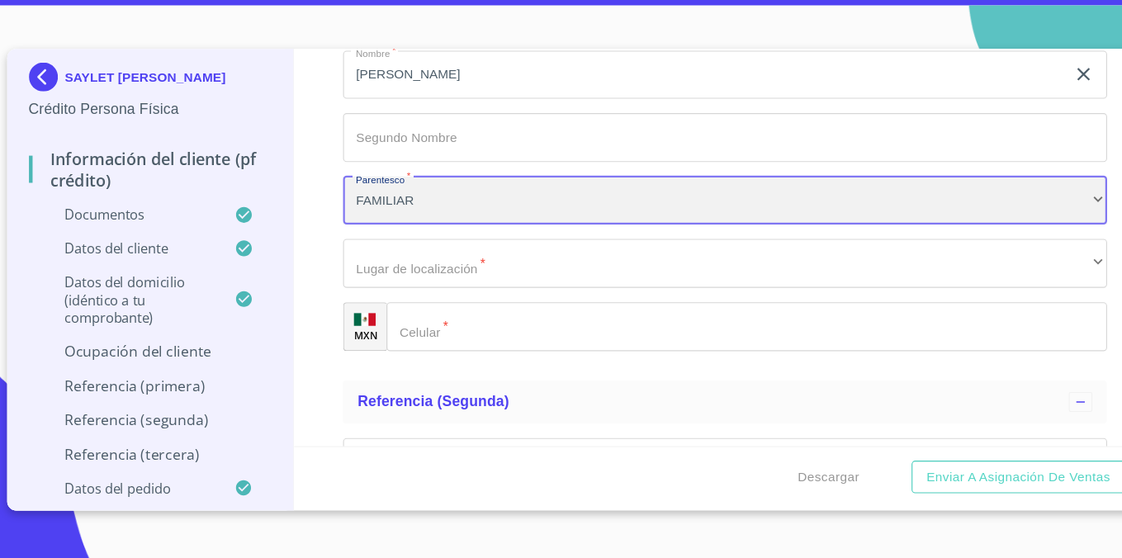
scroll to position [8611, 0]
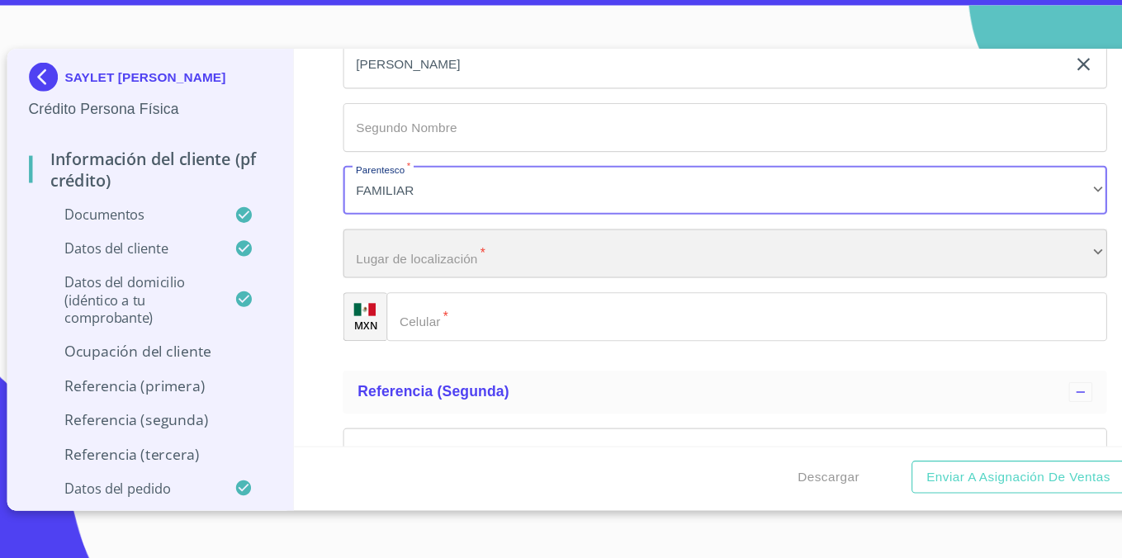
click at [451, 294] on div "​" at bounding box center [687, 279] width 697 height 45
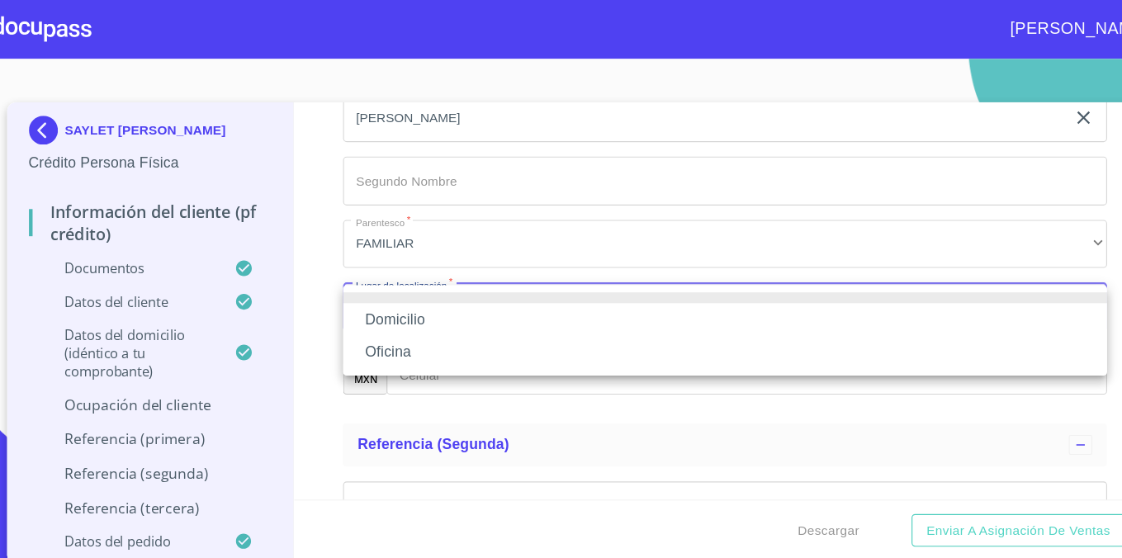
click at [427, 291] on li "Domicilio" at bounding box center [687, 291] width 697 height 30
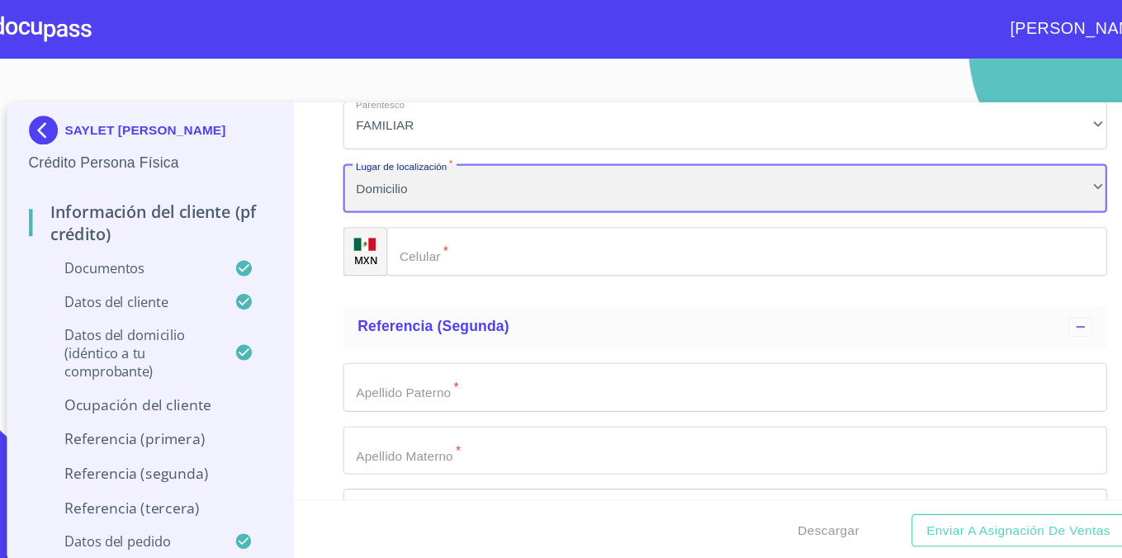
scroll to position [8724, 0]
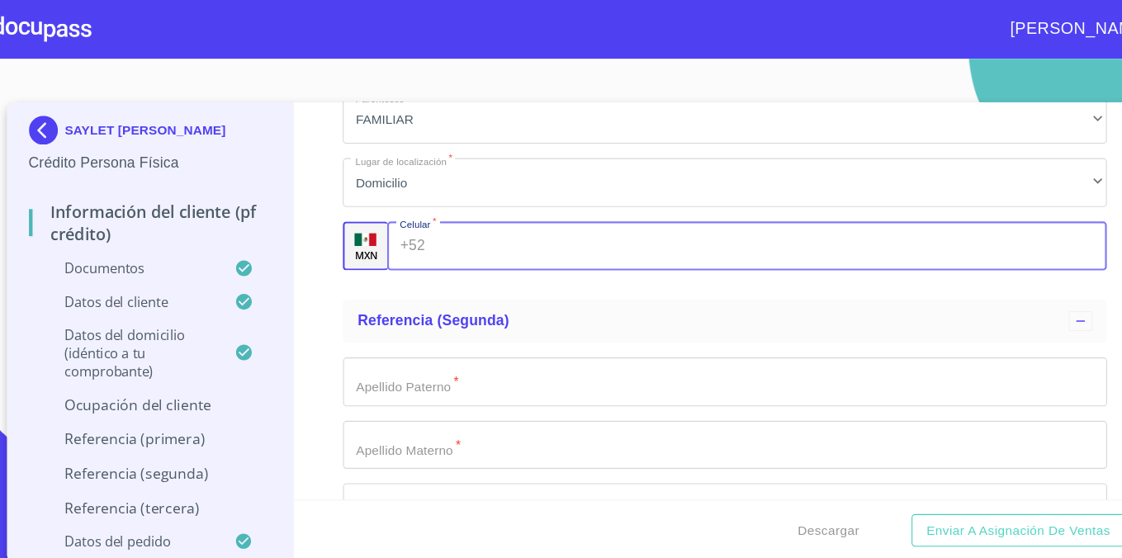
click at [521, 234] on input "Documento de identificación.   *" at bounding box center [728, 224] width 615 height 45
type input "[PHONE_NUMBER]"
click at [471, 351] on input "Documento de identificación.   *" at bounding box center [687, 348] width 697 height 45
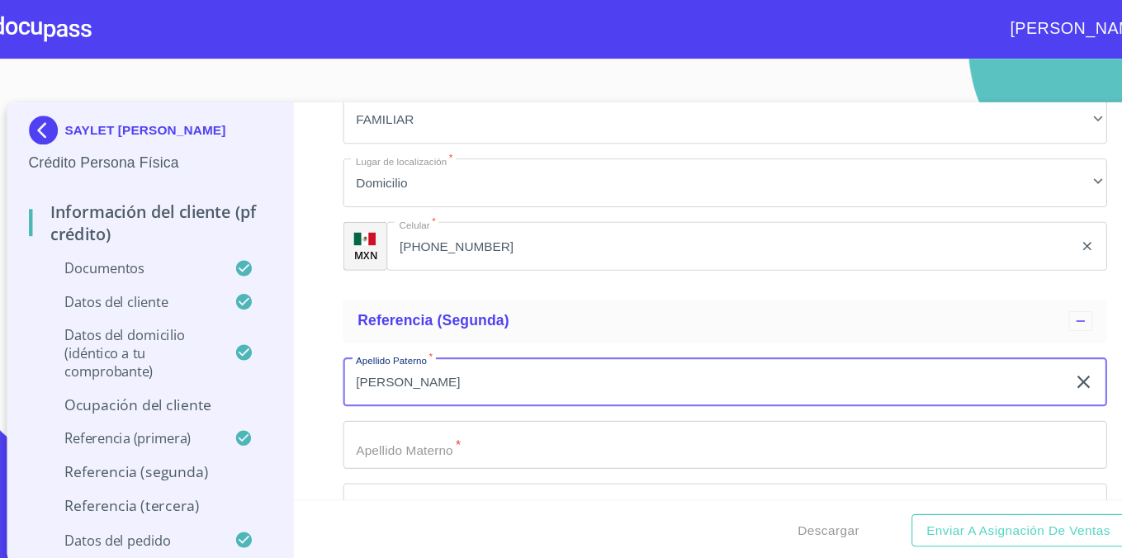
type input "[PERSON_NAME]"
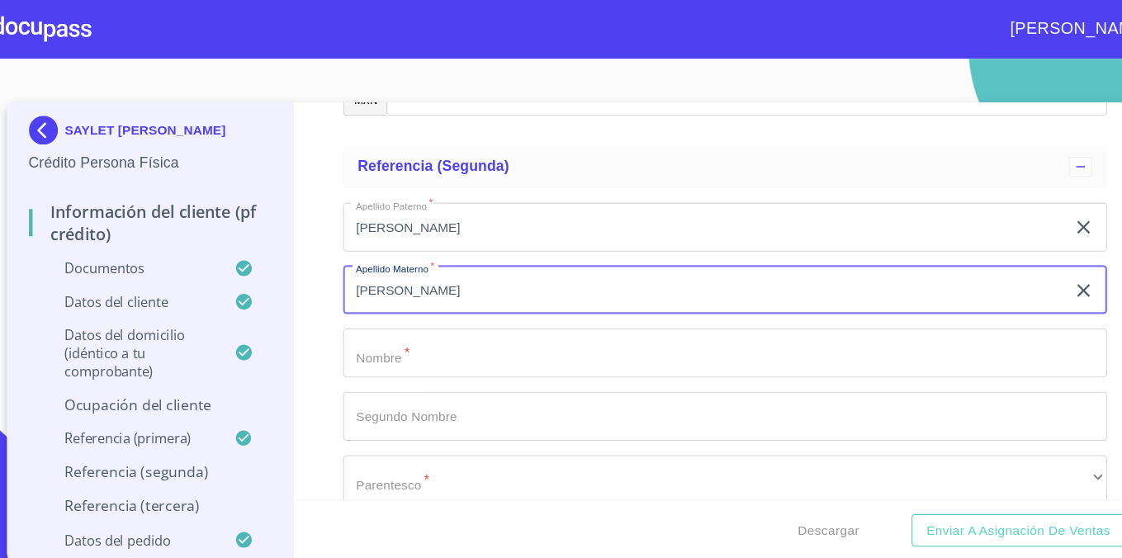
scroll to position [8871, 0]
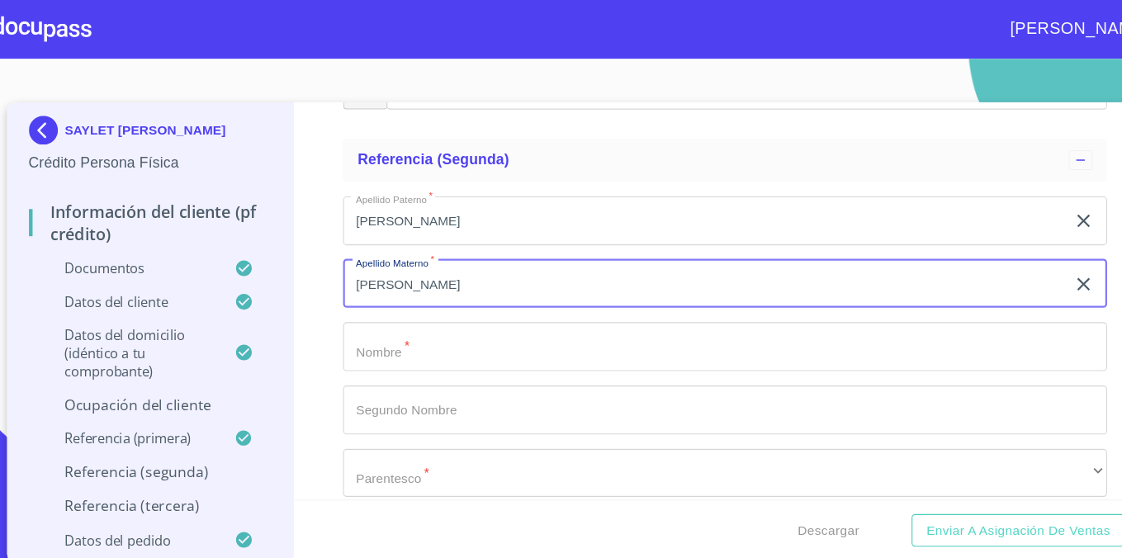
type input "[PERSON_NAME]"
click at [441, 309] on input "Documento de identificación.   *" at bounding box center [687, 316] width 697 height 45
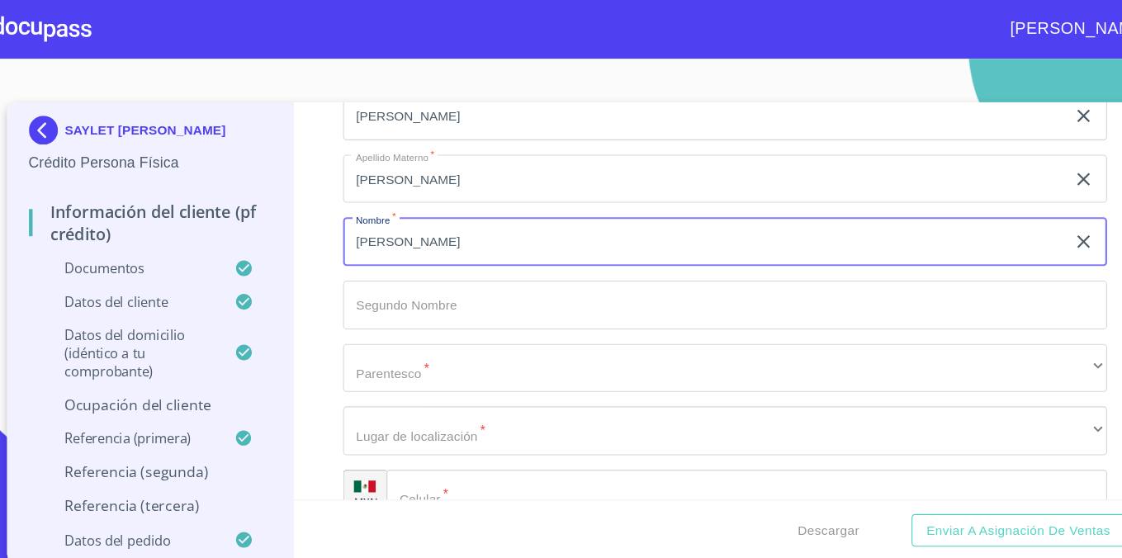
scroll to position [8968, 0]
type input "[PERSON_NAME]"
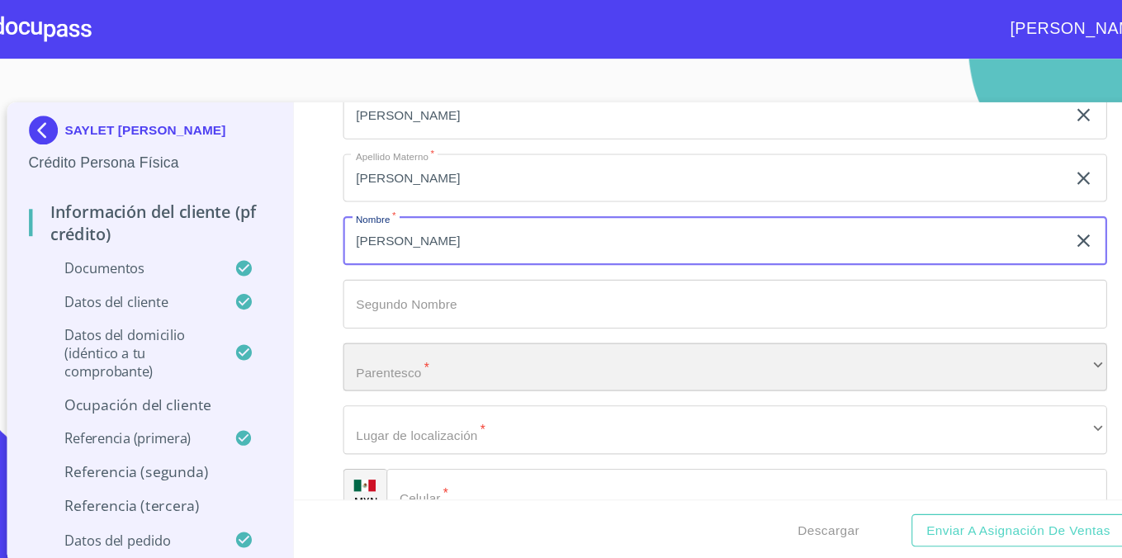
click at [379, 330] on div "​" at bounding box center [687, 335] width 697 height 45
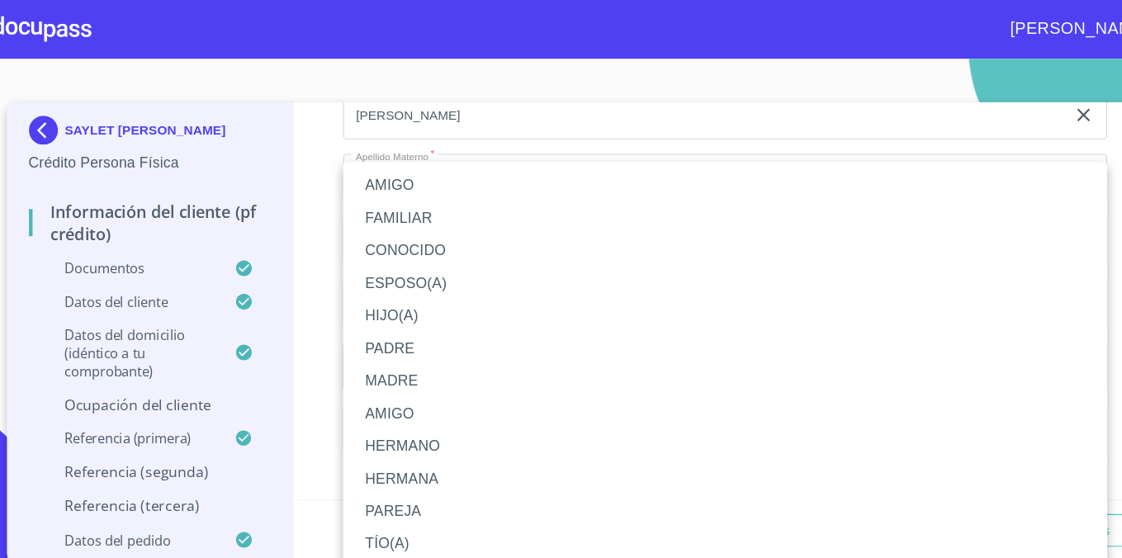
click at [439, 378] on li "AMIGO" at bounding box center [687, 377] width 697 height 30
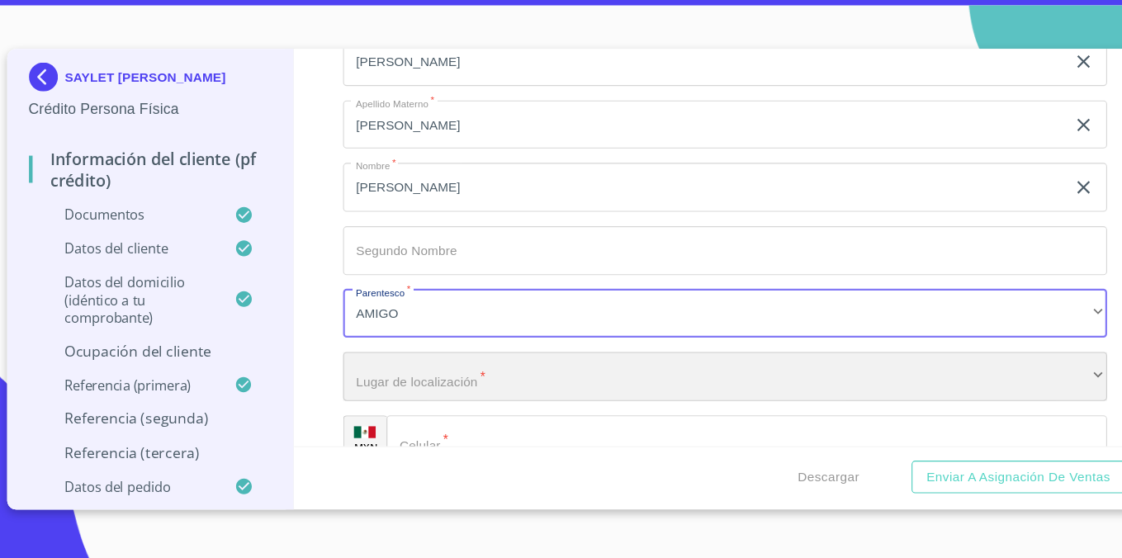
click at [452, 388] on div "​" at bounding box center [687, 392] width 697 height 45
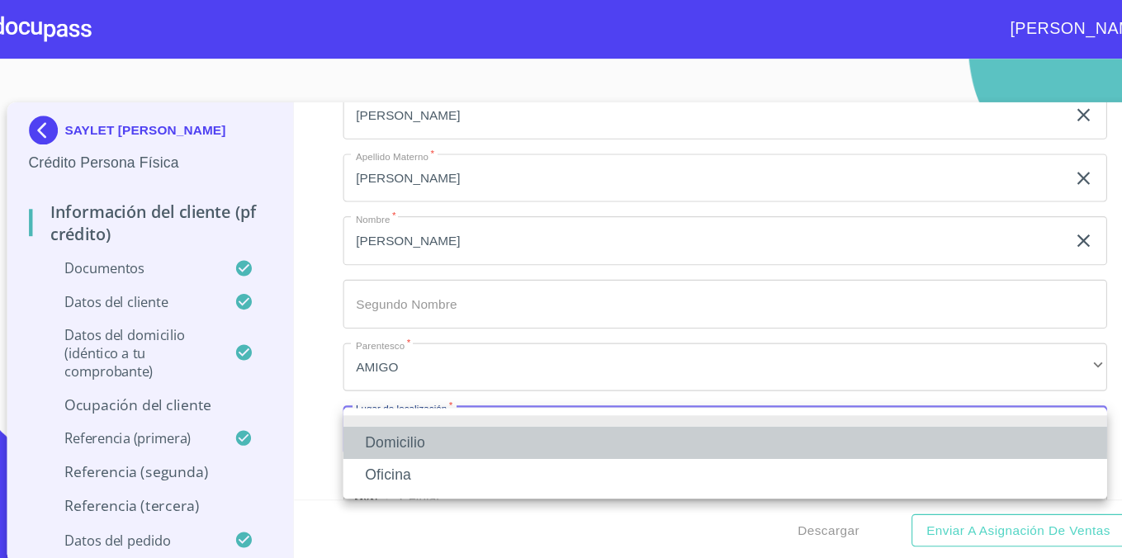
click at [413, 398] on li "Domicilio" at bounding box center [687, 404] width 697 height 30
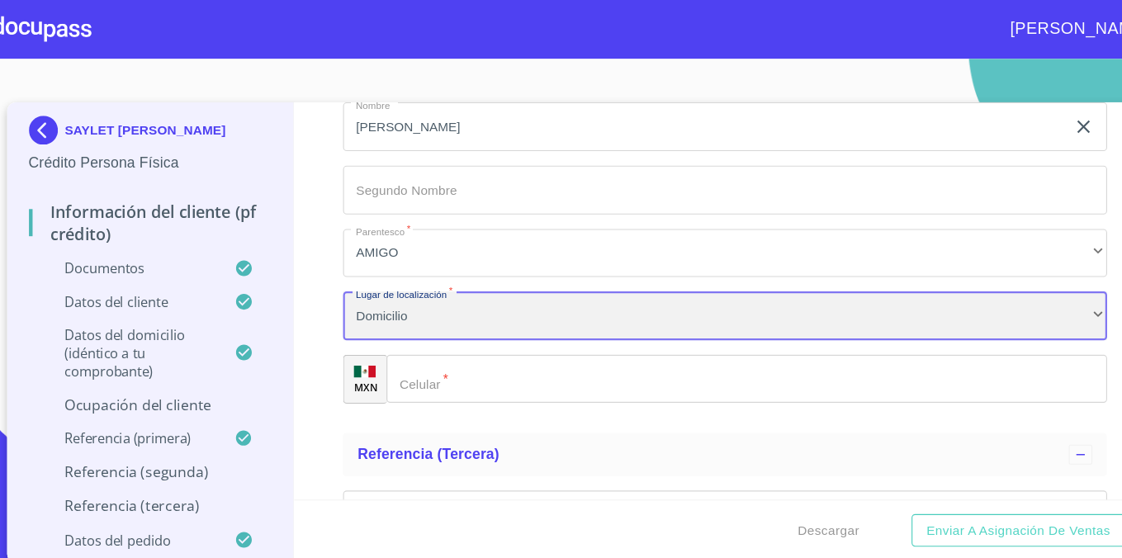
scroll to position [9106, 0]
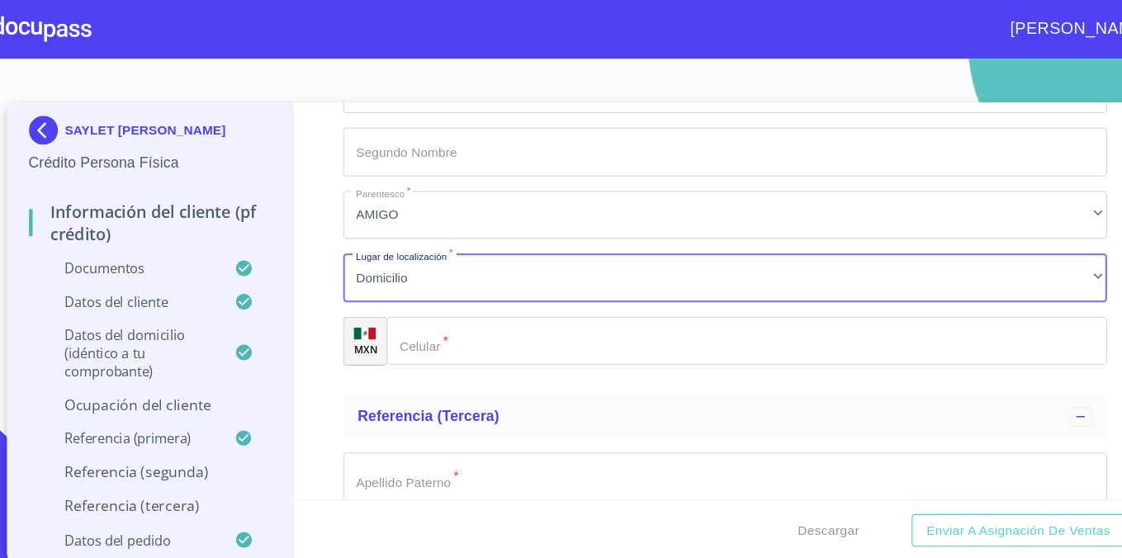
click at [535, 320] on input "Documento de identificación.   *" at bounding box center [707, 311] width 657 height 45
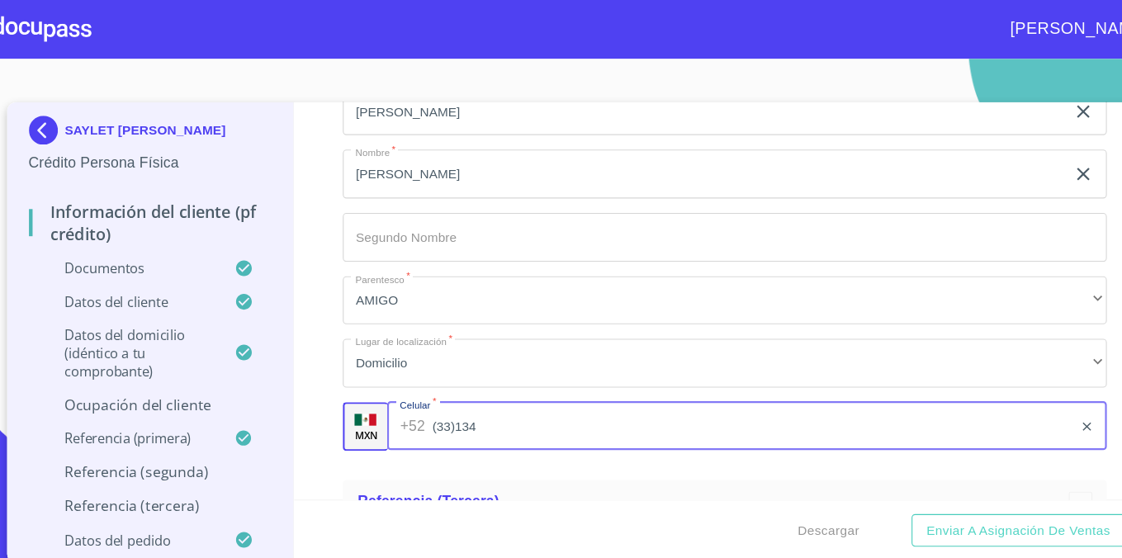
scroll to position [9067, 0]
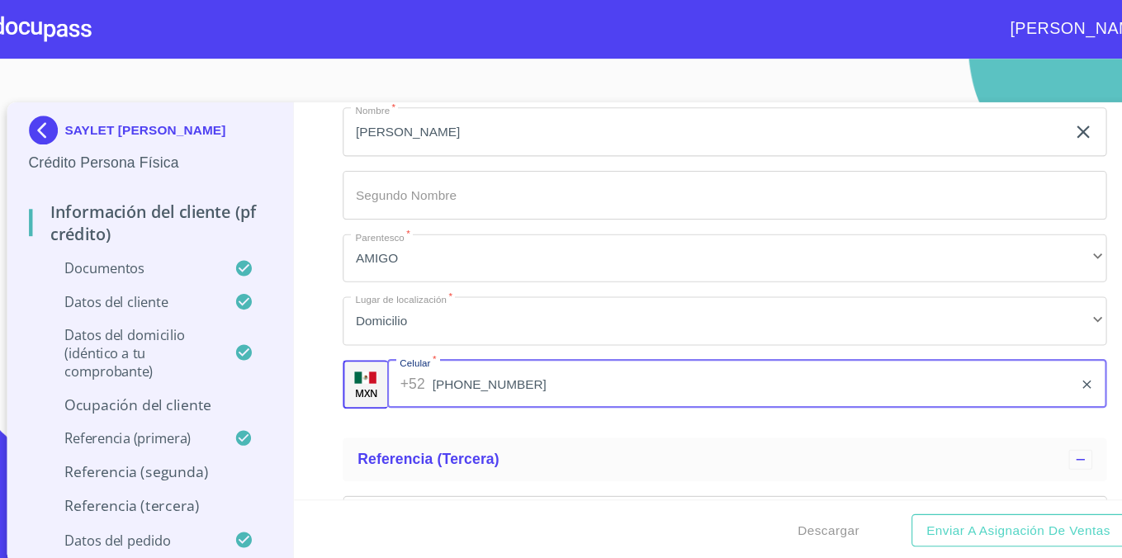
type input "[PHONE_NUMBER]"
click at [536, 382] on div "Apellido [PERSON_NAME]   * [PERSON_NAME] ​ Apellido Materno   * [PERSON_NAME] ​…" at bounding box center [687, 178] width 697 height 416
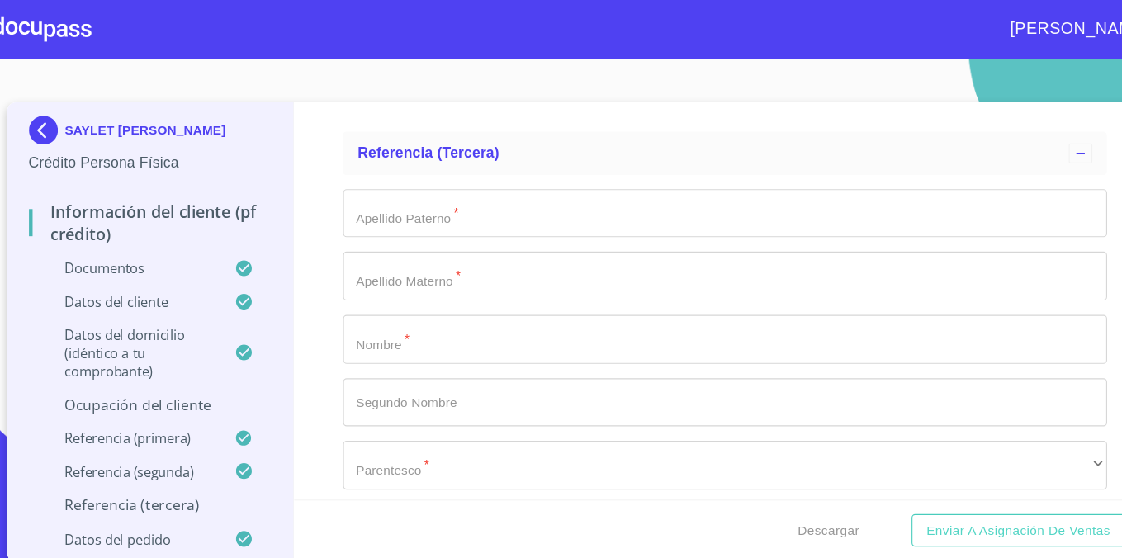
scroll to position [9350, 0]
click at [438, 205] on input "Documento de identificación.   *" at bounding box center [687, 191] width 697 height 45
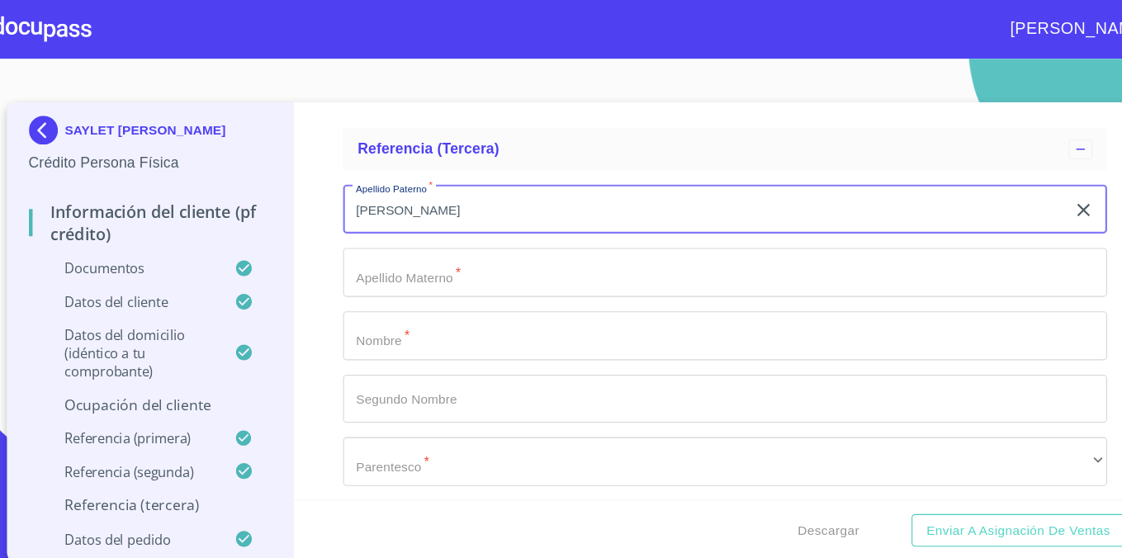
type input "[PERSON_NAME]"
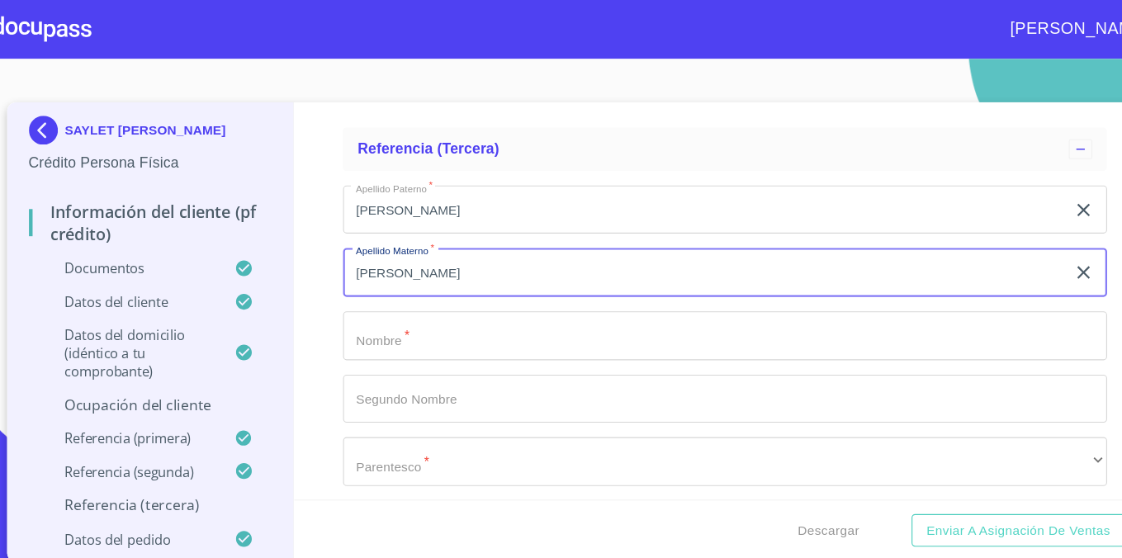
type input "[PERSON_NAME]"
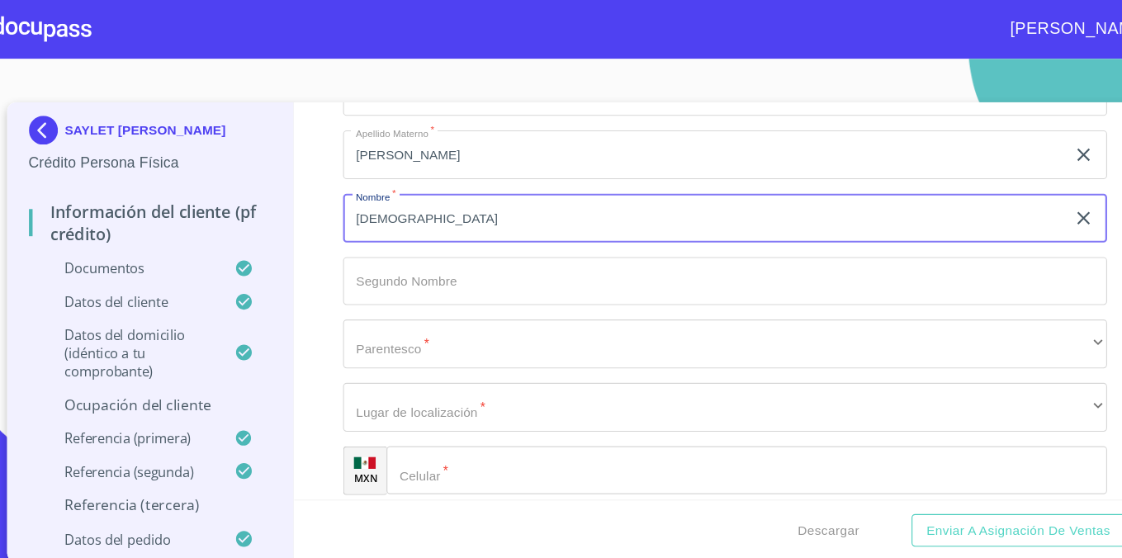
scroll to position [9462, 0]
type input "[DEMOGRAPHIC_DATA]"
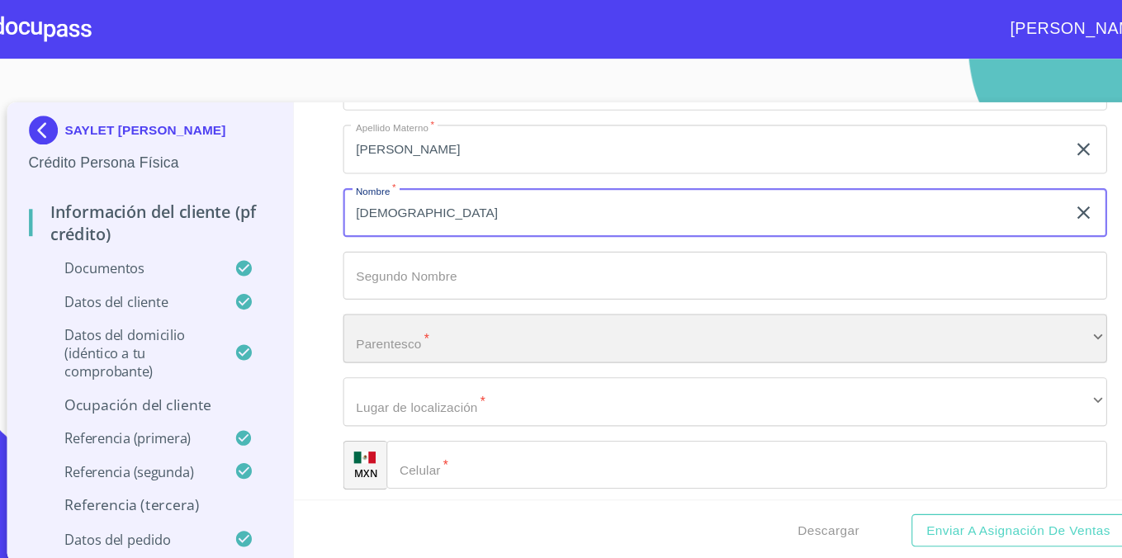
click at [381, 304] on div "​" at bounding box center [687, 308] width 697 height 45
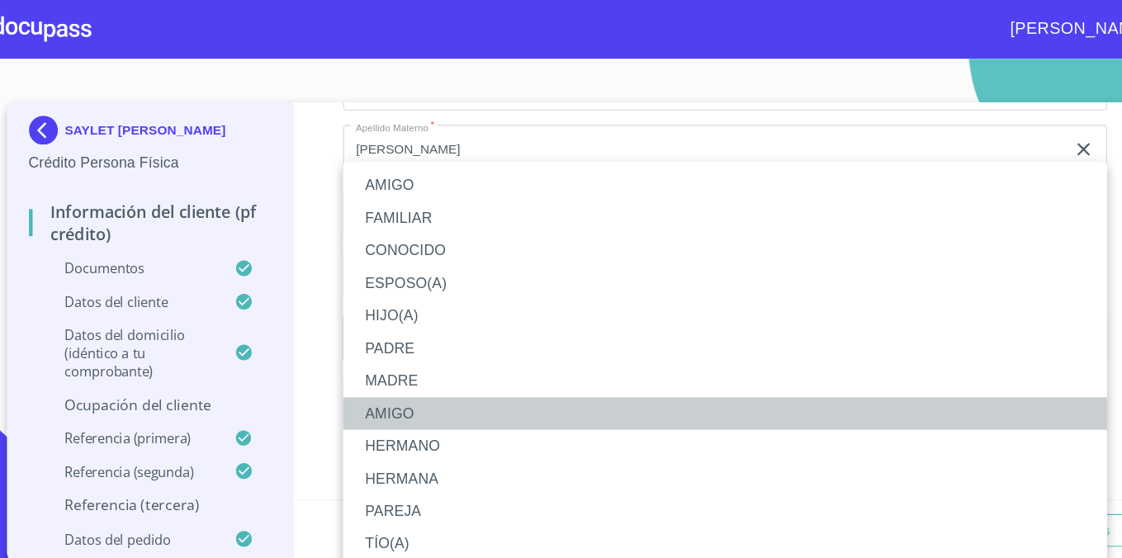
click at [411, 387] on li "AMIGO" at bounding box center [687, 377] width 697 height 30
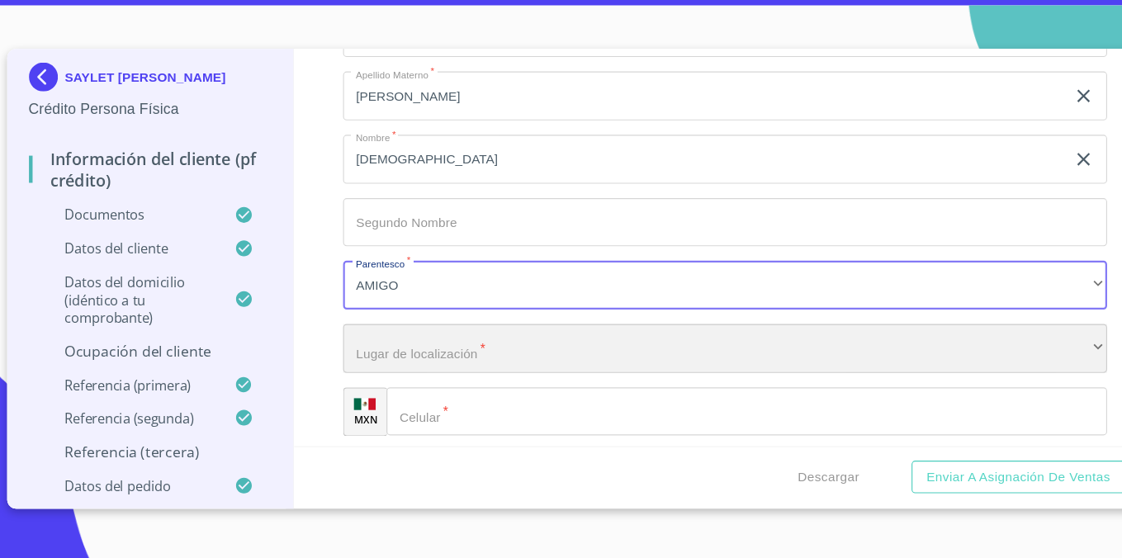
click at [436, 380] on div "​" at bounding box center [687, 366] width 697 height 45
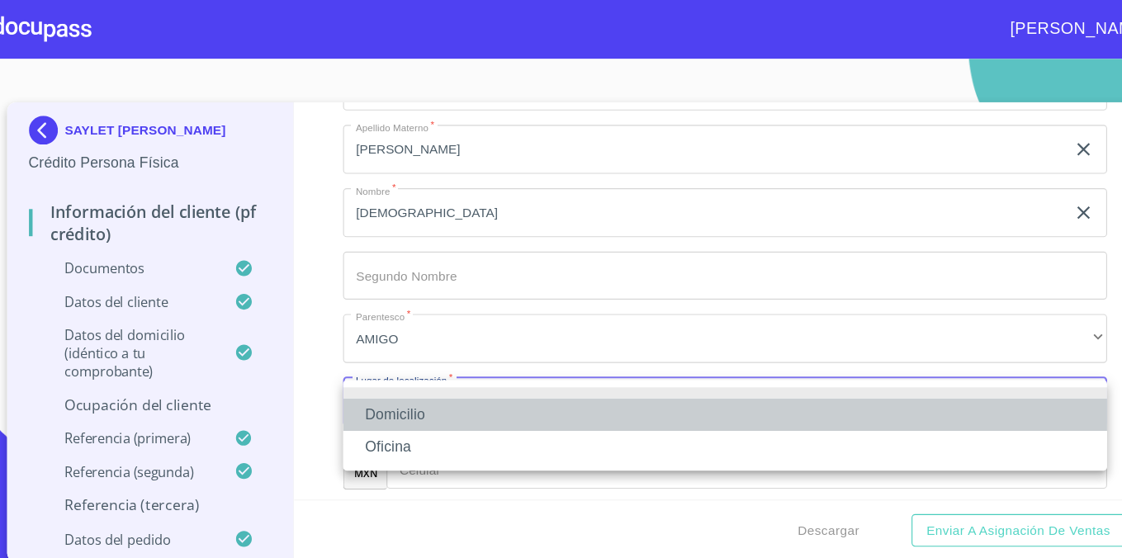
click at [411, 375] on li "Domicilio" at bounding box center [687, 378] width 697 height 30
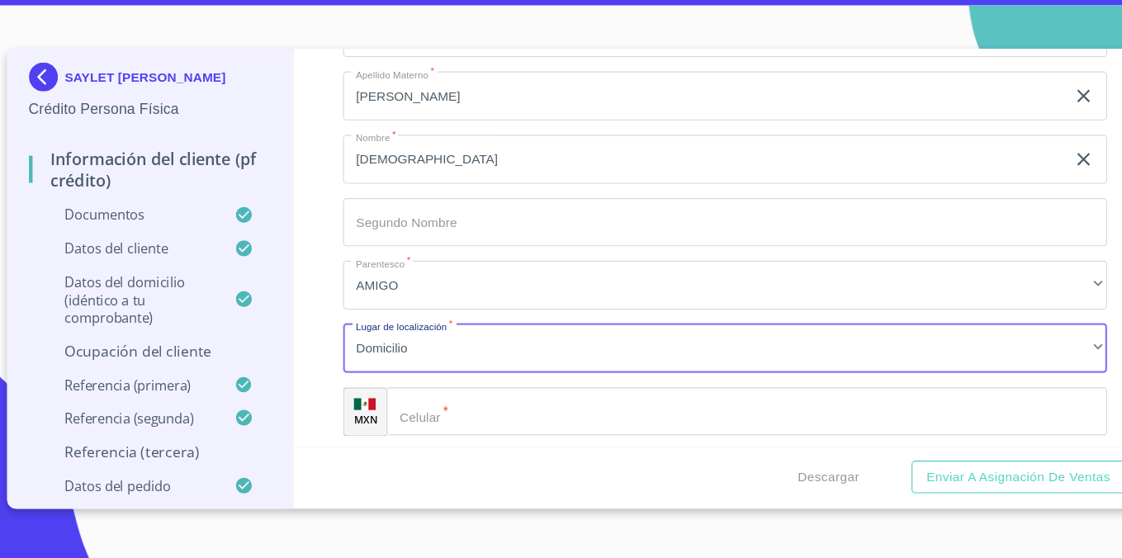
click at [432, 424] on input "Documento de identificación.   *" at bounding box center [707, 424] width 657 height 45
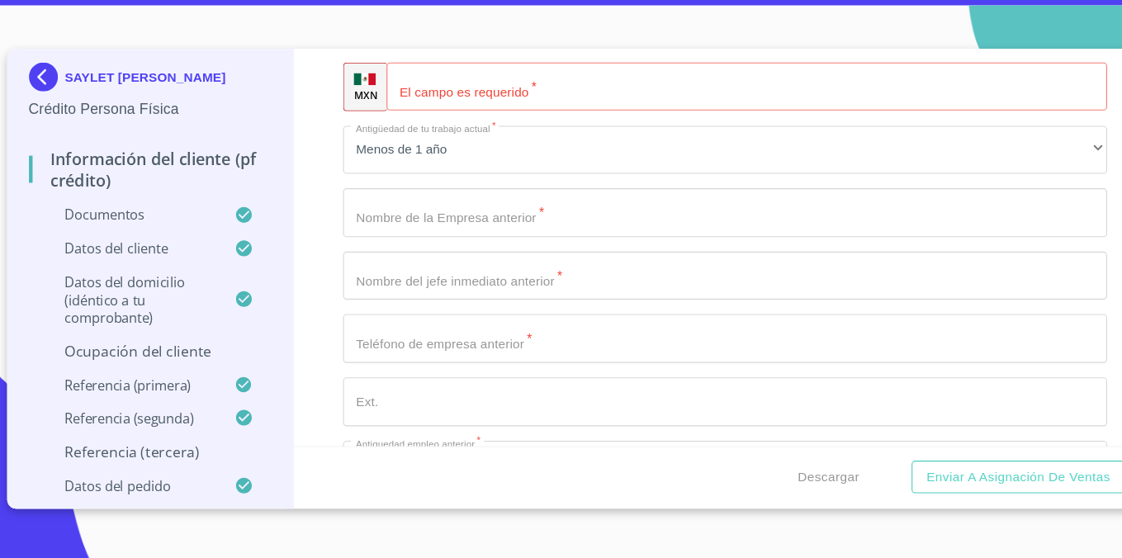
scroll to position [8114, 0]
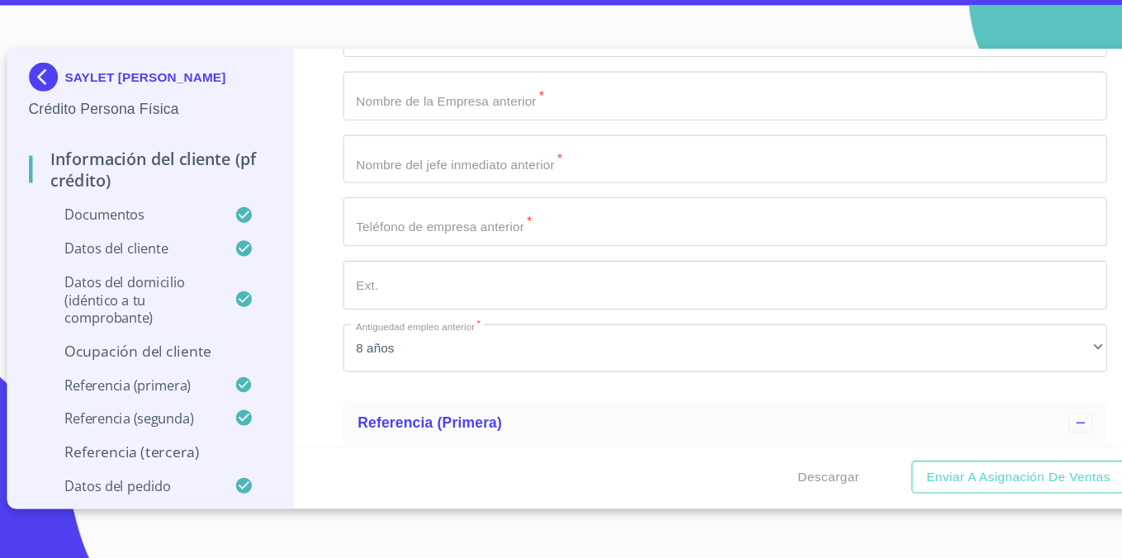
type input "[PHONE_NUMBER]"
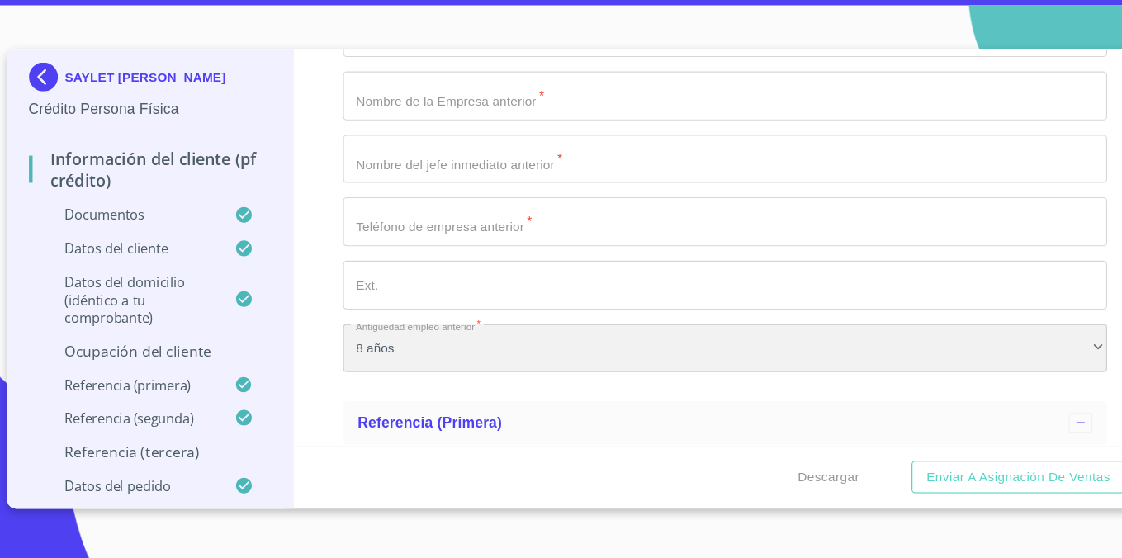
click at [467, 364] on div "8 años" at bounding box center [687, 366] width 697 height 45
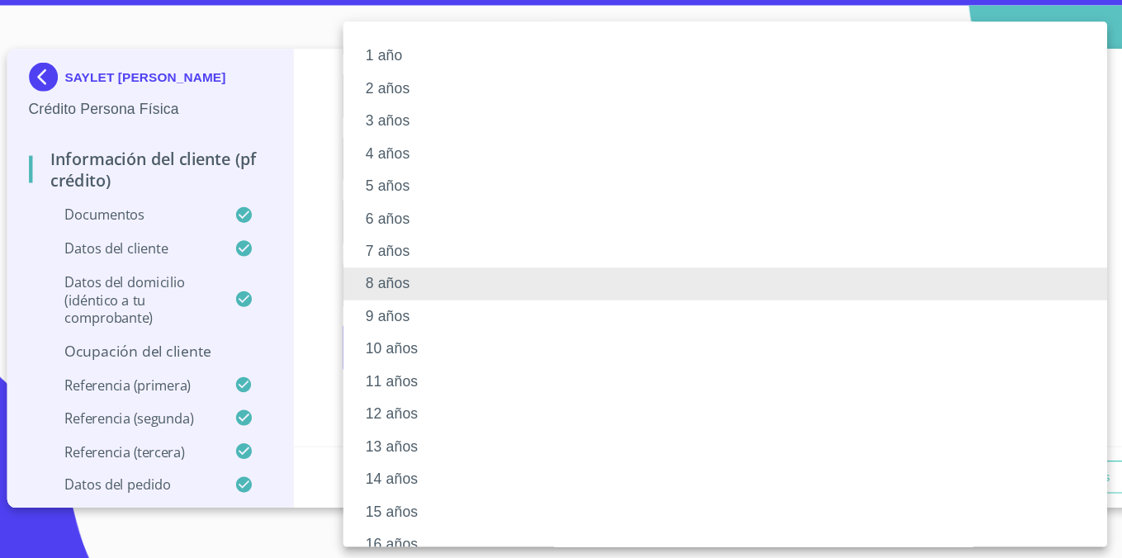
click at [462, 168] on li "3 años" at bounding box center [687, 159] width 697 height 30
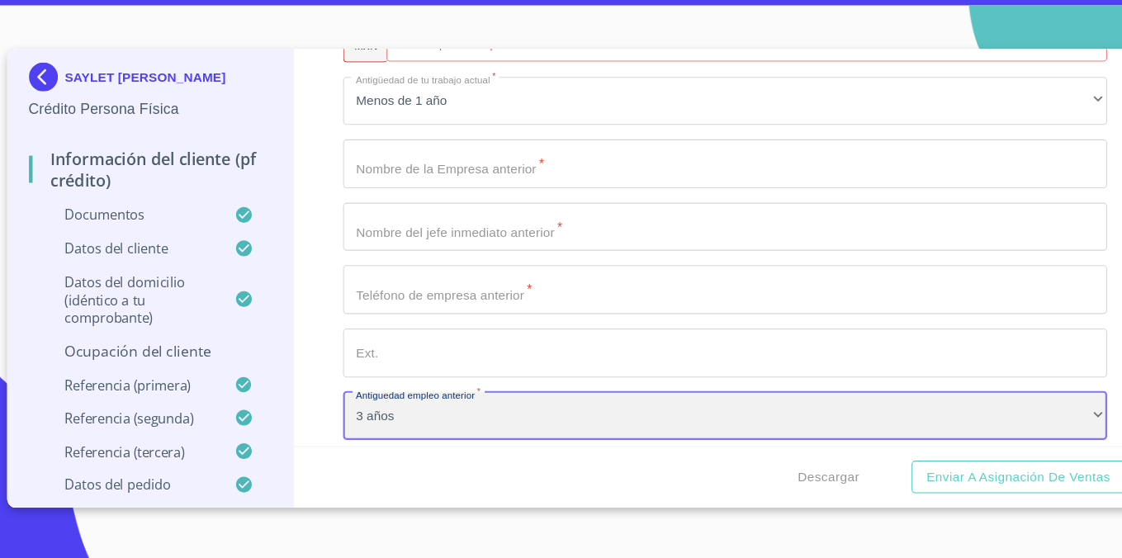
scroll to position [8051, 0]
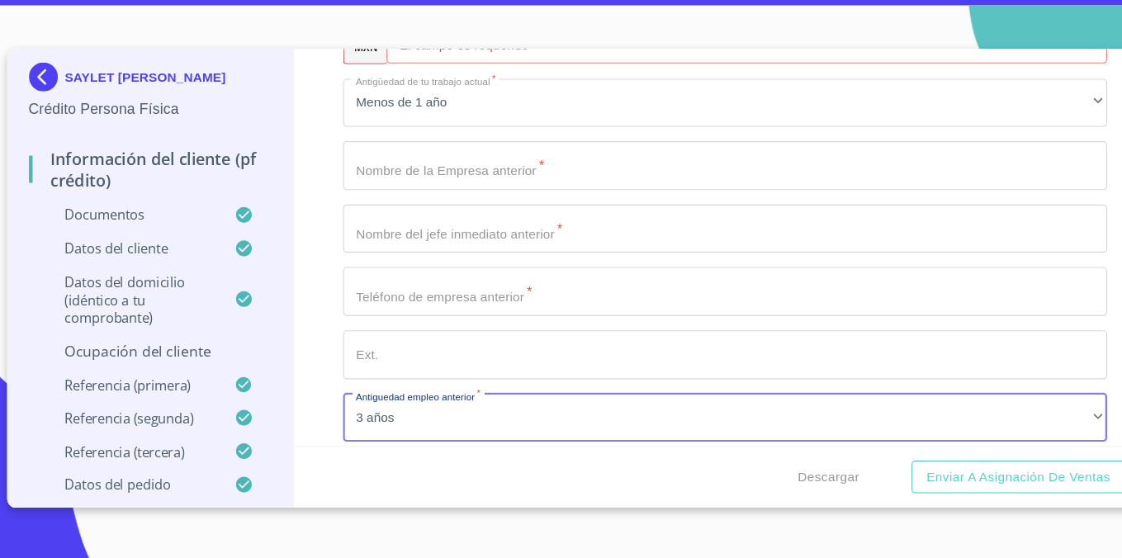
click at [443, 215] on input "Documento de identificación.   *" at bounding box center [687, 199] width 697 height 45
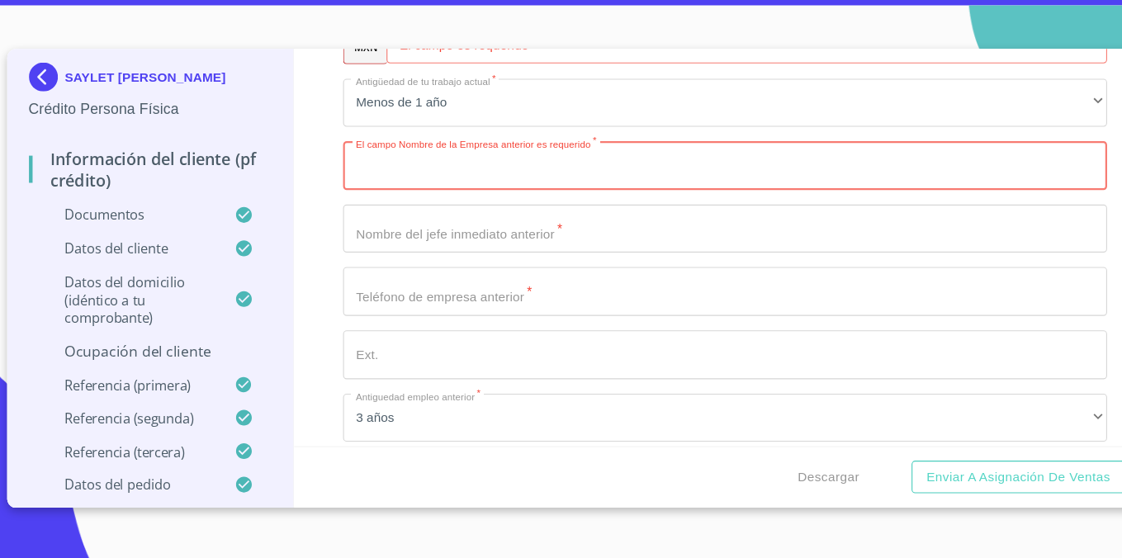
paste input "Continental AG"
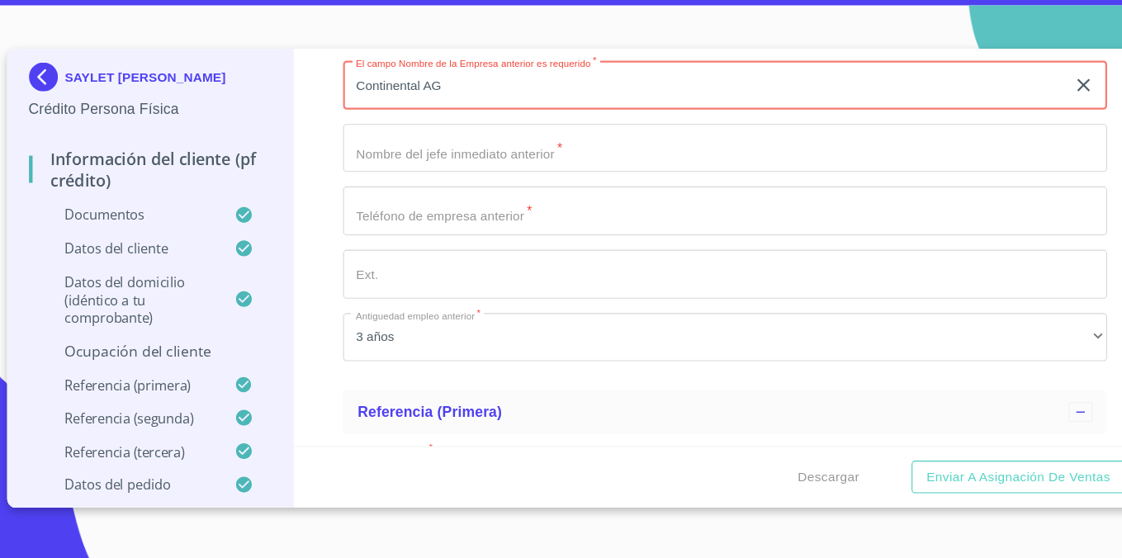
scroll to position [8125, 0]
type input "Continental AG"
click at [503, 191] on input "Documento de identificación.   *" at bounding box center [687, 183] width 697 height 45
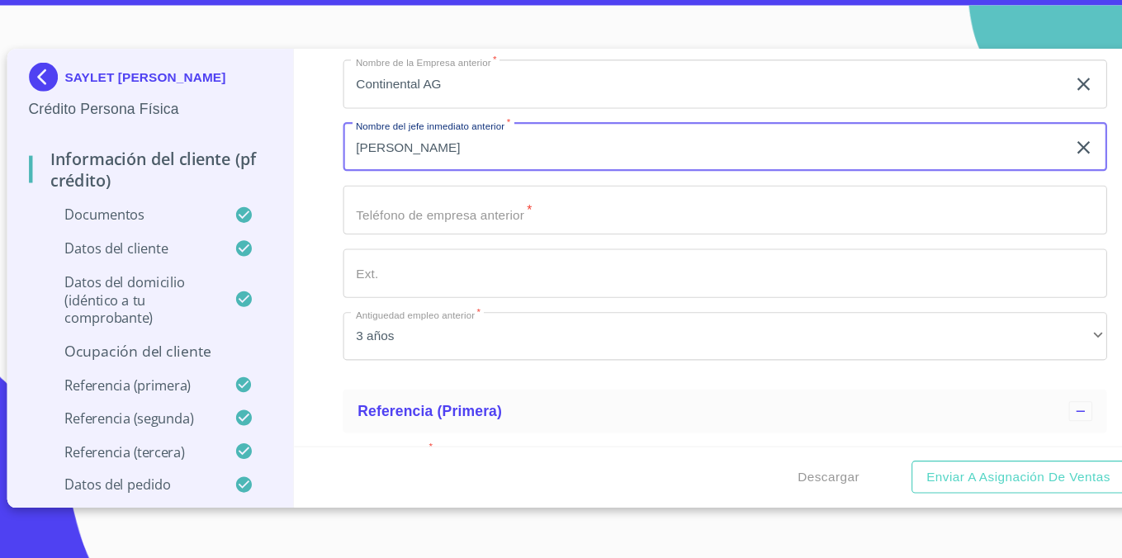
click at [465, 229] on input "Documento de identificación.   *" at bounding box center [687, 240] width 697 height 45
drag, startPoint x: 463, startPoint y: 189, endPoint x: 298, endPoint y: 171, distance: 166.1
click at [298, 170] on div "Información del cliente (PF crédito) Documentos Documento de identificación.   …" at bounding box center [688, 274] width 786 height 362
type input "[PERSON_NAME] [PERSON_NAME] [PERSON_NAME]"
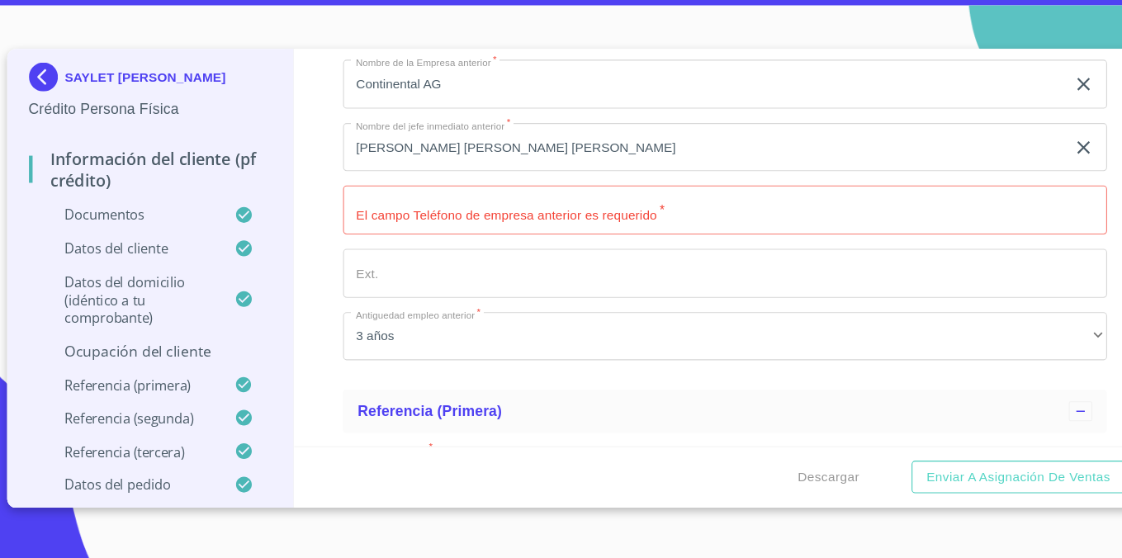
click at [413, 244] on input "Documento de identificación.   *" at bounding box center [687, 240] width 697 height 45
type input "3318263374"
click at [857, 469] on button "Enviar a Asignación de Ventas" at bounding box center [954, 484] width 194 height 31
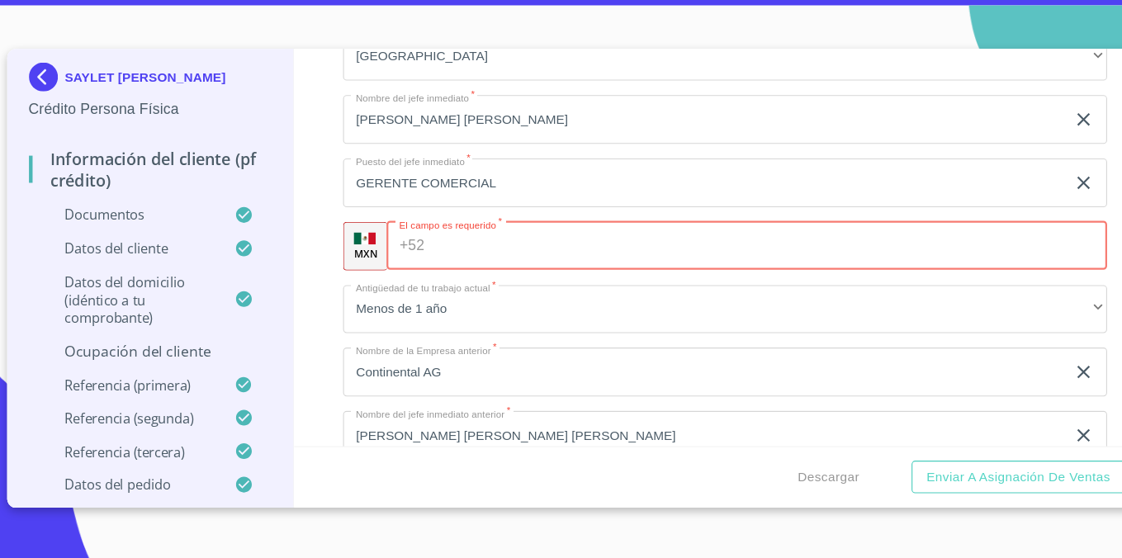
scroll to position [7857, 0]
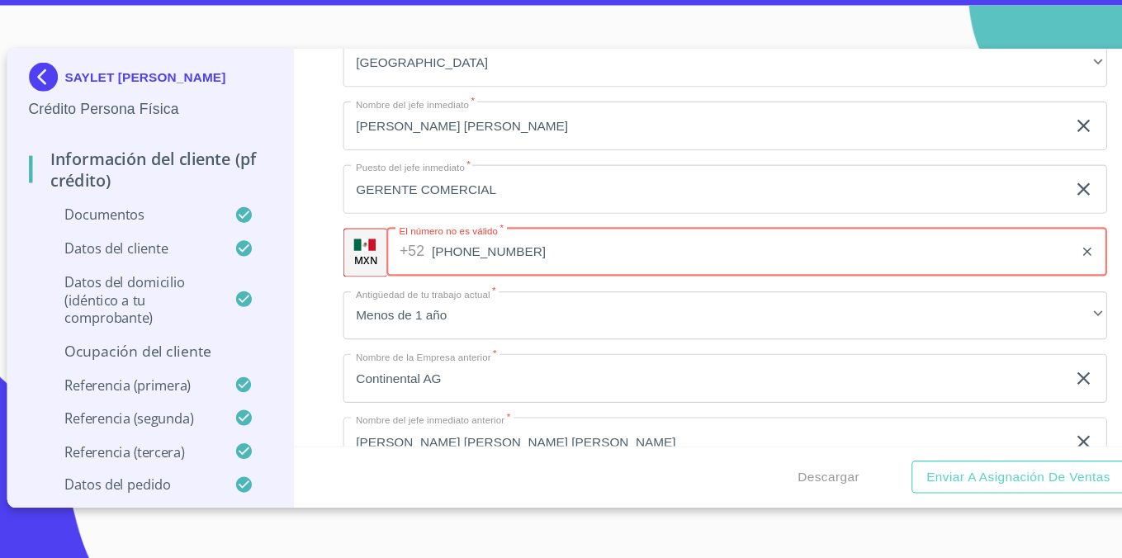
type input "[PHONE_NUMBER]"
click at [857, 469] on button "Enviar a Asignación de Ventas" at bounding box center [954, 484] width 194 height 31
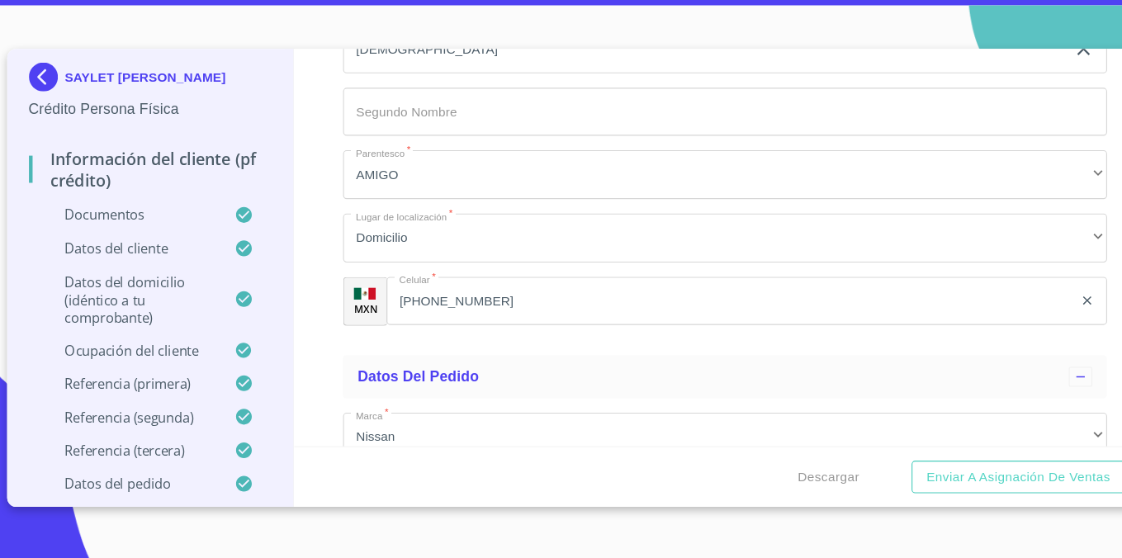
scroll to position [9826, 0]
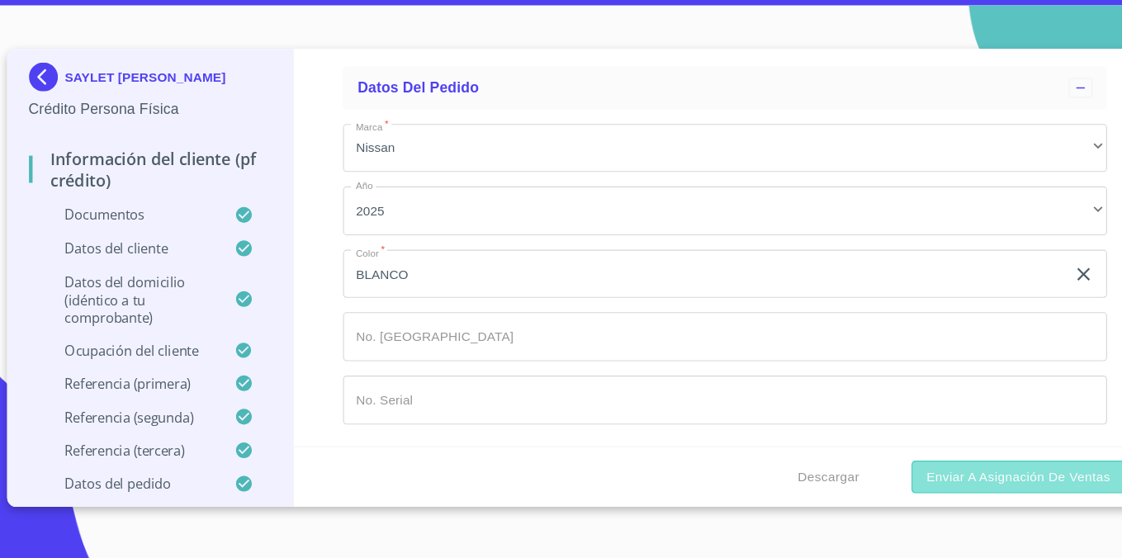
click at [867, 484] on button "Enviar a Asignación de Ventas" at bounding box center [954, 484] width 194 height 31
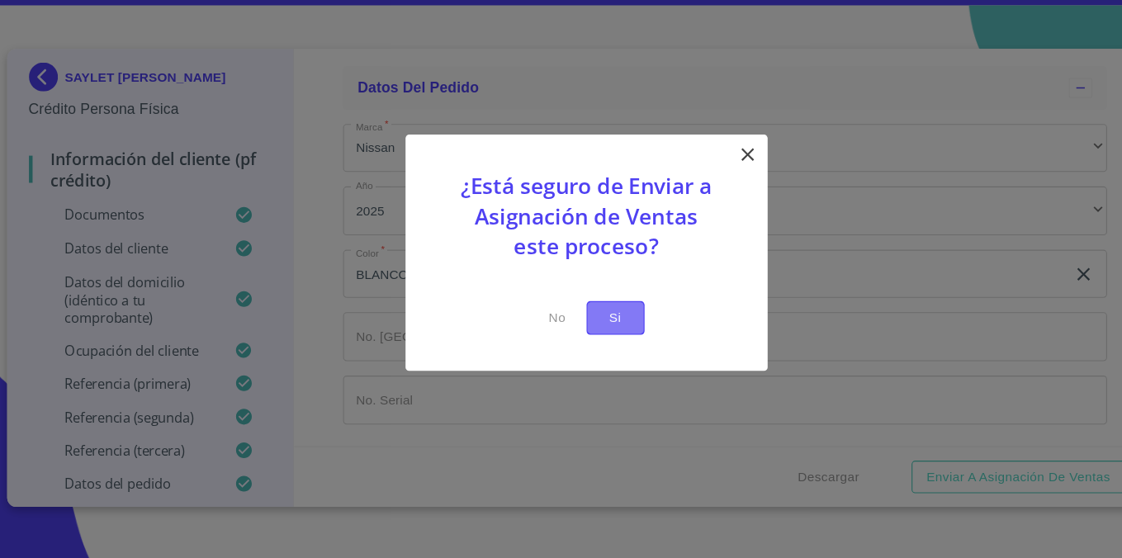
click at [582, 335] on span "Si" at bounding box center [587, 338] width 26 height 21
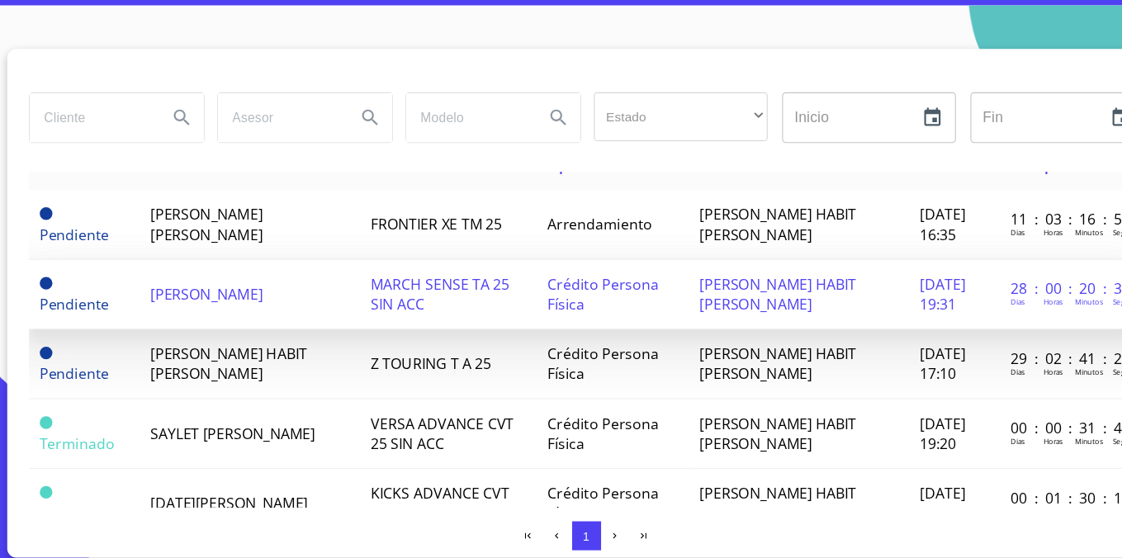
scroll to position [32, 0]
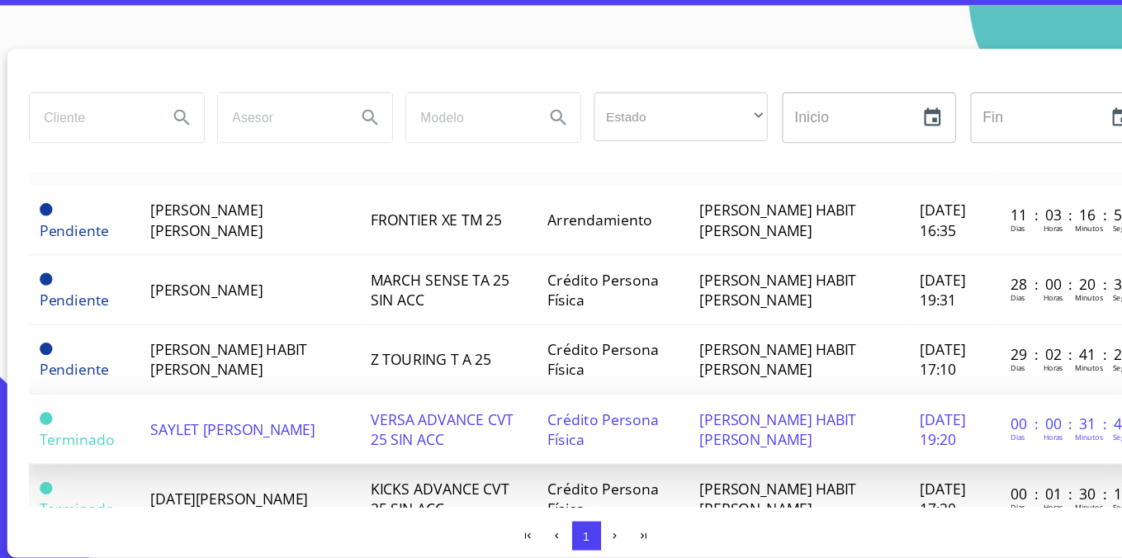
click at [327, 424] on td "SAYLET [PERSON_NAME]" at bounding box center [254, 441] width 201 height 64
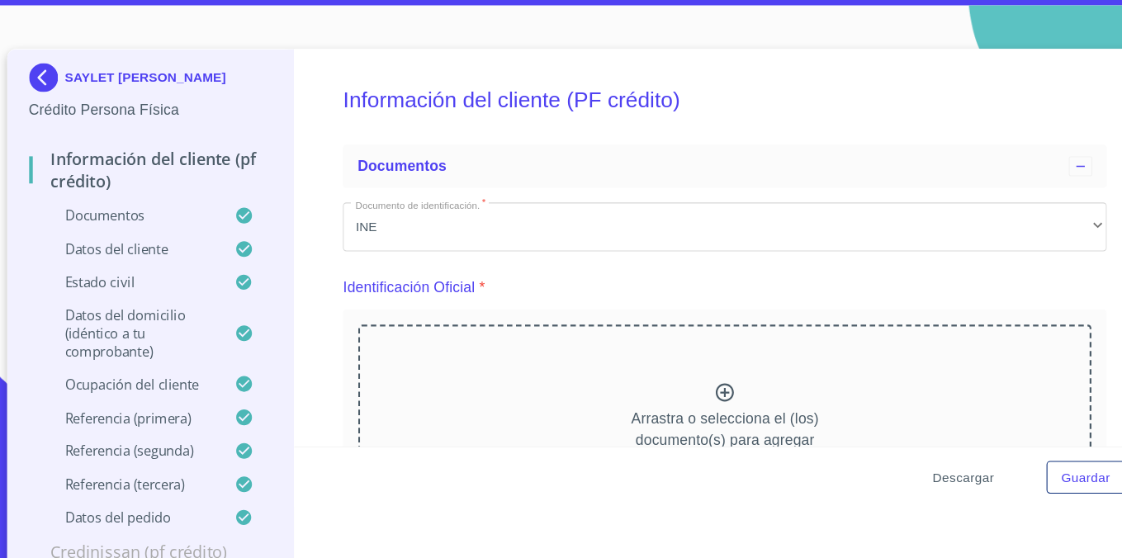
click at [903, 482] on span "Descargar" at bounding box center [904, 484] width 56 height 21
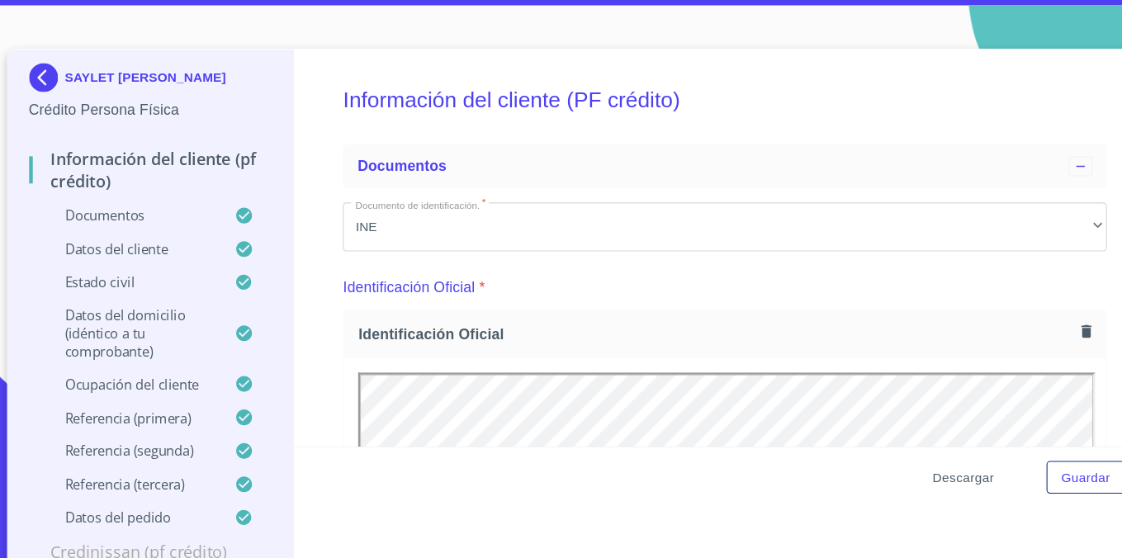
click at [903, 482] on span "Descargar" at bounding box center [904, 484] width 56 height 21
